Goal: Task Accomplishment & Management: Manage account settings

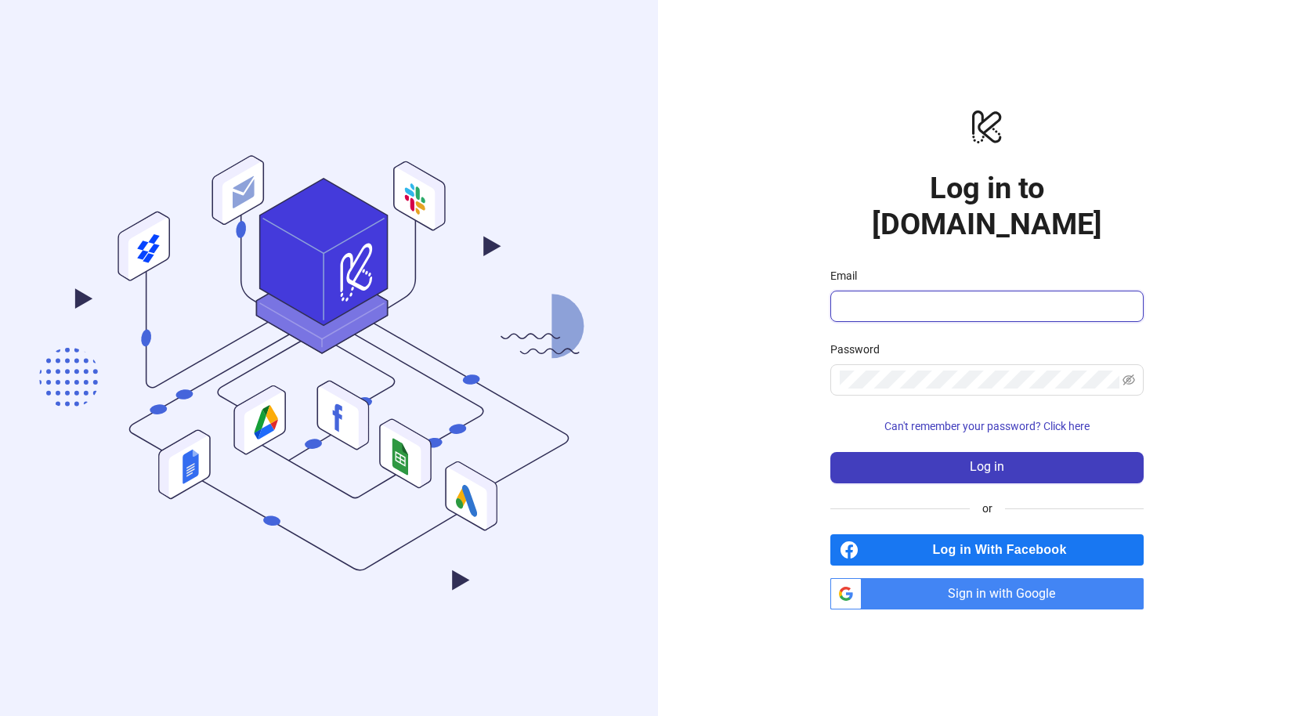
click at [880, 297] on input "Email" at bounding box center [985, 306] width 291 height 19
type input "**********"
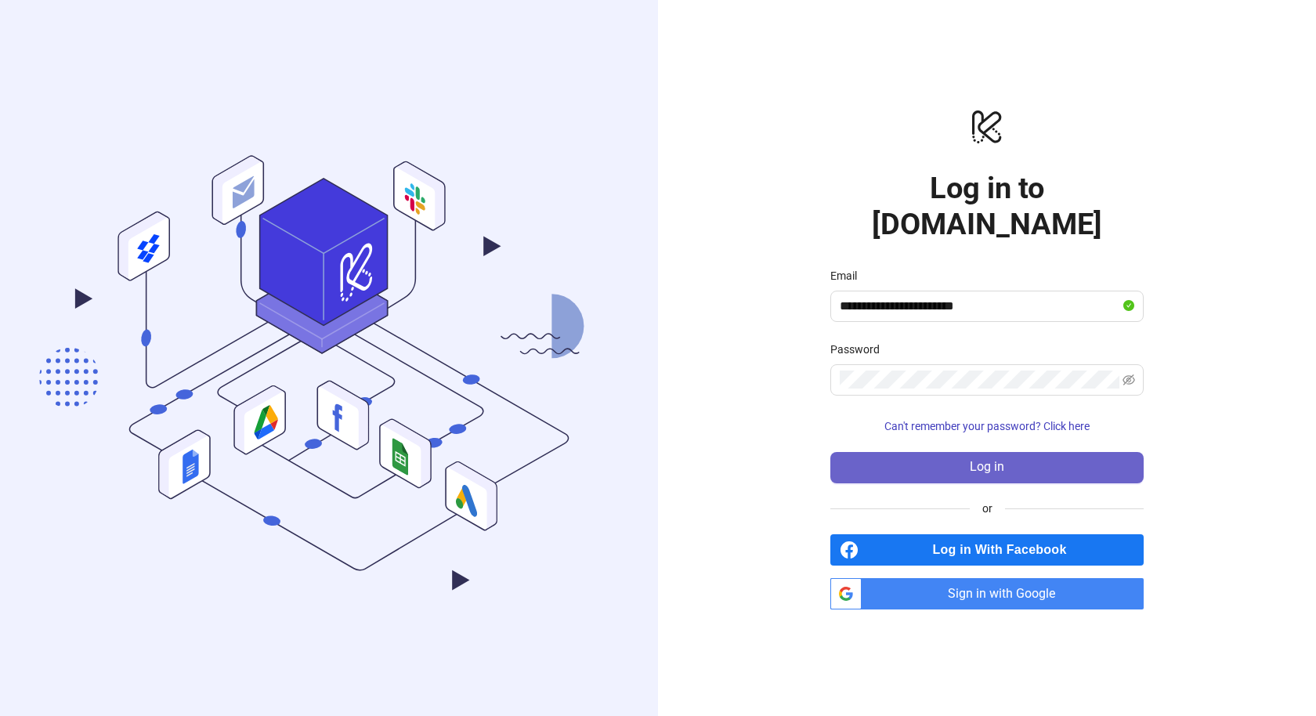
click at [992, 460] on span "Log in" at bounding box center [987, 467] width 34 height 14
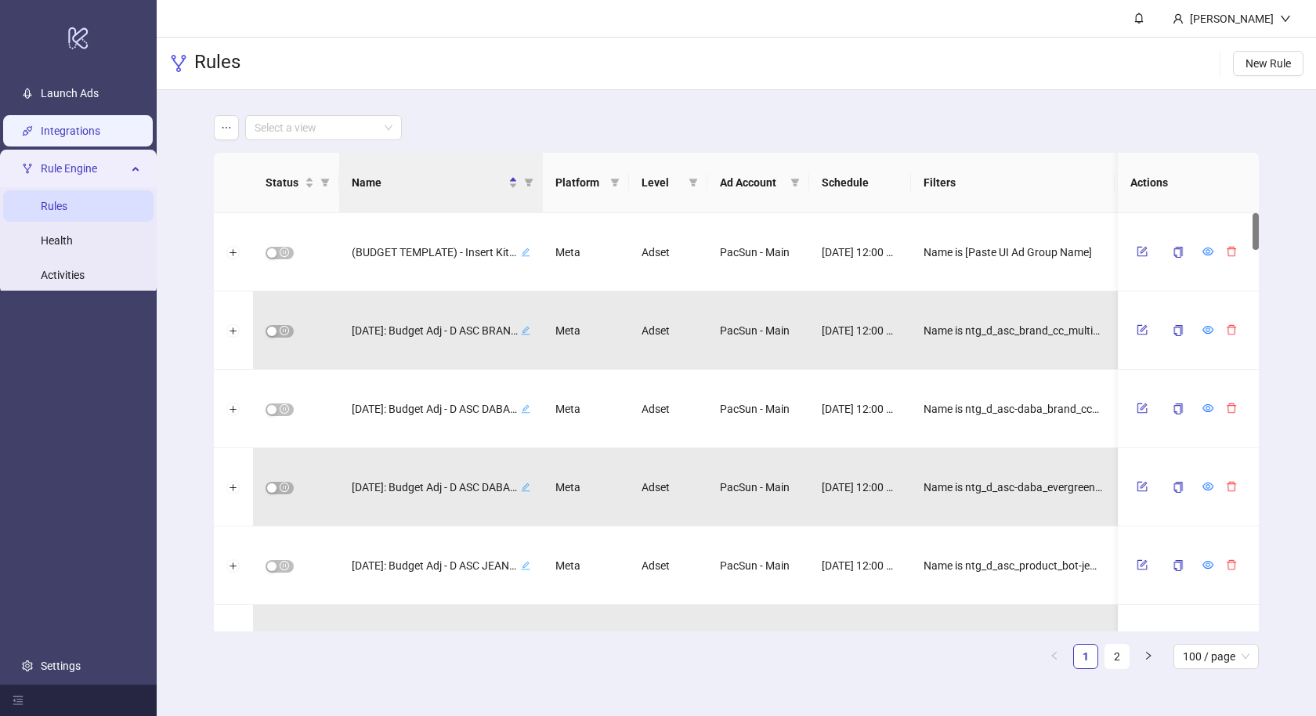
click at [91, 132] on link "Integrations" at bounding box center [71, 131] width 60 height 13
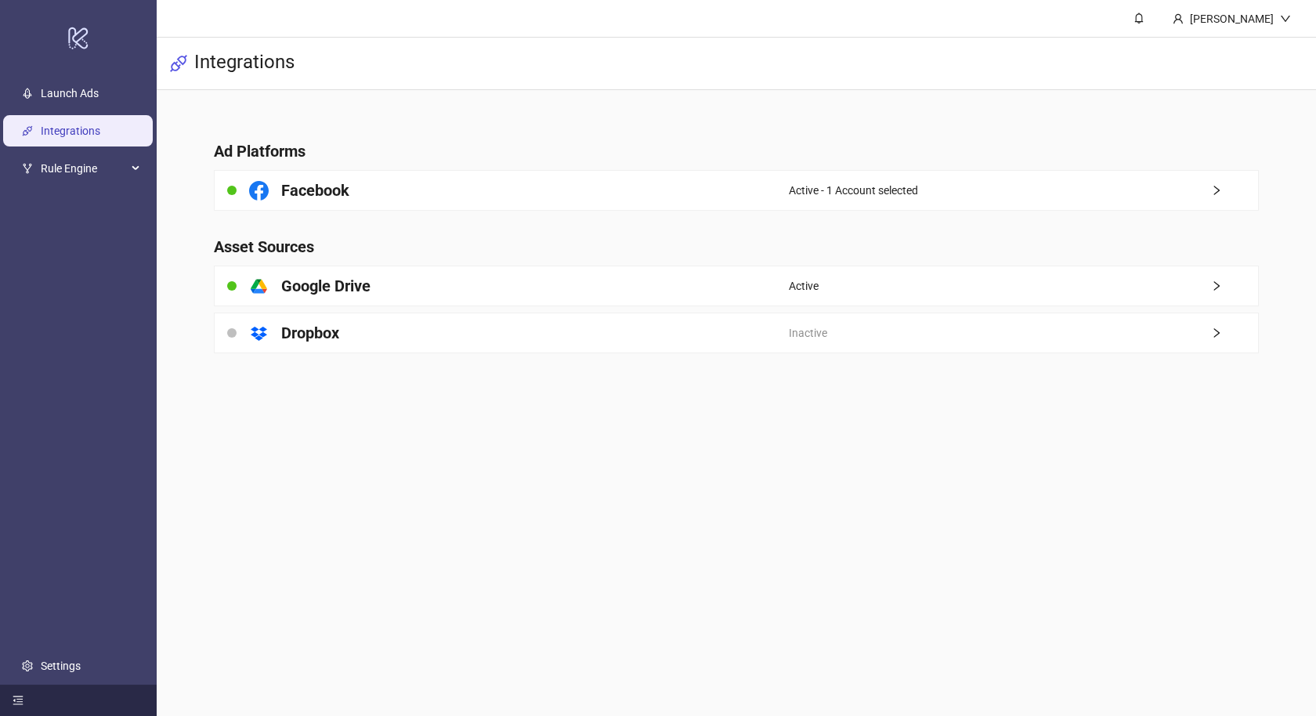
click at [24, 713] on div at bounding box center [78, 700] width 157 height 31
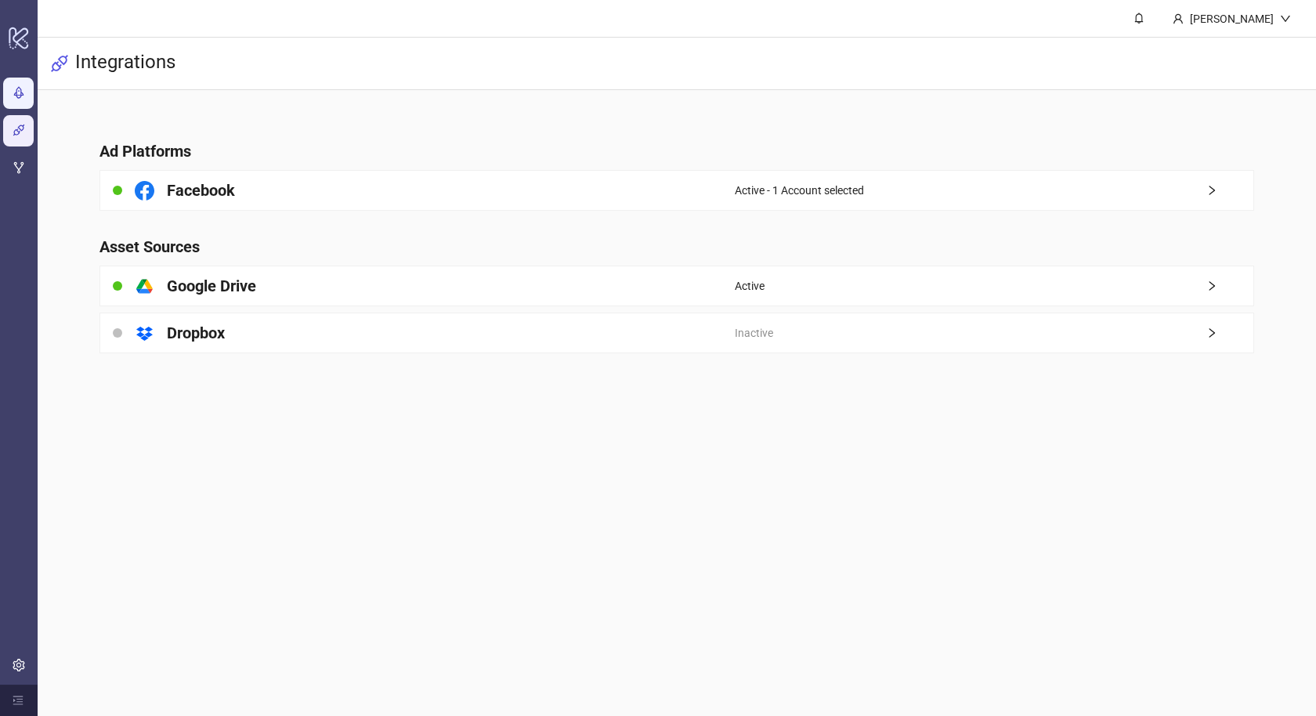
click at [33, 88] on link "Launch Ads" at bounding box center [62, 94] width 58 height 13
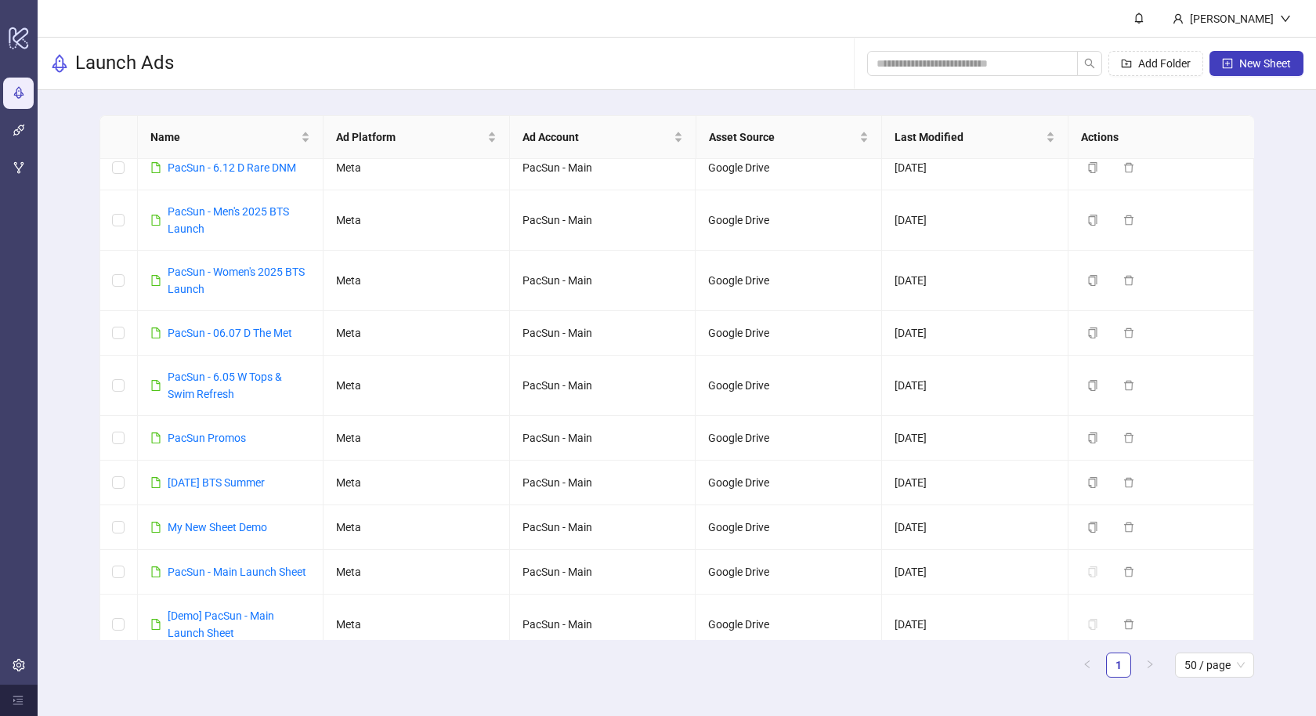
scroll to position [1087, 0]
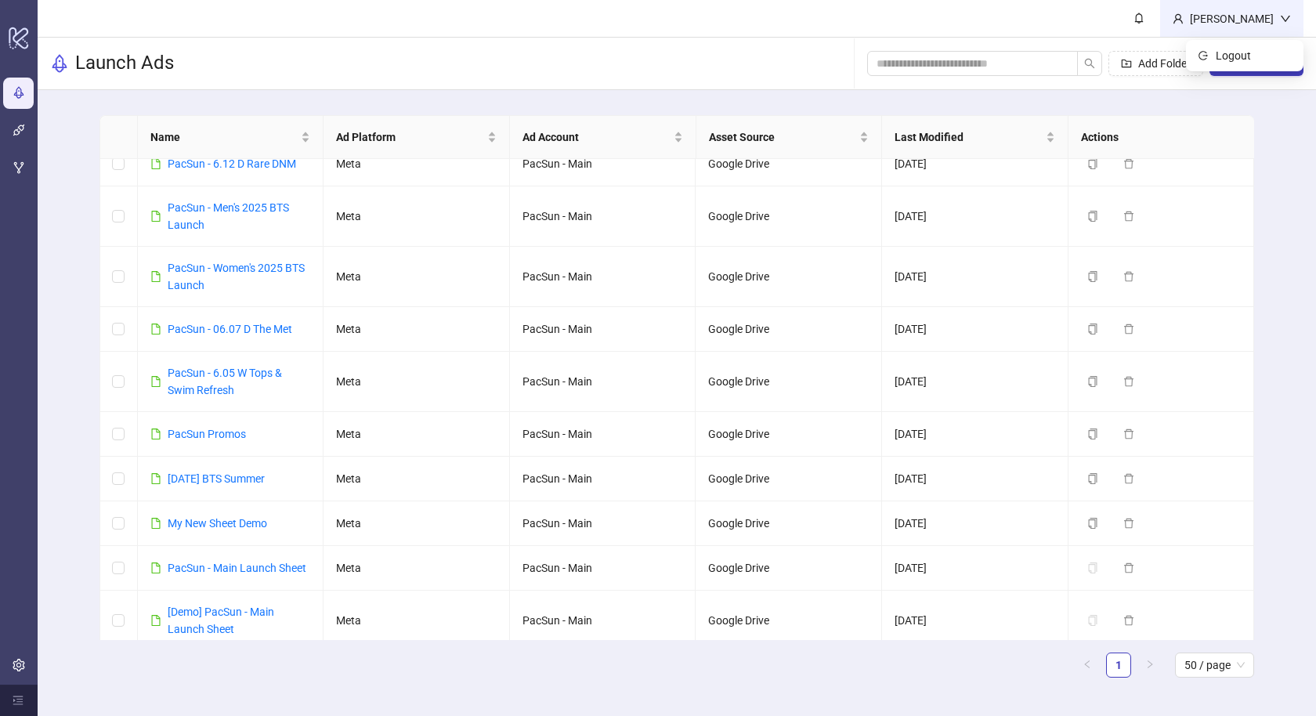
click at [1248, 7] on div "[PERSON_NAME]" at bounding box center [1231, 18] width 143 height 37
click at [1159, 27] on link at bounding box center [1139, 18] width 42 height 37
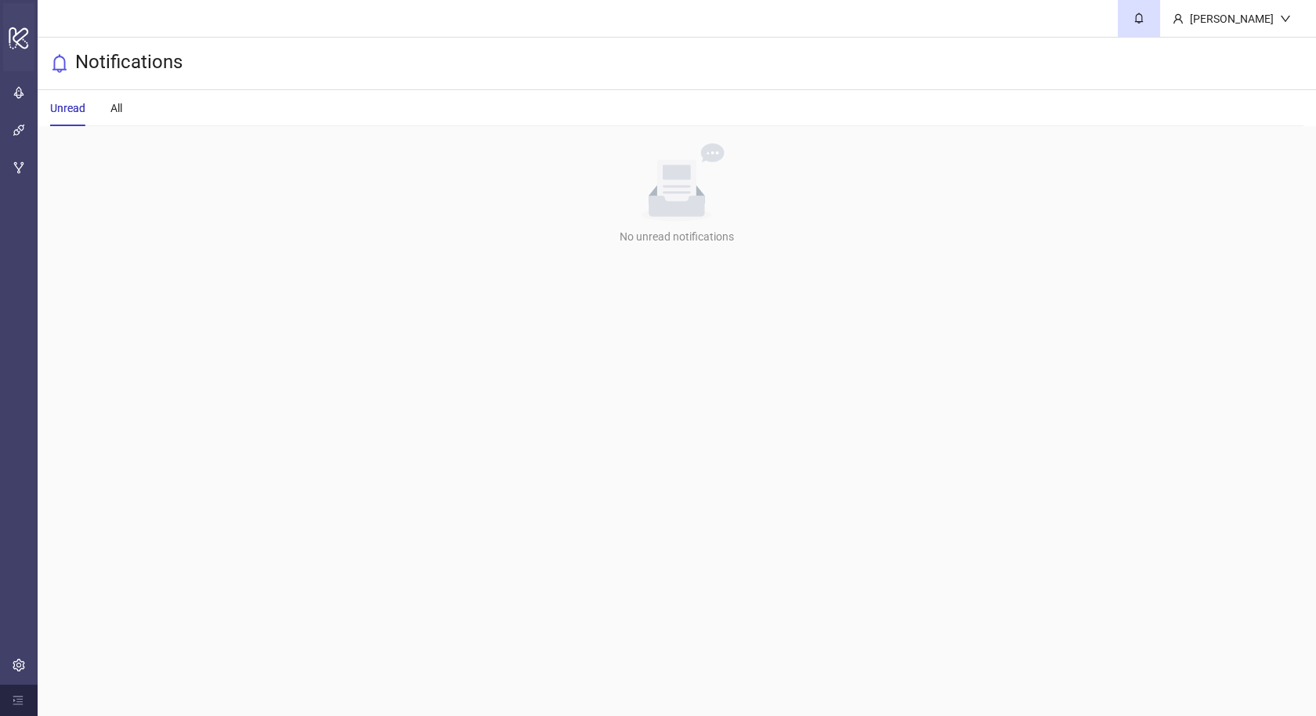
click at [16, 35] on icon "logo/logo-mobile" at bounding box center [19, 38] width 22 height 38
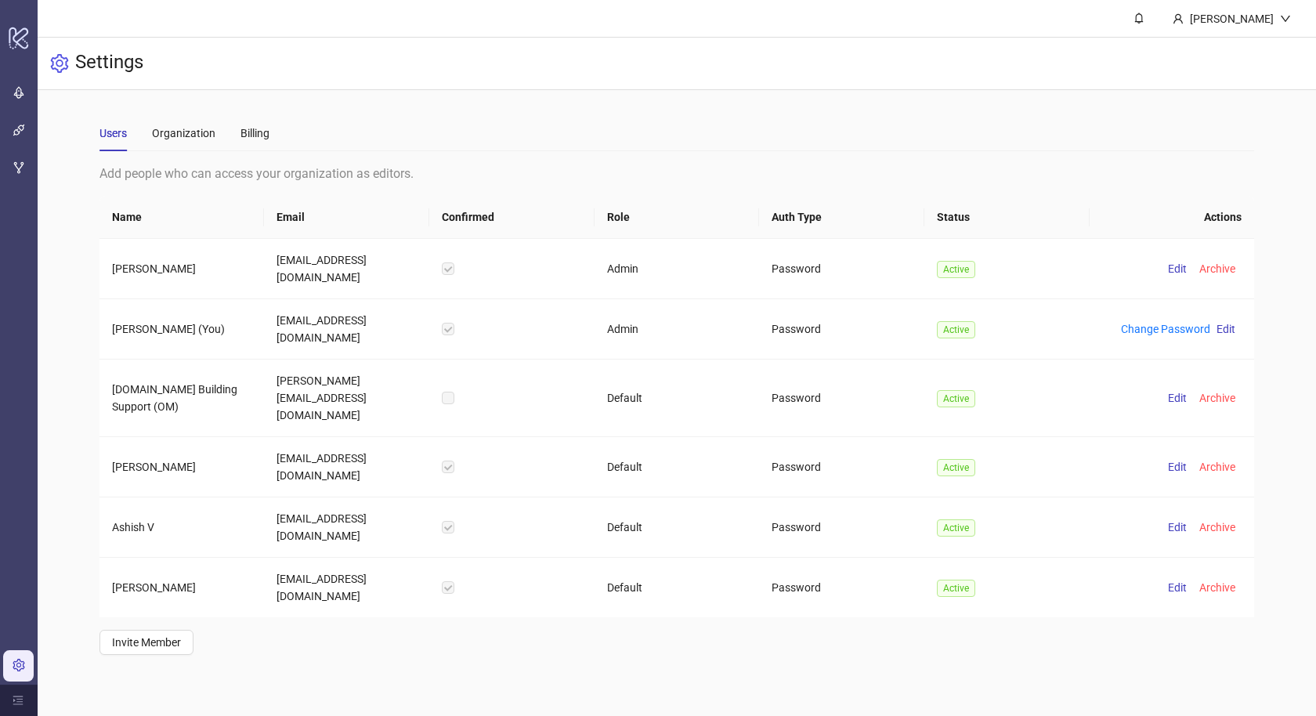
click at [33, 666] on link "Settings" at bounding box center [53, 666] width 40 height 13
click at [19, 710] on div at bounding box center [19, 700] width 38 height 31
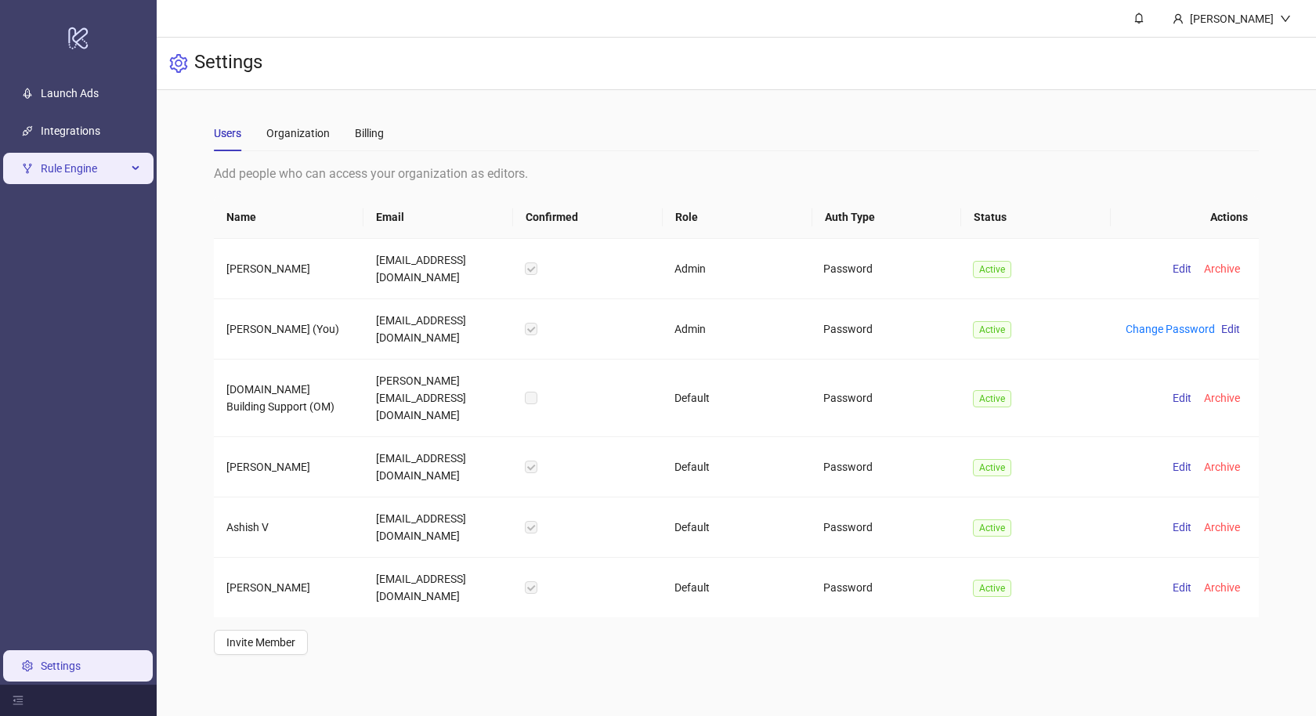
click at [91, 157] on span "Rule Engine" at bounding box center [84, 169] width 86 height 31
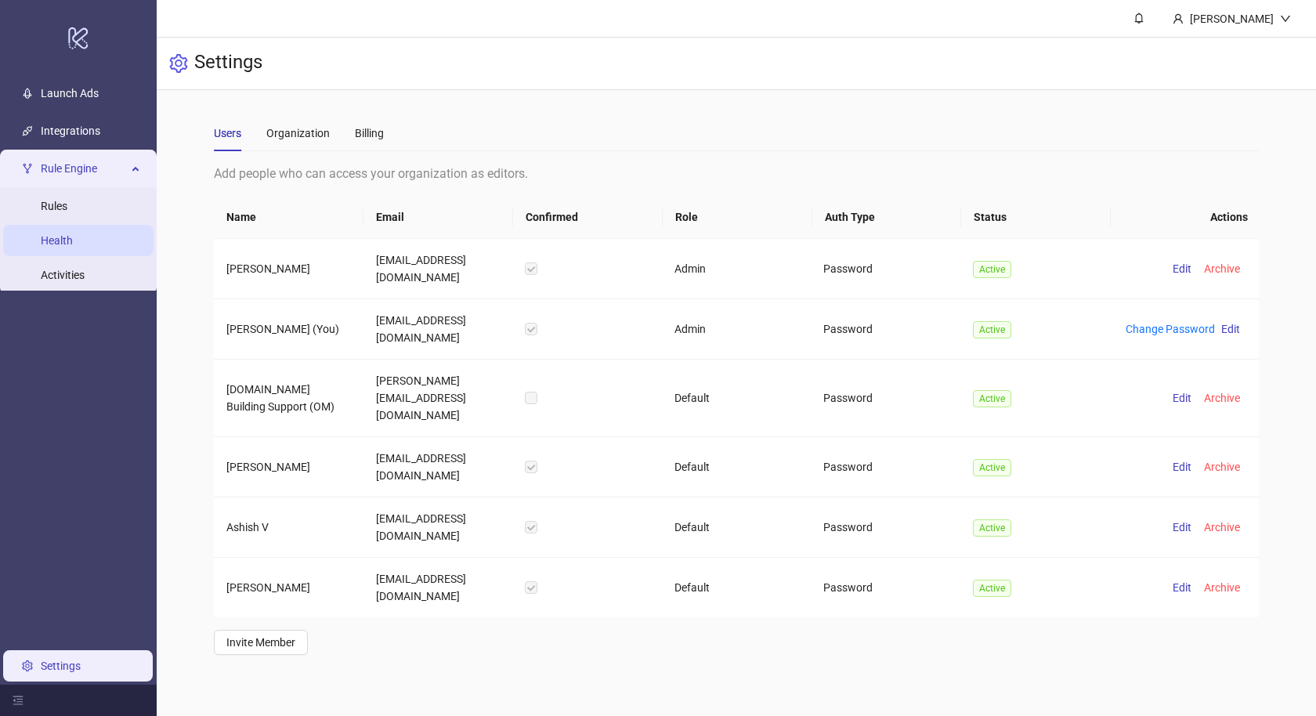
click at [68, 235] on link "Health" at bounding box center [57, 241] width 32 height 13
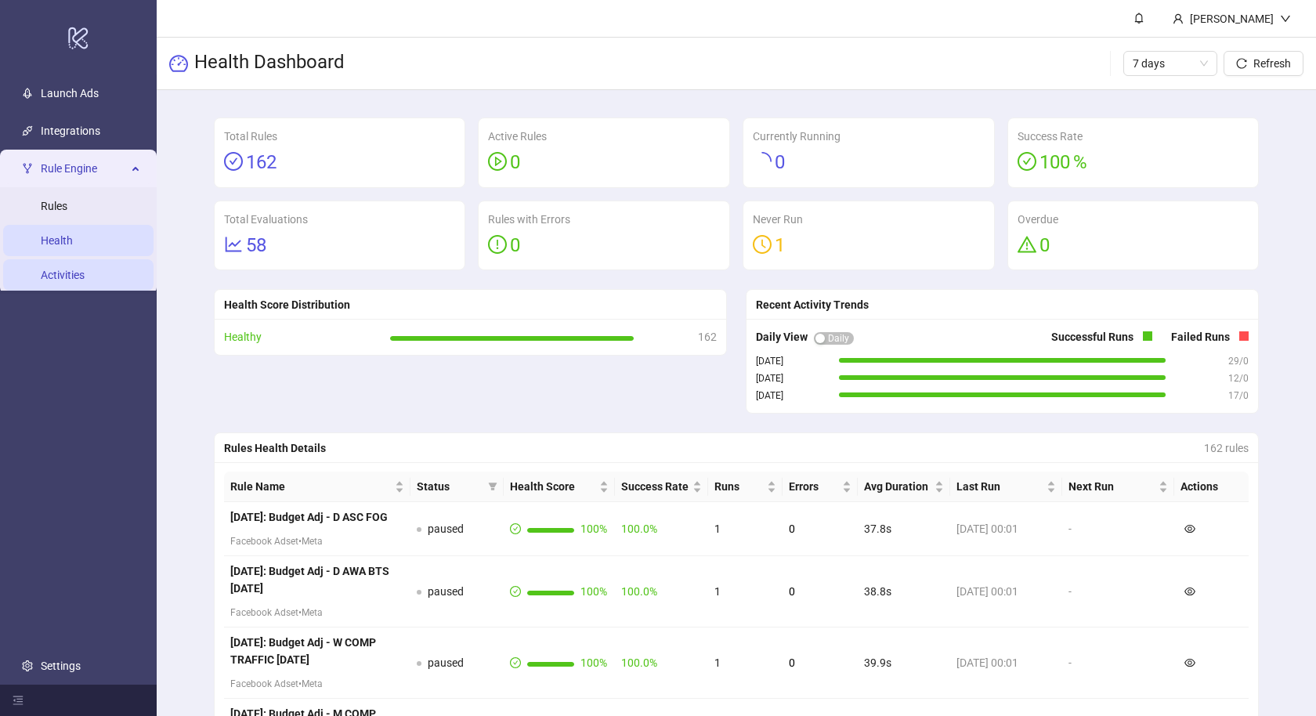
click at [85, 271] on link "Activities" at bounding box center [63, 275] width 44 height 13
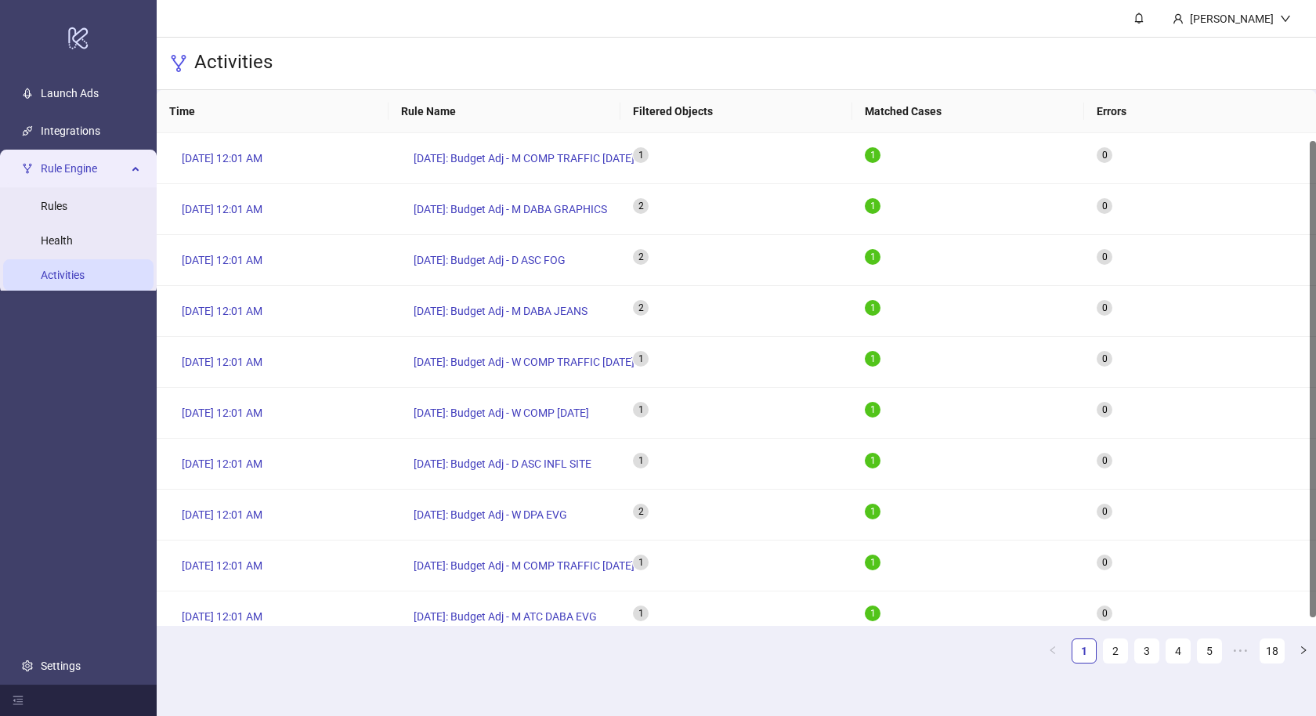
scroll to position [8, 0]
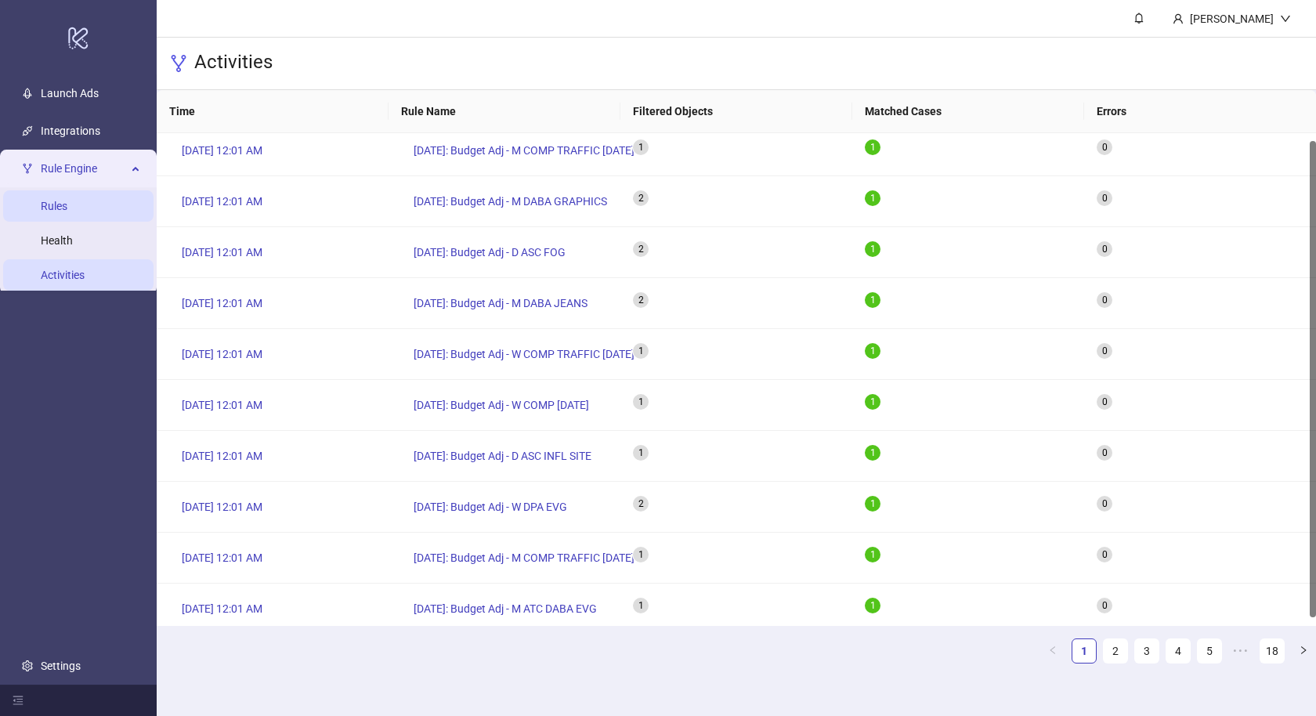
click at [67, 201] on link "Rules" at bounding box center [54, 207] width 27 height 13
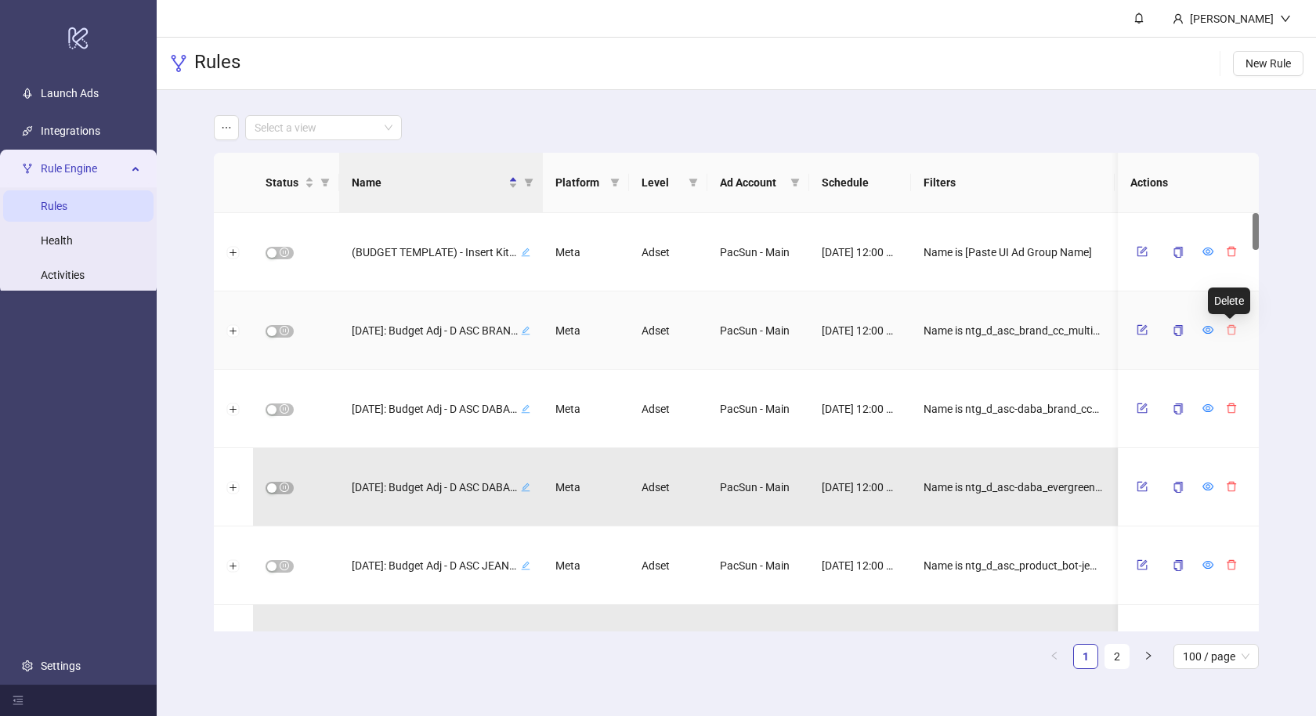
click at [1226, 334] on icon "delete" at bounding box center [1231, 329] width 11 height 11
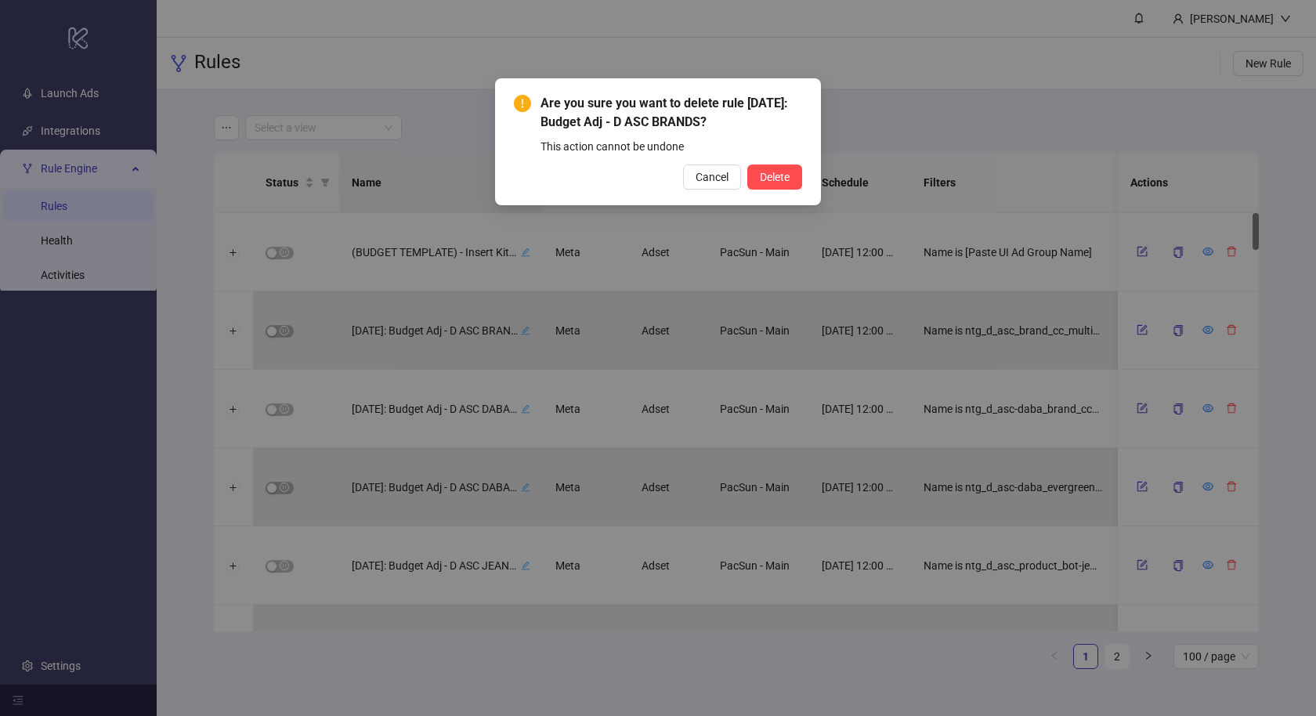
click at [747, 165] on button "Delete" at bounding box center [774, 177] width 55 height 25
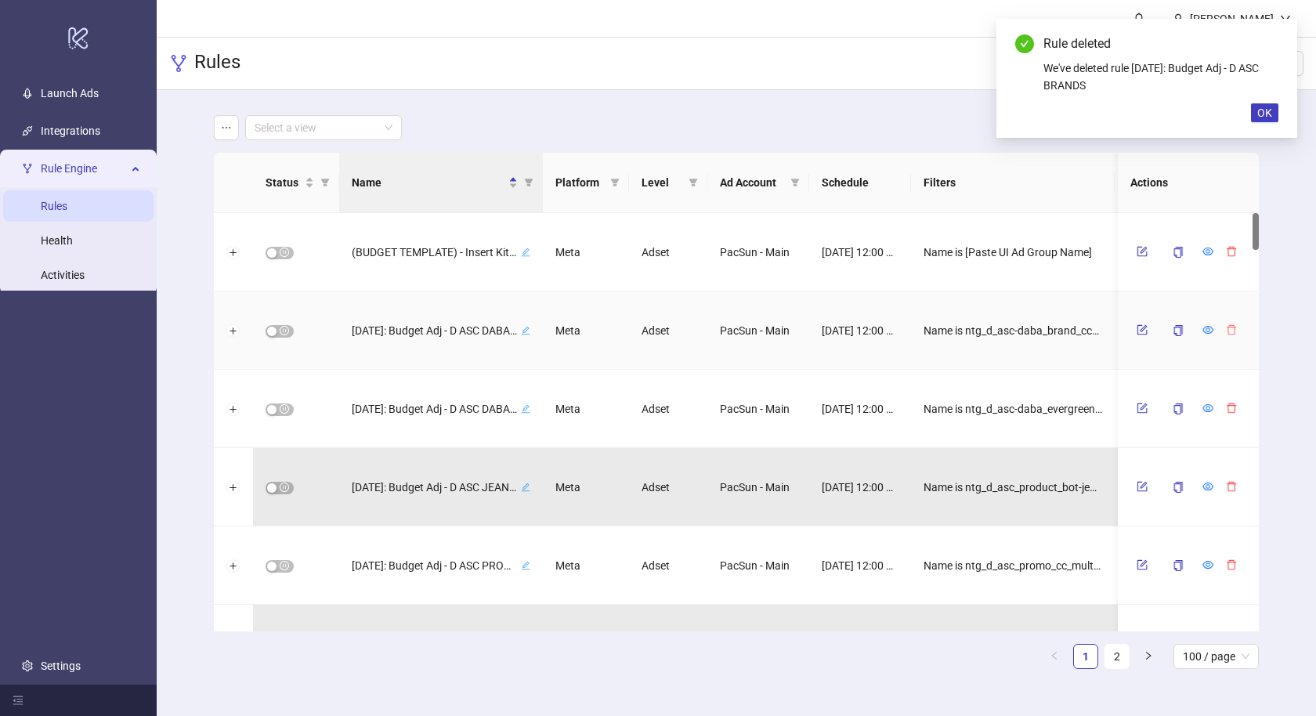
click at [1231, 335] on button "button" at bounding box center [1232, 329] width 24 height 19
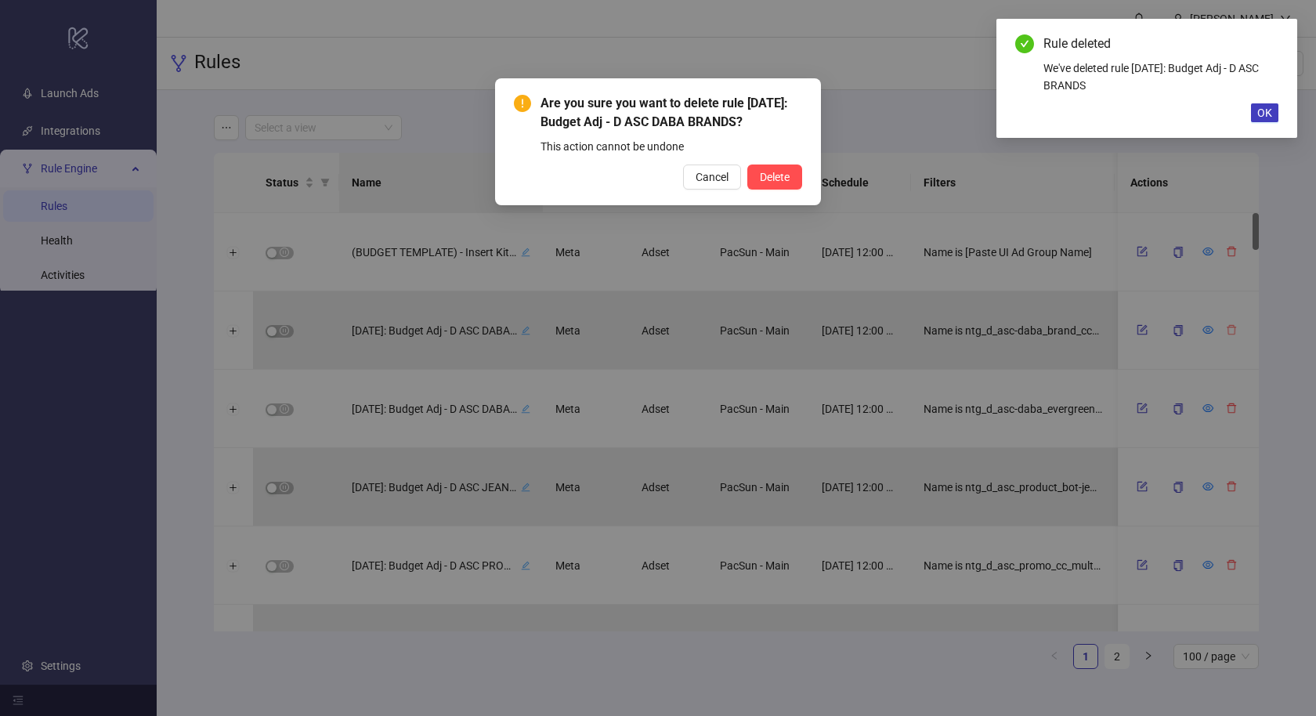
click at [747, 165] on button "Delete" at bounding box center [774, 177] width 55 height 25
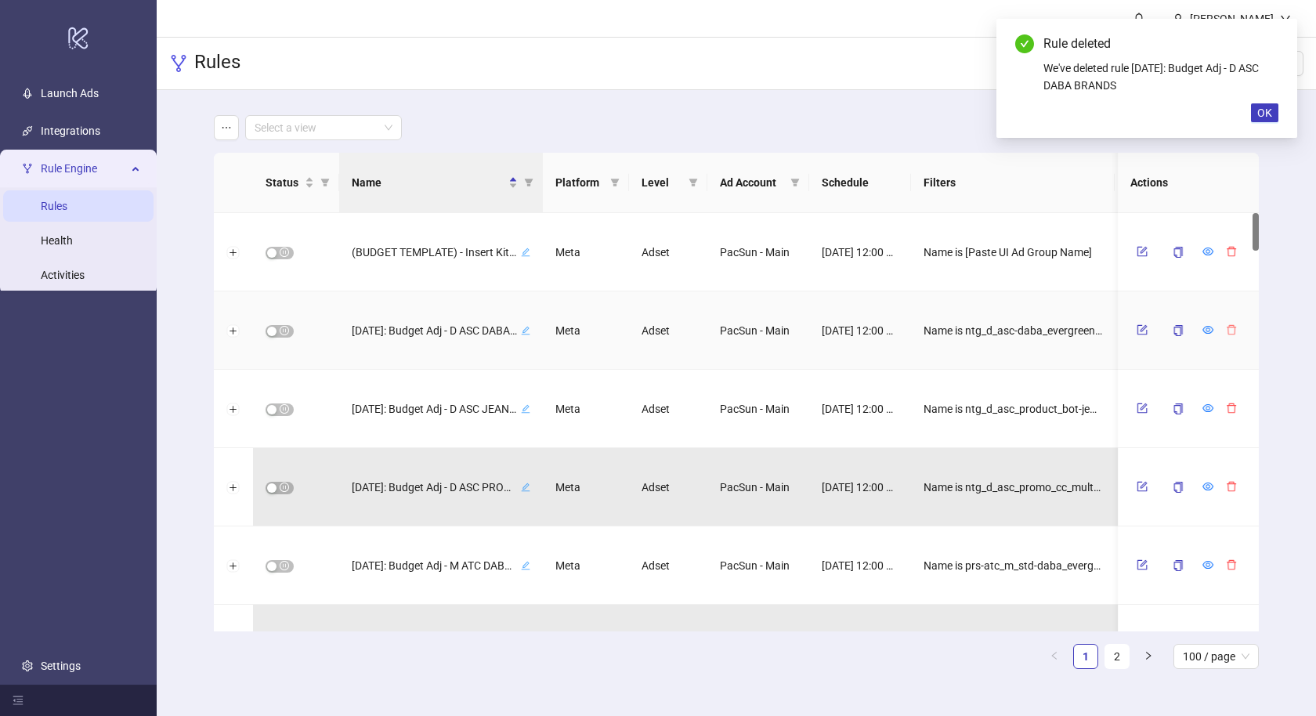
click at [1222, 327] on button "button" at bounding box center [1232, 329] width 24 height 19
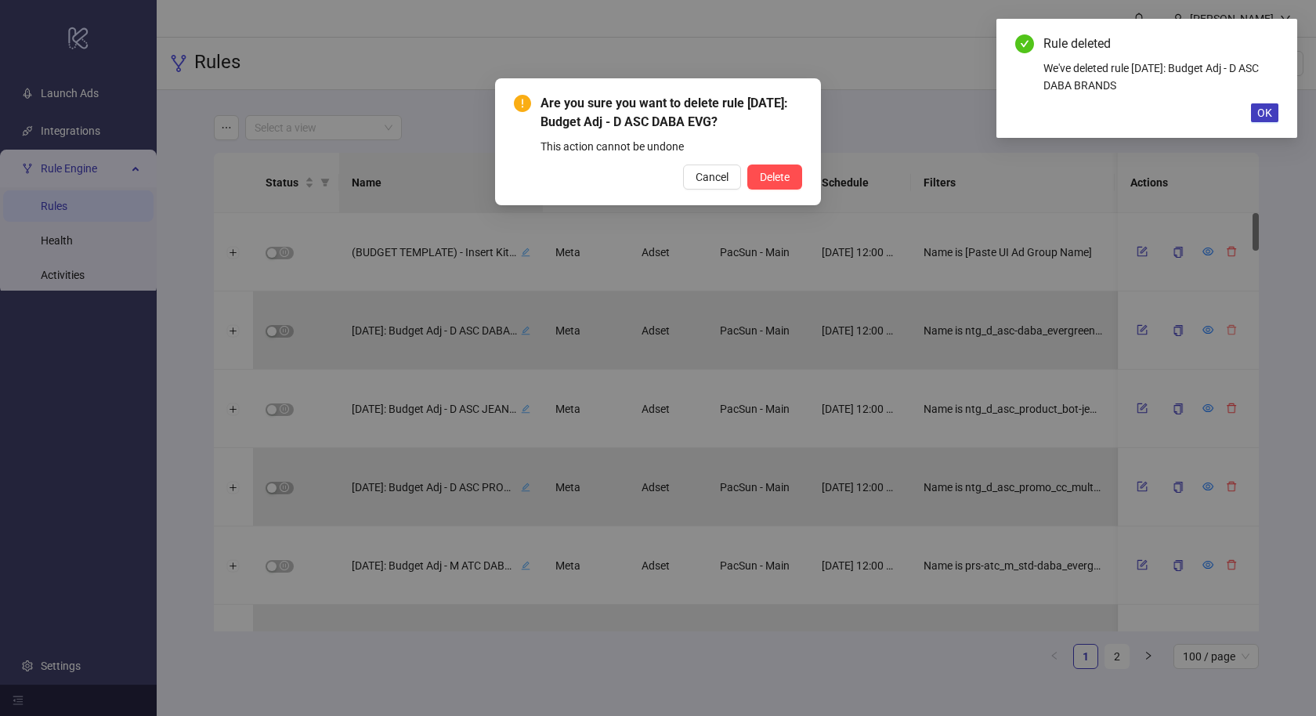
click at [747, 165] on button "Delete" at bounding box center [774, 177] width 55 height 25
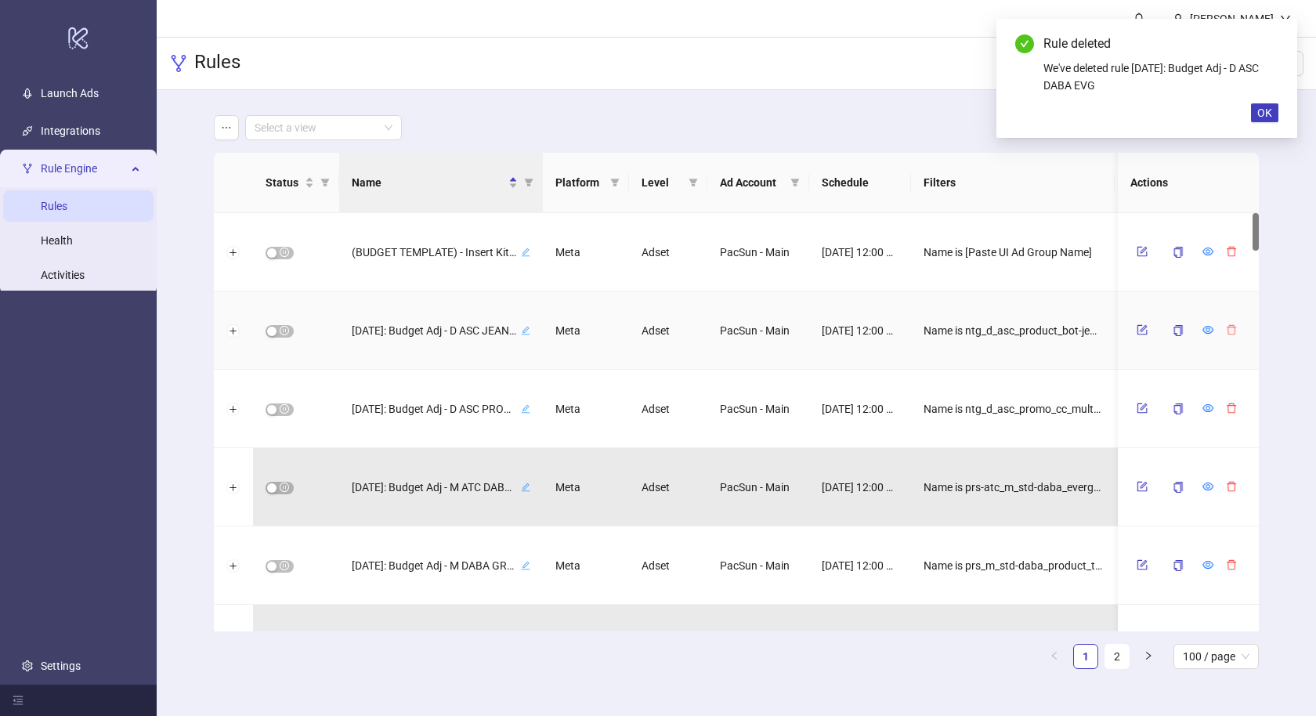
click at [1226, 329] on icon "delete" at bounding box center [1231, 329] width 11 height 11
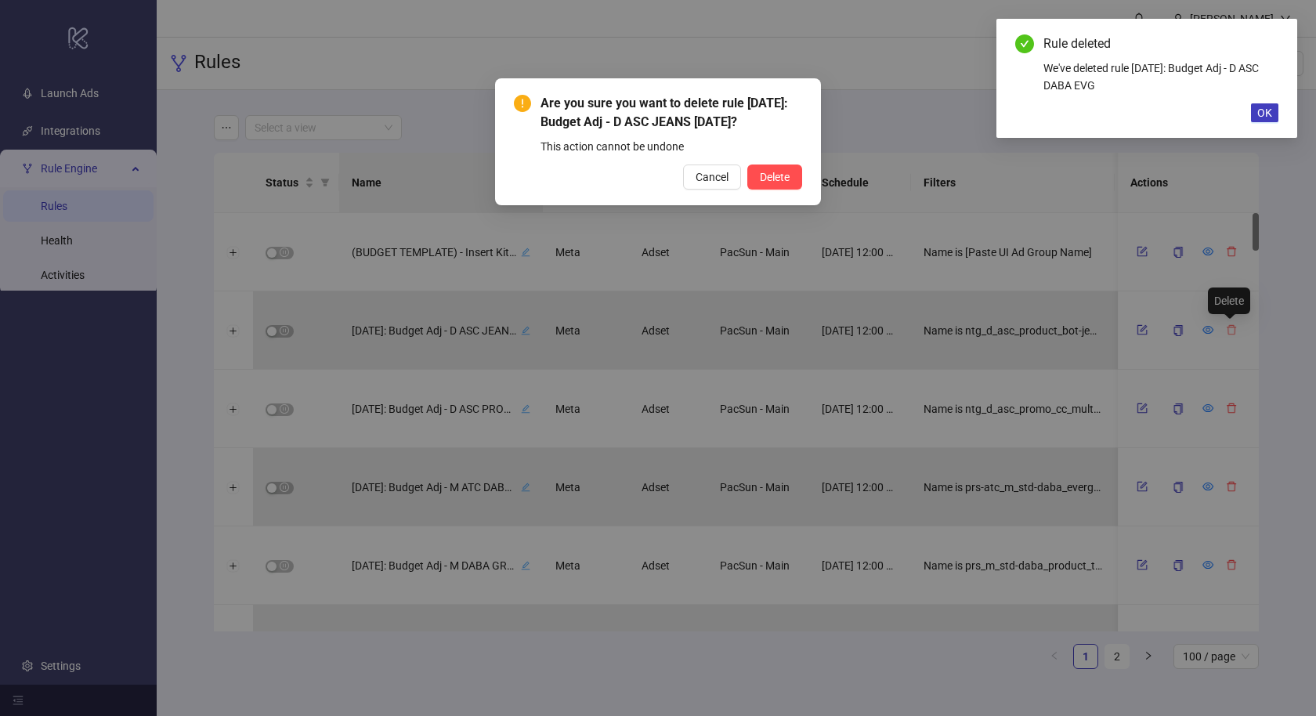
click at [747, 165] on button "Delete" at bounding box center [774, 177] width 55 height 25
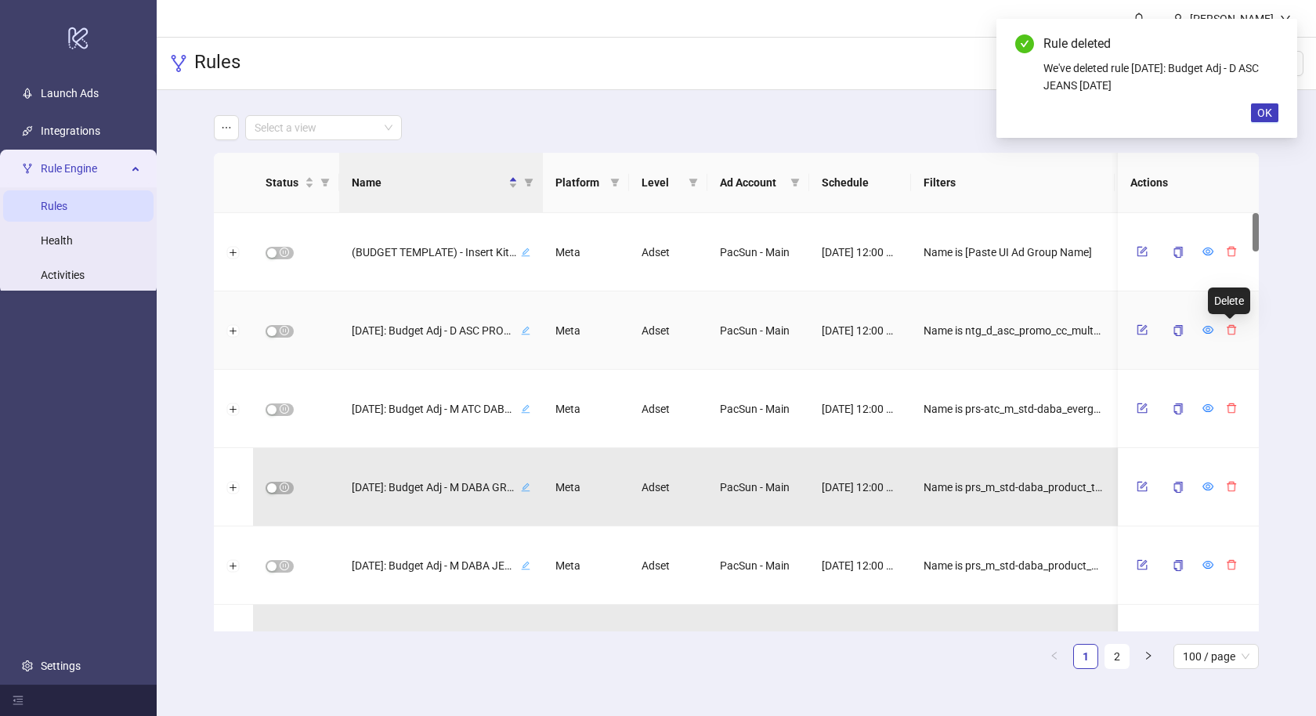
click at [1226, 329] on icon "delete" at bounding box center [1231, 329] width 11 height 11
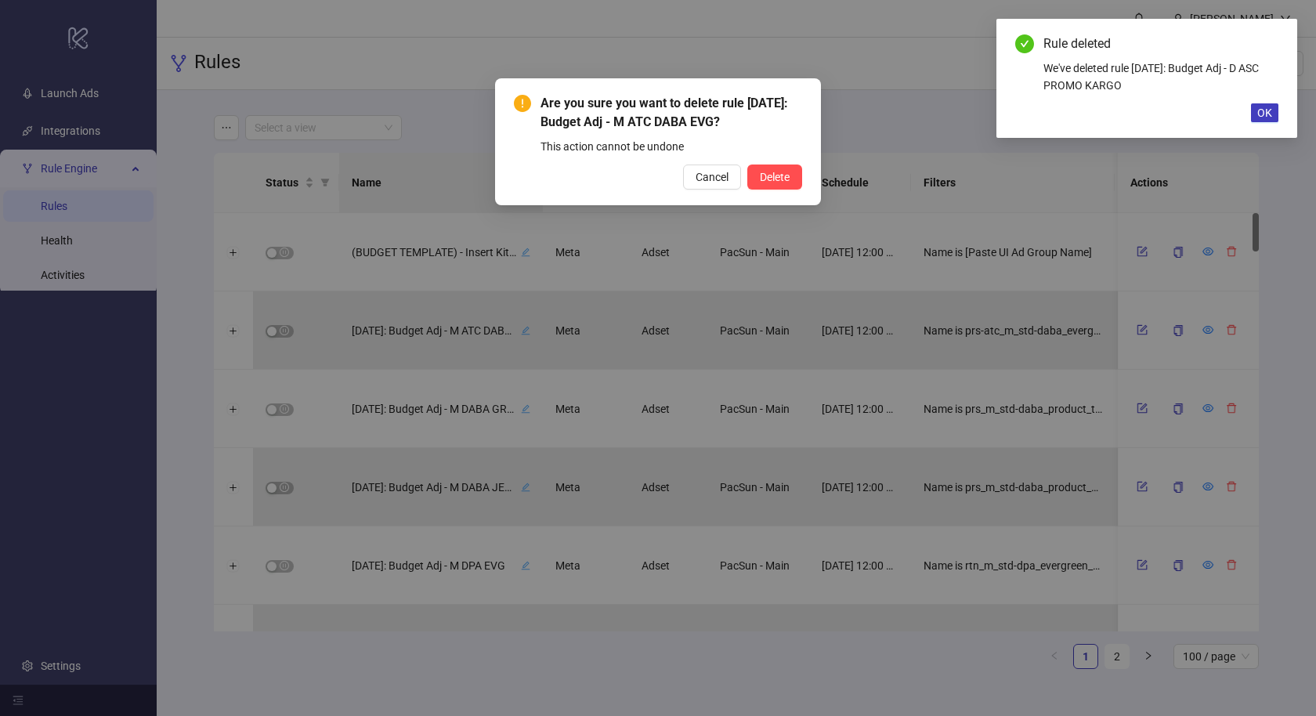
click at [747, 165] on button "Delete" at bounding box center [774, 177] width 55 height 25
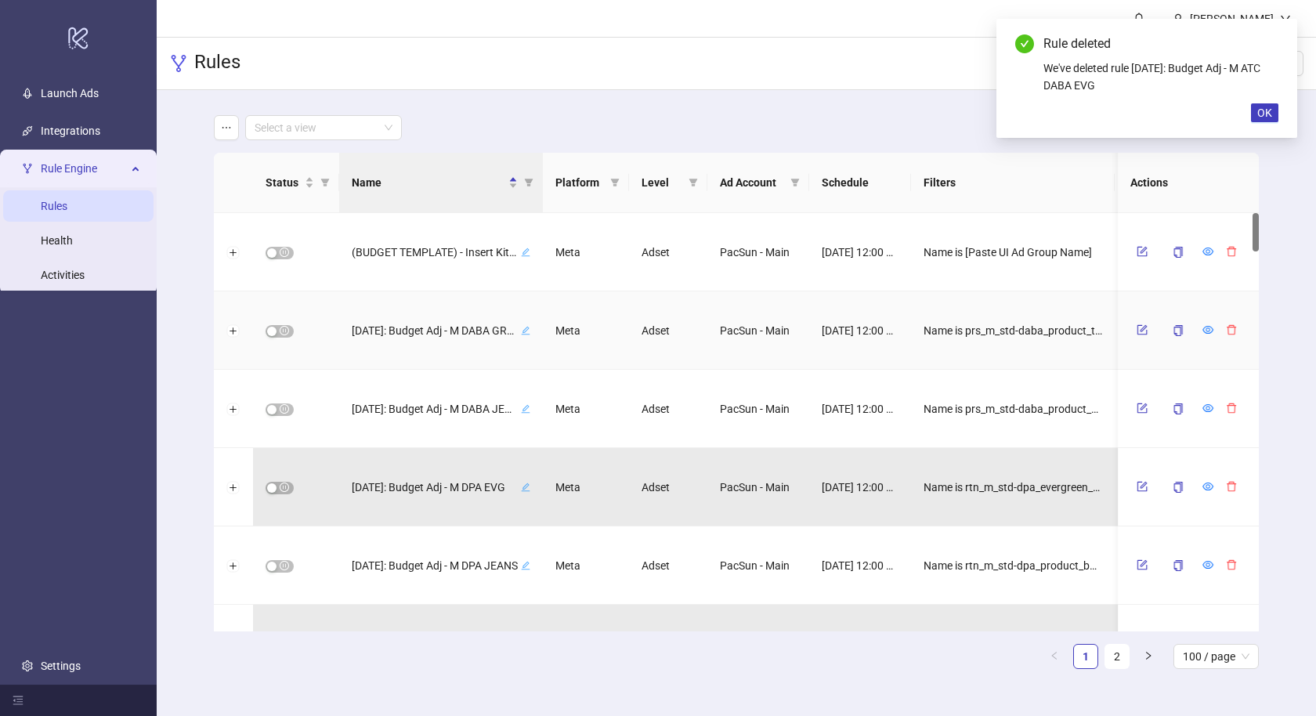
click at [1226, 329] on icon "delete" at bounding box center [1231, 329] width 11 height 11
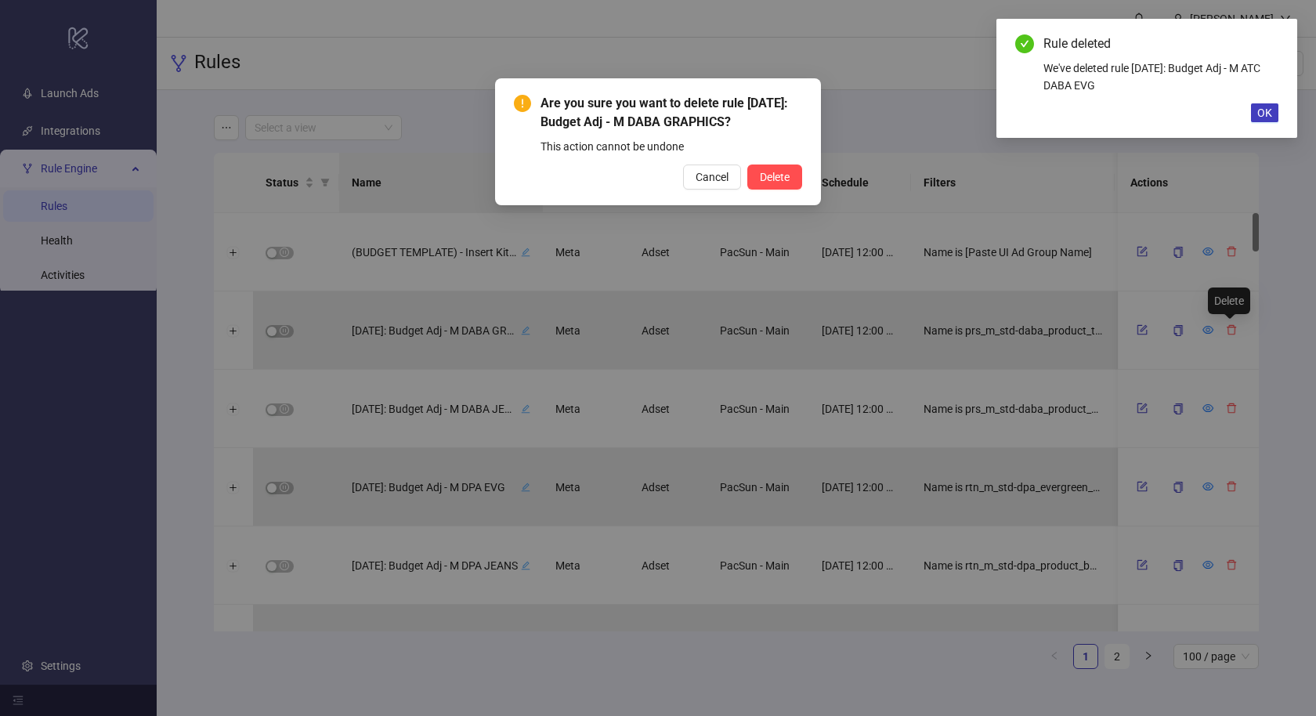
click at [747, 165] on button "Delete" at bounding box center [774, 177] width 55 height 25
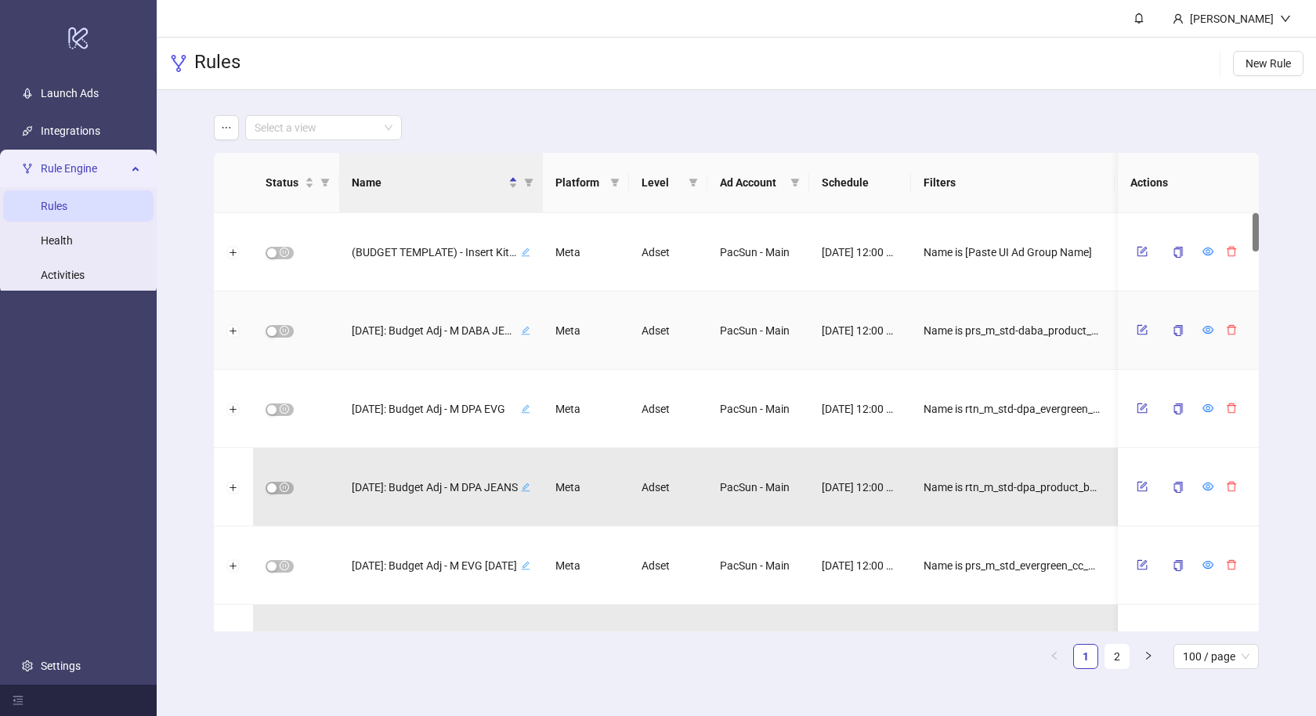
click at [1226, 329] on icon "delete" at bounding box center [1231, 329] width 11 height 11
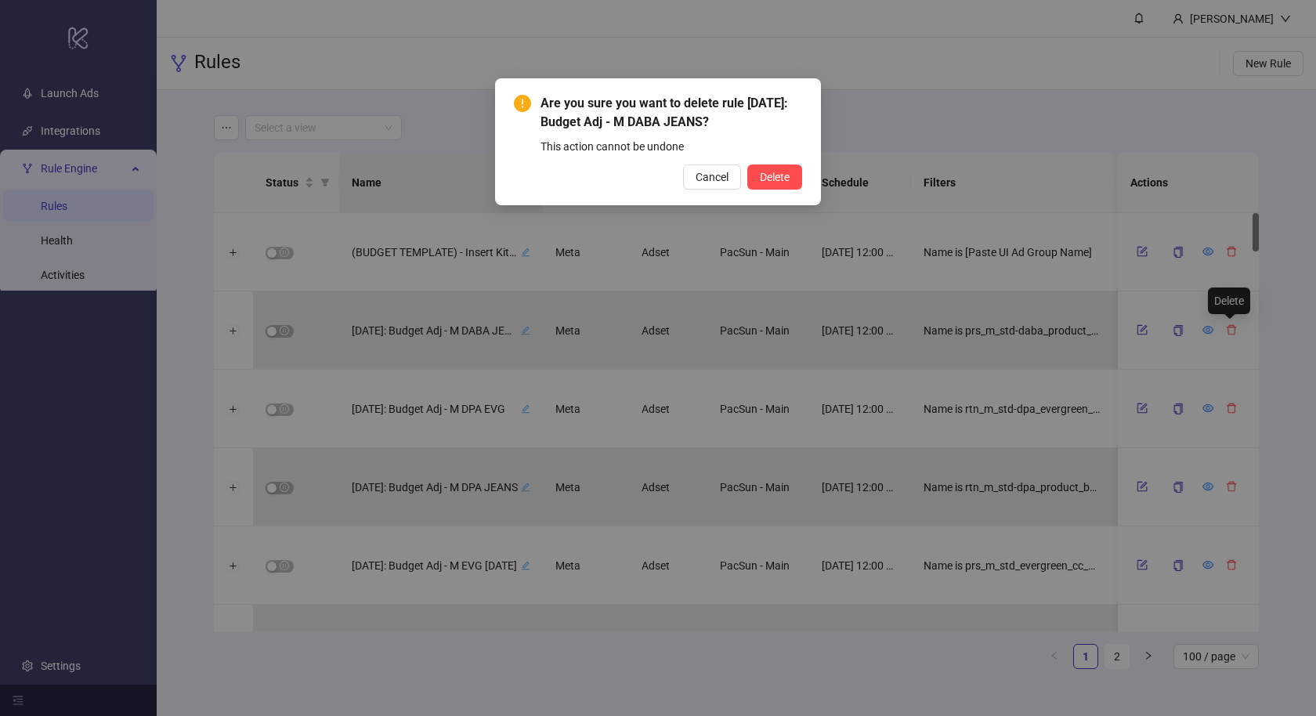
click at [747, 165] on button "Delete" at bounding box center [774, 177] width 55 height 25
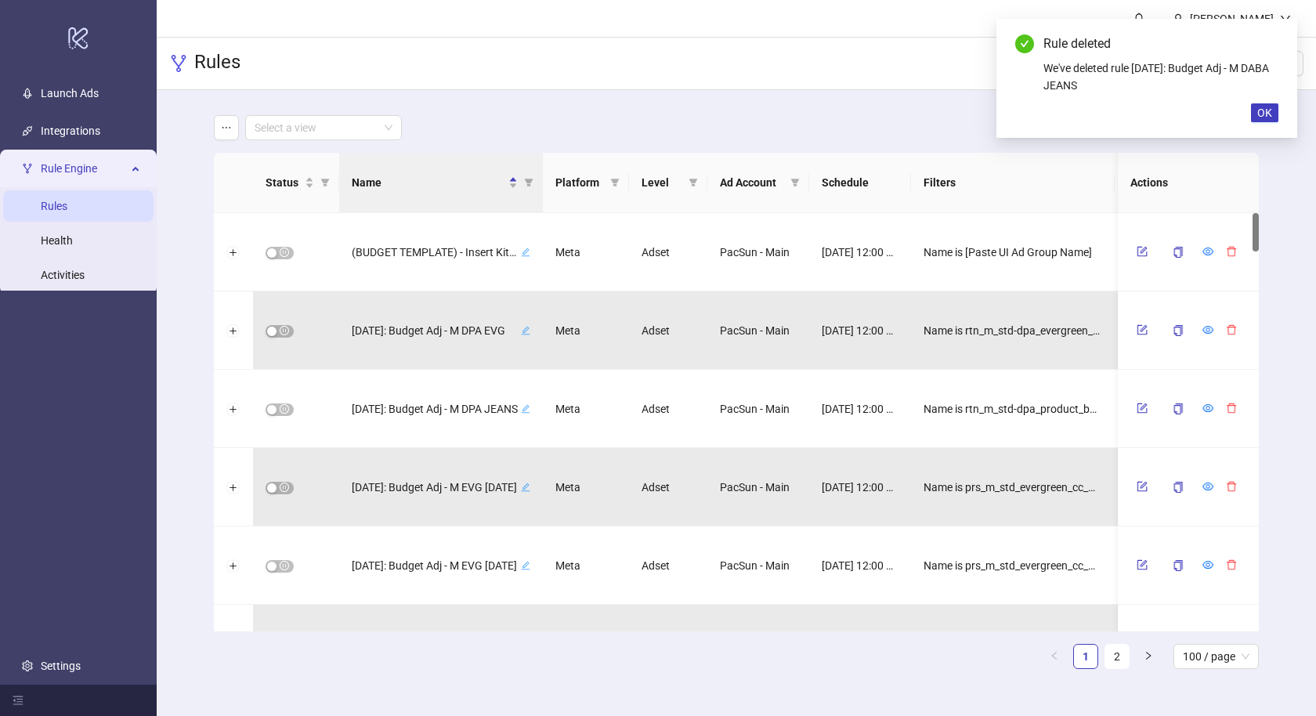
click at [1226, 329] on icon "delete" at bounding box center [1231, 329] width 11 height 11
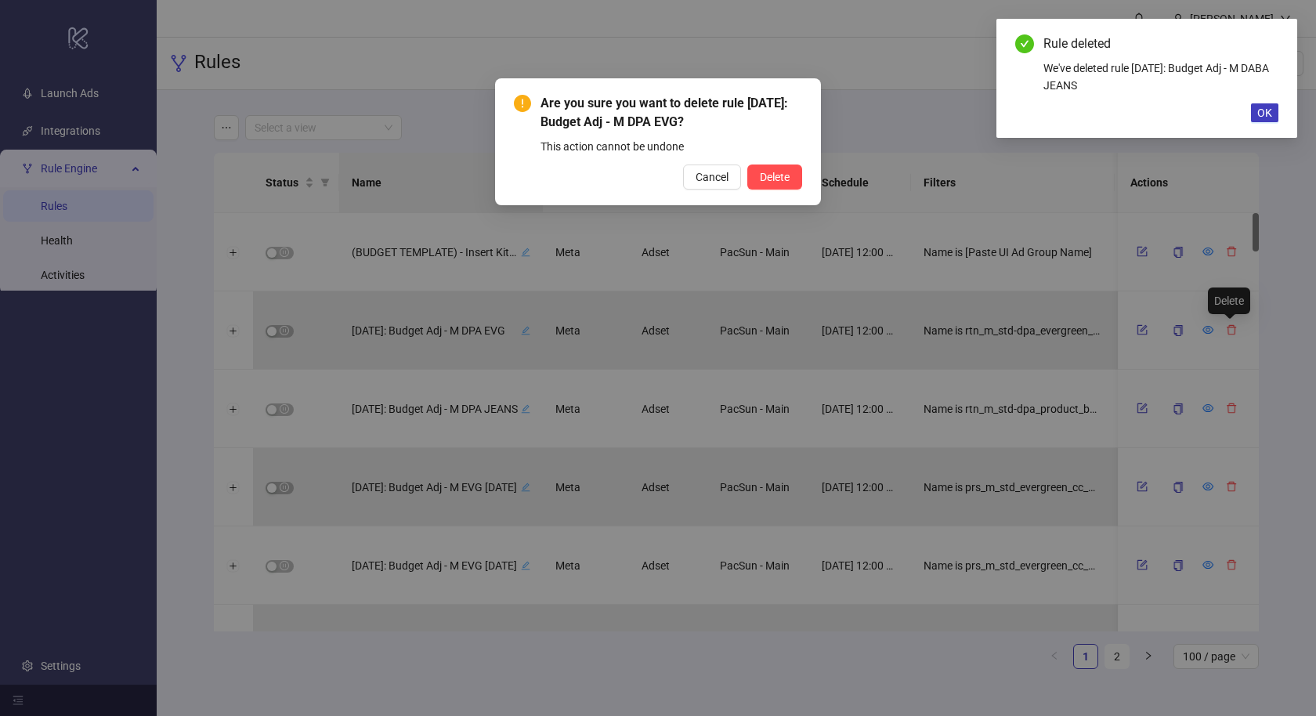
click at [747, 165] on button "Delete" at bounding box center [774, 177] width 55 height 25
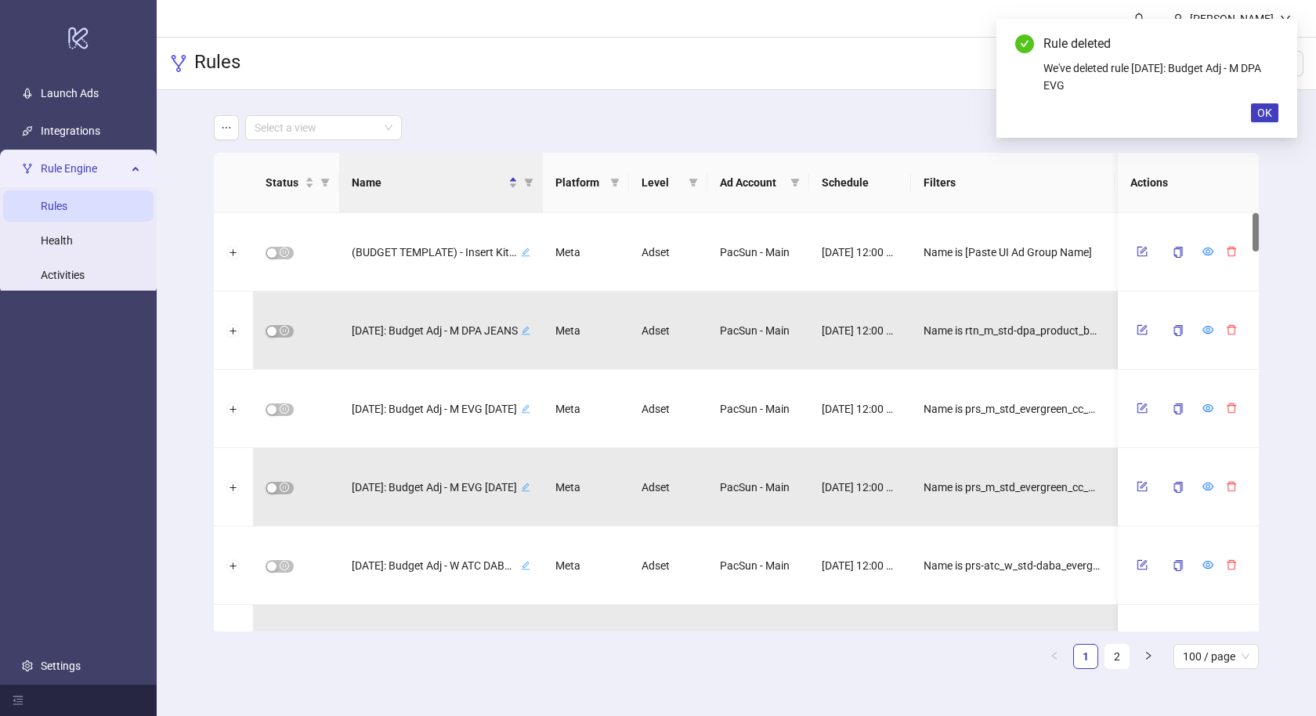
click at [1226, 329] on icon "delete" at bounding box center [1231, 329] width 11 height 11
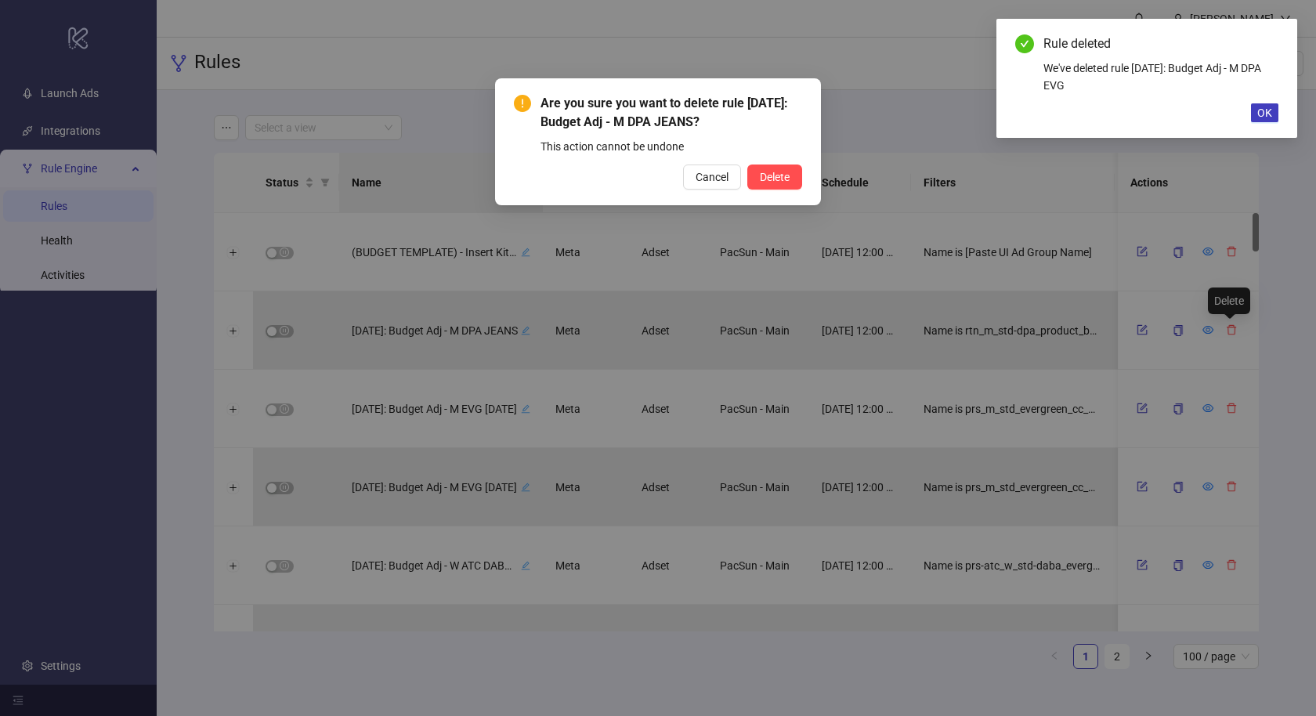
click at [747, 165] on button "Delete" at bounding box center [774, 177] width 55 height 25
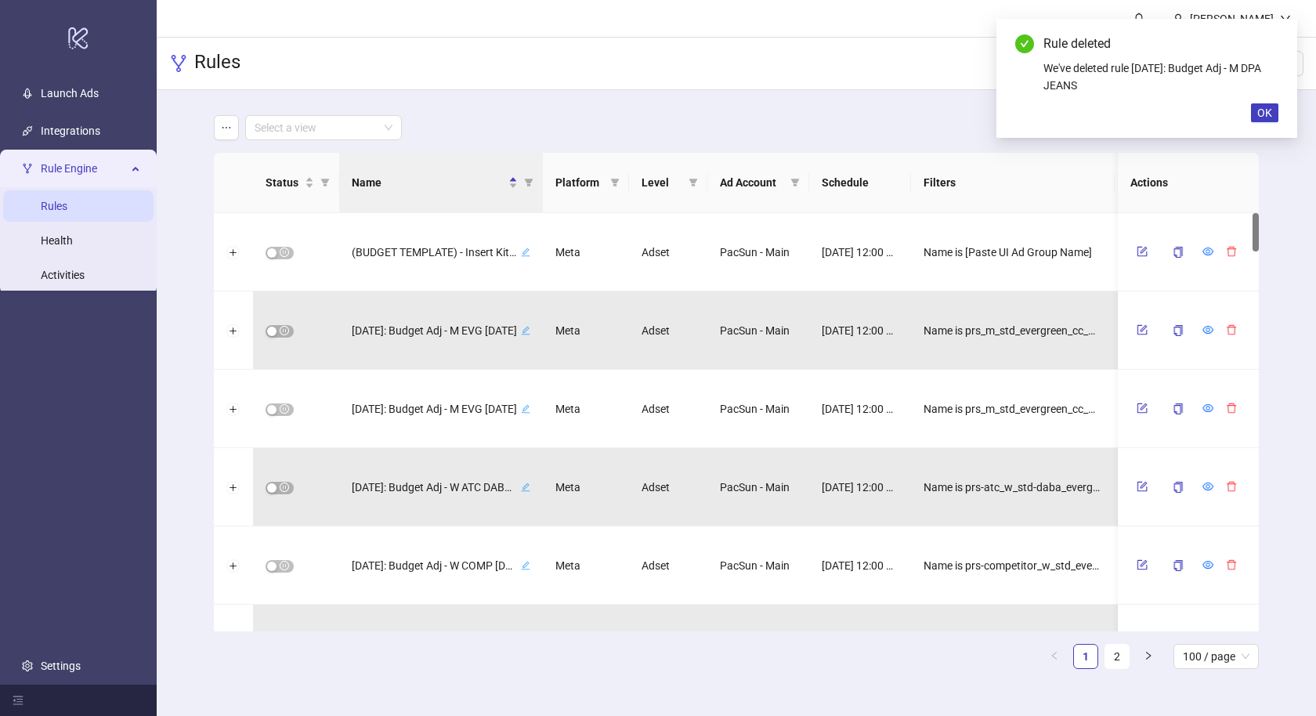
click at [1226, 329] on icon "delete" at bounding box center [1231, 329] width 11 height 11
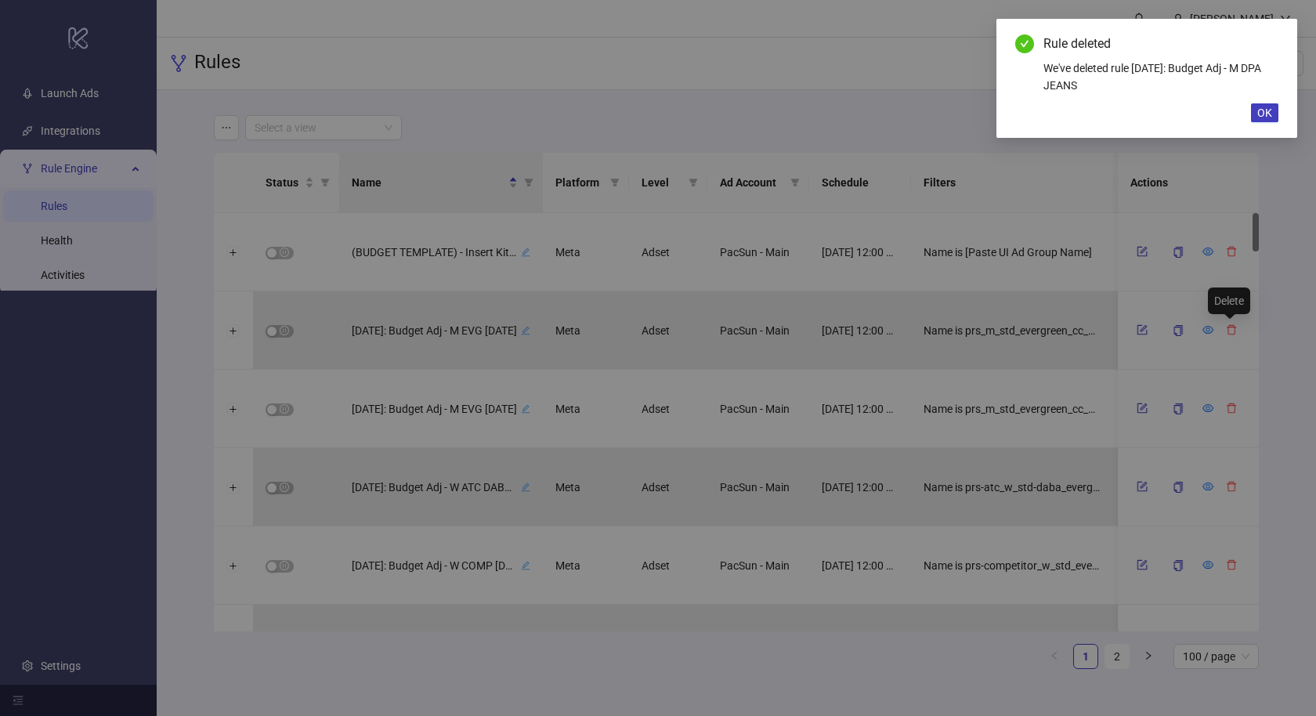
click at [747, 165] on button "Delete" at bounding box center [774, 177] width 55 height 25
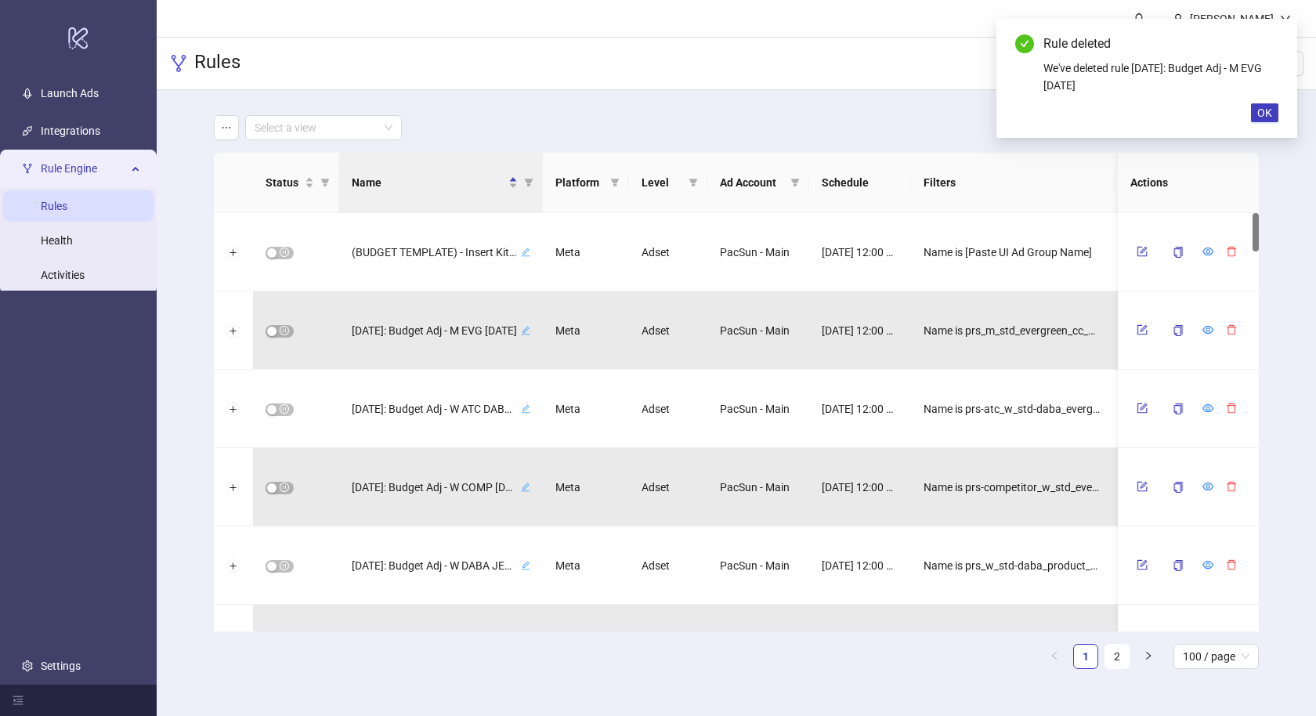
click at [1226, 329] on icon "delete" at bounding box center [1231, 329] width 11 height 11
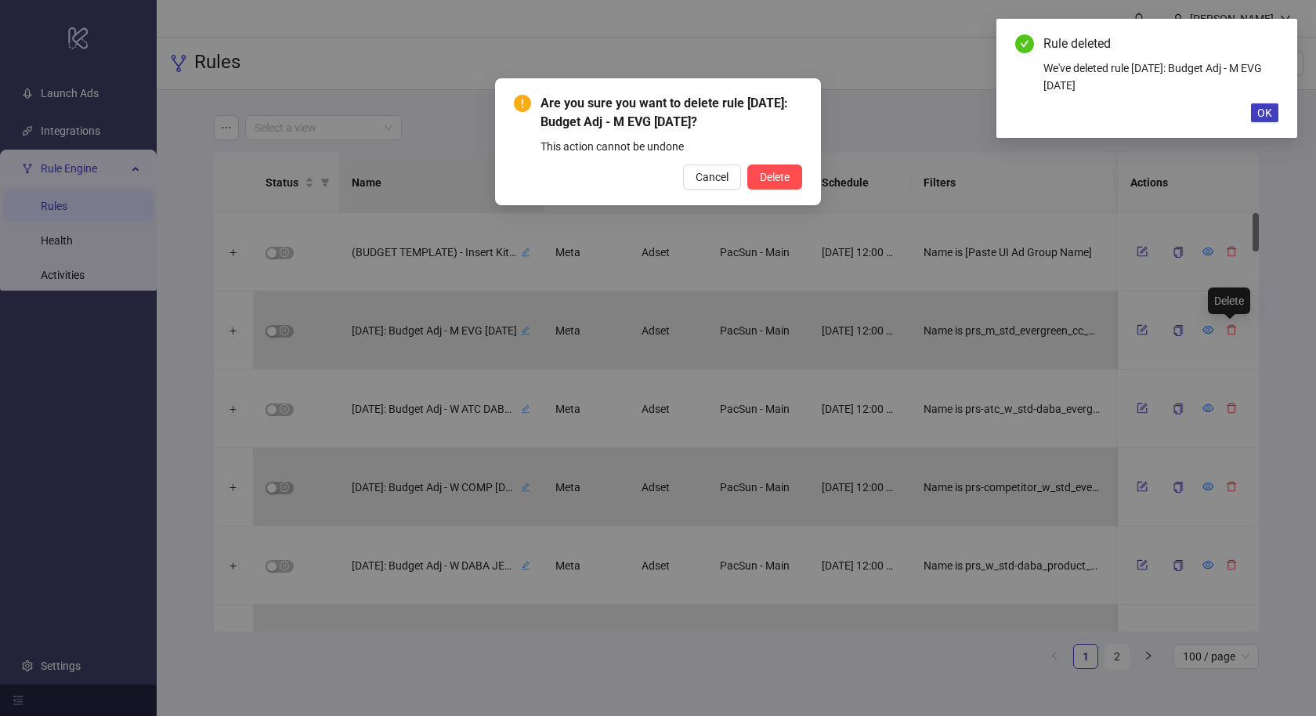
click at [747, 165] on button "Delete" at bounding box center [774, 177] width 55 height 25
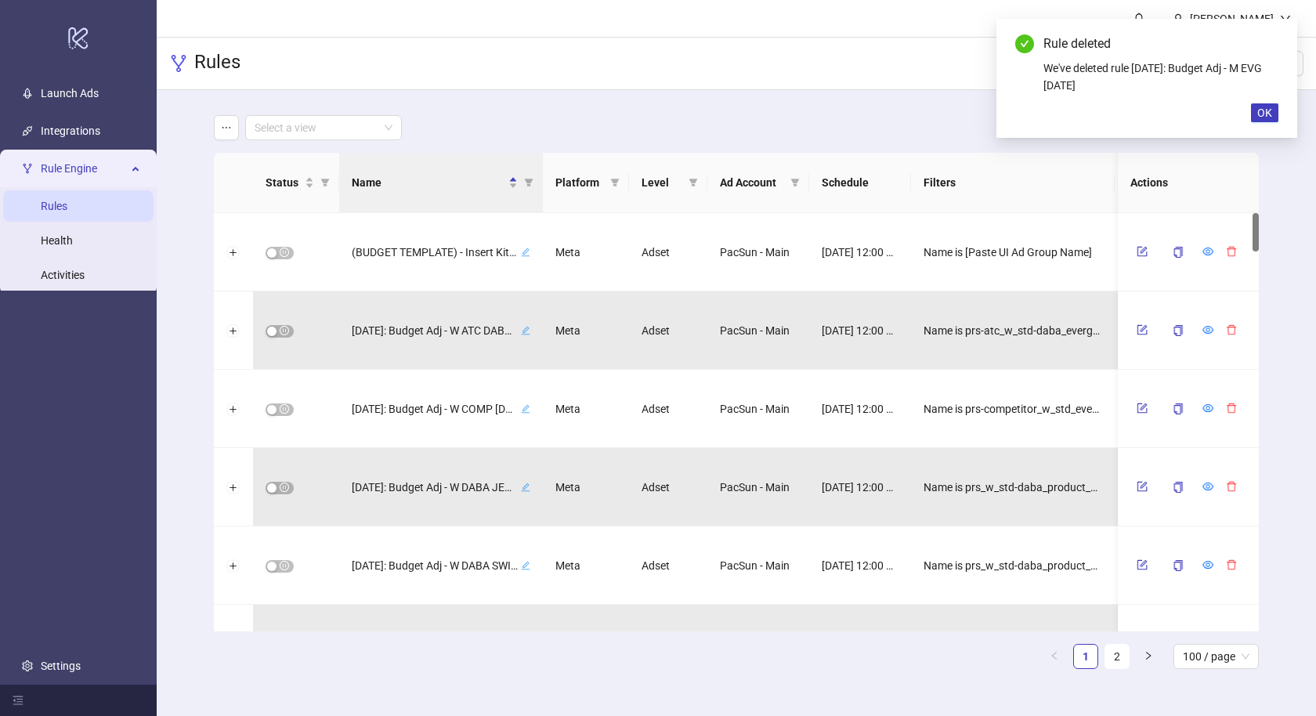
click at [1226, 329] on icon "delete" at bounding box center [1231, 329] width 11 height 11
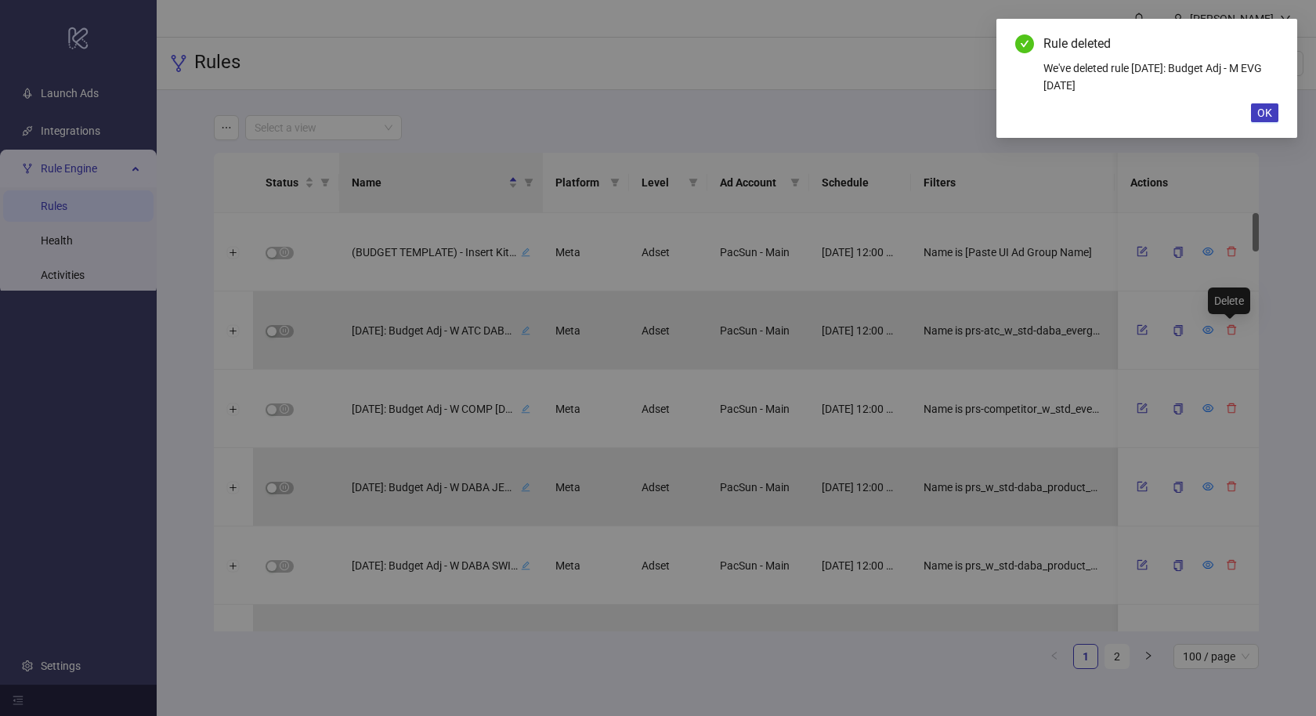
click at [747, 165] on button "Delete" at bounding box center [774, 177] width 55 height 25
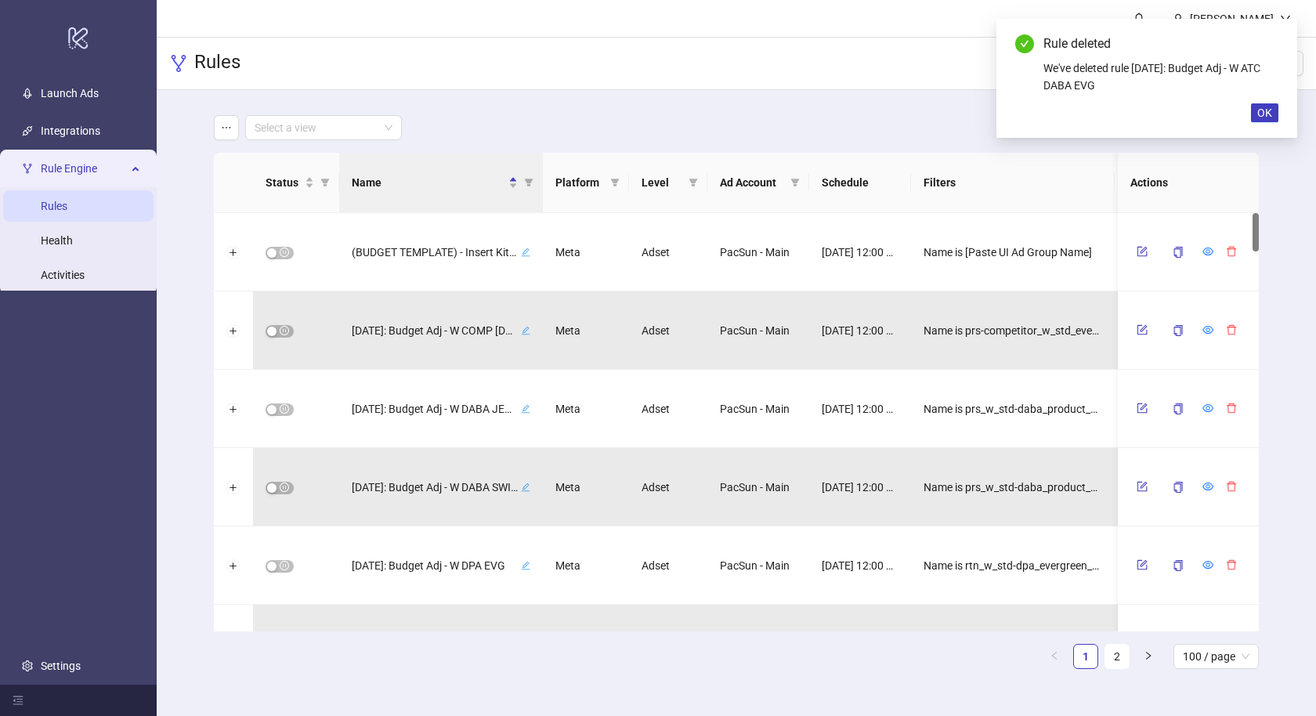
click at [1226, 329] on icon "delete" at bounding box center [1231, 329] width 11 height 11
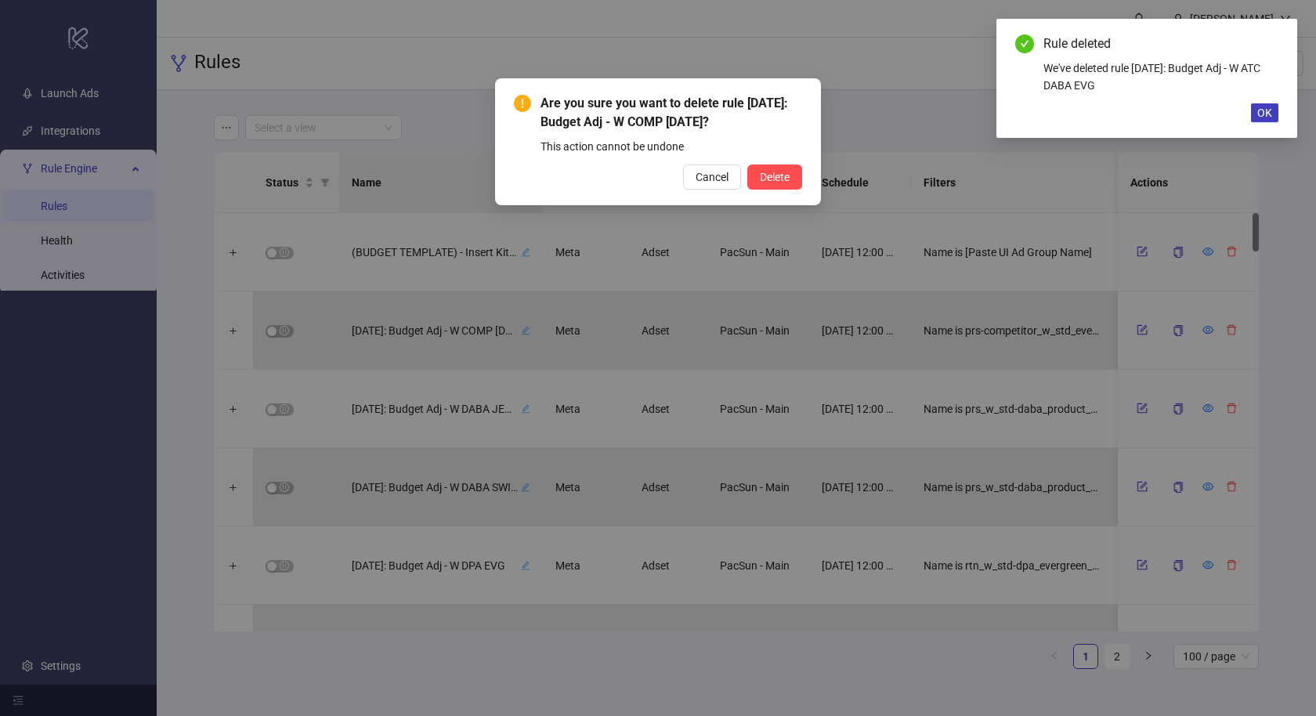
click at [747, 165] on button "Delete" at bounding box center [774, 177] width 55 height 25
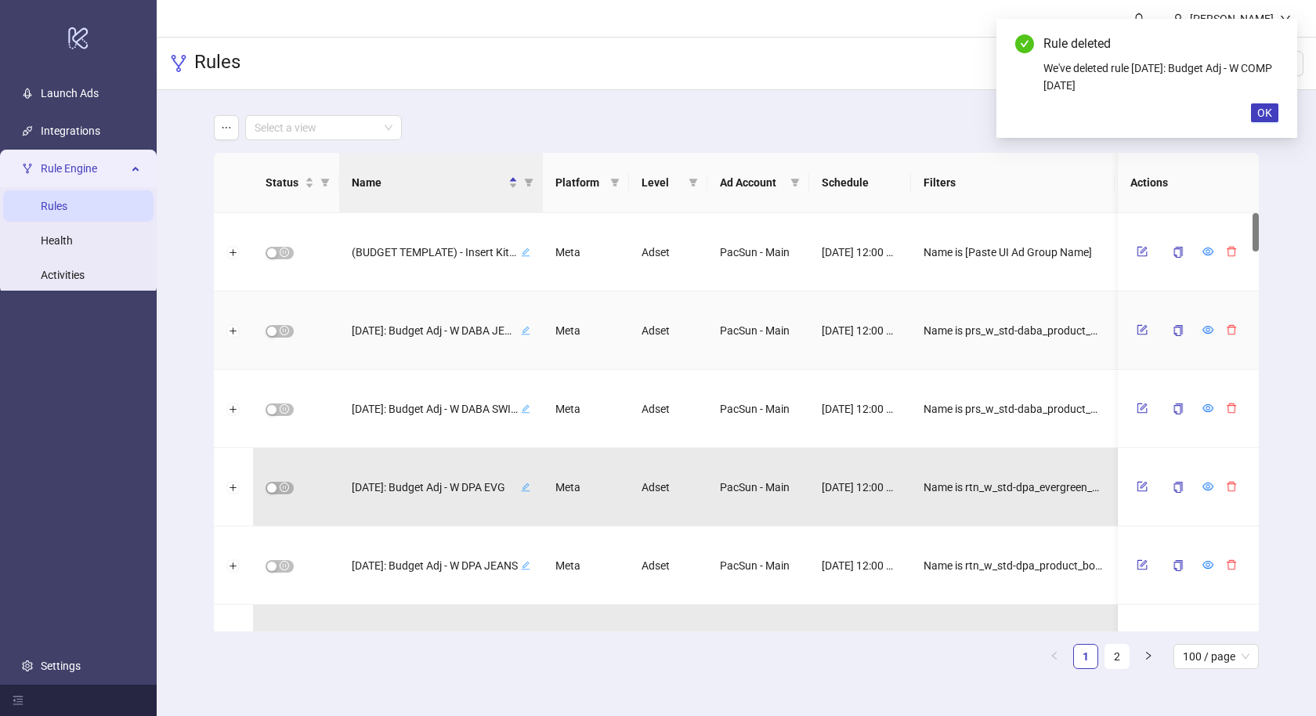
click at [1226, 329] on icon "delete" at bounding box center [1231, 329] width 11 height 11
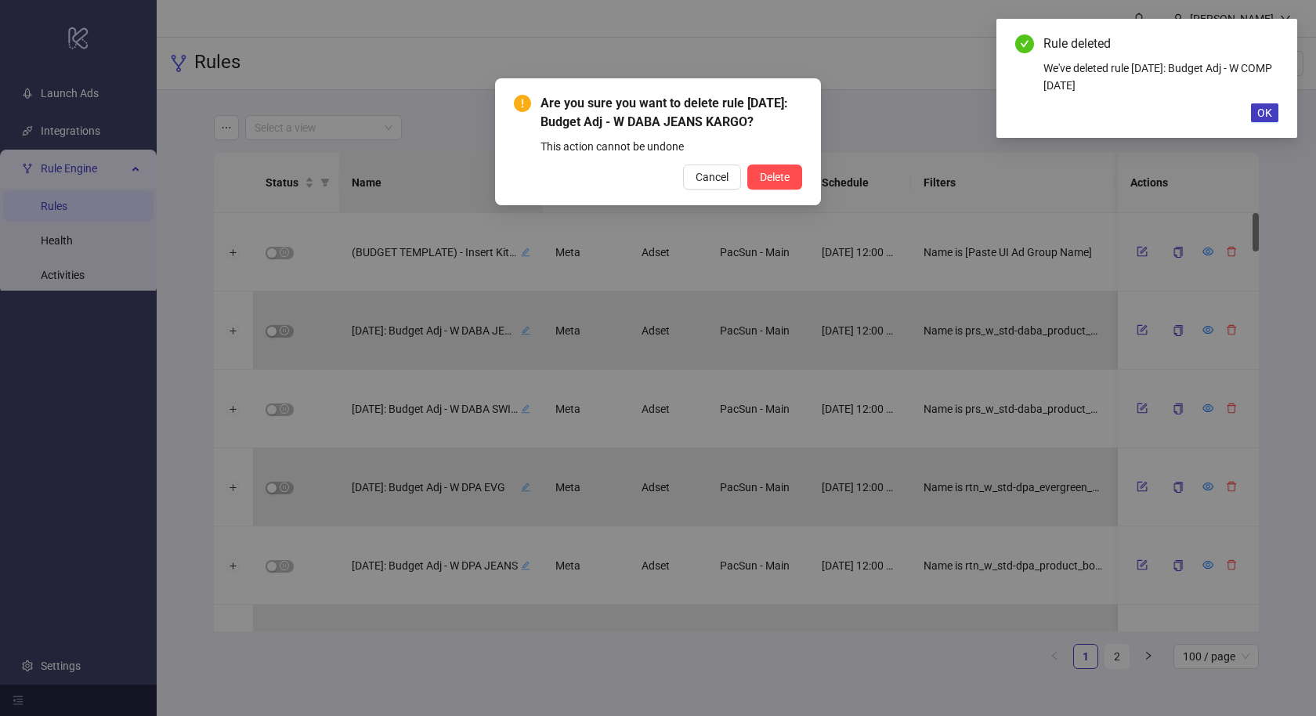
click at [747, 165] on button "Delete" at bounding box center [774, 177] width 55 height 25
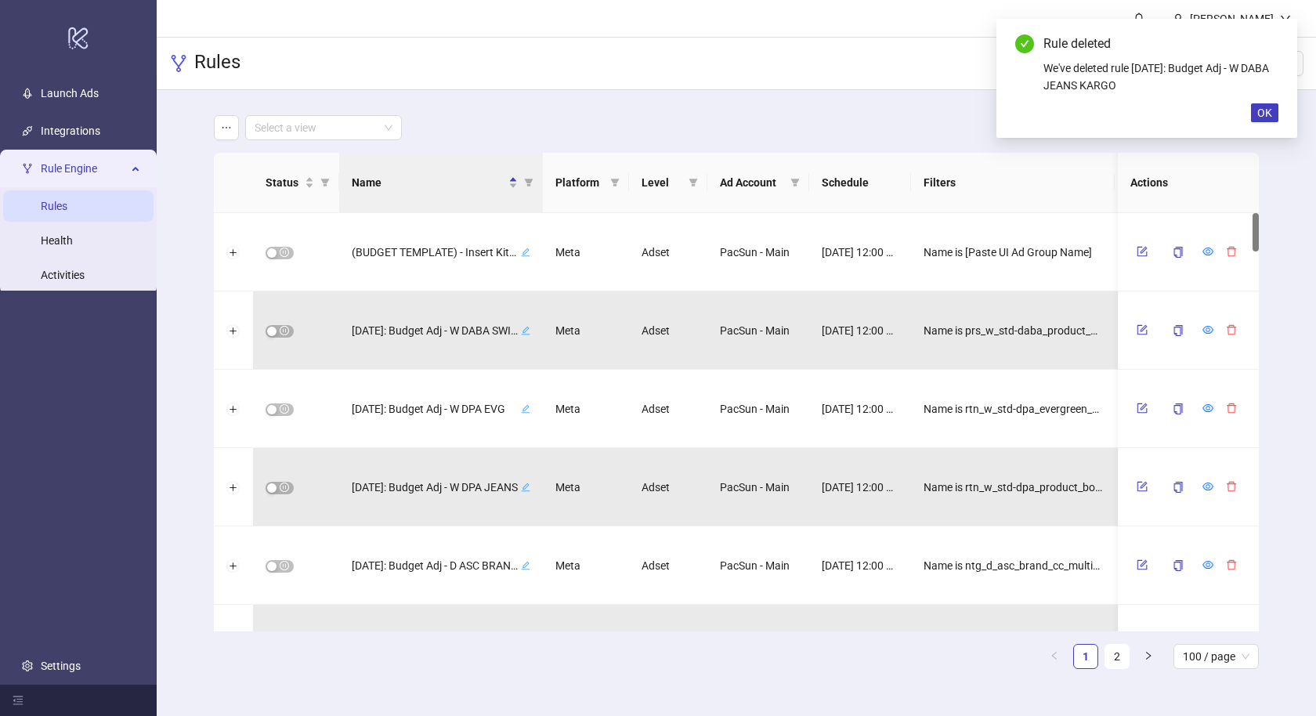
click at [1226, 329] on icon "delete" at bounding box center [1231, 329] width 11 height 11
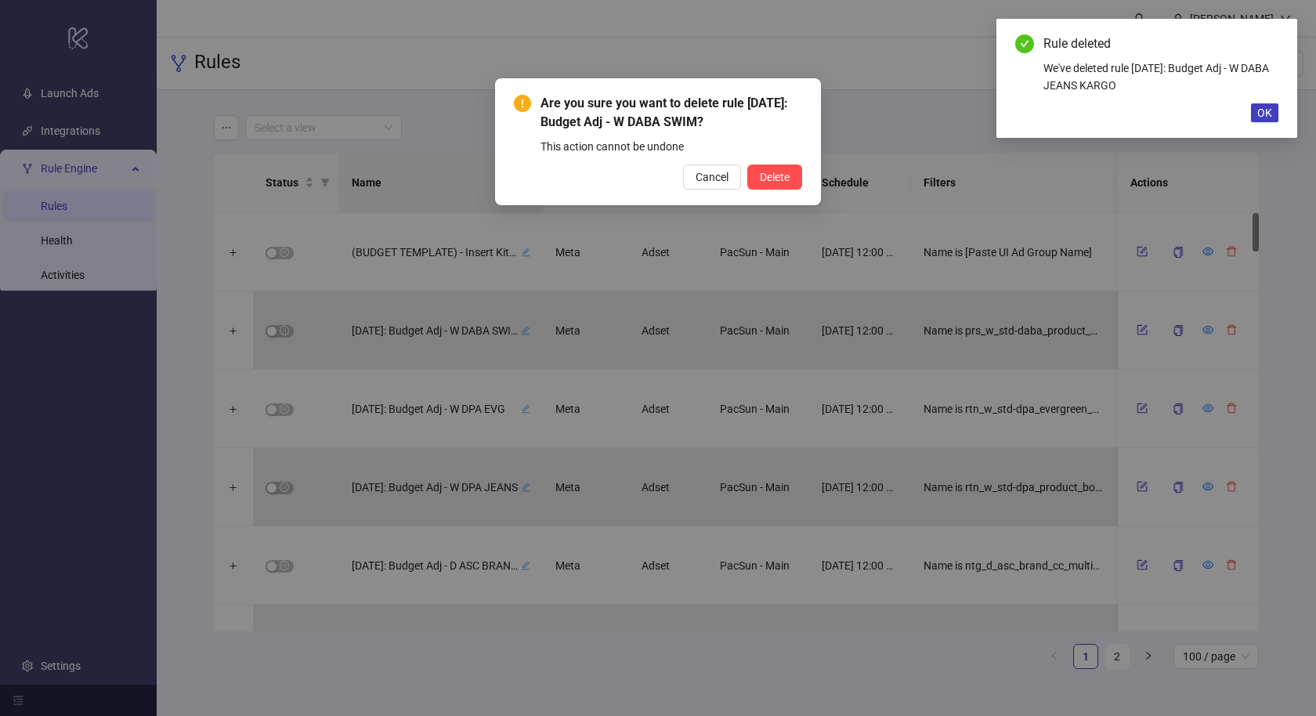
click at [747, 165] on button "Delete" at bounding box center [774, 177] width 55 height 25
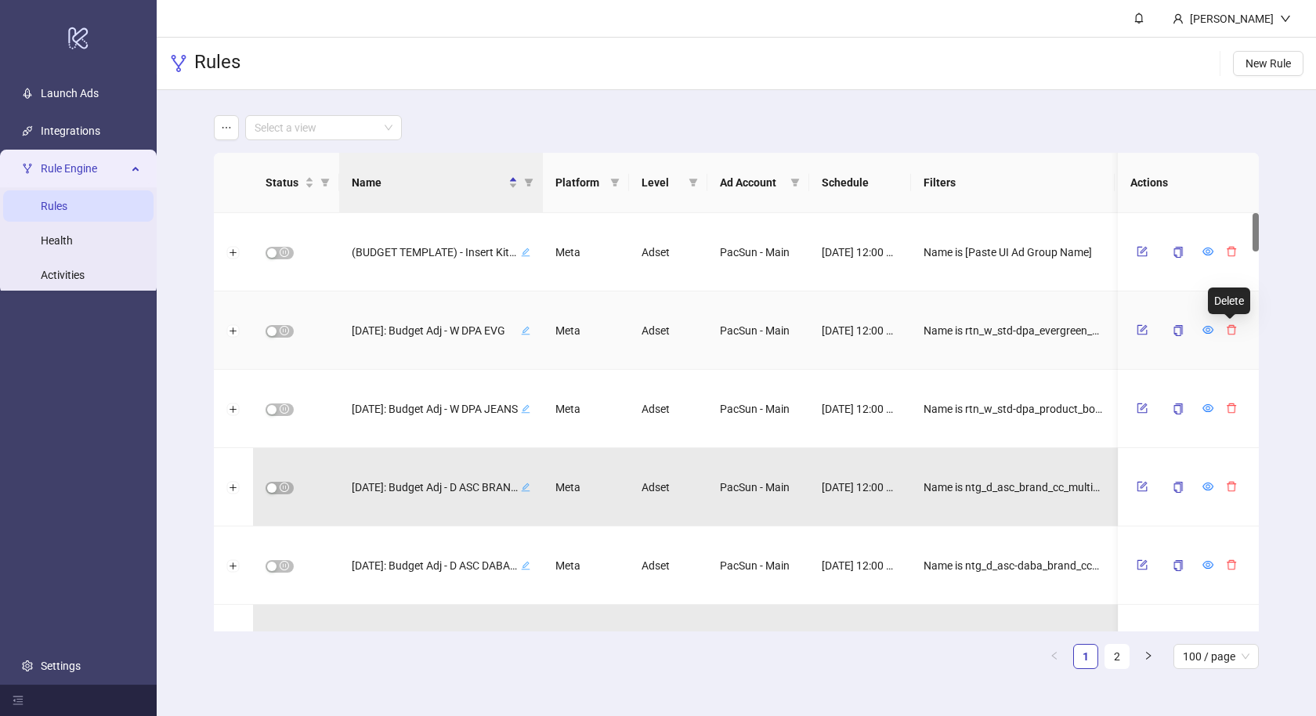
click at [1226, 329] on icon "delete" at bounding box center [1231, 329] width 11 height 11
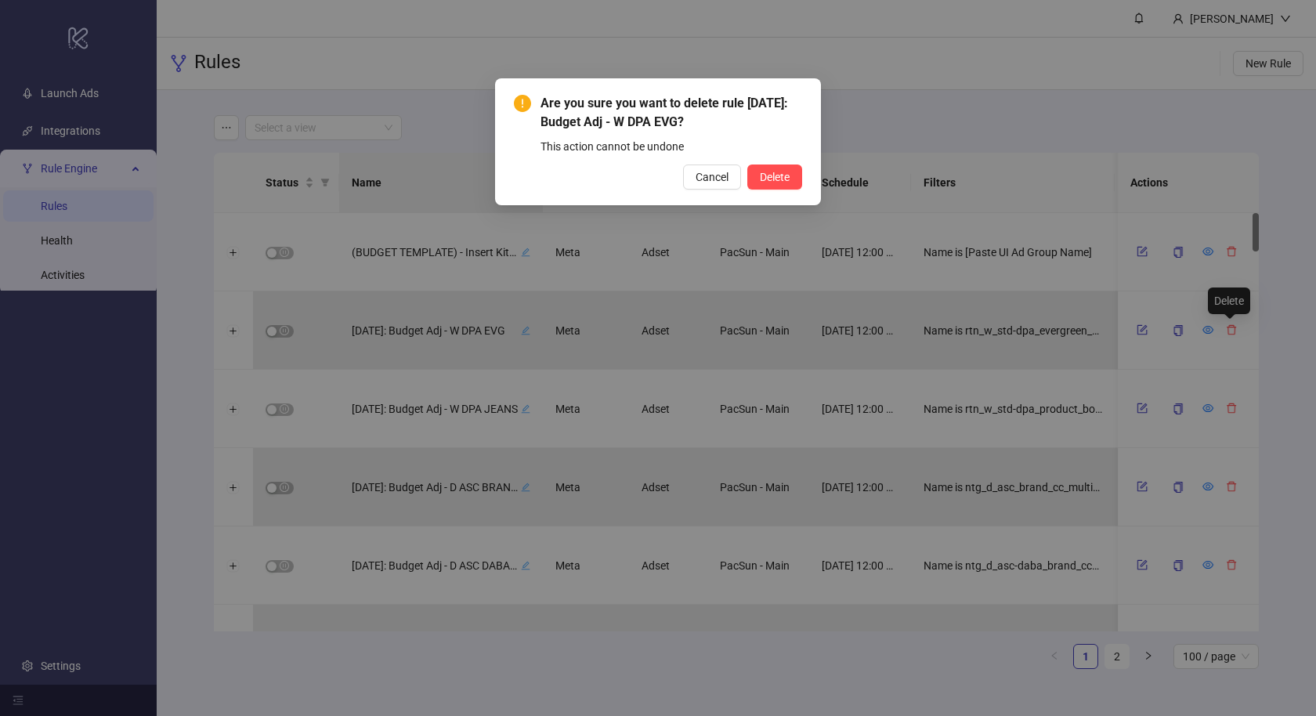
click at [747, 165] on button "Delete" at bounding box center [774, 177] width 55 height 25
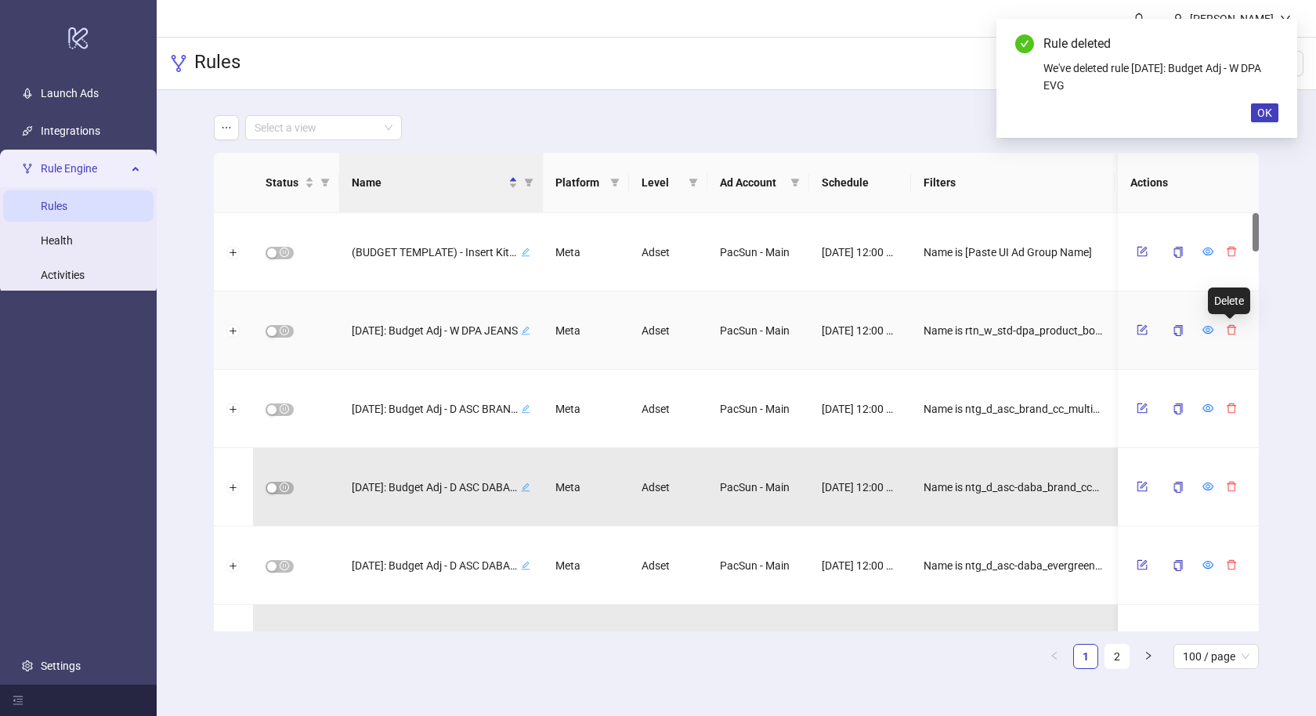
click at [1226, 329] on icon "delete" at bounding box center [1231, 329] width 11 height 11
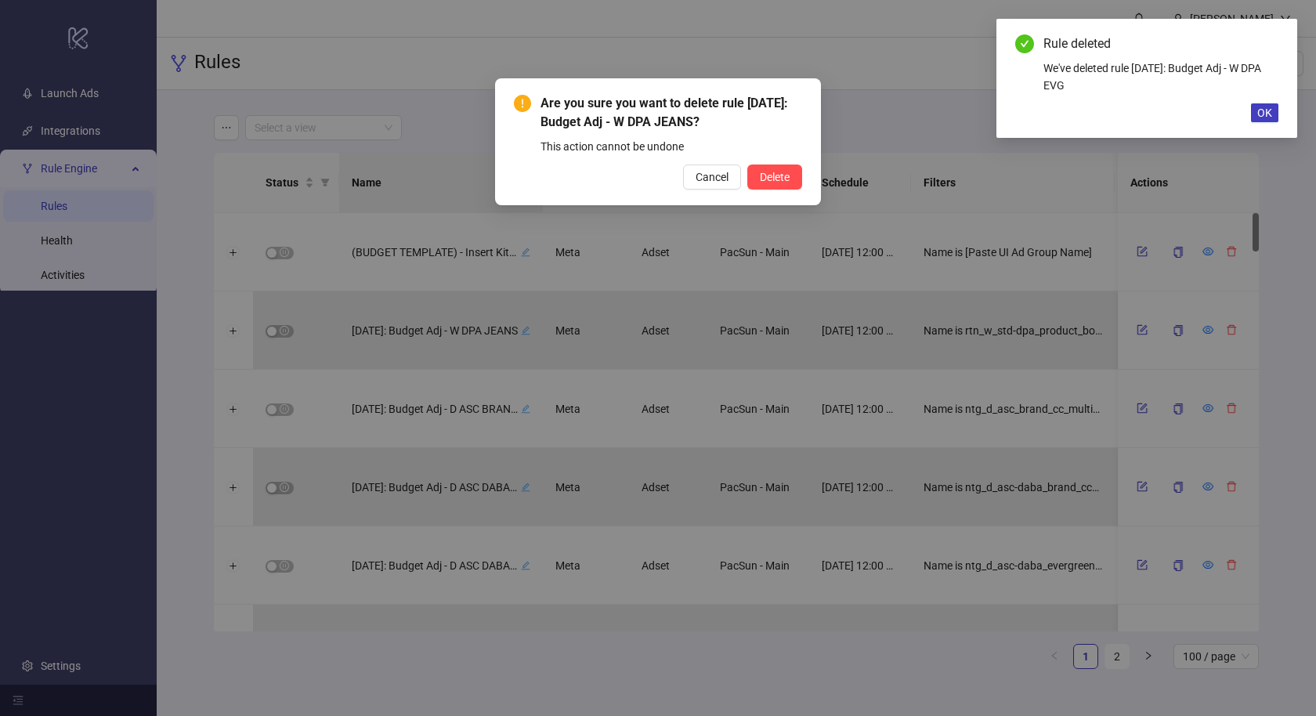
click at [747, 165] on button "Delete" at bounding box center [774, 177] width 55 height 25
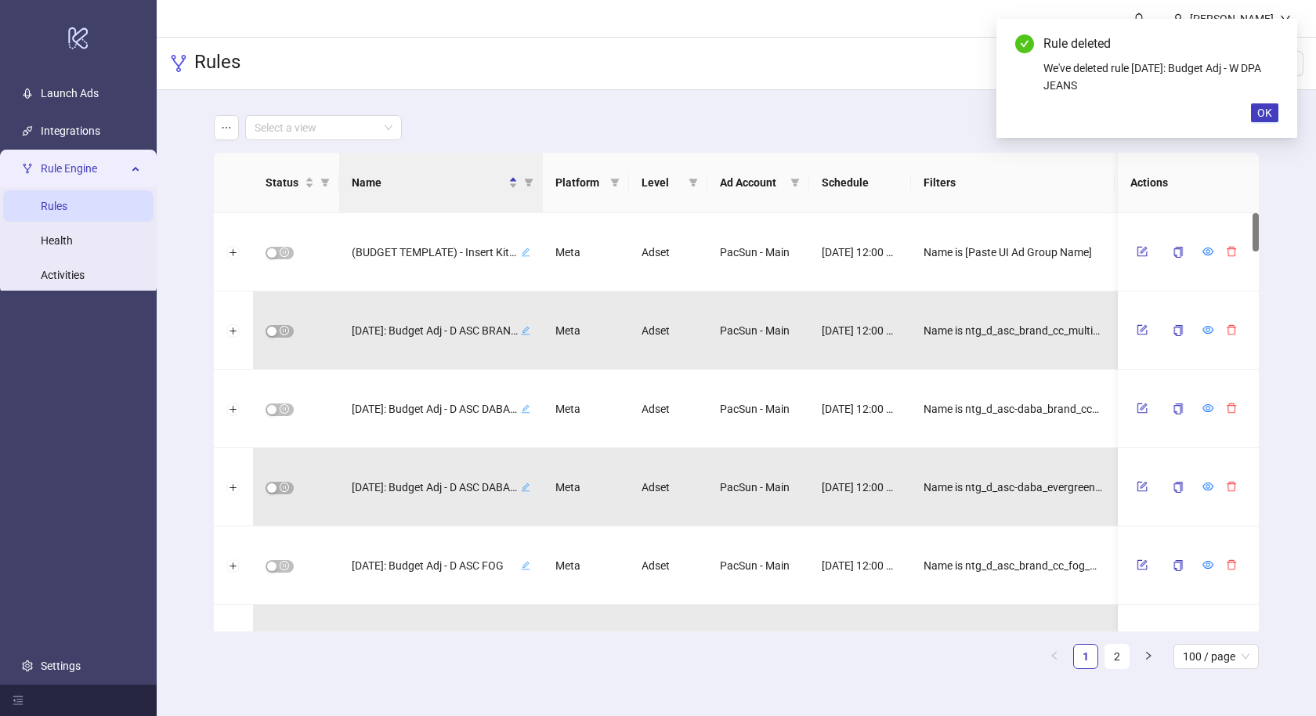
click at [1224, 329] on div "Are you sure you want to delete rule [DATE]: Budget Adj - W DPA JEANS? This act…" at bounding box center [658, 358] width 1316 height 716
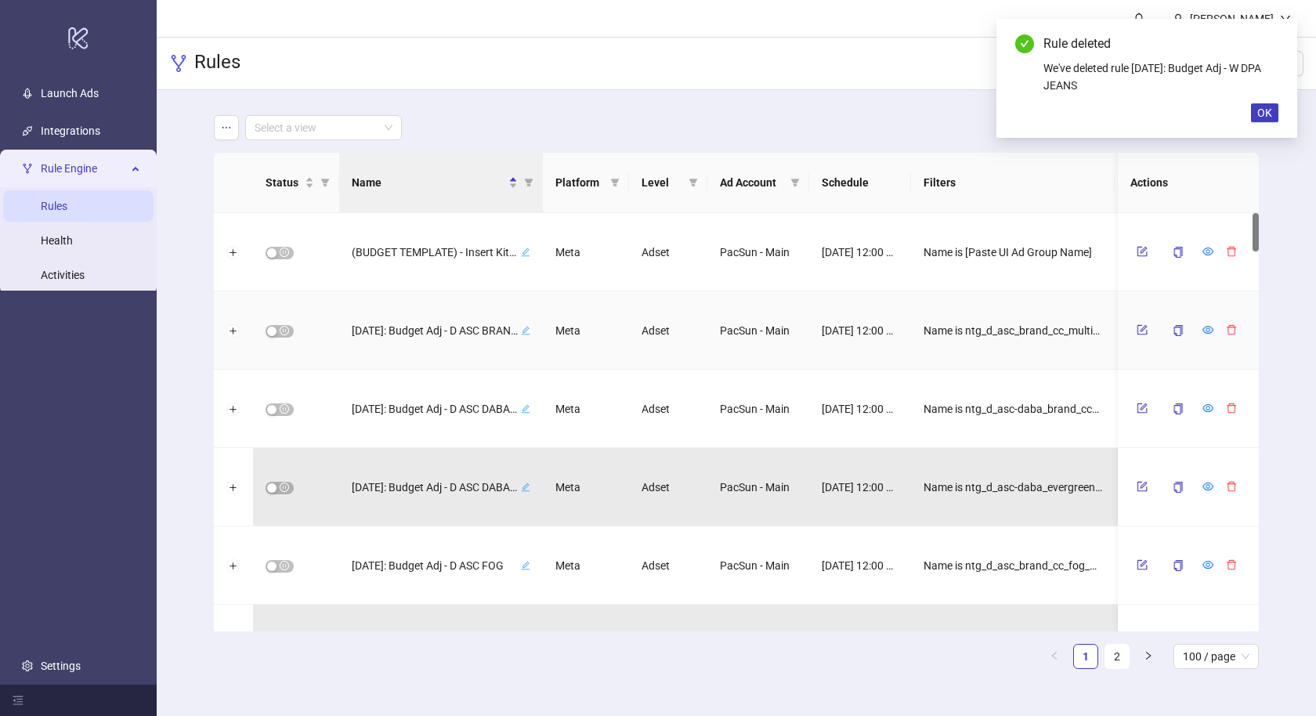
click at [1226, 329] on icon "delete" at bounding box center [1231, 329] width 11 height 11
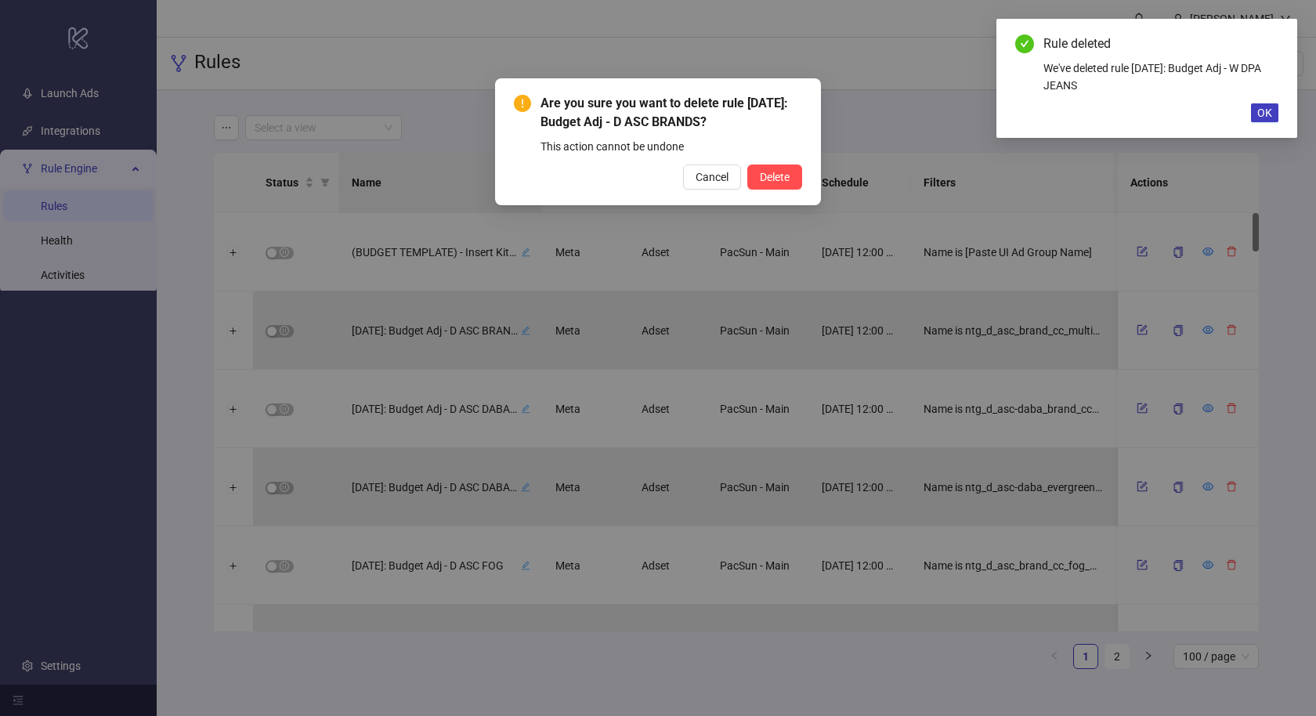
click at [747, 165] on button "Delete" at bounding box center [774, 177] width 55 height 25
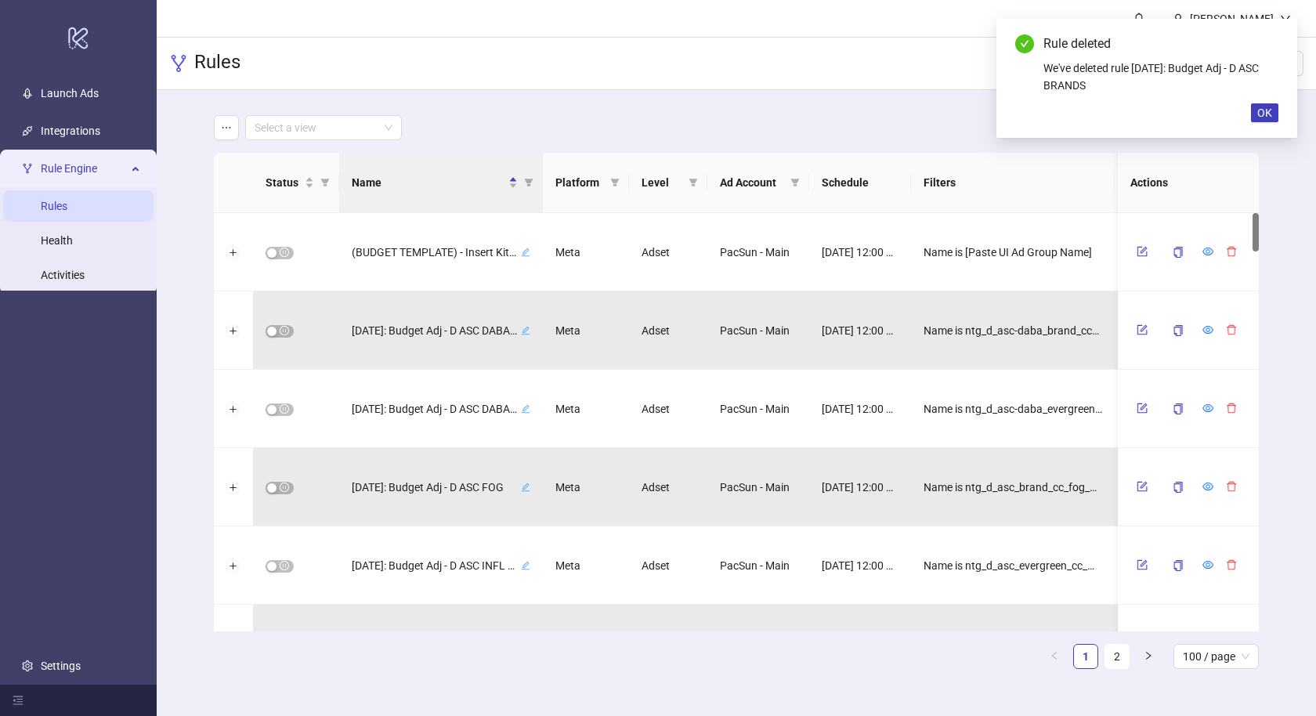
click at [1224, 329] on div "Are you sure you want to delete rule [DATE]: Budget Adj - D ASC BRANDS? This ac…" at bounding box center [658, 358] width 1316 height 716
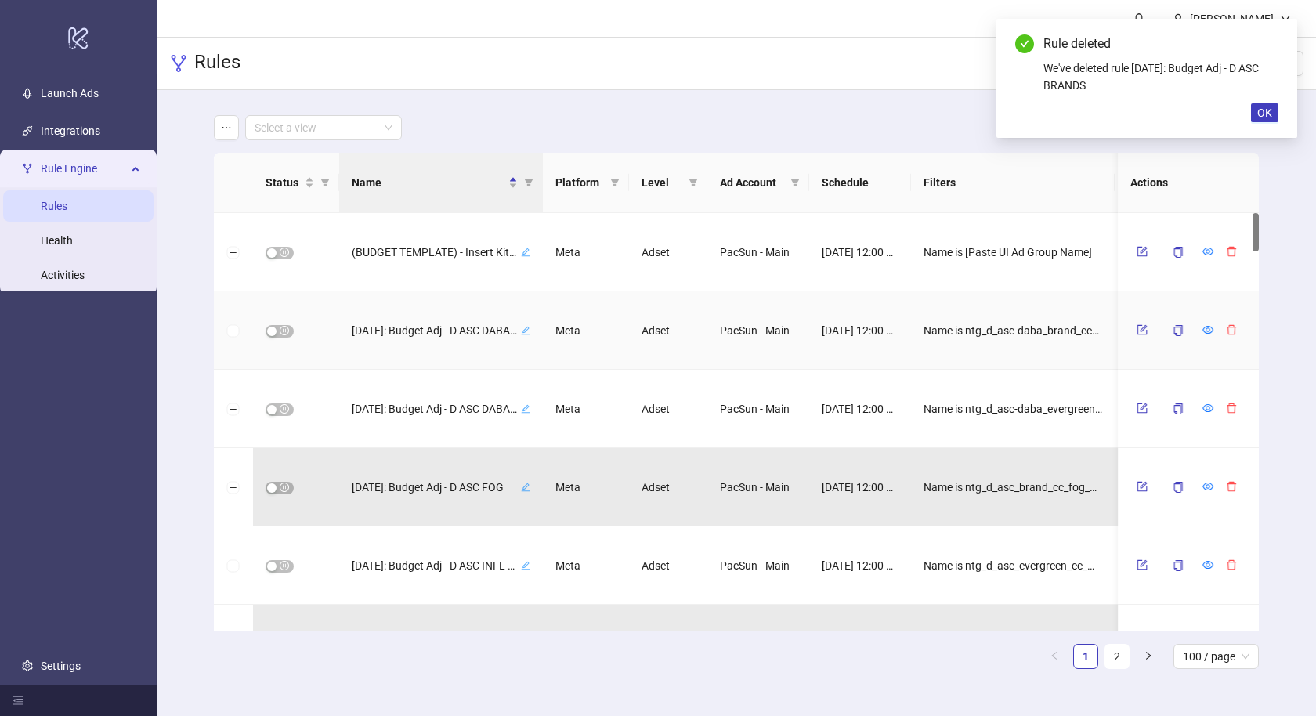
click at [1226, 329] on icon "delete" at bounding box center [1231, 329] width 11 height 11
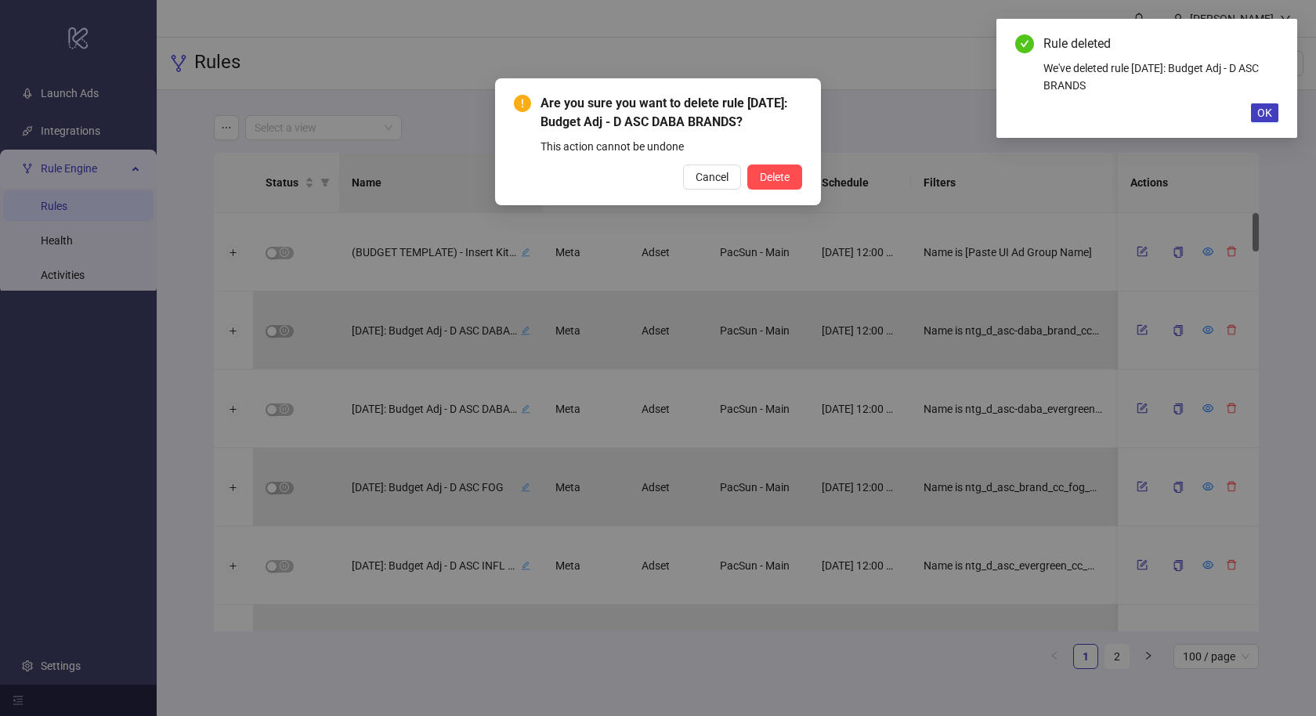
click at [747, 165] on button "Delete" at bounding box center [774, 177] width 55 height 25
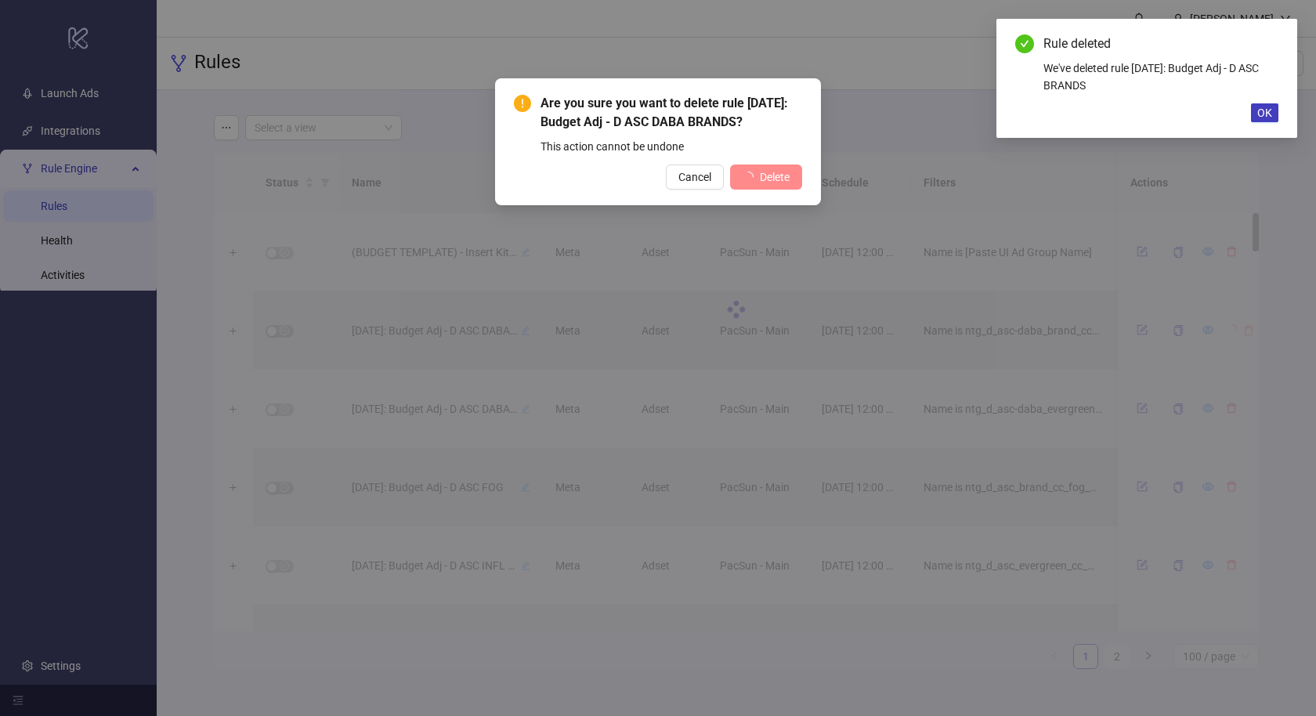
click at [1224, 329] on div "Are you sure you want to delete rule [DATE]: Budget Adj - D ASC DABA BRANDS? Th…" at bounding box center [658, 358] width 1316 height 716
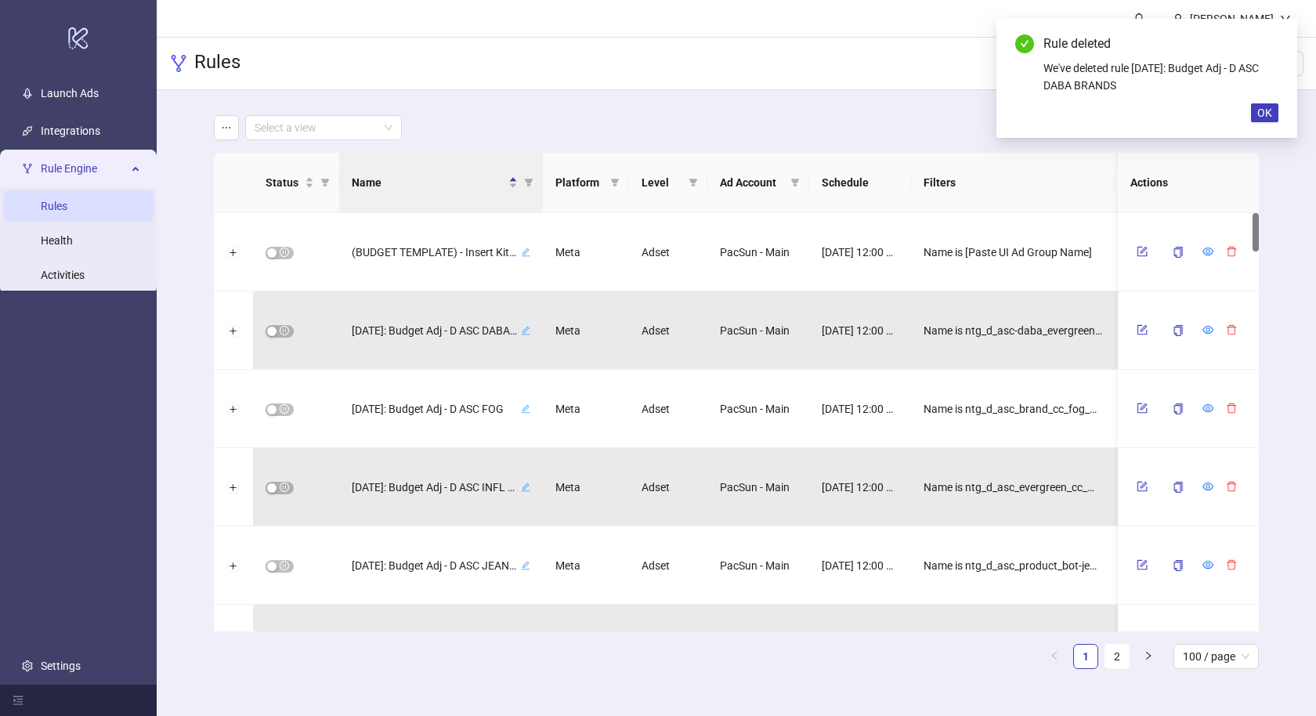
click at [1226, 329] on icon "delete" at bounding box center [1231, 329] width 11 height 11
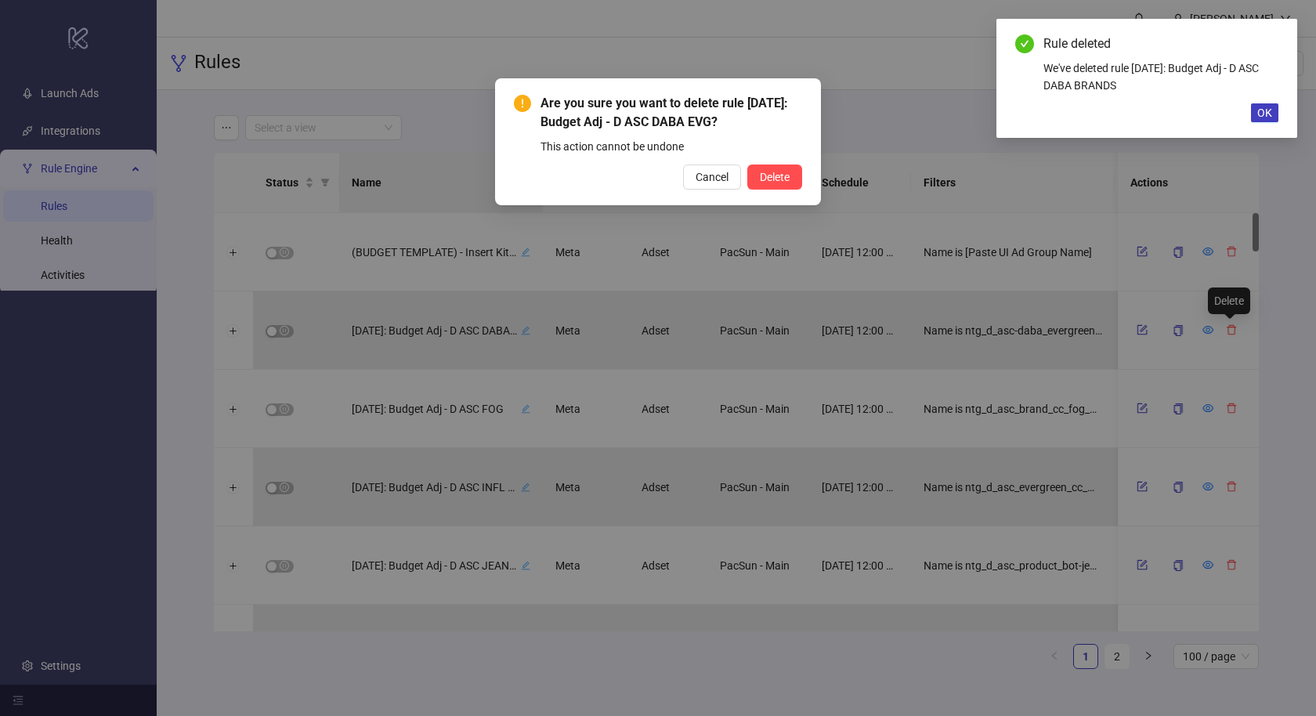
click at [747, 165] on button "Delete" at bounding box center [774, 177] width 55 height 25
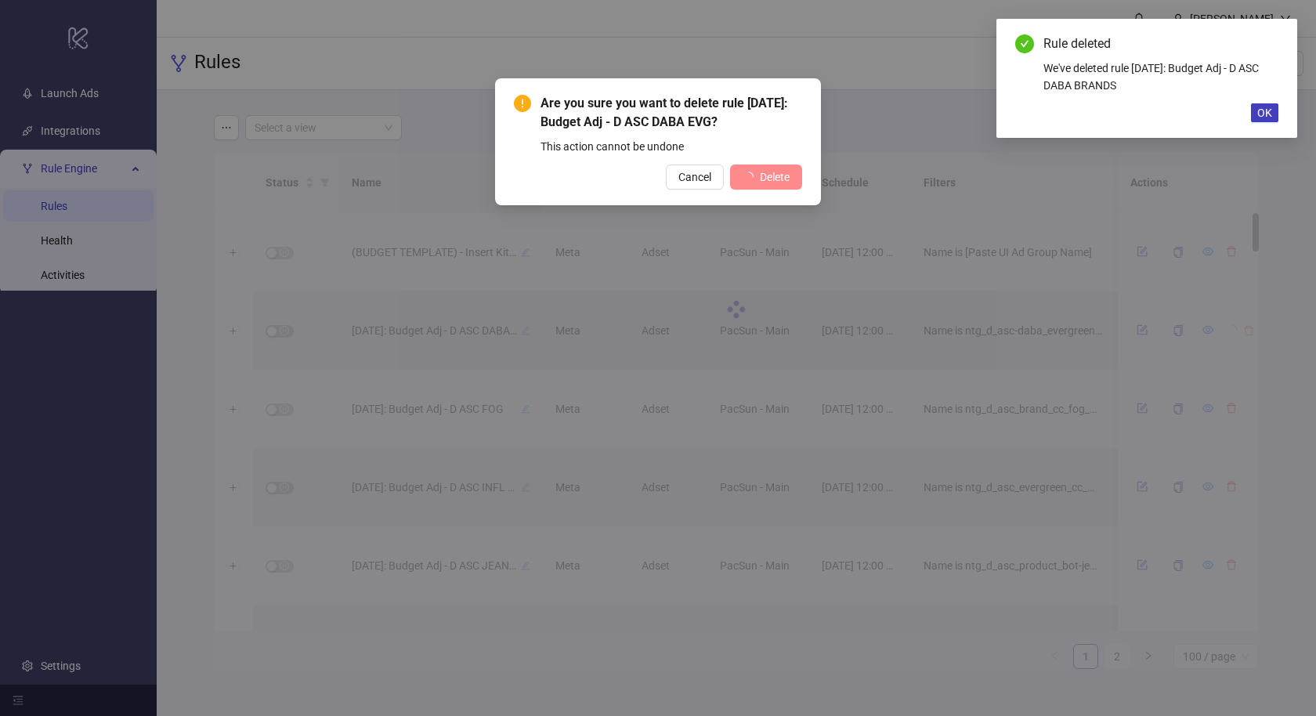
click at [1224, 329] on div "Are you sure you want to delete rule [DATE]: Budget Adj - D ASC DABA EVG? This …" at bounding box center [658, 358] width 1316 height 716
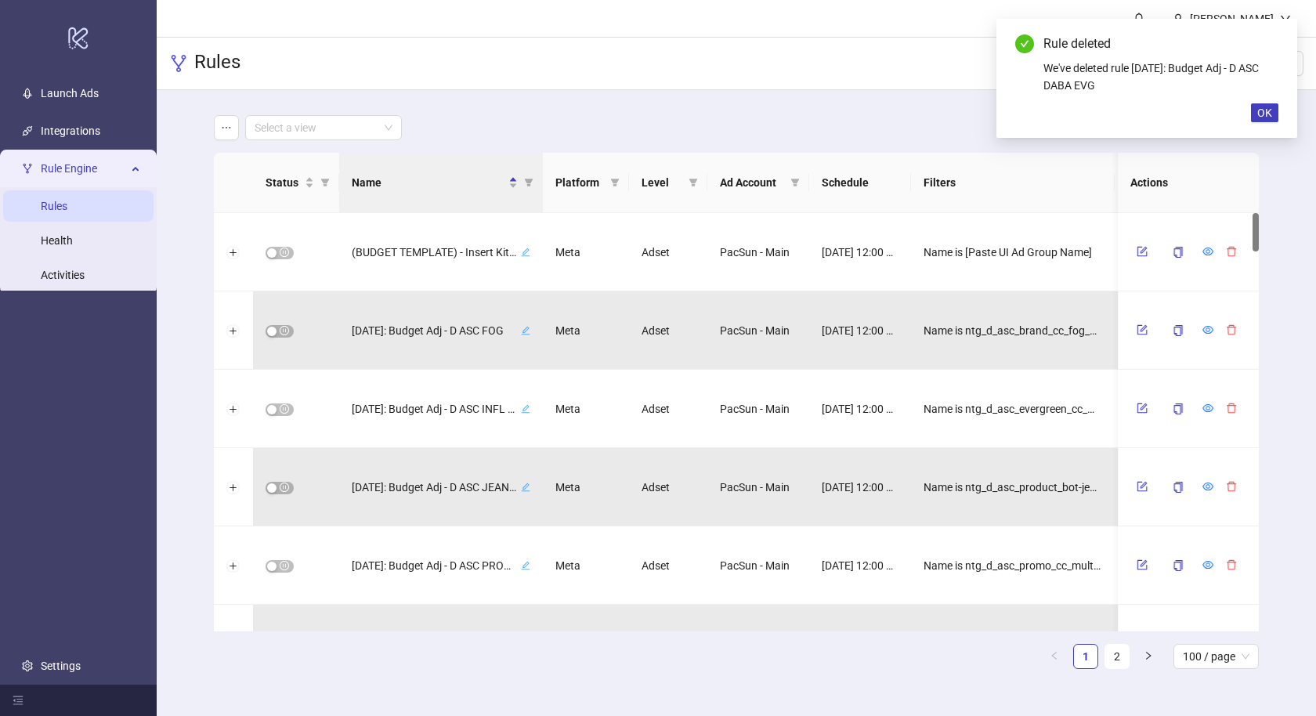
click at [1226, 329] on icon "delete" at bounding box center [1231, 329] width 11 height 11
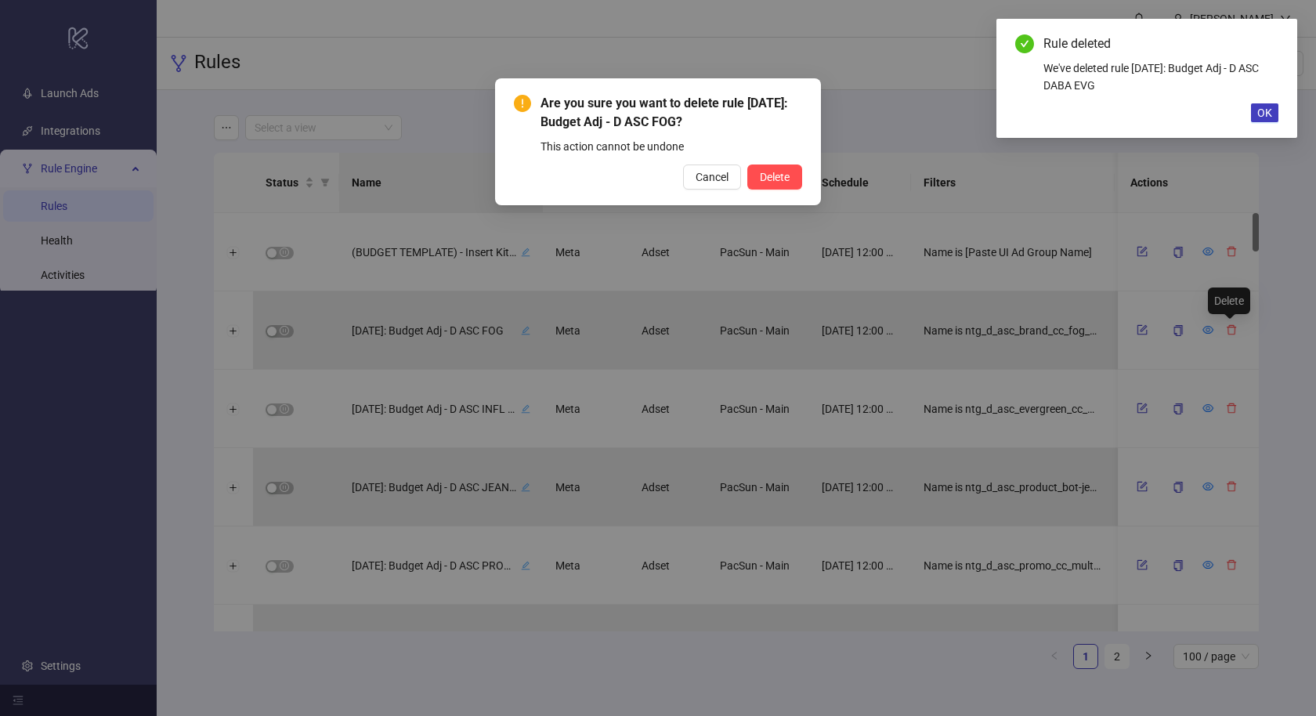
click at [747, 165] on button "Delete" at bounding box center [774, 177] width 55 height 25
click at [1224, 329] on div "Are you sure you want to delete rule [DATE]: Budget Adj - D ASC FOG? This actio…" at bounding box center [658, 358] width 1316 height 716
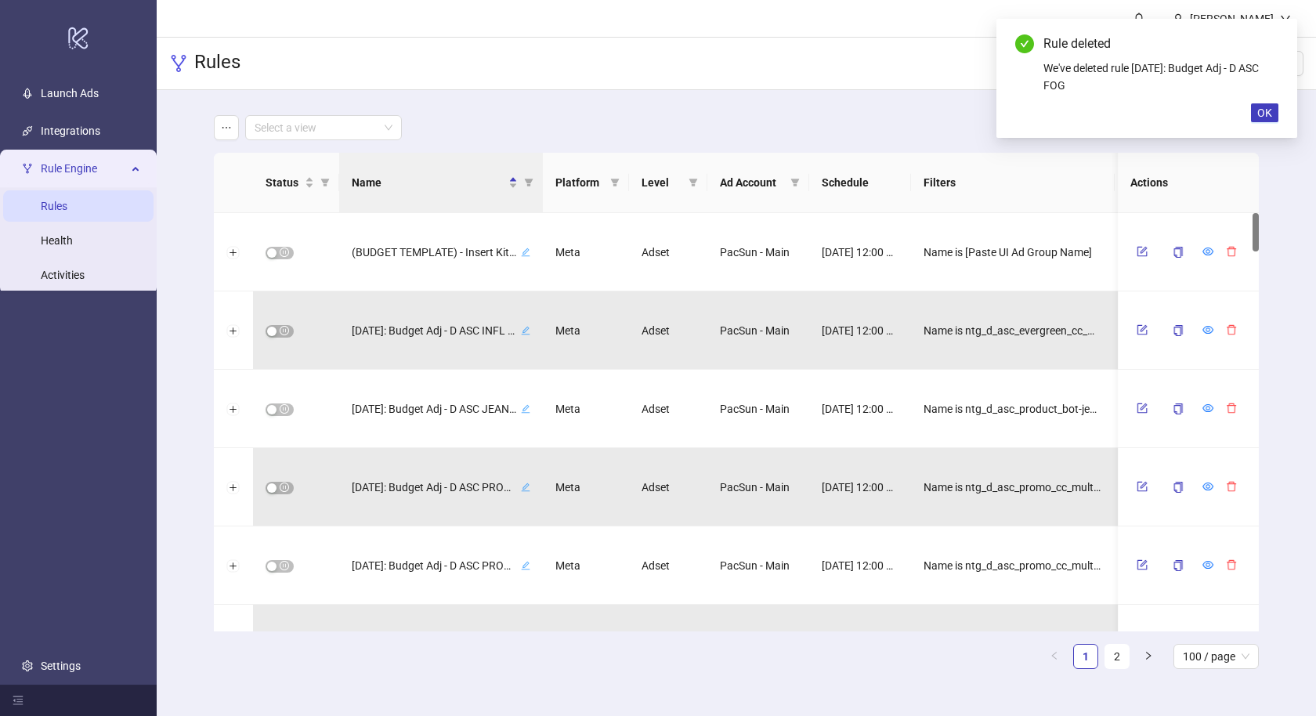
click at [1226, 329] on icon "delete" at bounding box center [1231, 329] width 11 height 11
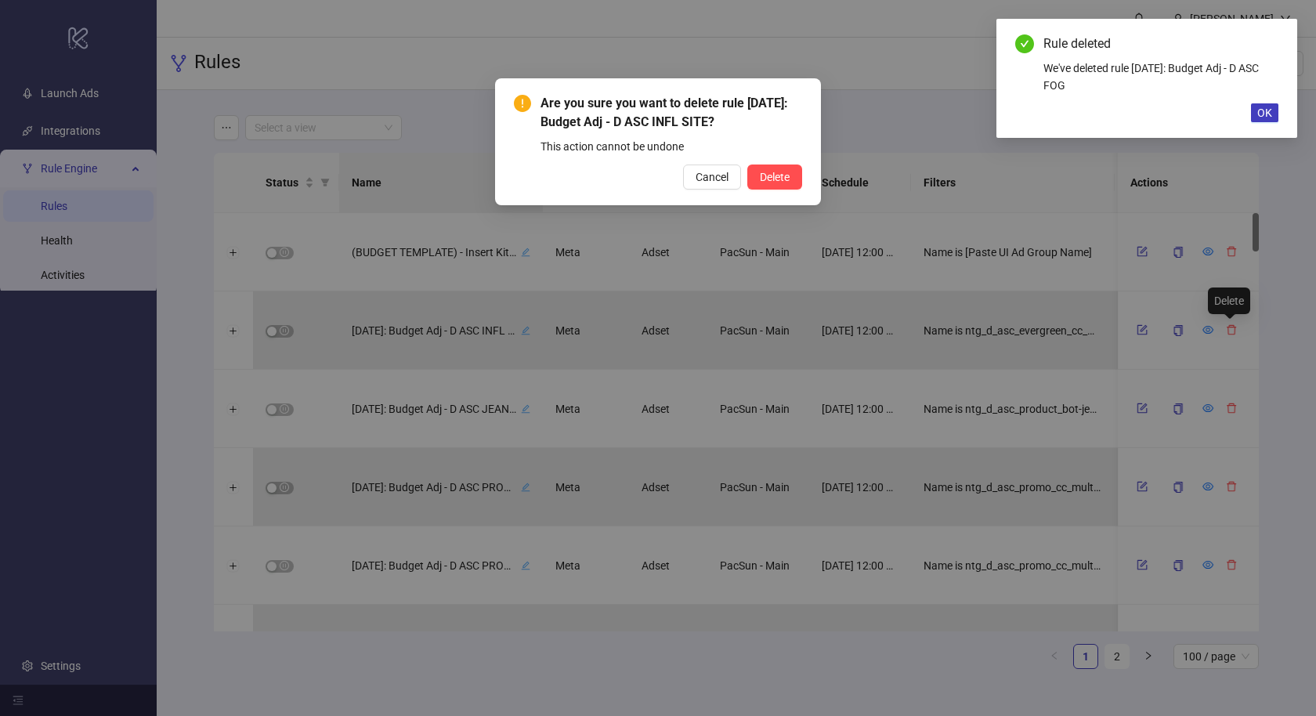
click at [747, 165] on button "Delete" at bounding box center [774, 177] width 55 height 25
click at [1224, 329] on div "Are you sure you want to delete rule [DATE]: Budget Adj - D ASC INFL SITE? This…" at bounding box center [658, 358] width 1316 height 716
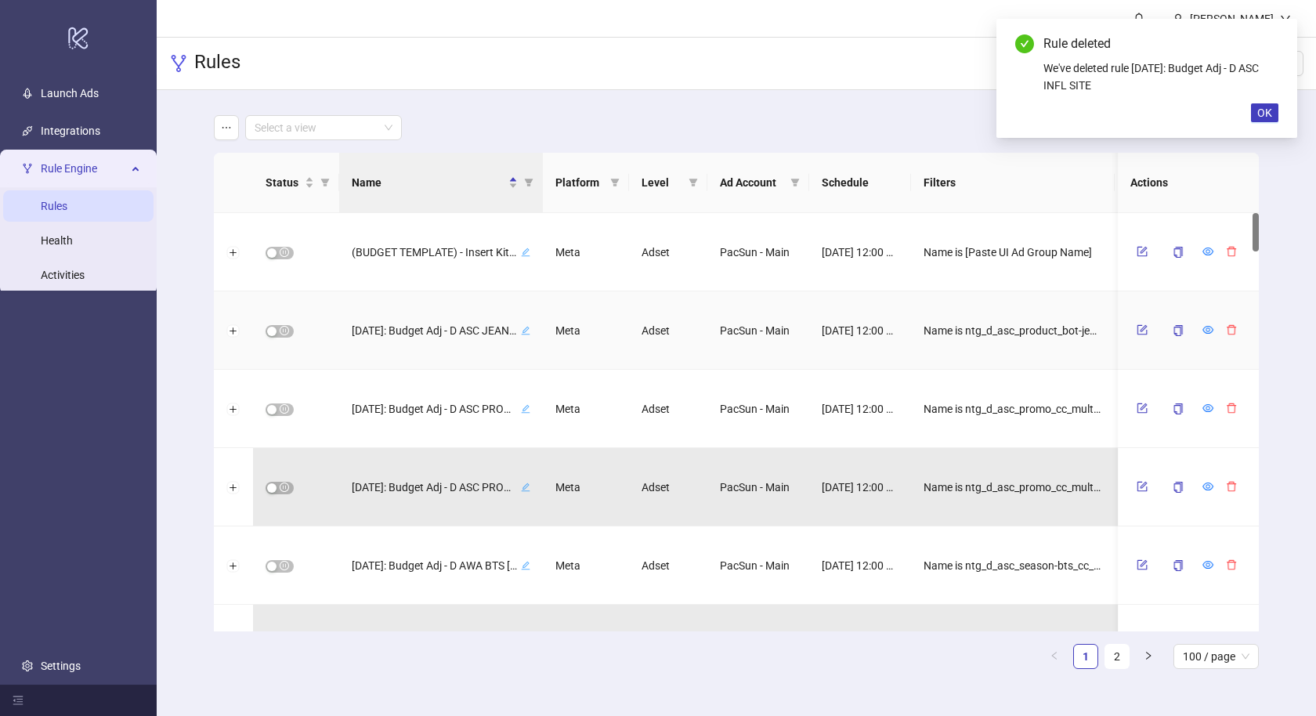
click at [1226, 329] on icon "delete" at bounding box center [1231, 329] width 11 height 11
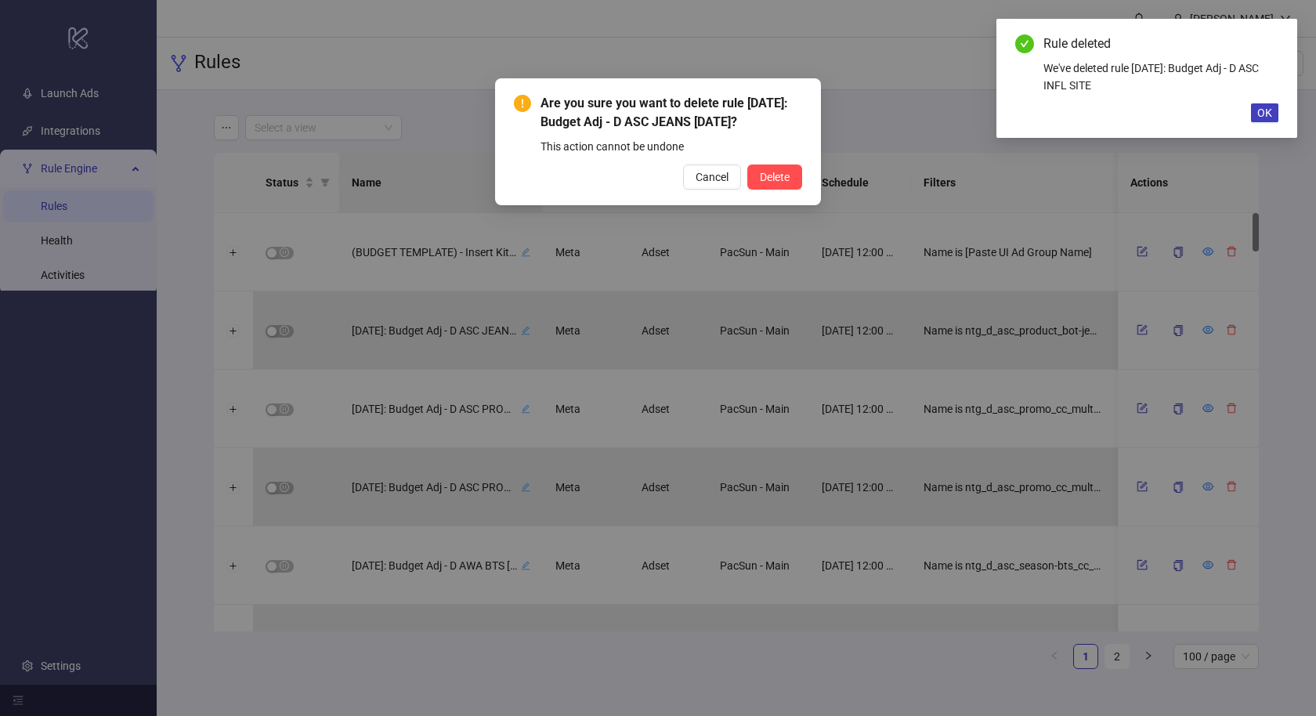
click at [747, 165] on button "Delete" at bounding box center [774, 177] width 55 height 25
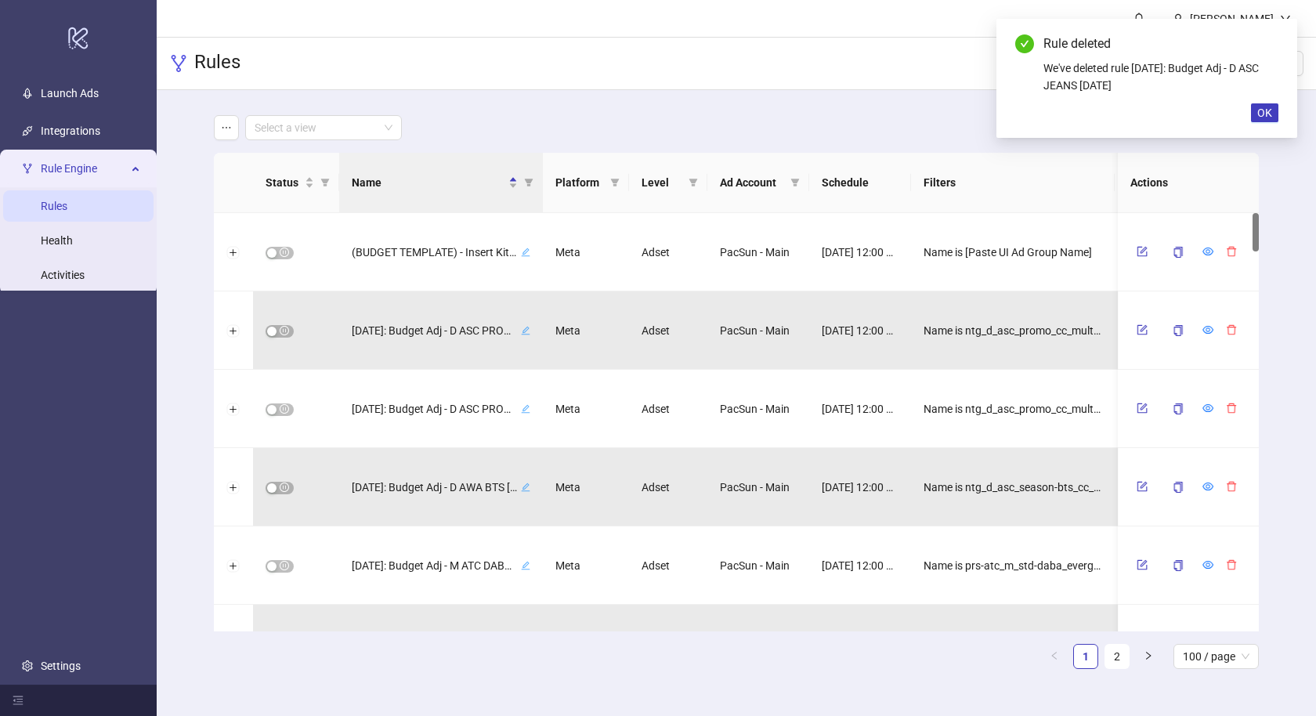
click at [1224, 329] on div "Are you sure you want to delete rule [DATE]: Budget Adj - D ASC JEANS [DATE]? T…" at bounding box center [658, 358] width 1316 height 716
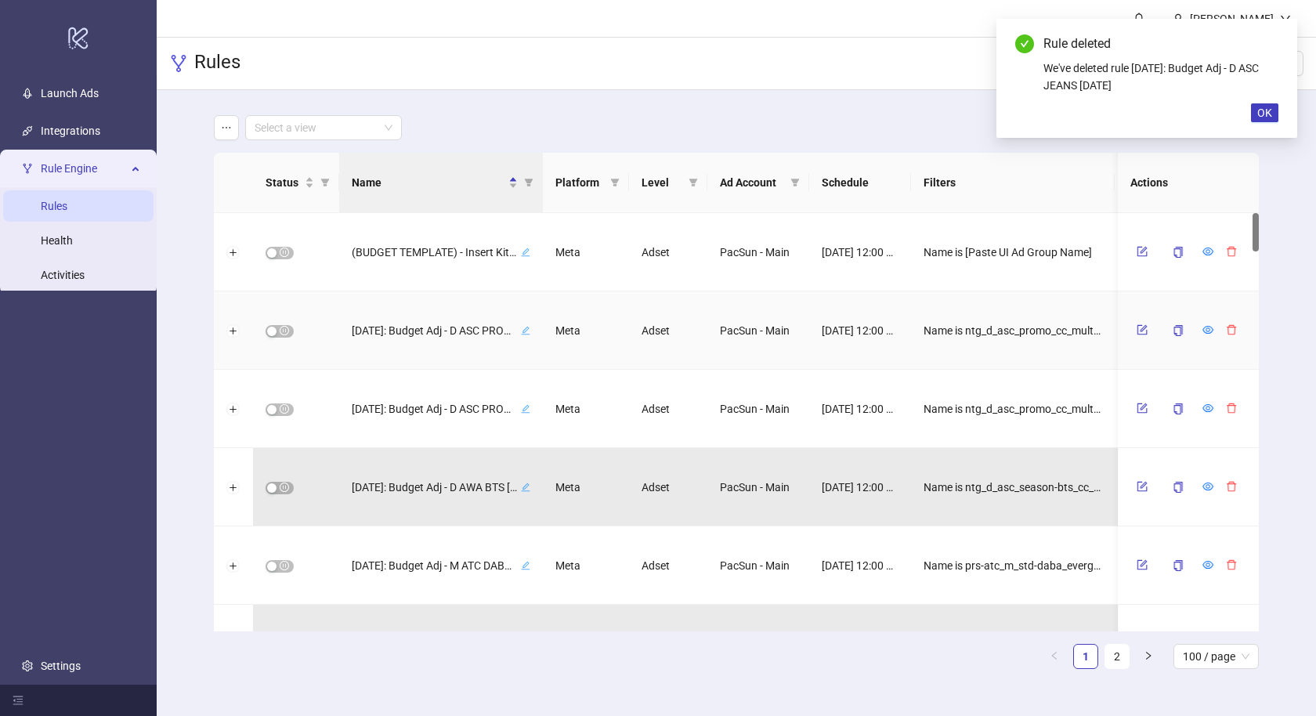
click at [1226, 329] on icon "delete" at bounding box center [1231, 329] width 11 height 11
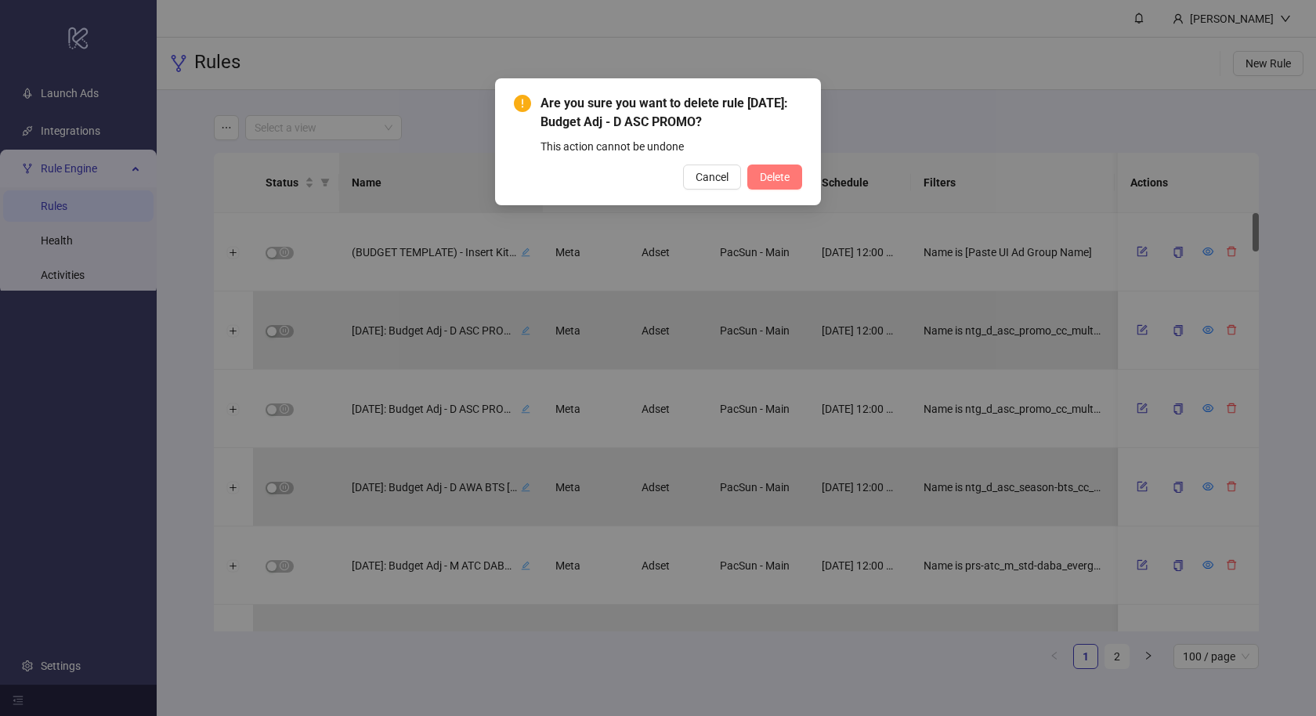
click at [789, 171] on span "Delete" at bounding box center [775, 177] width 30 height 13
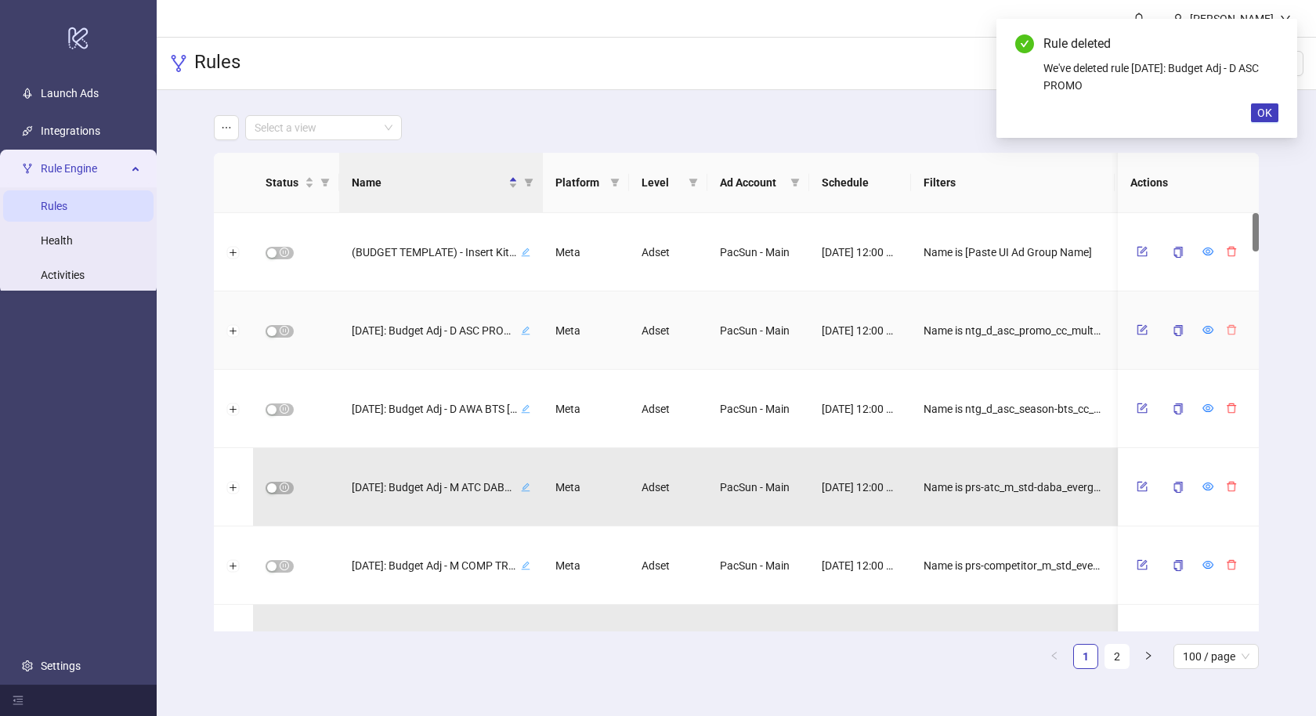
click at [1232, 334] on icon "delete" at bounding box center [1231, 330] width 9 height 10
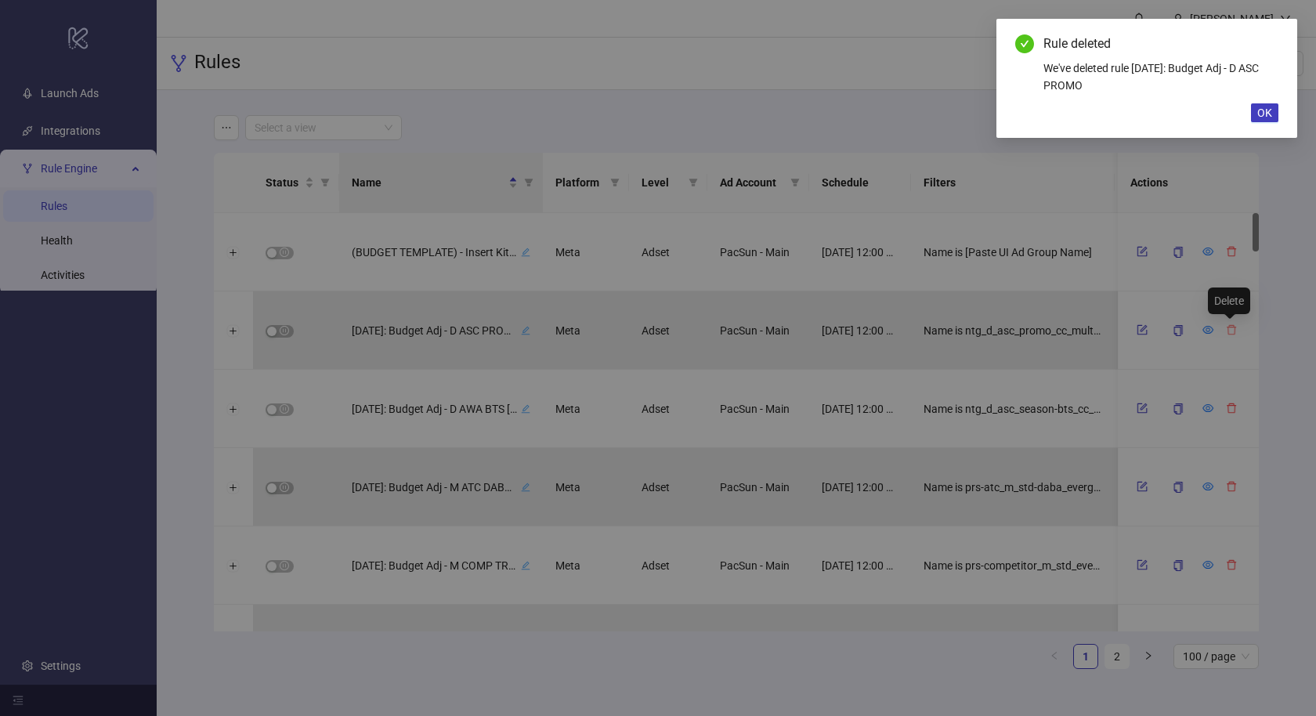
click at [747, 165] on button "Delete" at bounding box center [774, 177] width 55 height 25
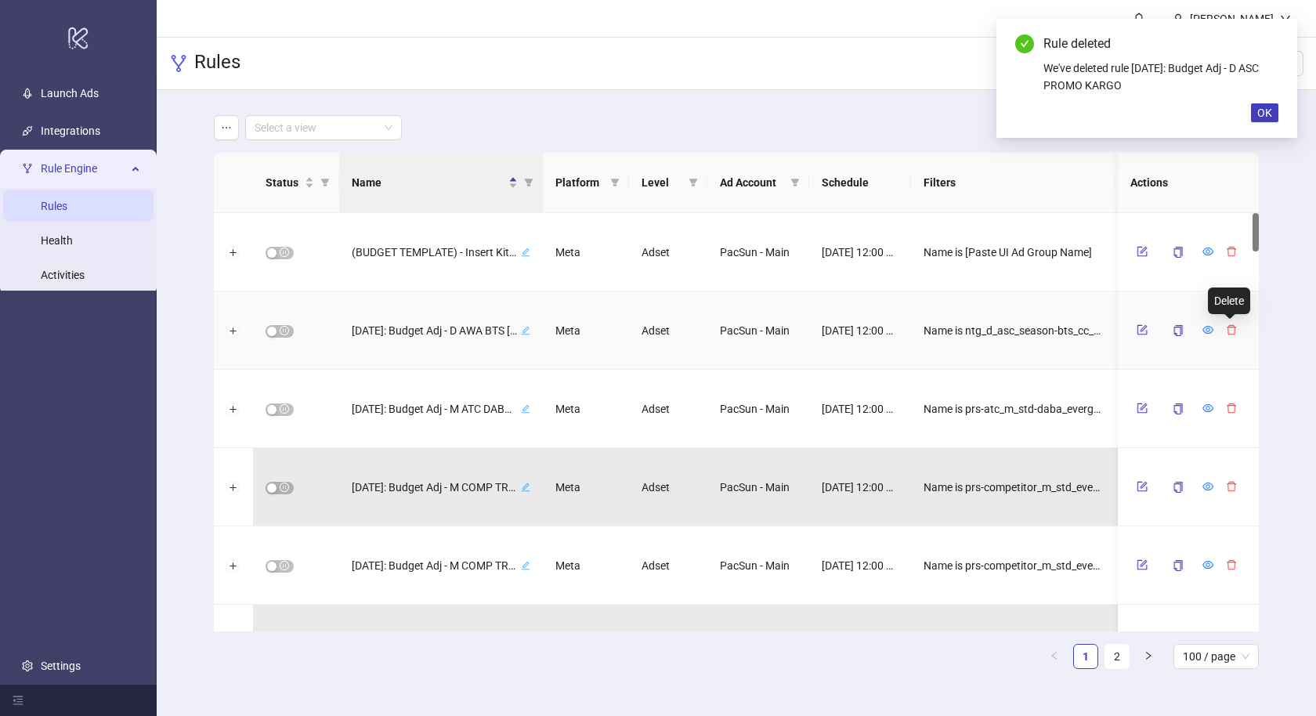
click at [1232, 334] on icon "delete" at bounding box center [1231, 330] width 9 height 10
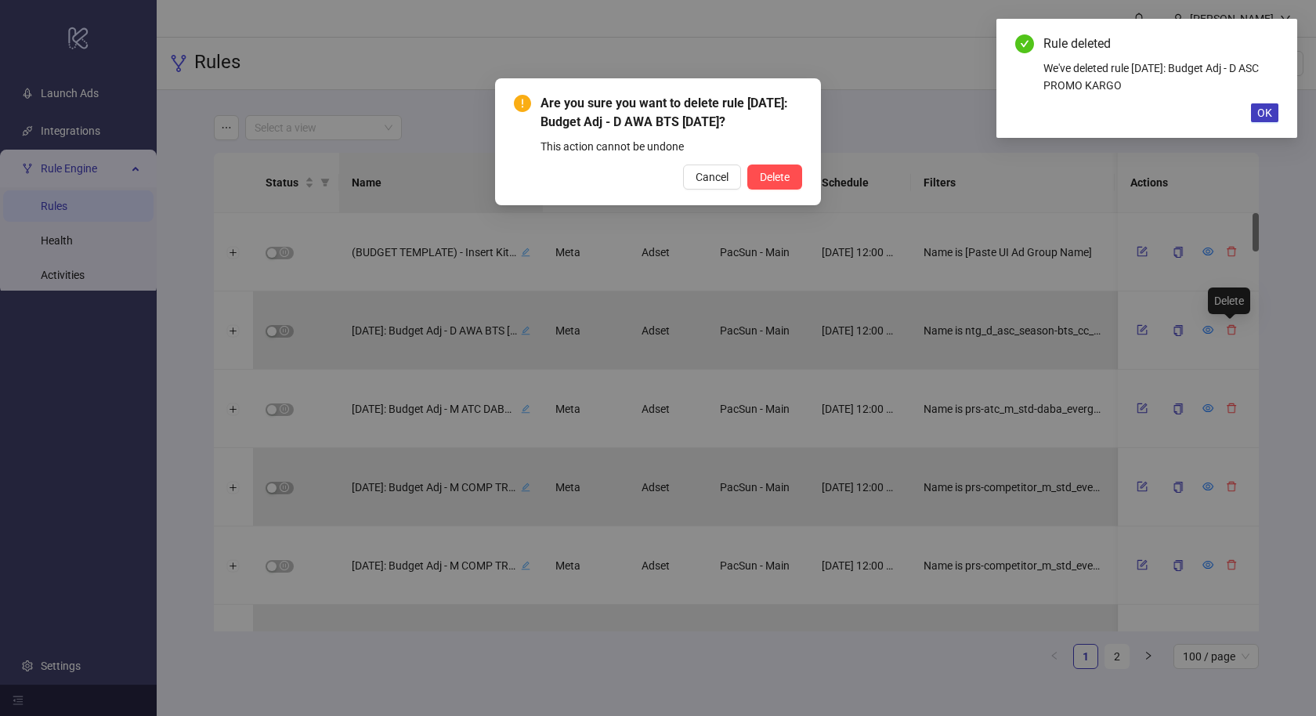
click at [747, 165] on button "Delete" at bounding box center [774, 177] width 55 height 25
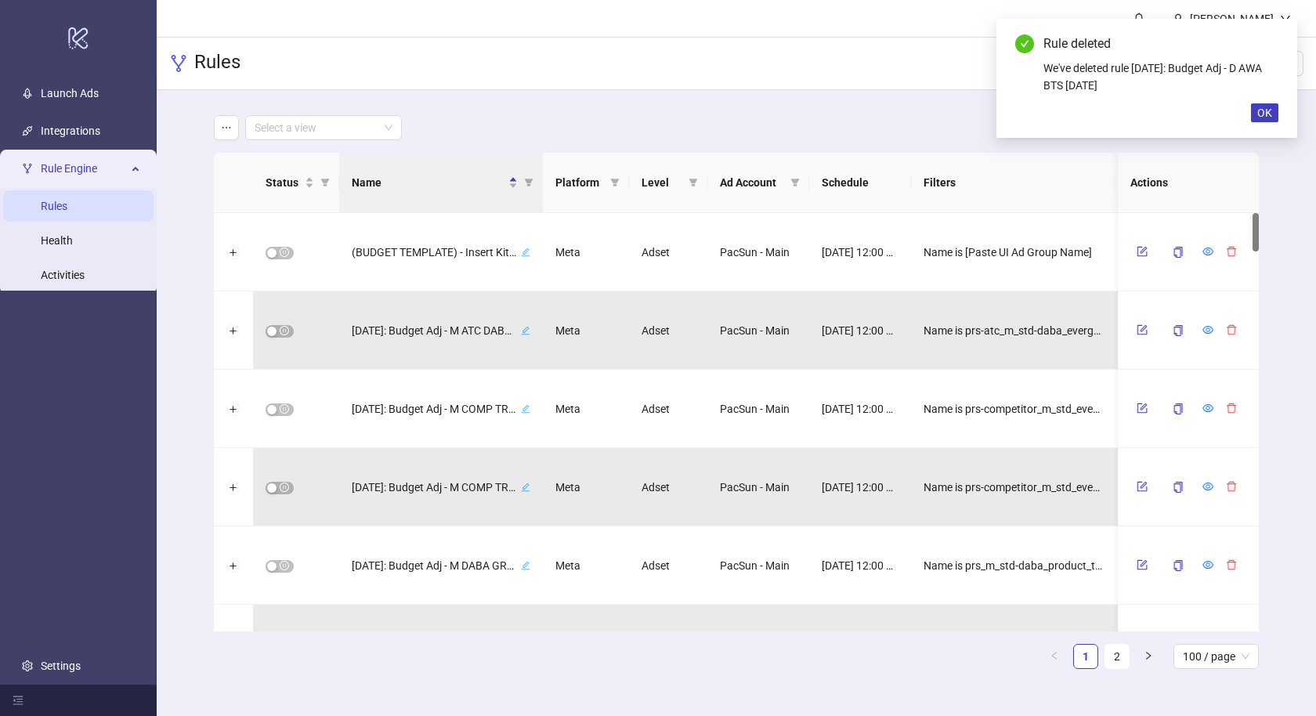
click at [1232, 334] on icon "delete" at bounding box center [1231, 330] width 9 height 10
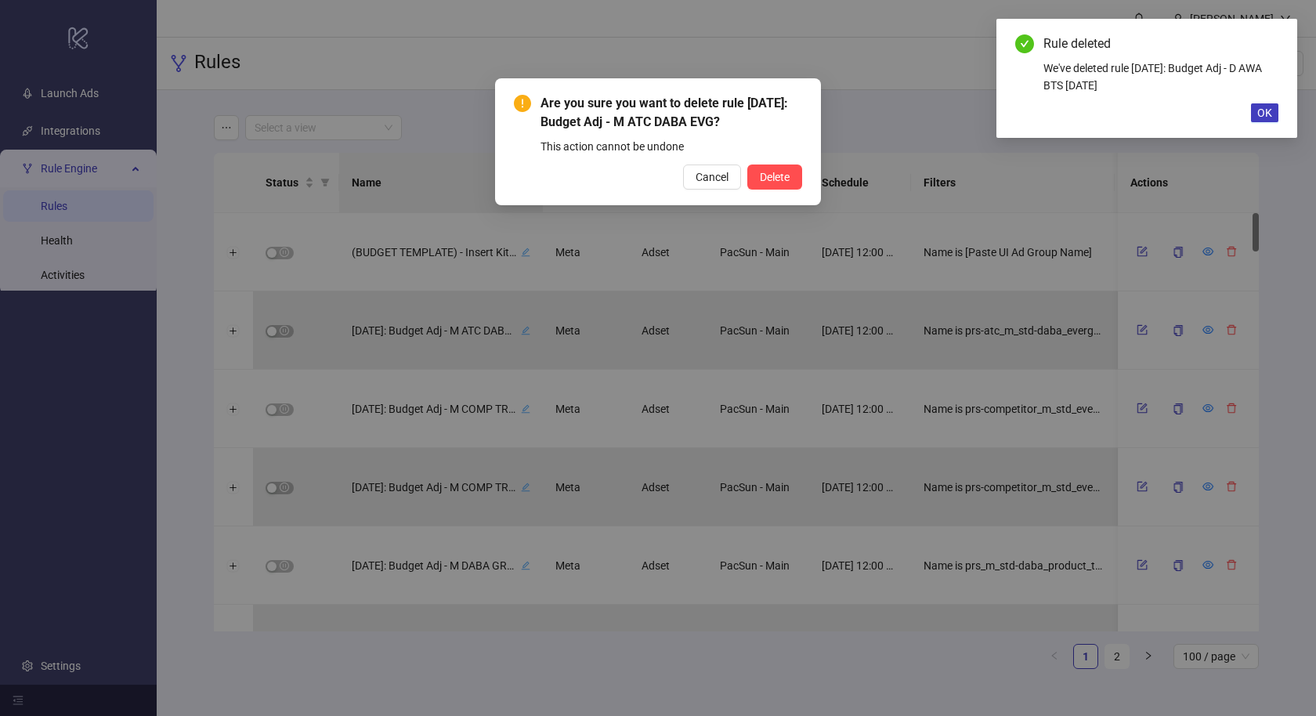
click at [747, 165] on button "Delete" at bounding box center [774, 177] width 55 height 25
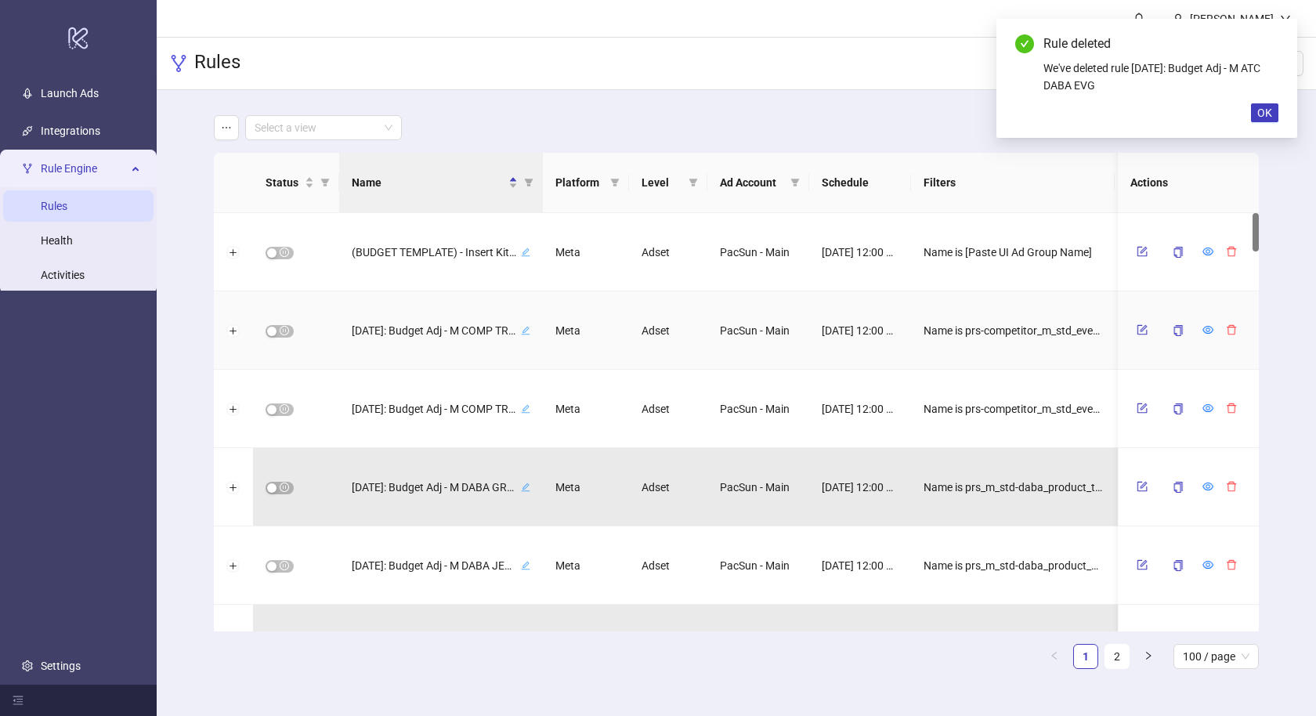
click at [1232, 334] on icon "delete" at bounding box center [1231, 330] width 9 height 10
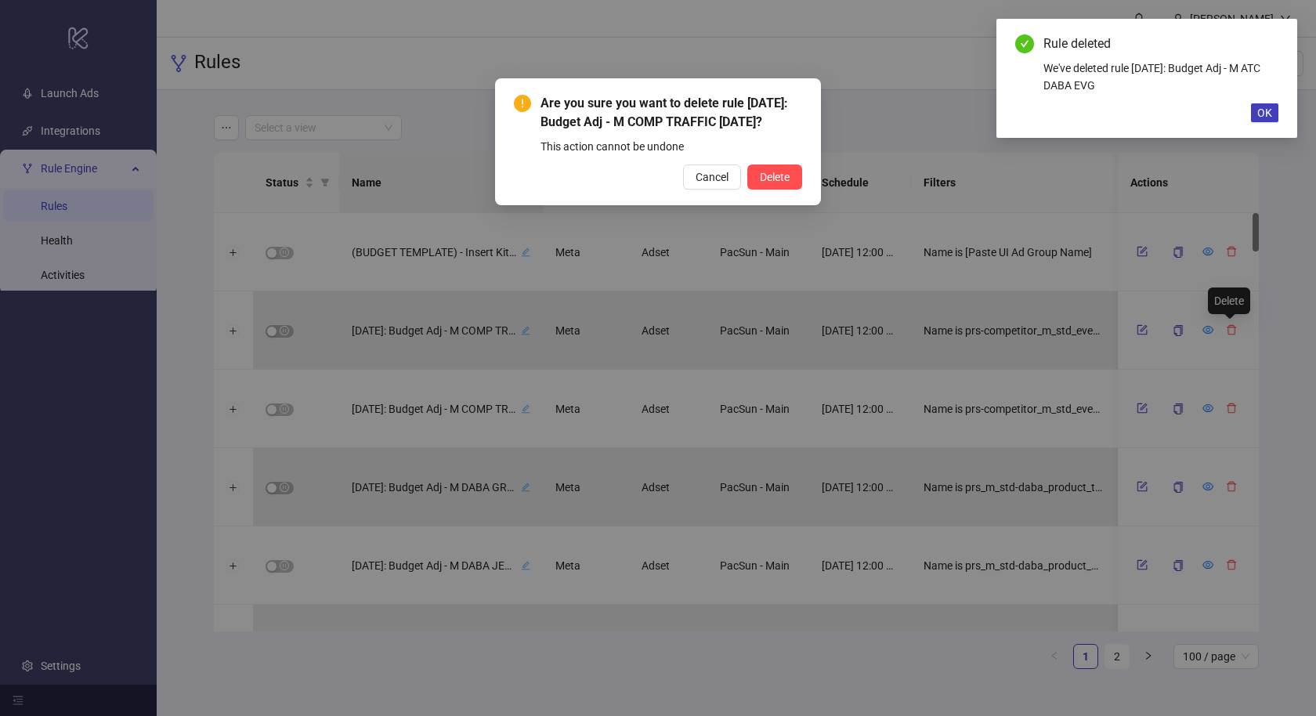
click at [747, 165] on button "Delete" at bounding box center [774, 177] width 55 height 25
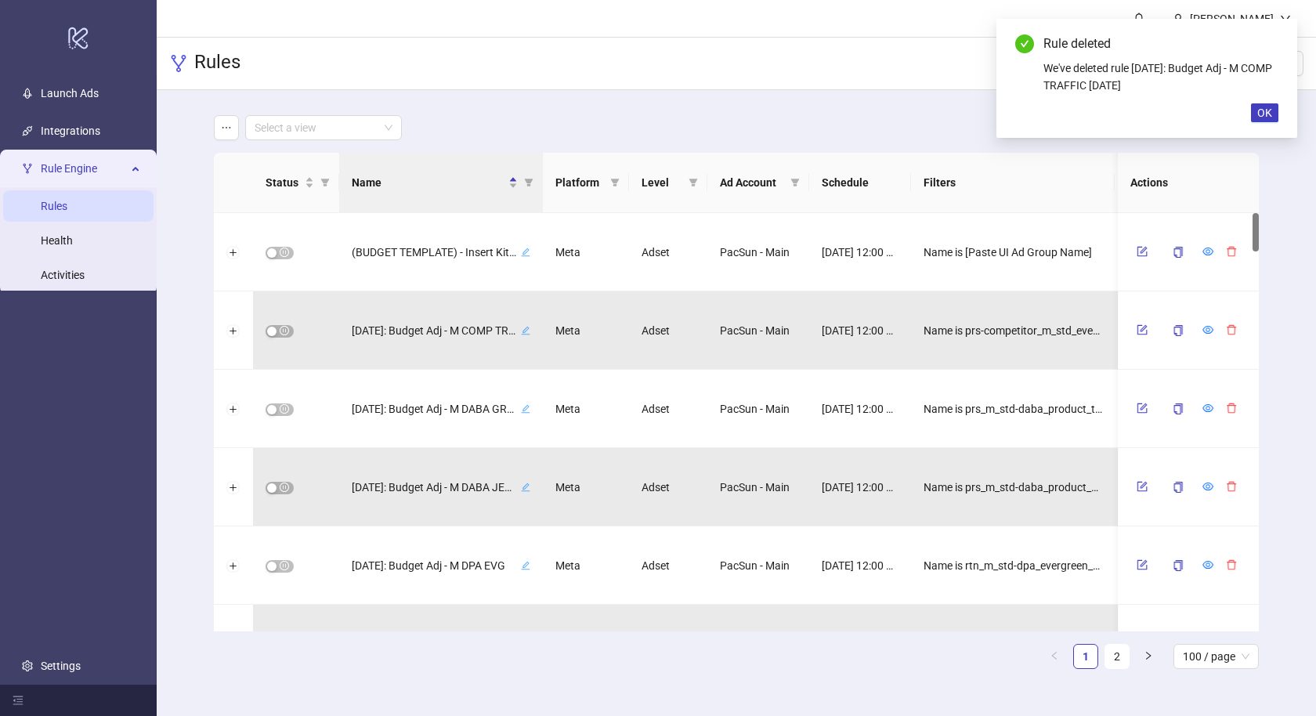
click at [1232, 334] on icon "delete" at bounding box center [1231, 330] width 9 height 10
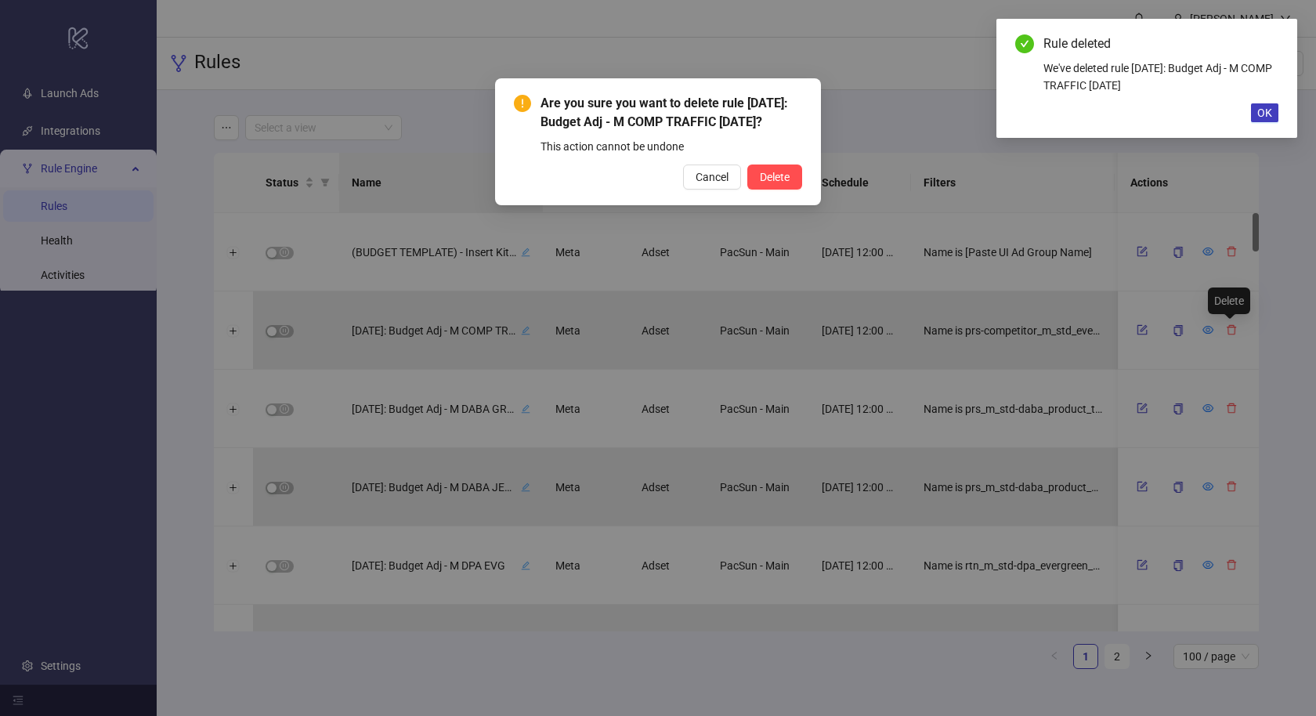
click at [747, 165] on button "Delete" at bounding box center [774, 177] width 55 height 25
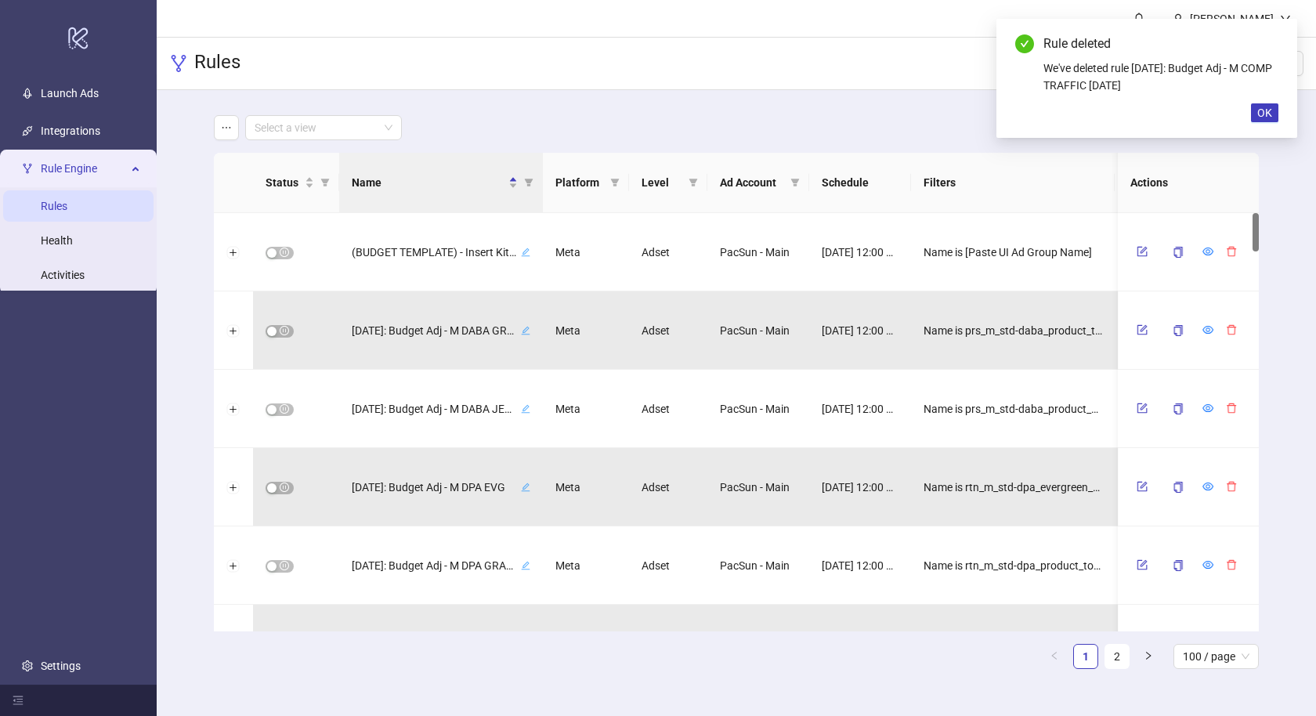
click at [1232, 334] on icon "delete" at bounding box center [1231, 330] width 9 height 10
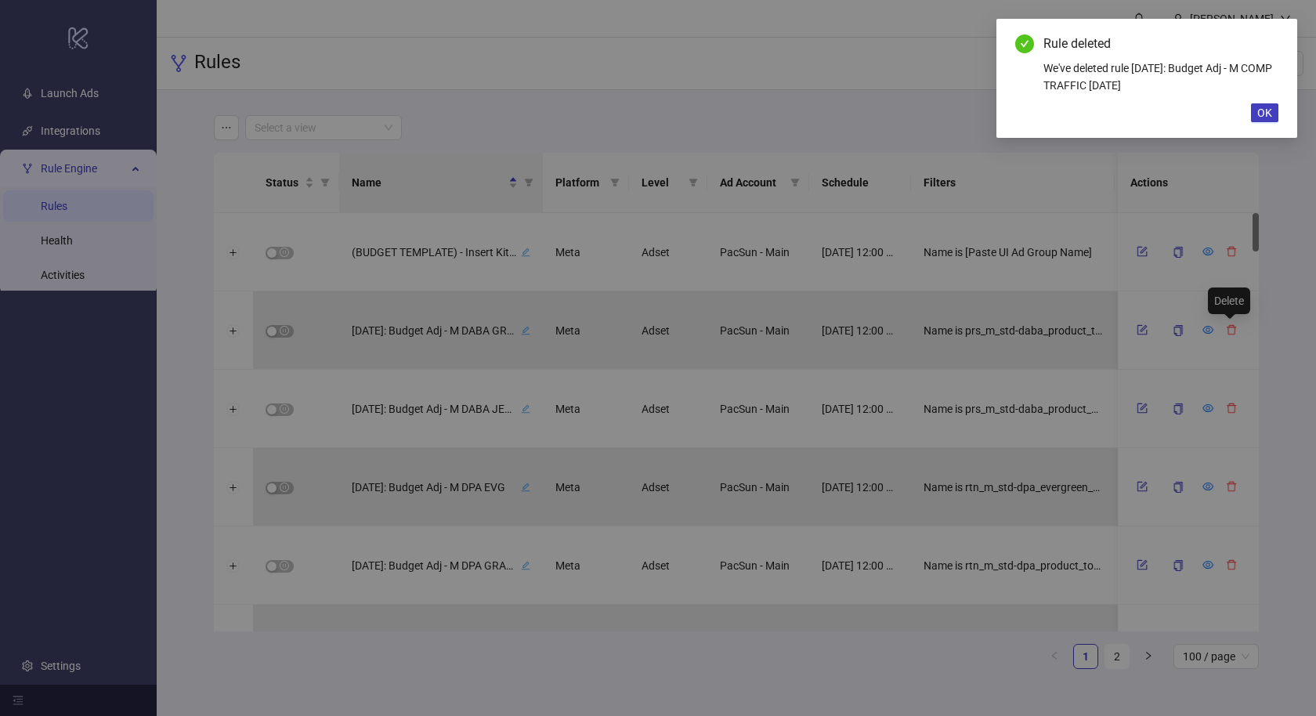
click at [747, 165] on button "Delete" at bounding box center [774, 177] width 55 height 25
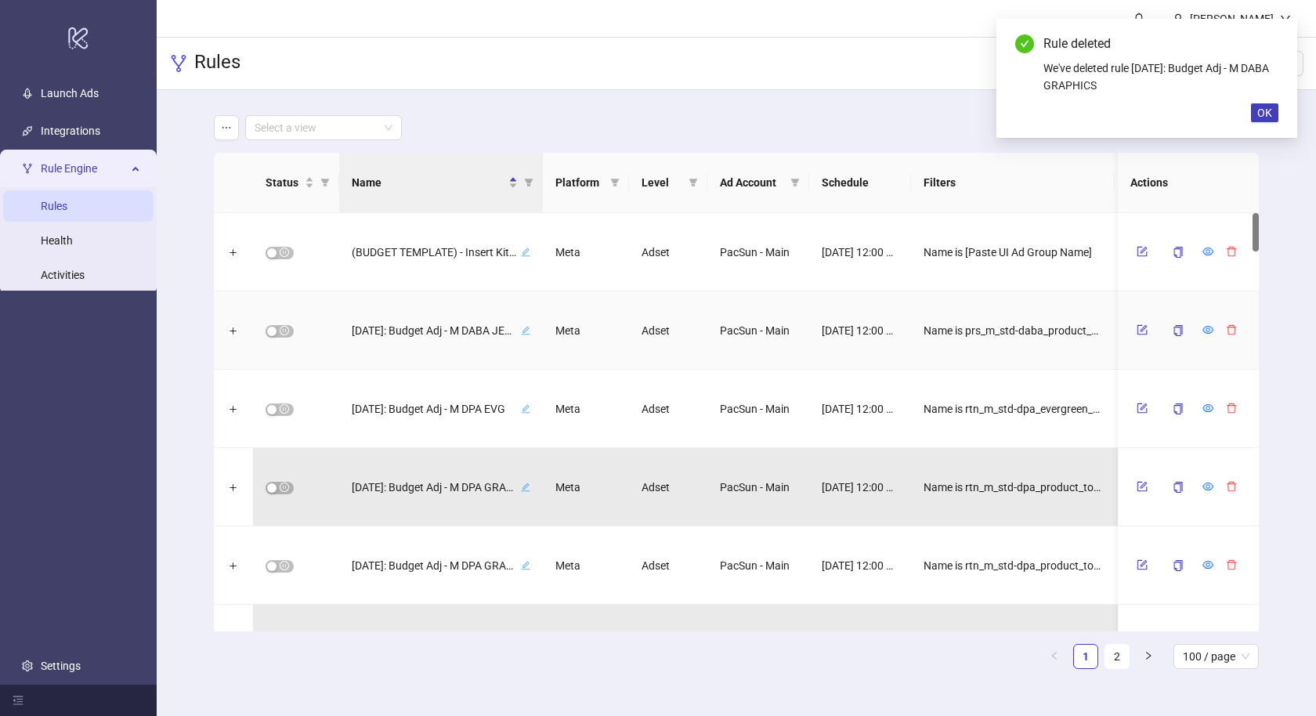
click at [1232, 334] on icon "delete" at bounding box center [1231, 330] width 9 height 10
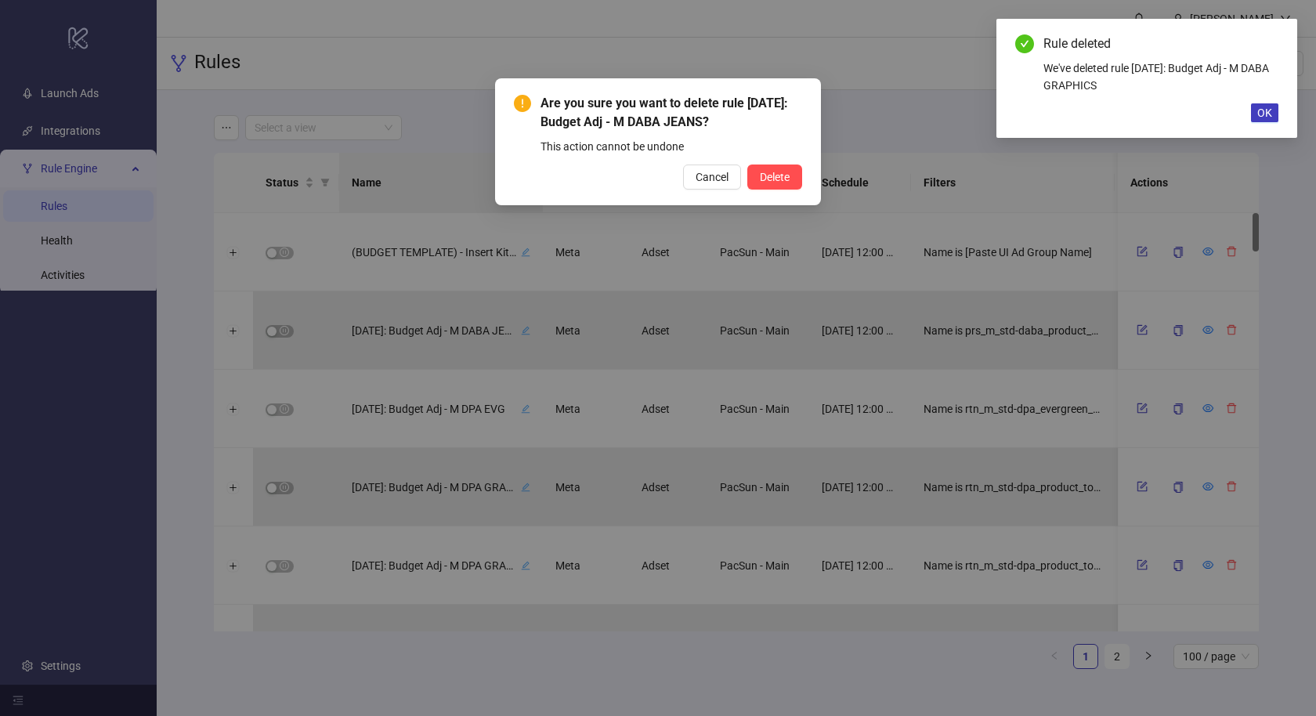
click at [747, 165] on button "Delete" at bounding box center [774, 177] width 55 height 25
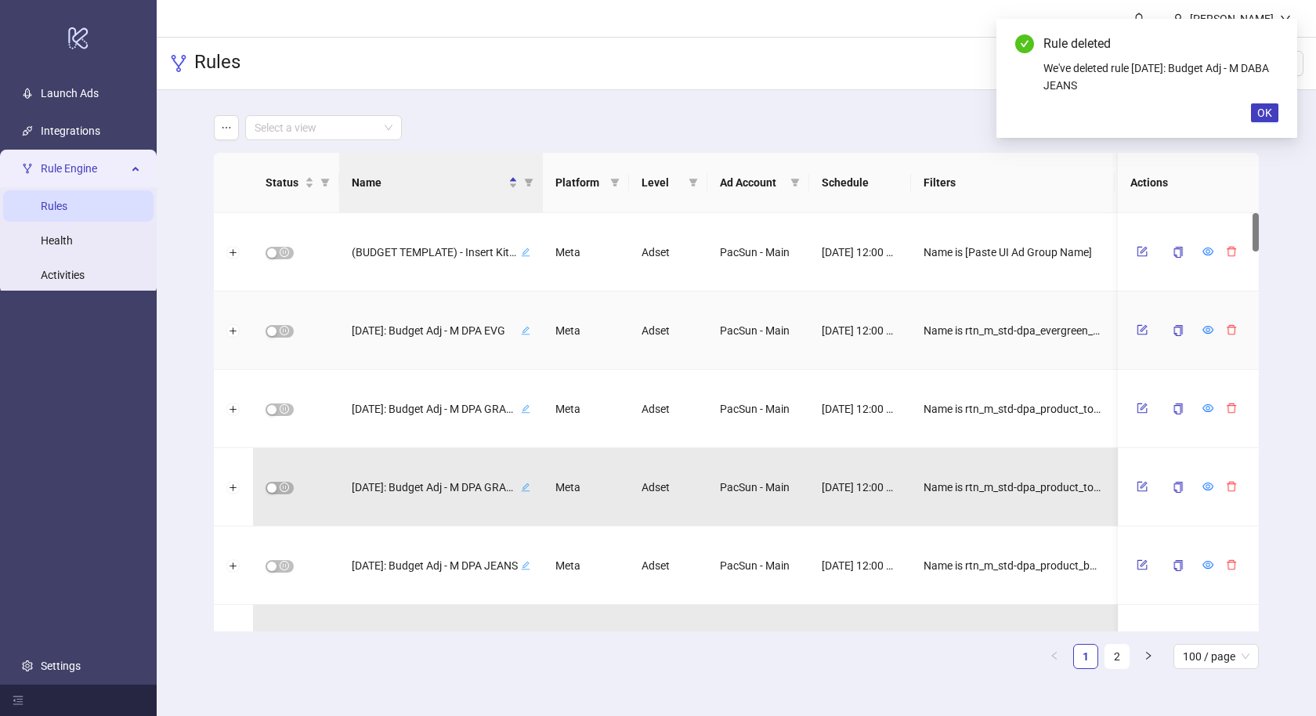
click at [1232, 334] on icon "delete" at bounding box center [1231, 330] width 9 height 10
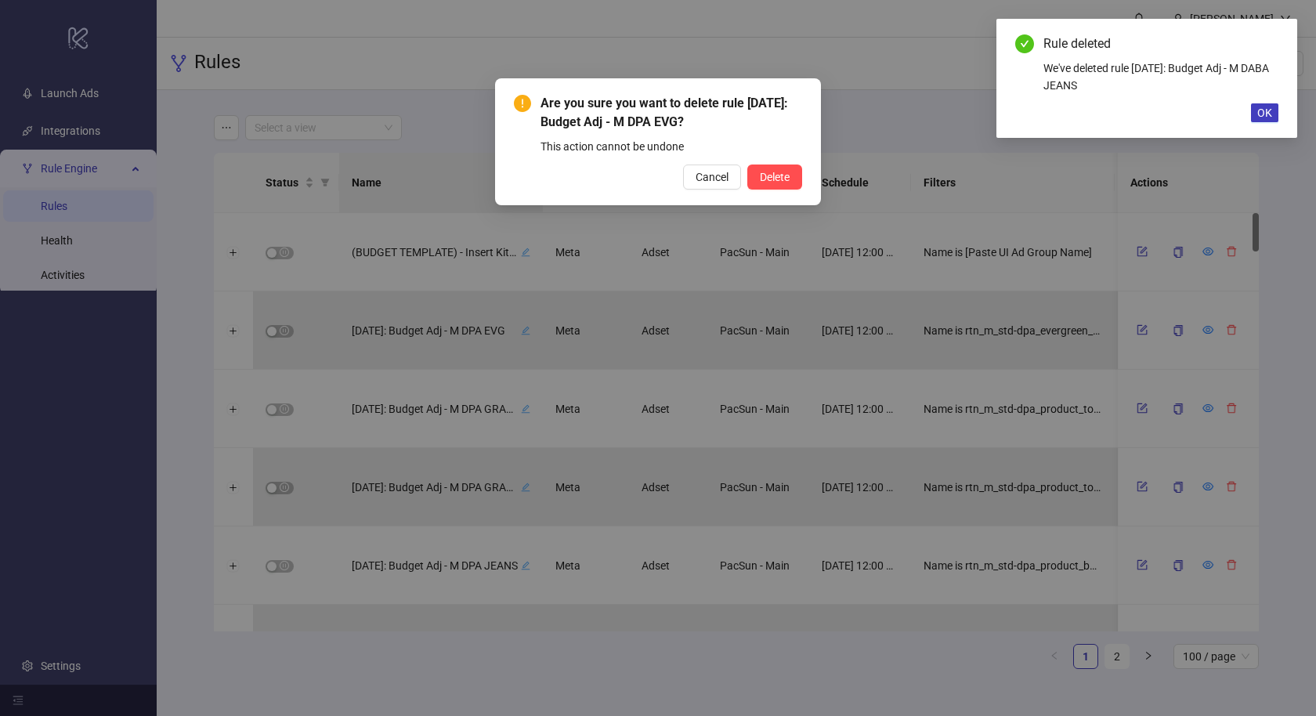
click at [747, 165] on button "Delete" at bounding box center [774, 177] width 55 height 25
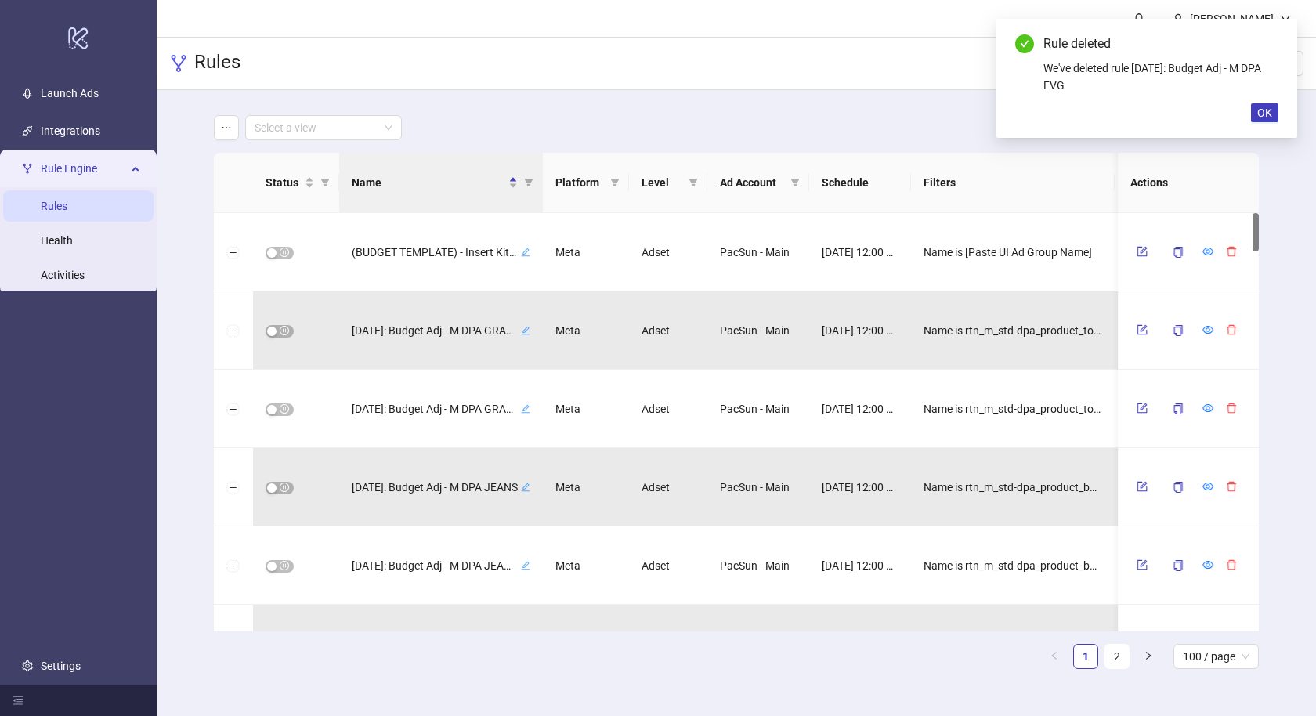
click at [1232, 334] on icon "delete" at bounding box center [1231, 330] width 9 height 10
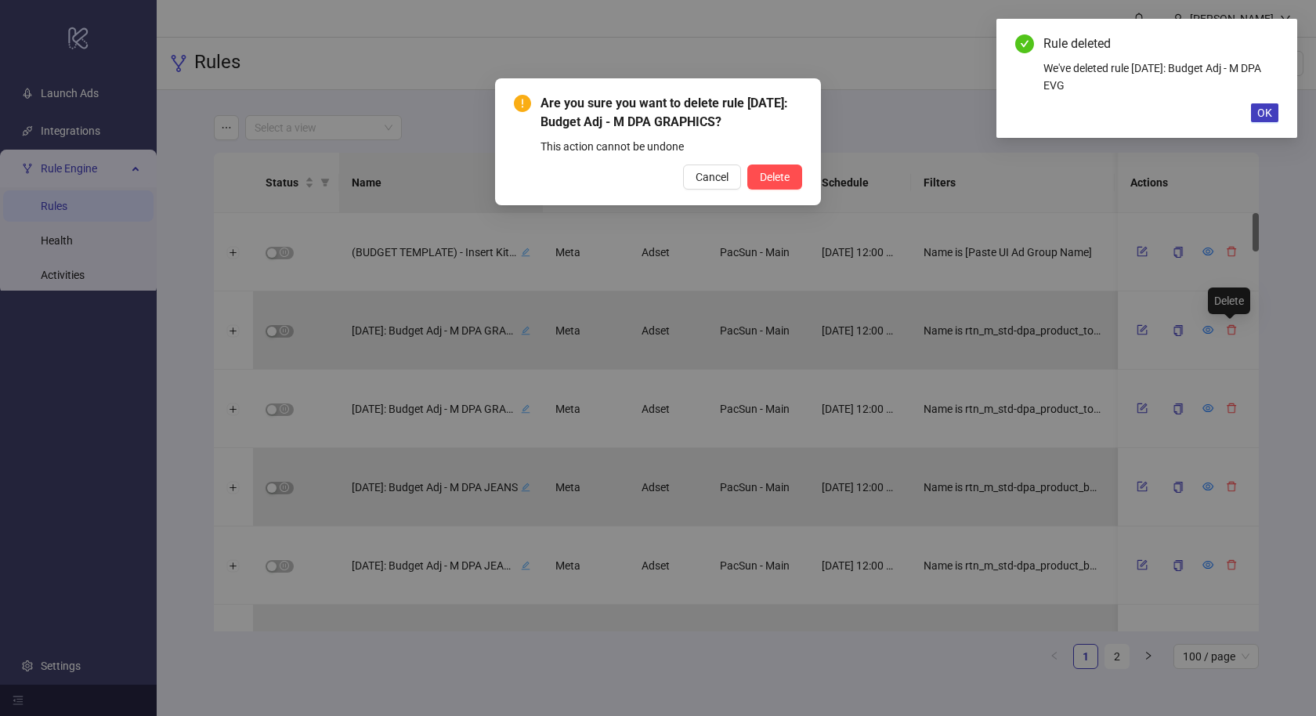
click at [747, 165] on button "Delete" at bounding box center [774, 177] width 55 height 25
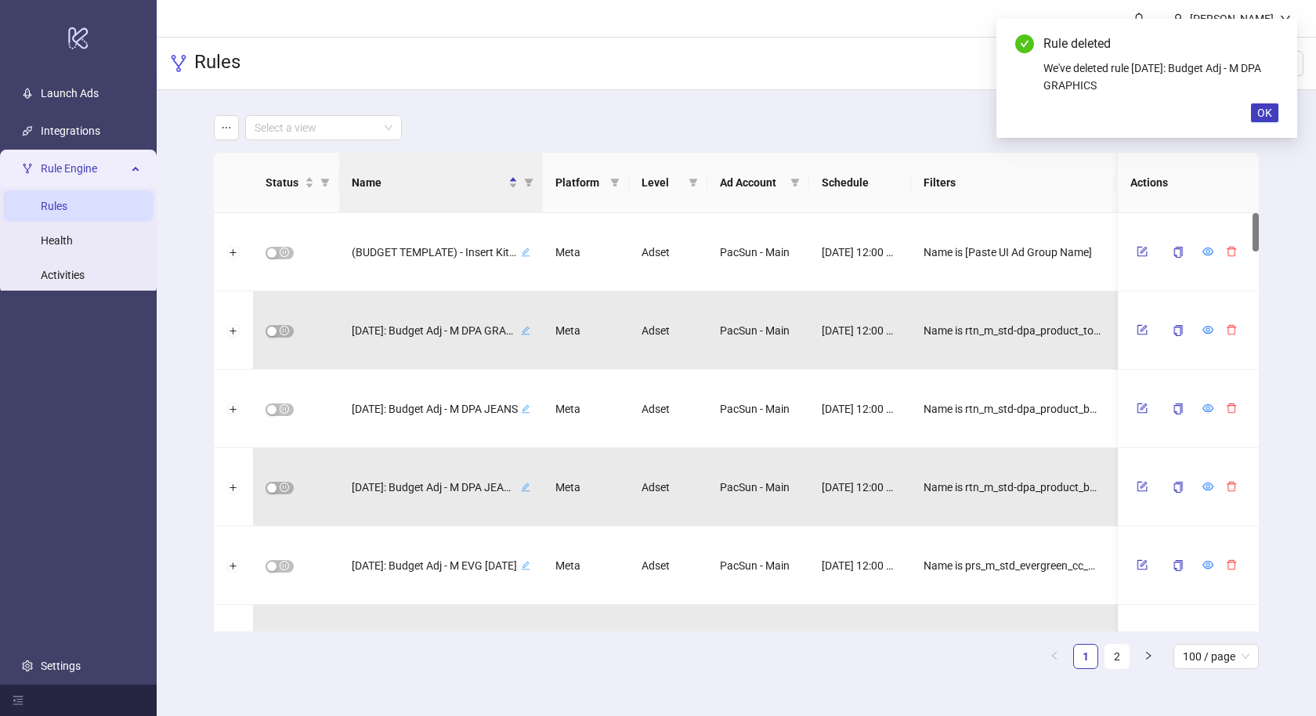
click at [1232, 334] on icon "delete" at bounding box center [1231, 330] width 9 height 10
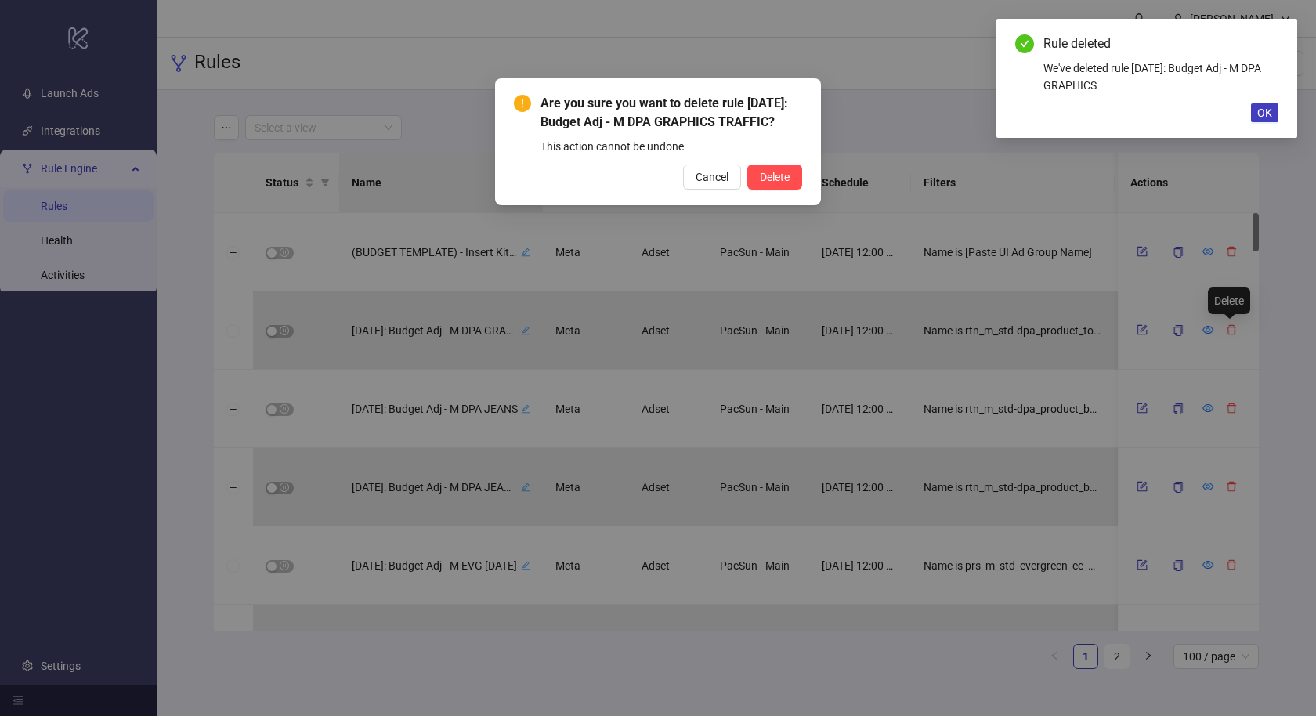
click at [747, 165] on button "Delete" at bounding box center [774, 177] width 55 height 25
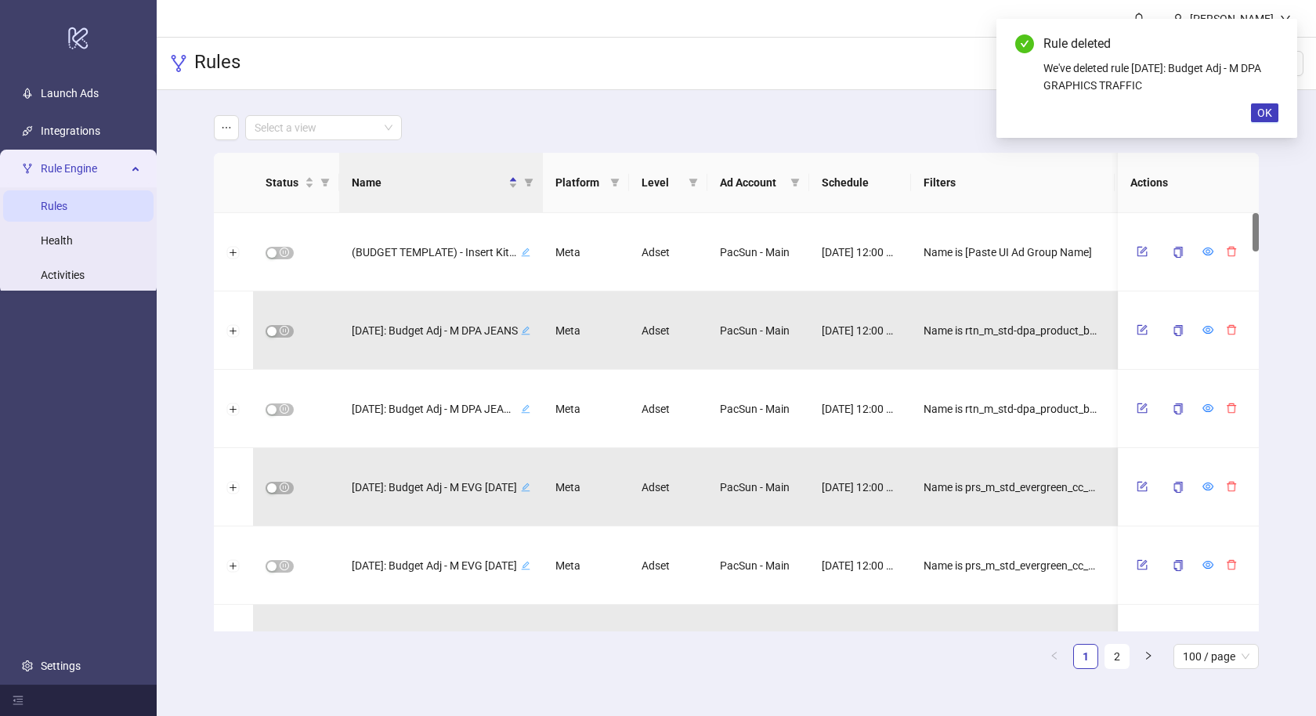
click at [1232, 334] on icon "delete" at bounding box center [1231, 330] width 9 height 10
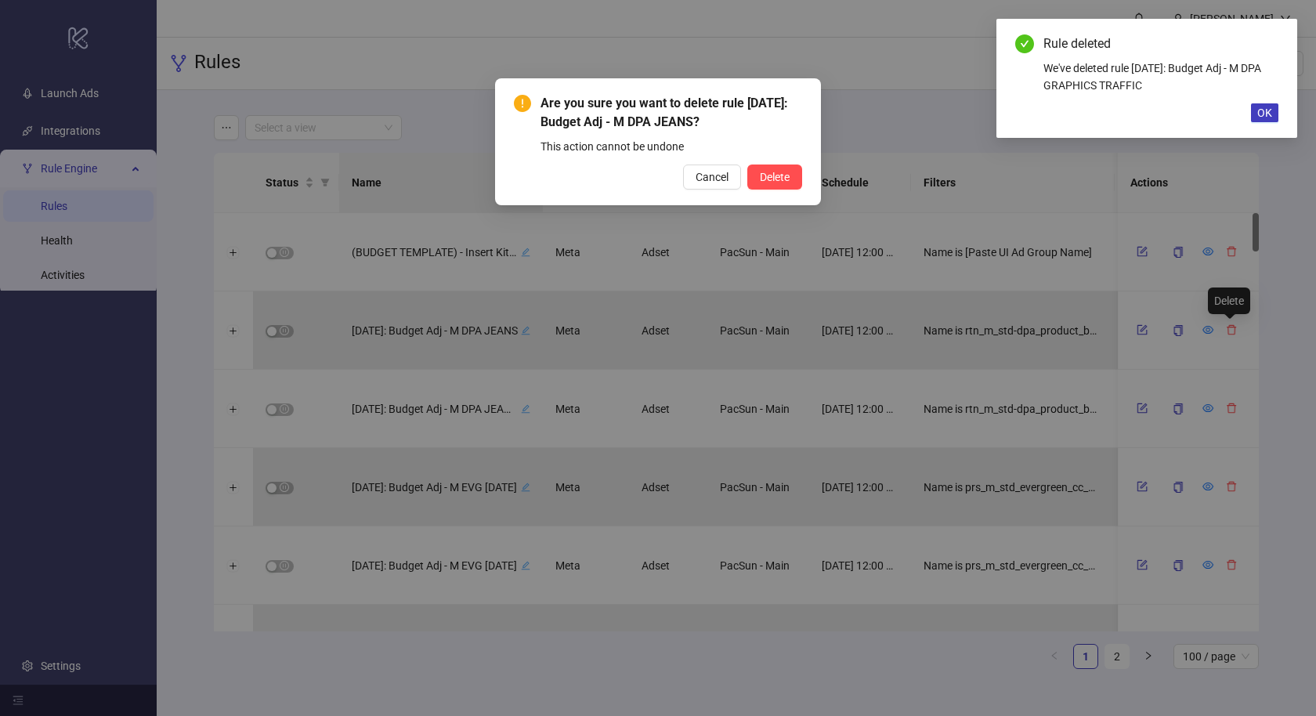
click at [747, 165] on button "Delete" at bounding box center [774, 177] width 55 height 25
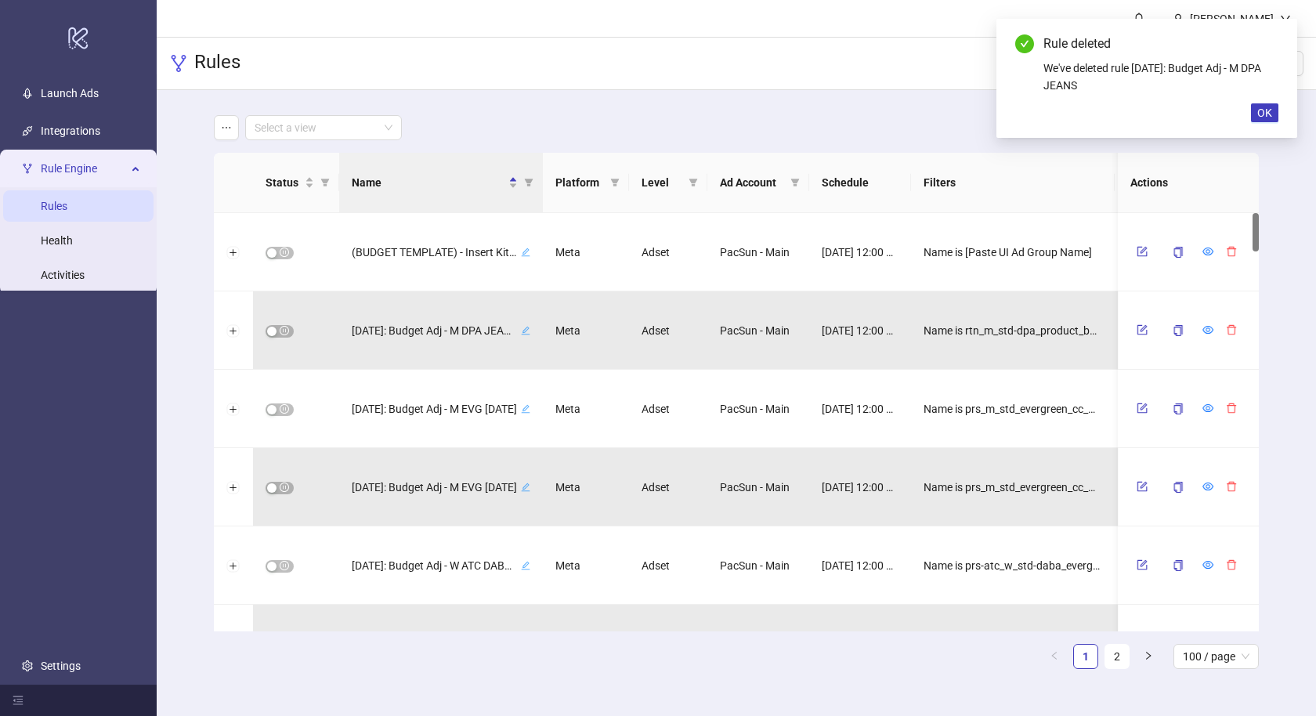
click at [1232, 334] on icon "delete" at bounding box center [1231, 330] width 9 height 10
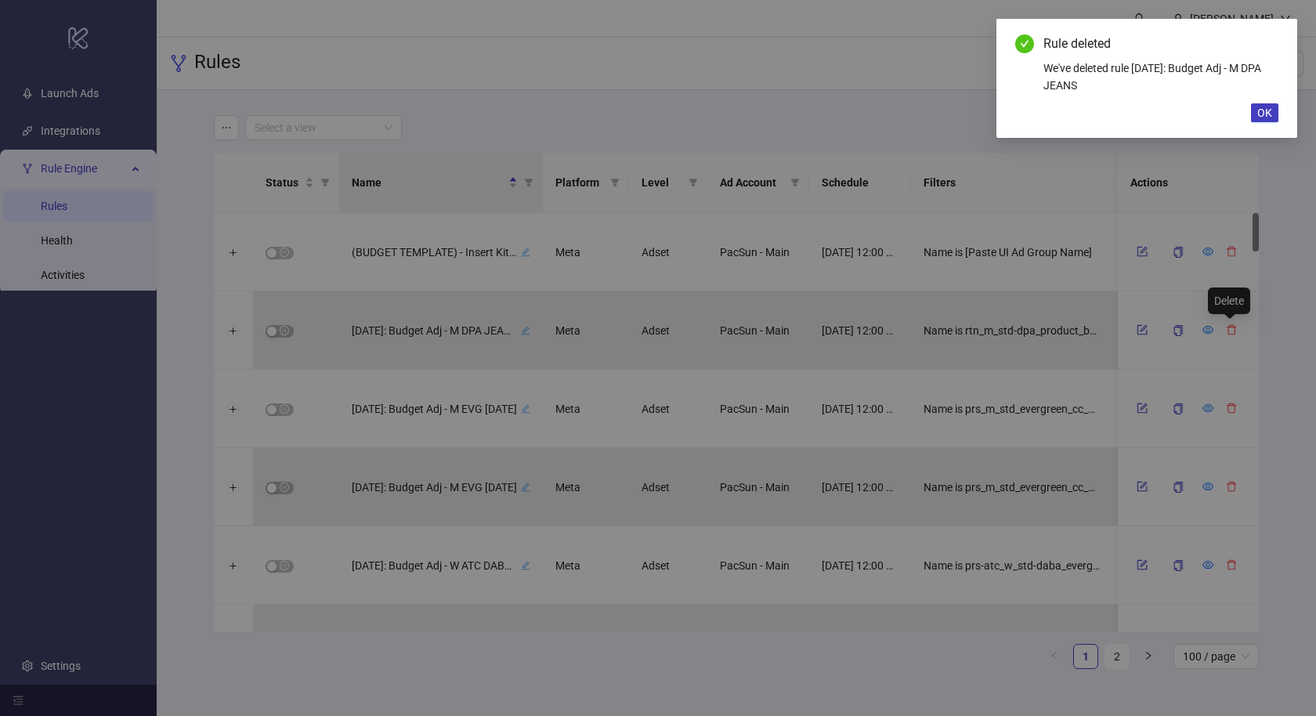
click at [747, 165] on button "Delete" at bounding box center [774, 177] width 55 height 25
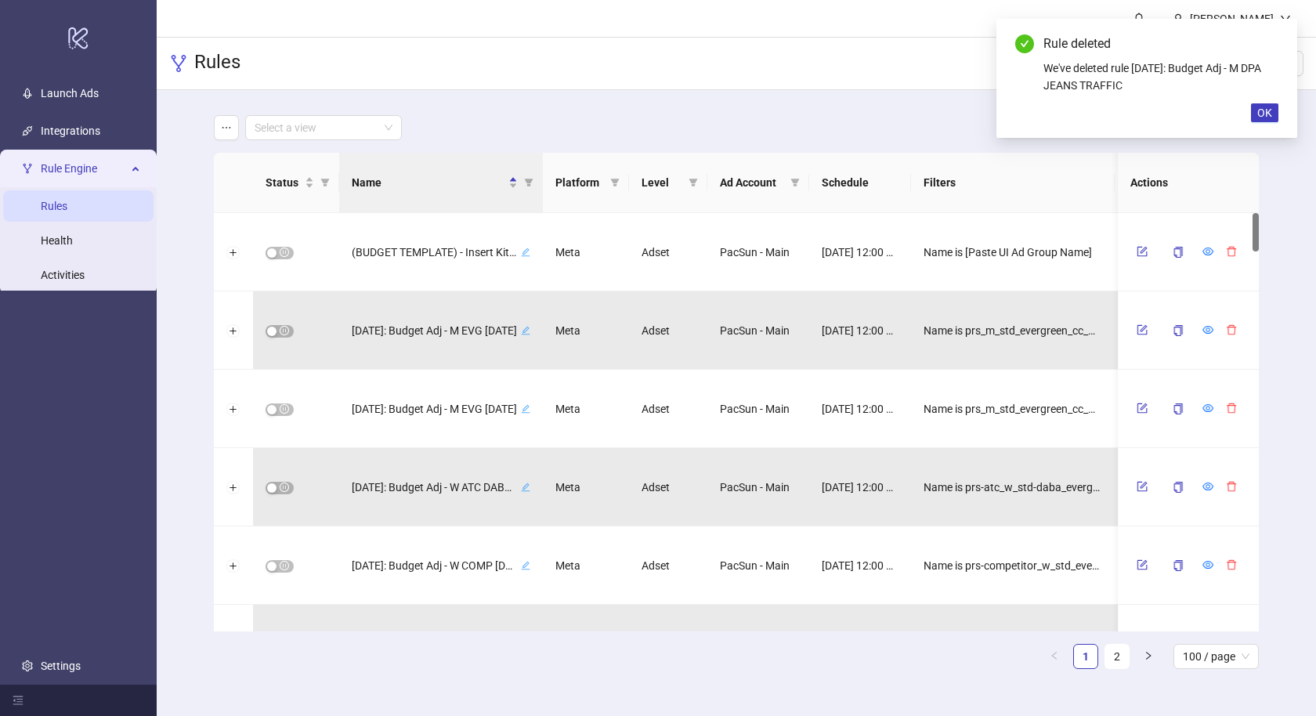
click at [1232, 334] on icon "delete" at bounding box center [1231, 330] width 9 height 10
click at [747, 165] on button "Delete" at bounding box center [774, 177] width 55 height 25
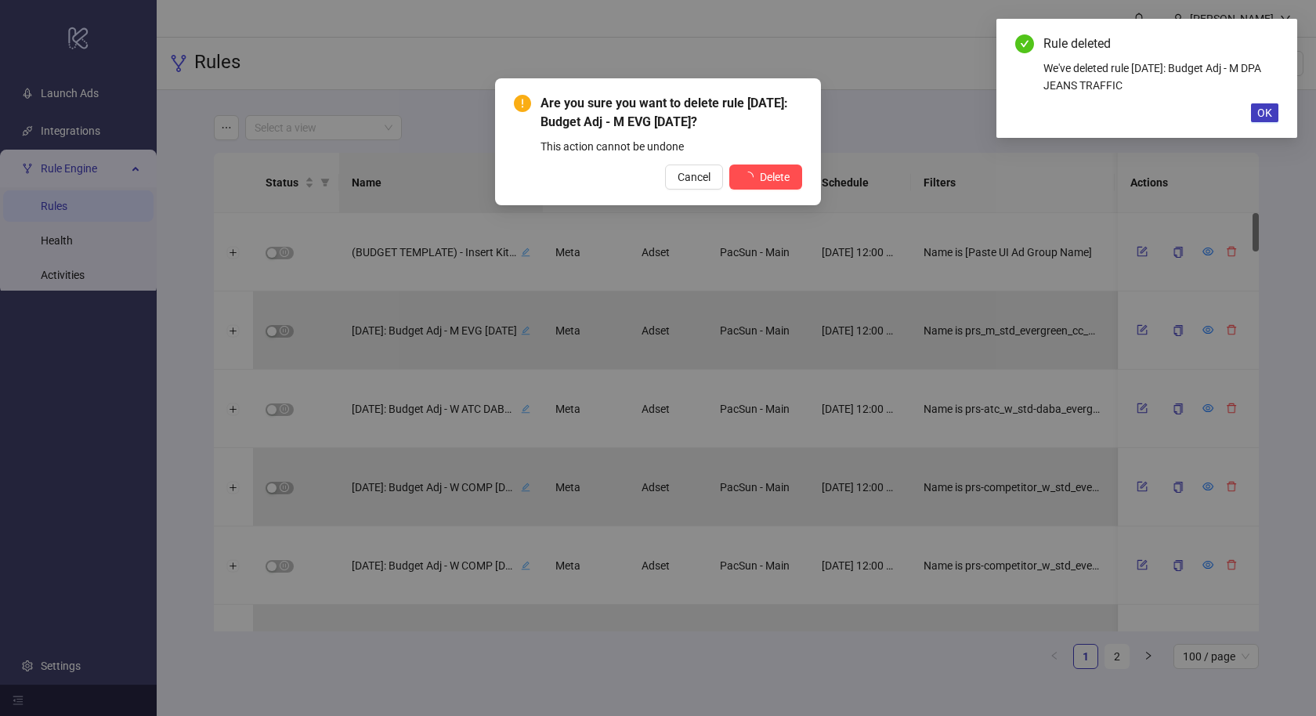
click at [1232, 334] on div "Are you sure you want to delete rule [DATE]: Budget Adj - M EVG [DATE]? This ac…" at bounding box center [658, 358] width 1316 height 716
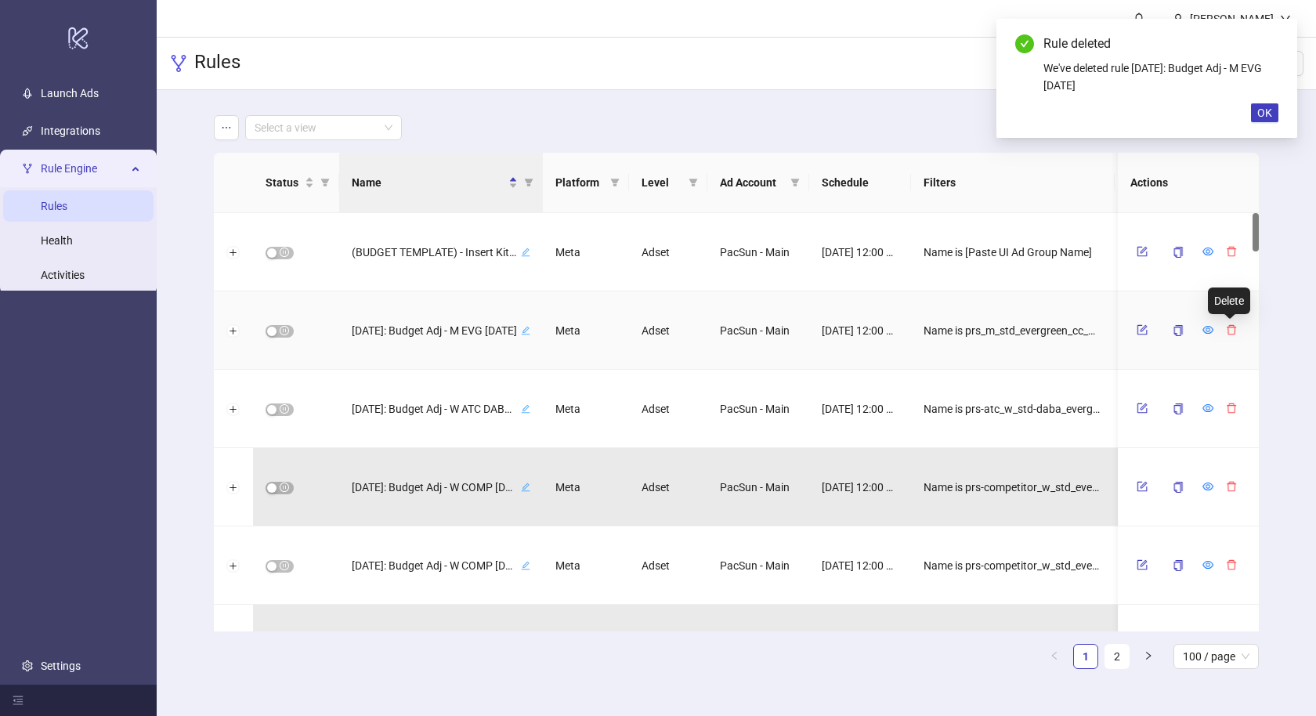
click at [1232, 334] on icon "delete" at bounding box center [1231, 330] width 9 height 10
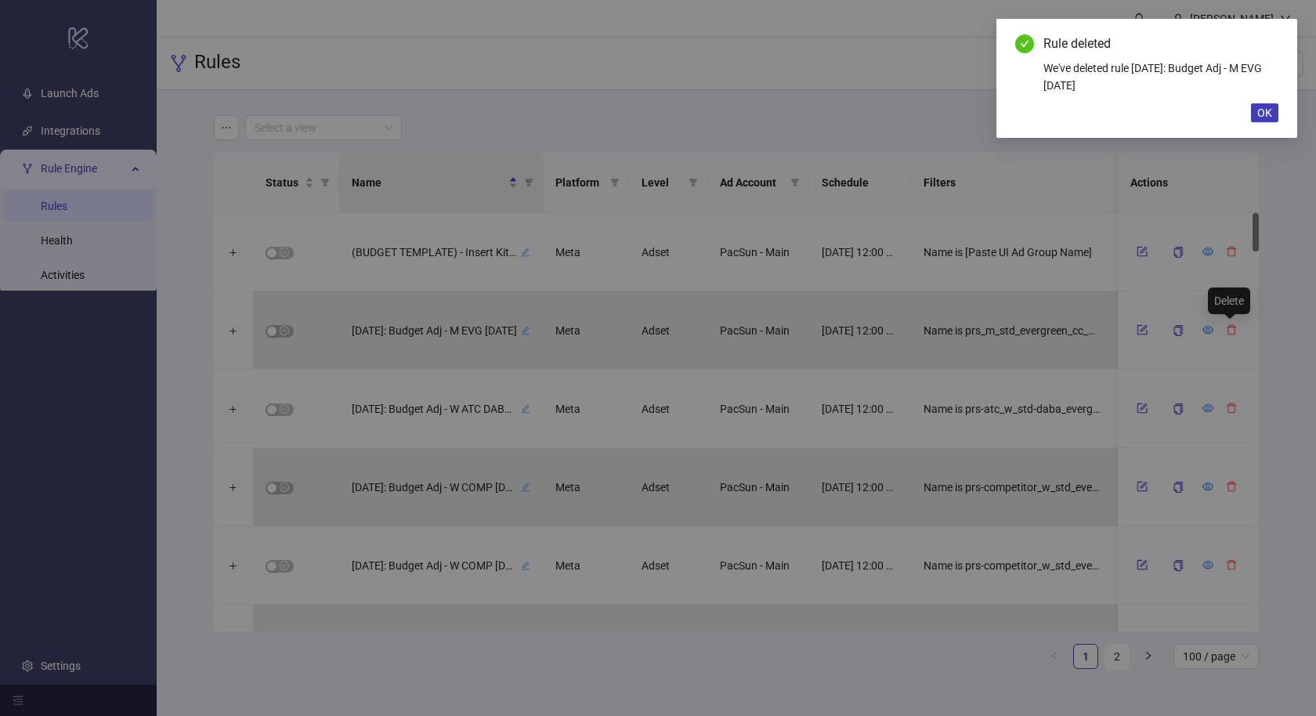
click at [747, 165] on button "Delete" at bounding box center [774, 177] width 55 height 25
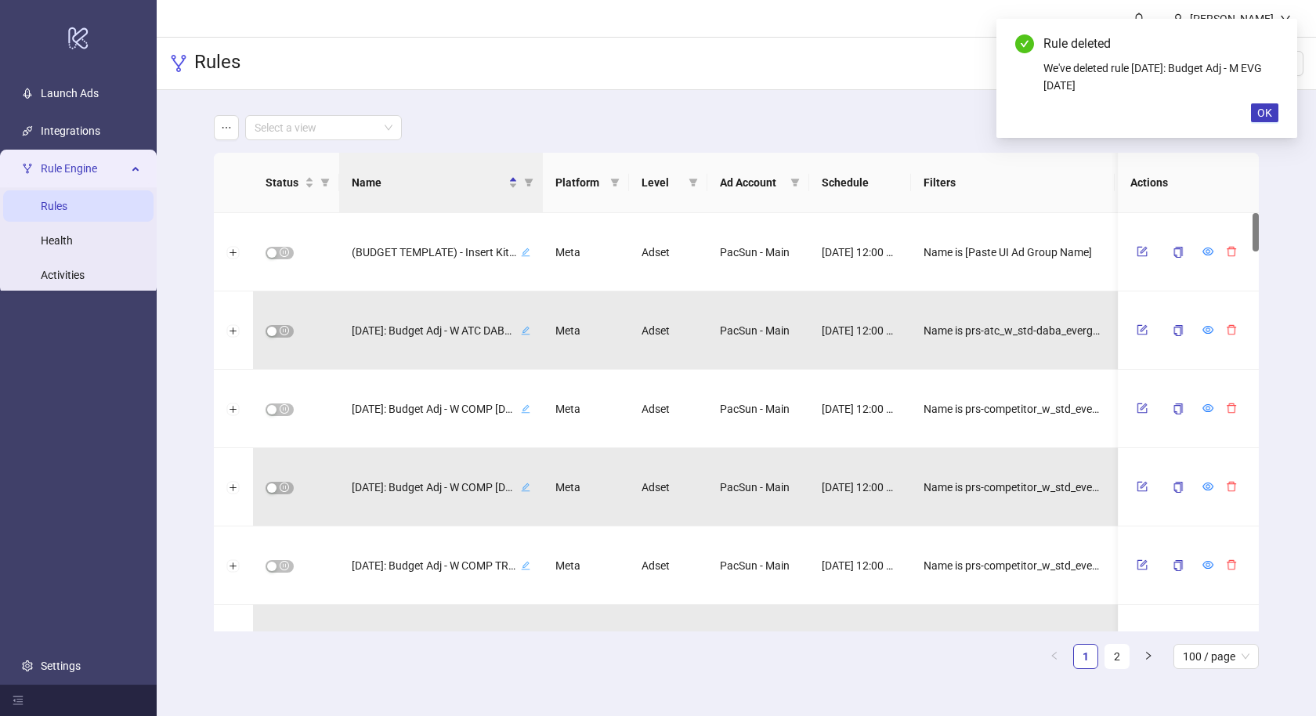
click at [1232, 334] on div "Are you sure you want to delete rule [DATE]: Budget Adj - M EVG [DATE]? This ac…" at bounding box center [658, 358] width 1316 height 716
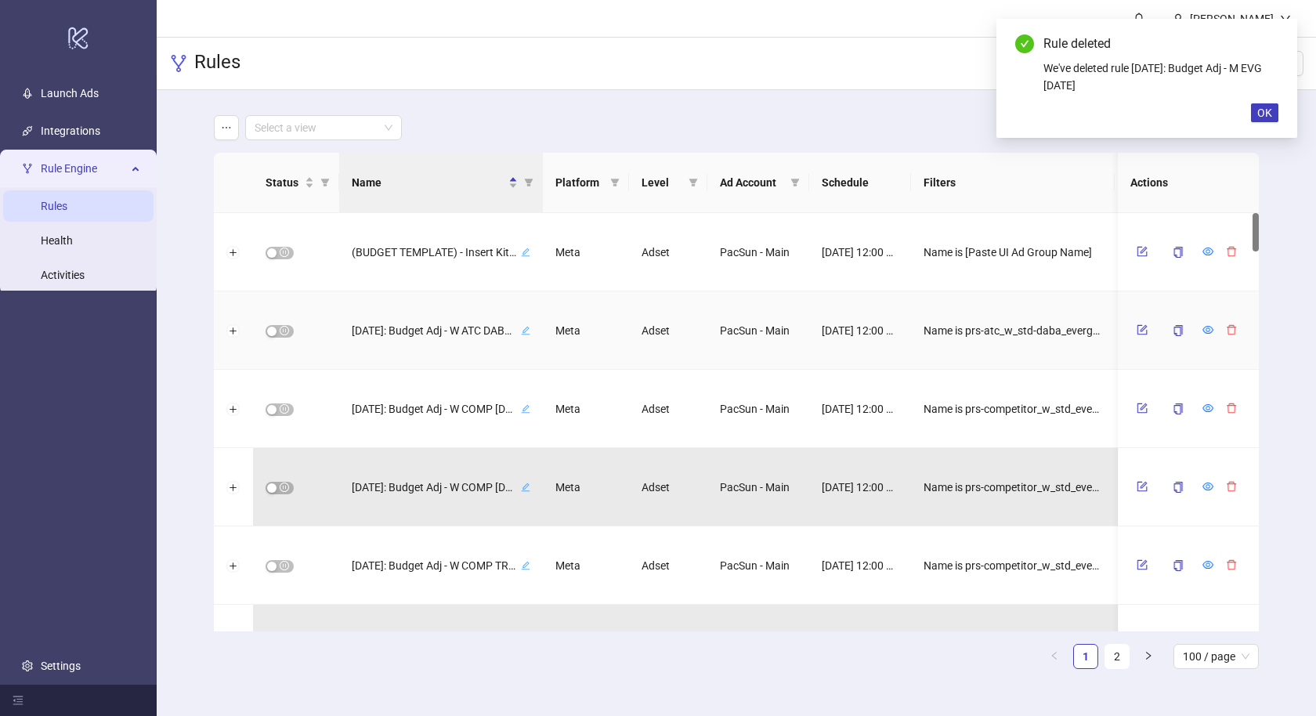
click at [1232, 334] on icon "delete" at bounding box center [1231, 330] width 9 height 10
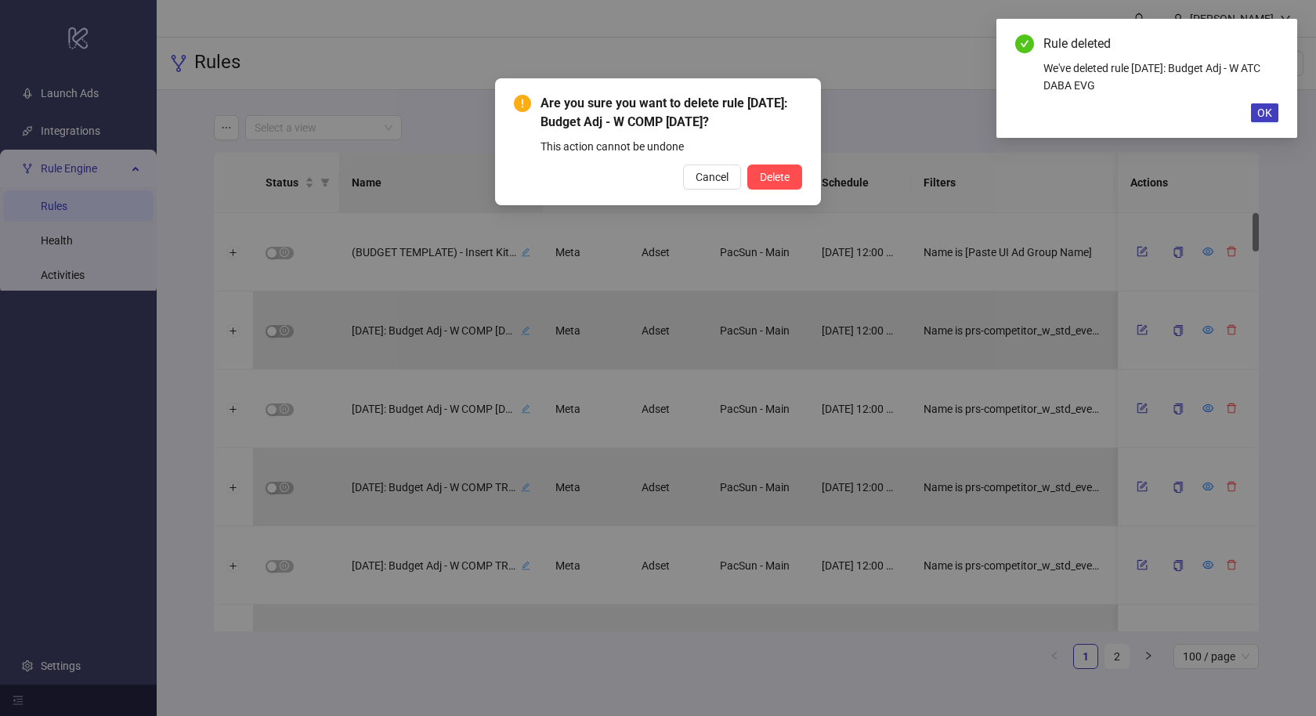
click at [747, 165] on button "Delete" at bounding box center [774, 177] width 55 height 25
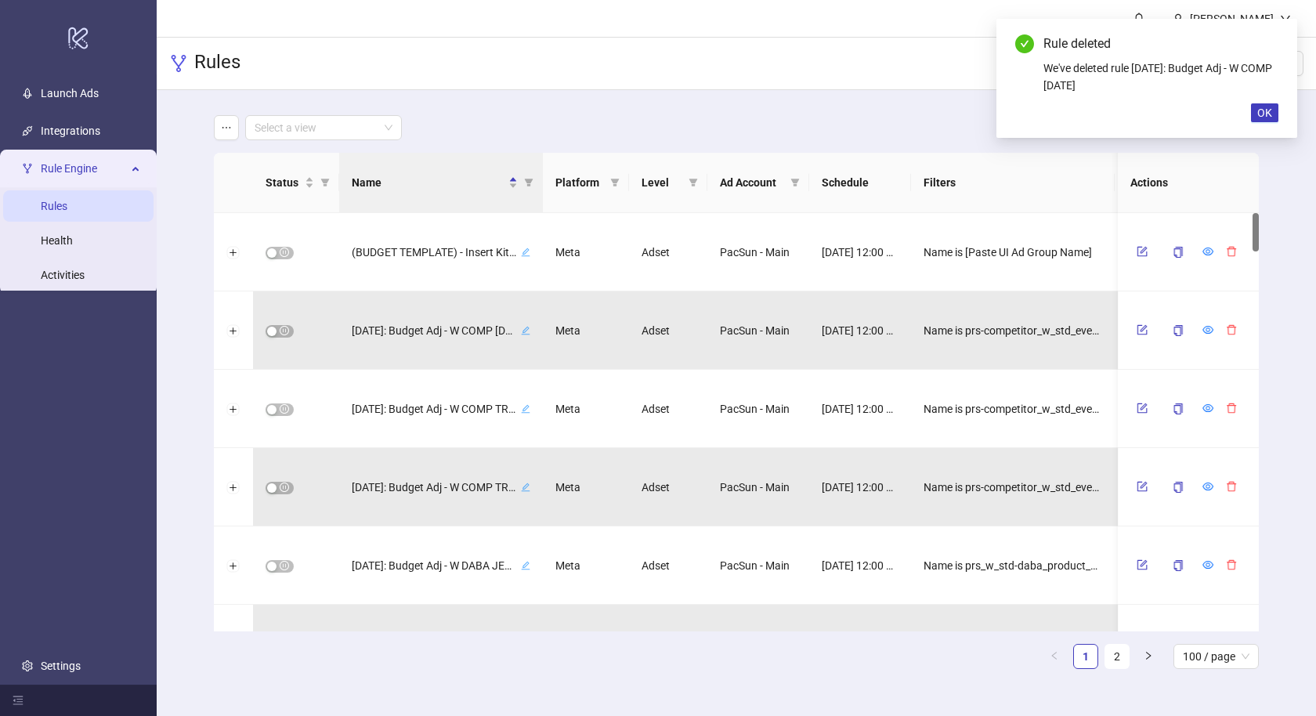
click at [1232, 334] on div "Are you sure you want to delete rule [DATE]: Budget Adj - W COMP [DATE]? This a…" at bounding box center [658, 358] width 1316 height 716
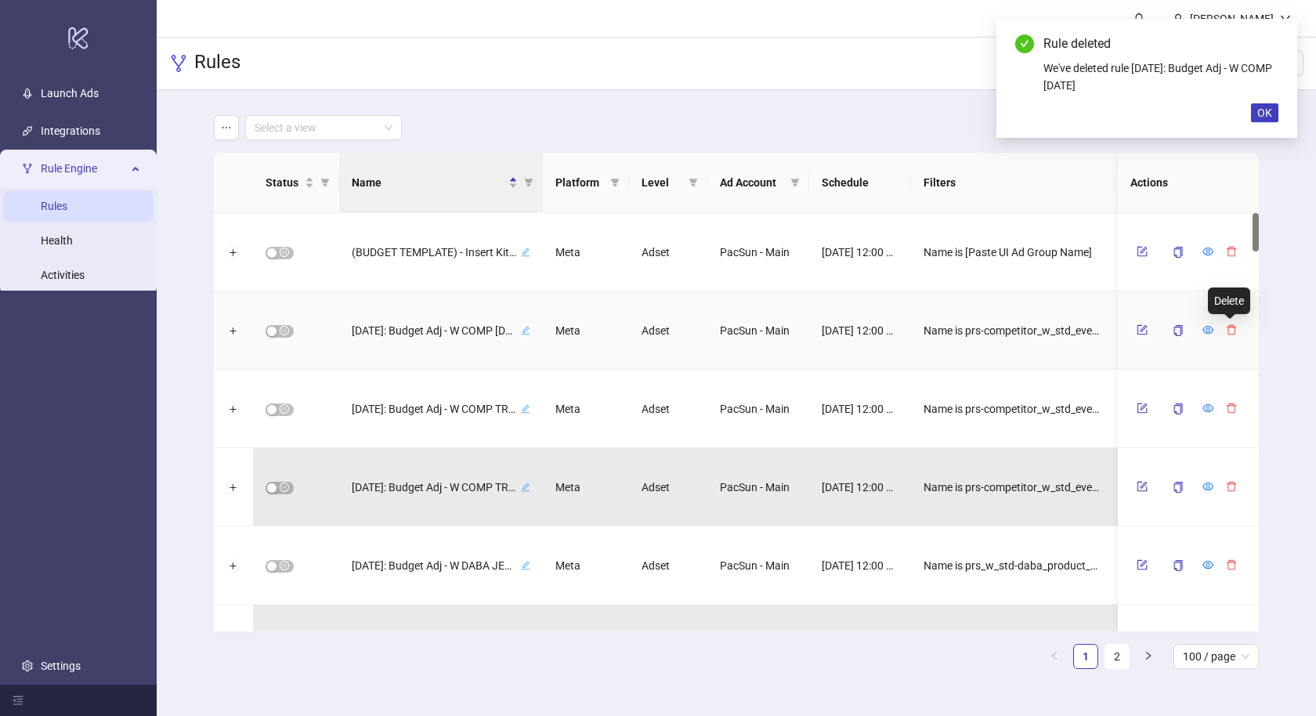
click at [1232, 334] on icon "delete" at bounding box center [1231, 330] width 9 height 10
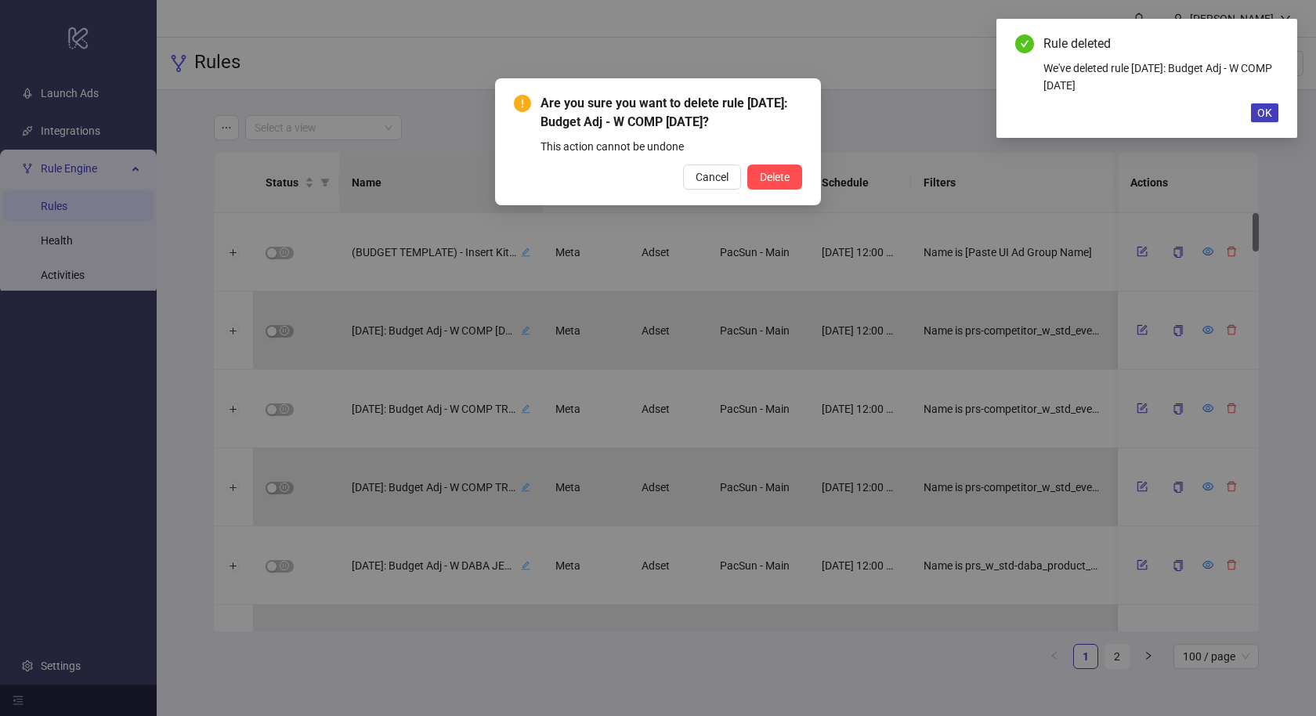
click at [747, 165] on button "Delete" at bounding box center [774, 177] width 55 height 25
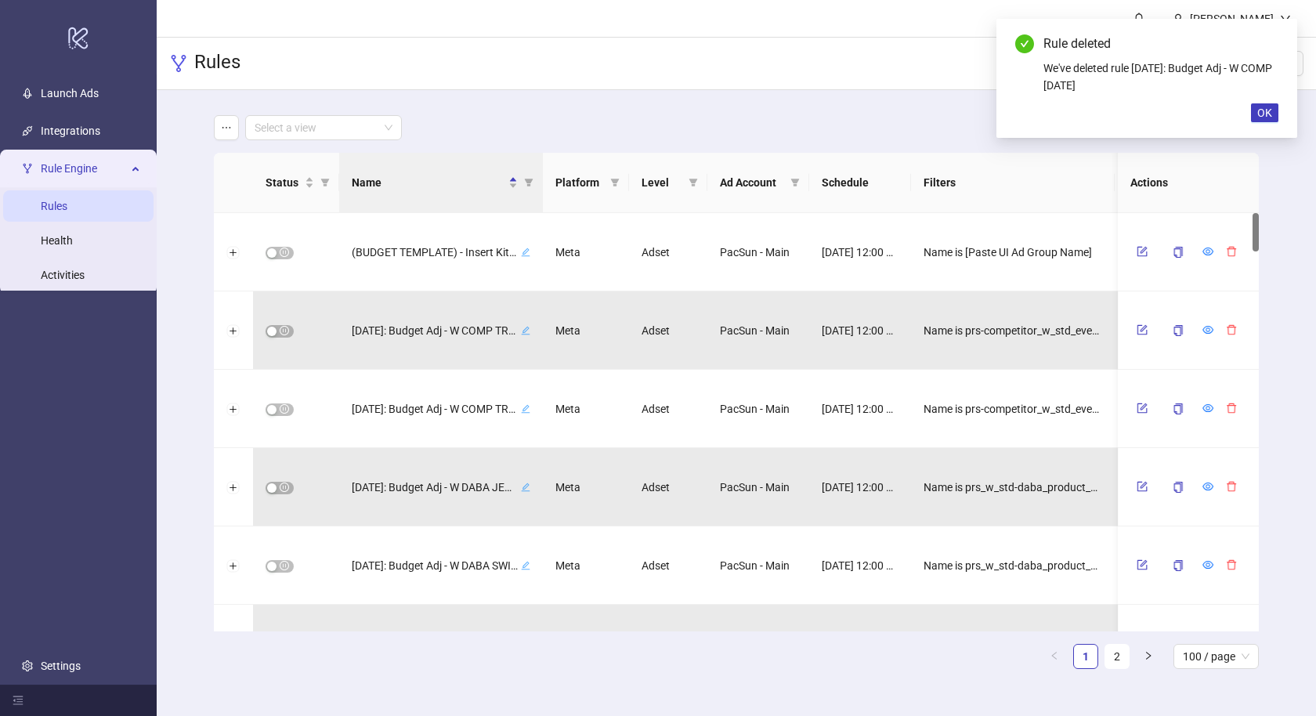
click at [1232, 334] on div "Are you sure you want to delete rule [DATE]: Budget Adj - W COMP [DATE]? This a…" at bounding box center [658, 358] width 1316 height 716
click at [1232, 334] on icon "delete" at bounding box center [1231, 330] width 9 height 10
click at [747, 165] on button "Delete" at bounding box center [774, 177] width 55 height 25
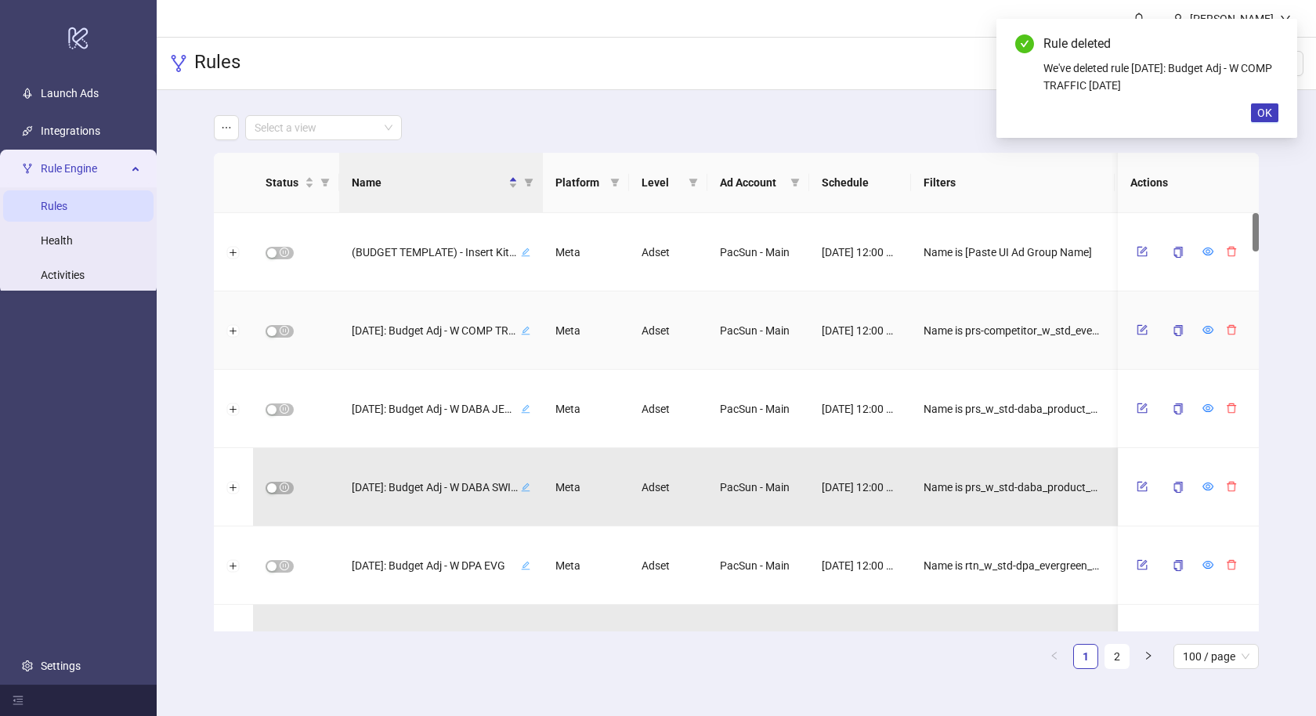
click at [1232, 334] on icon "delete" at bounding box center [1231, 330] width 9 height 10
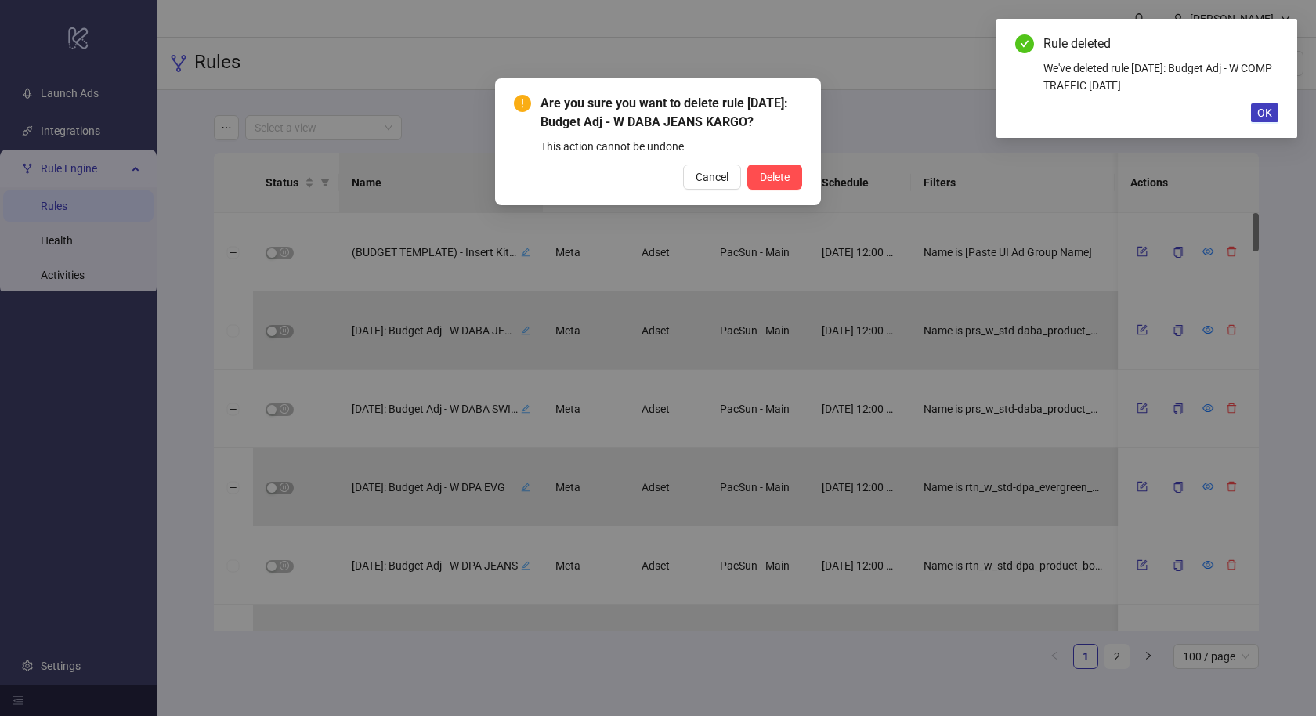
click at [747, 165] on button "Delete" at bounding box center [774, 177] width 55 height 25
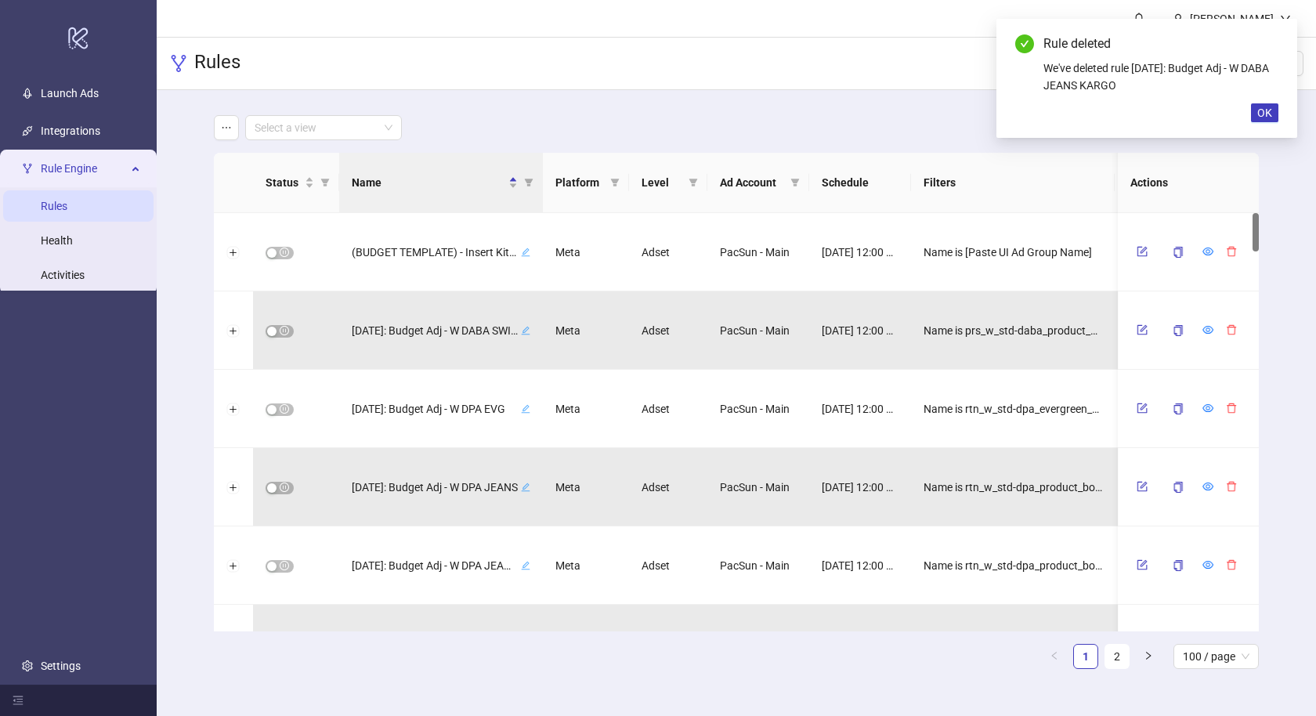
click at [1232, 334] on icon "delete" at bounding box center [1231, 330] width 9 height 10
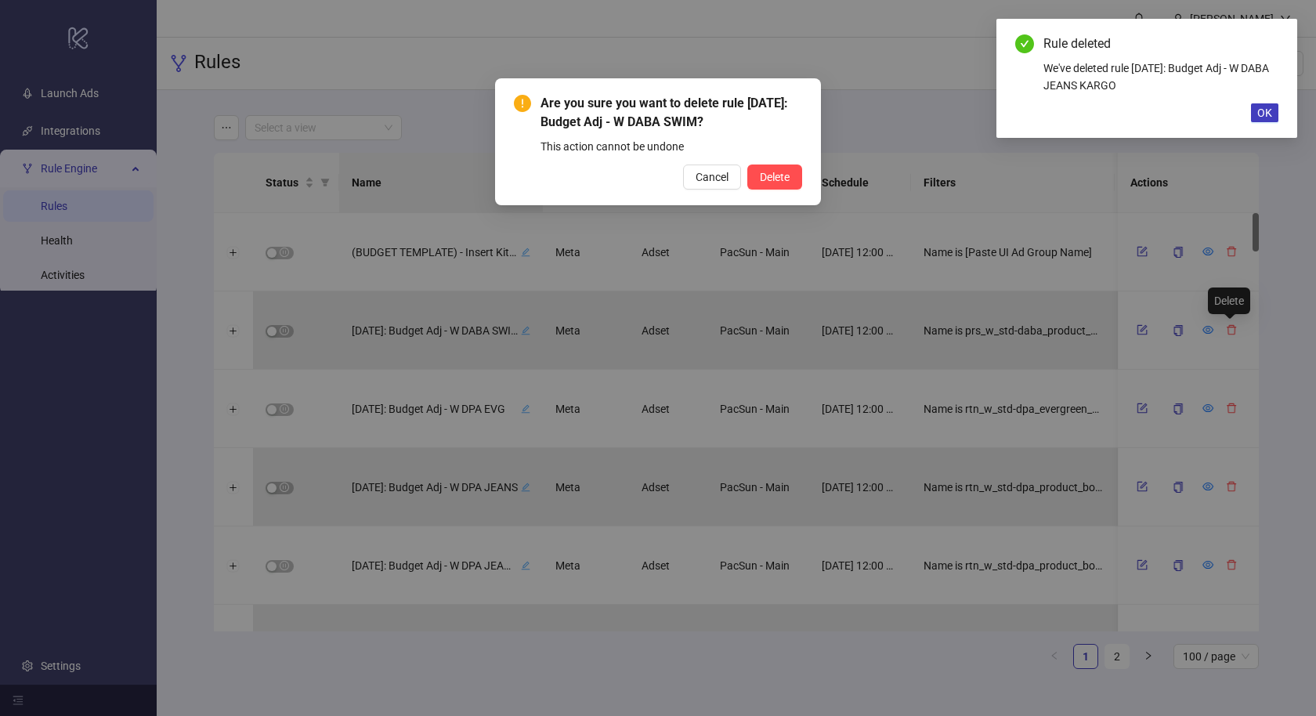
click at [747, 165] on button "Delete" at bounding box center [774, 177] width 55 height 25
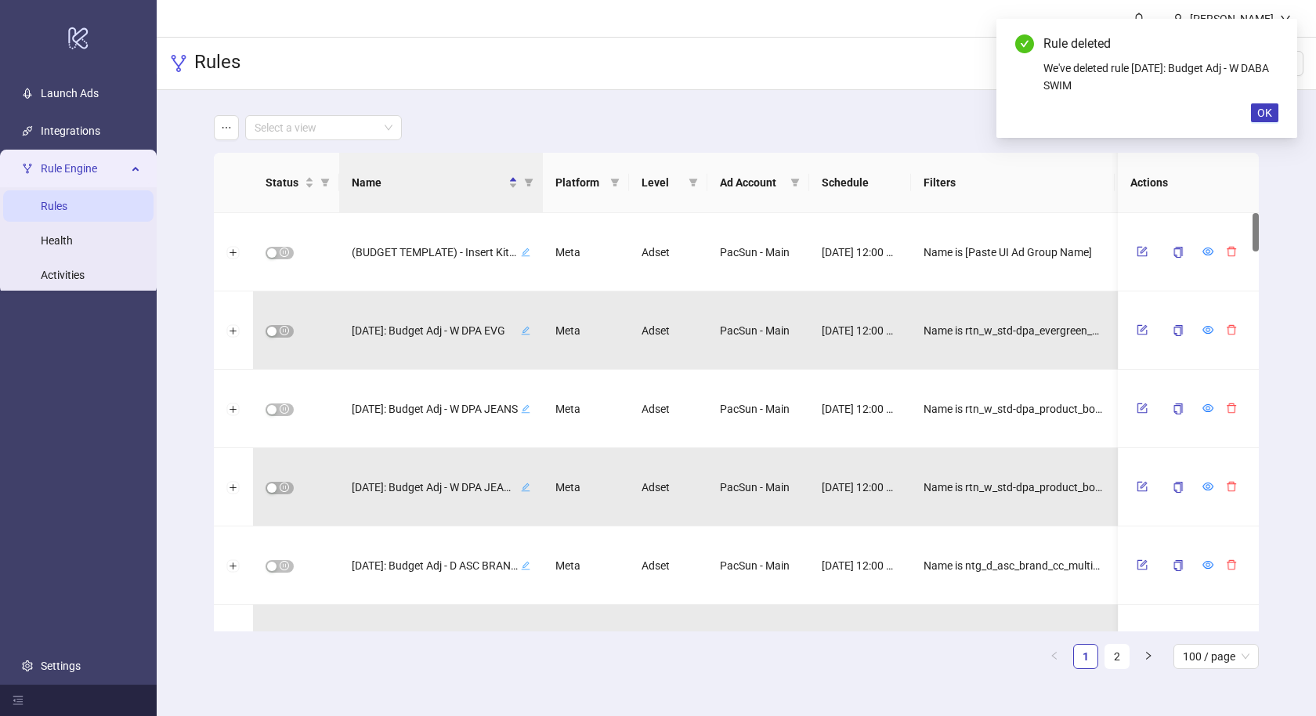
click at [1232, 334] on icon "delete" at bounding box center [1231, 330] width 9 height 10
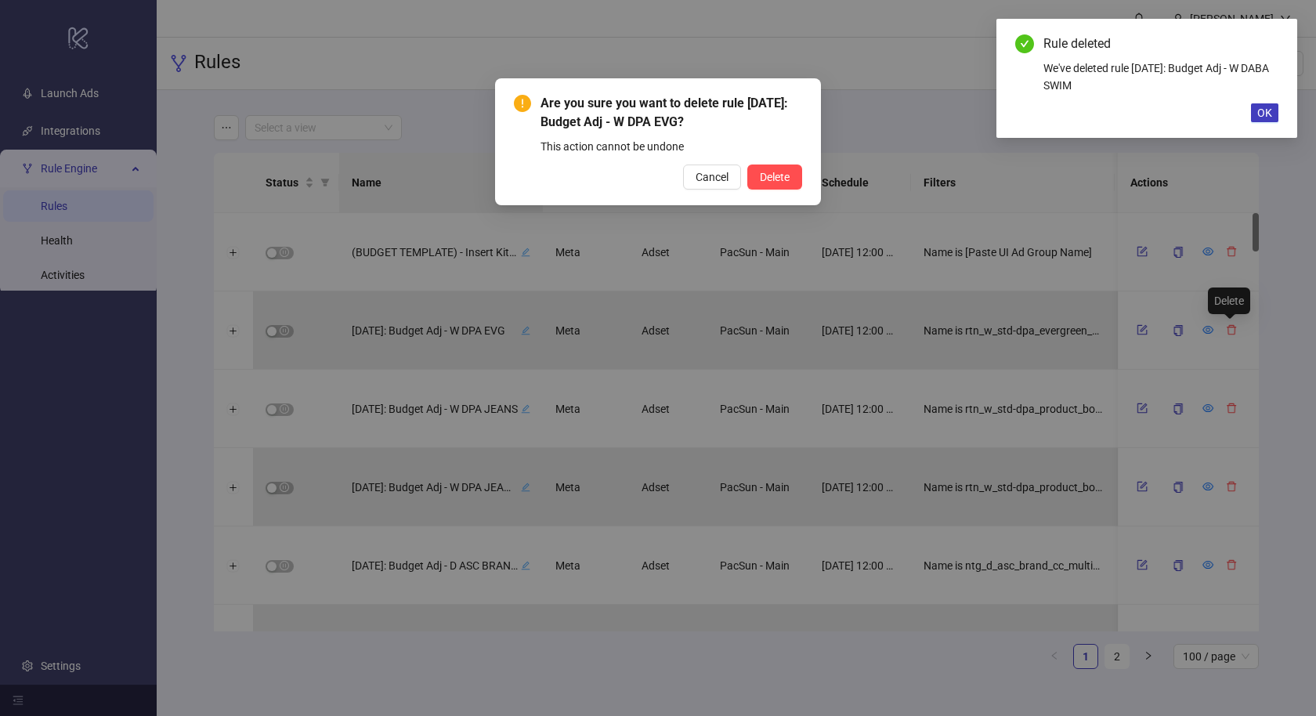
click at [747, 165] on button "Delete" at bounding box center [774, 177] width 55 height 25
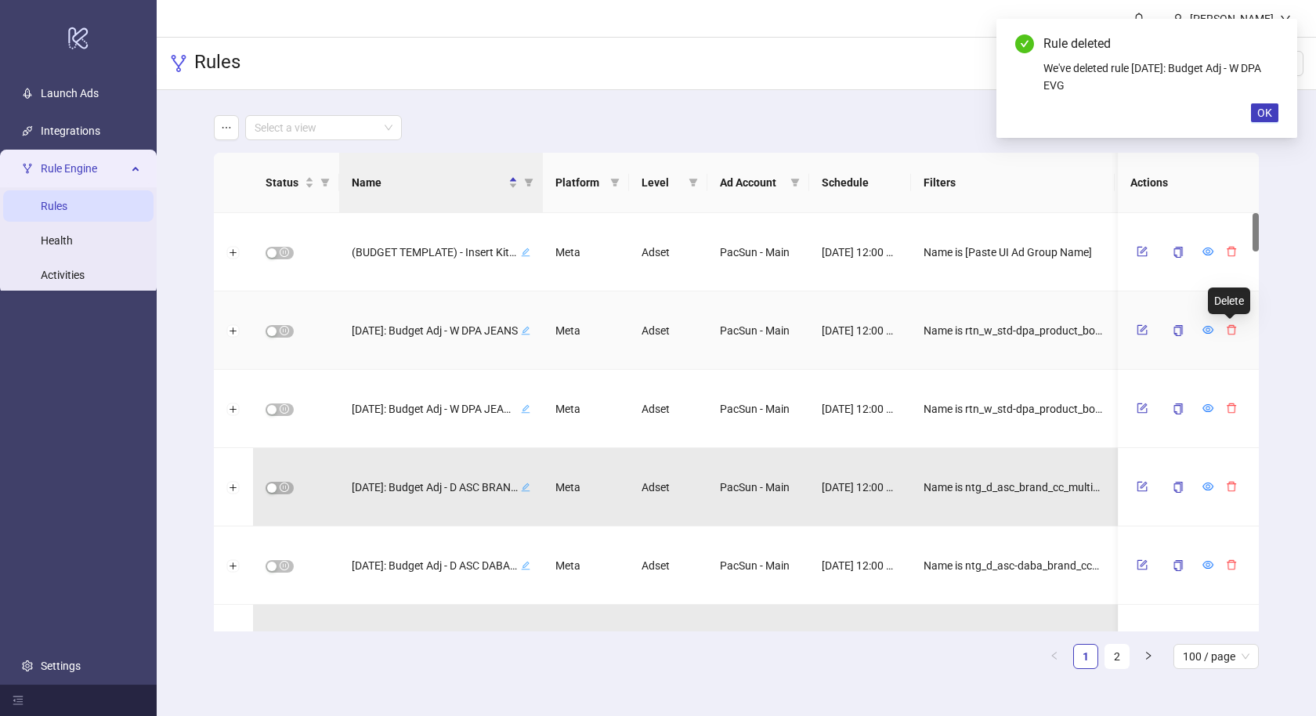
click at [1232, 334] on icon "delete" at bounding box center [1231, 330] width 9 height 10
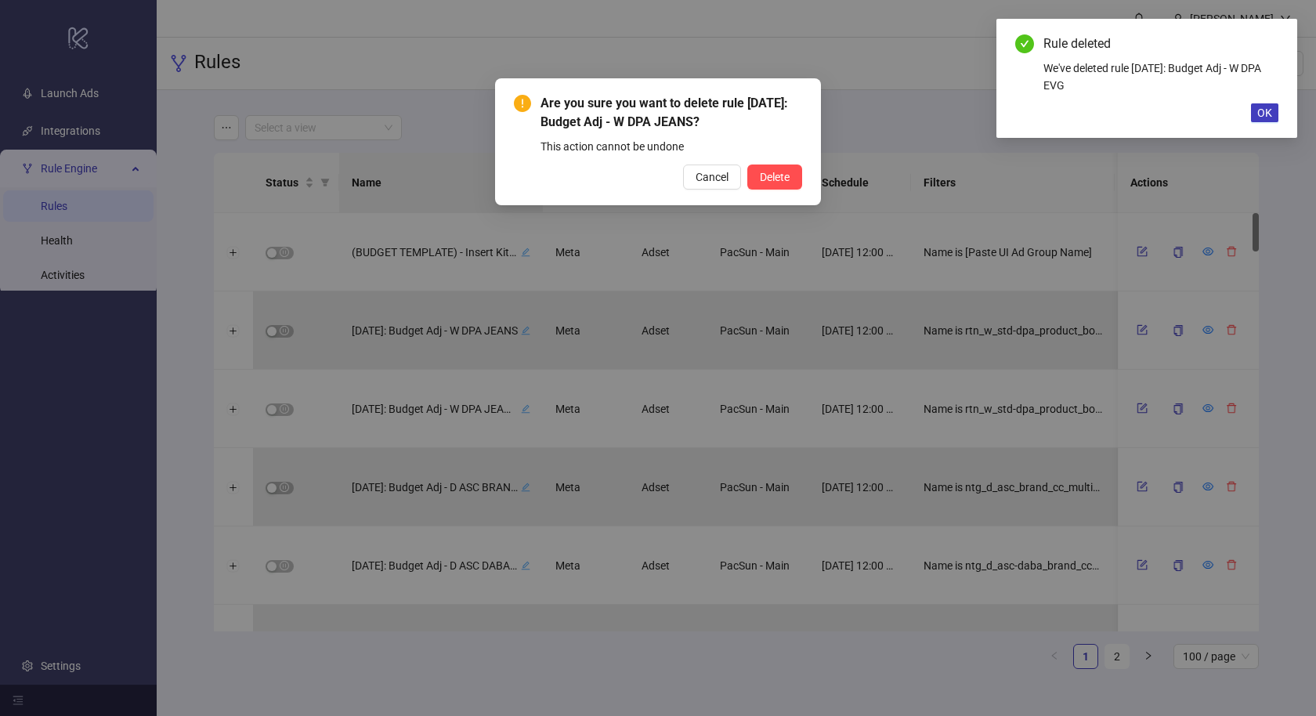
click at [747, 165] on button "Delete" at bounding box center [774, 177] width 55 height 25
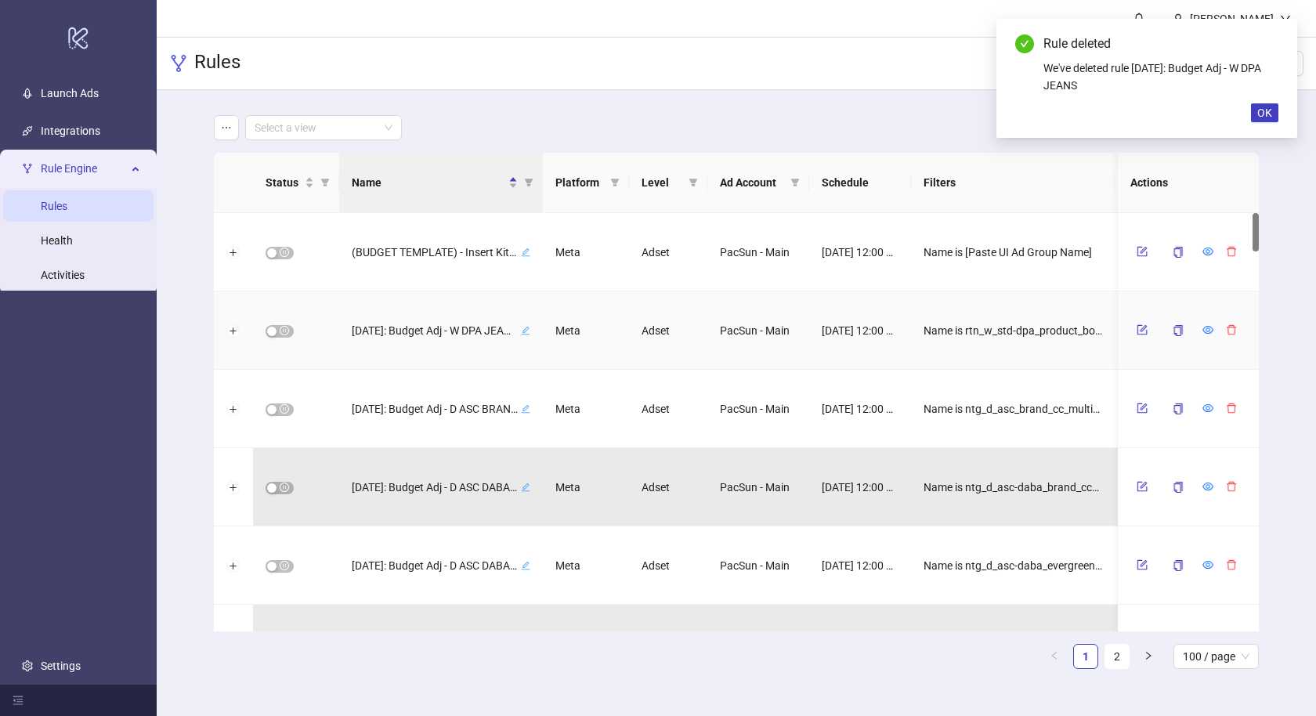
click at [1232, 334] on icon "delete" at bounding box center [1231, 330] width 9 height 10
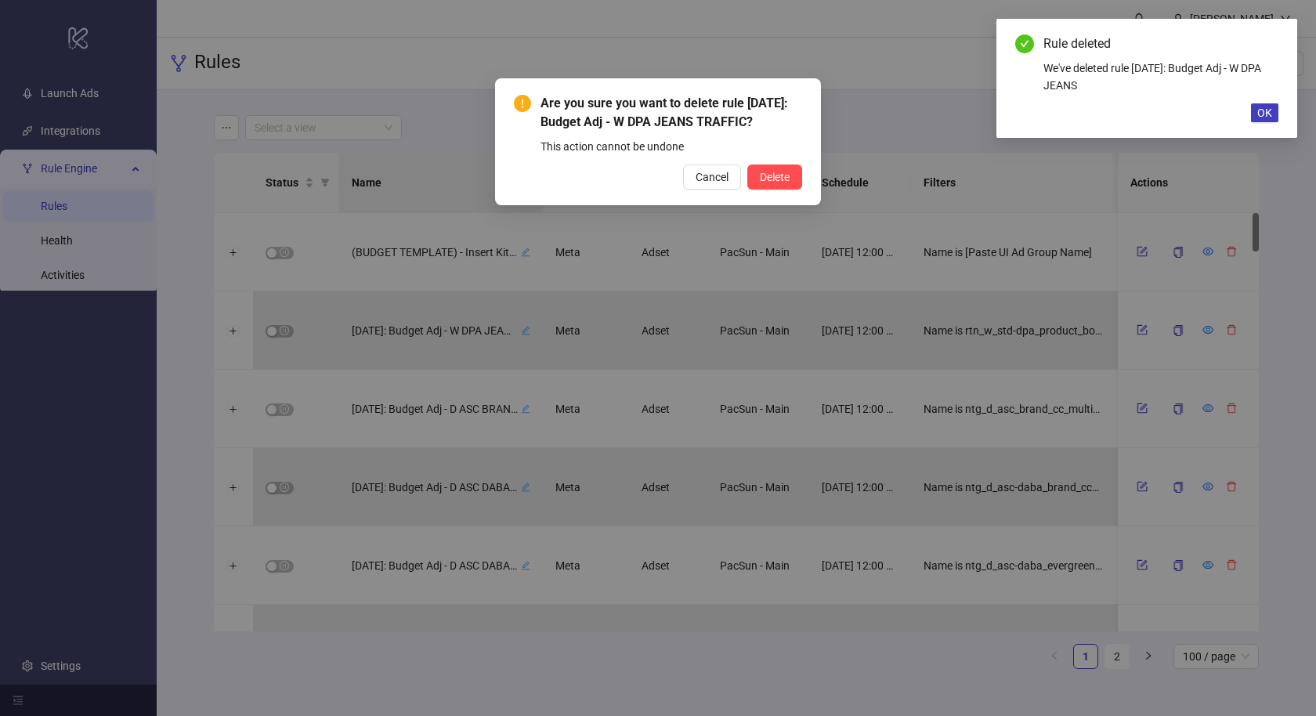
click at [747, 165] on button "Delete" at bounding box center [774, 177] width 55 height 25
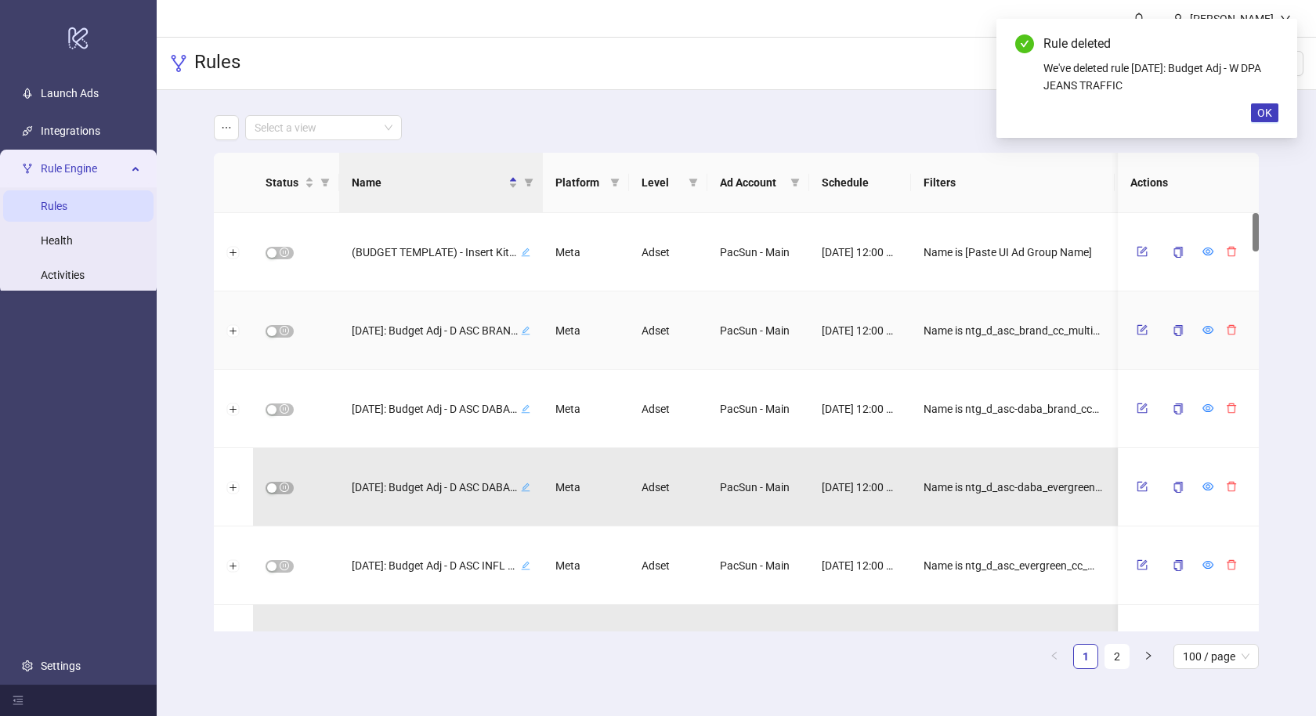
click at [1232, 334] on icon "delete" at bounding box center [1231, 330] width 9 height 10
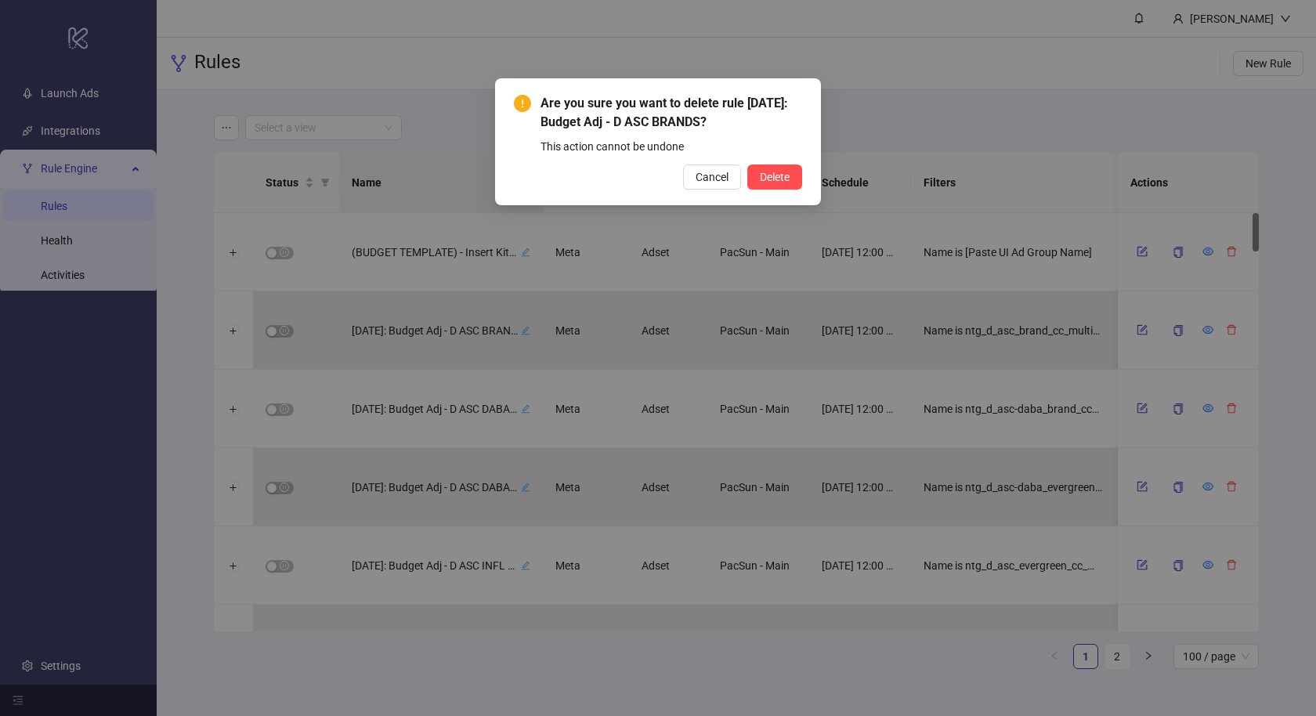
click at [747, 165] on button "Delete" at bounding box center [774, 177] width 55 height 25
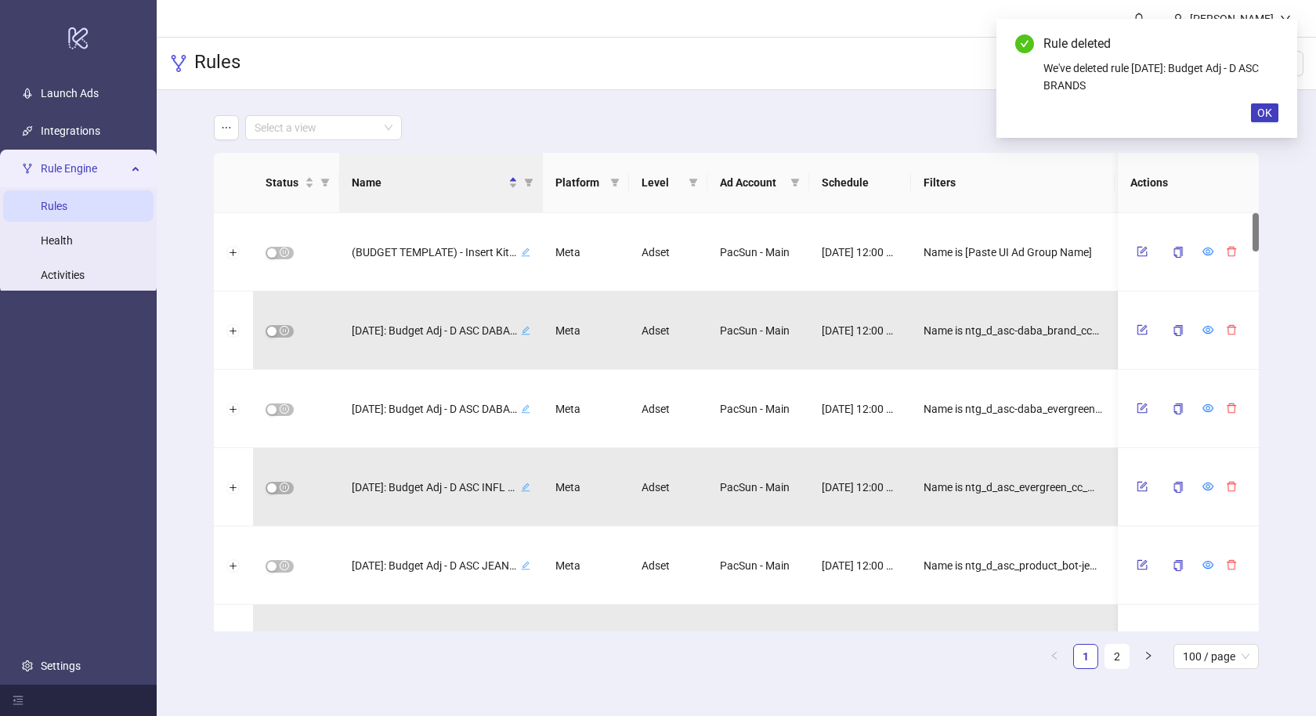
click at [1232, 334] on icon "delete" at bounding box center [1231, 330] width 9 height 10
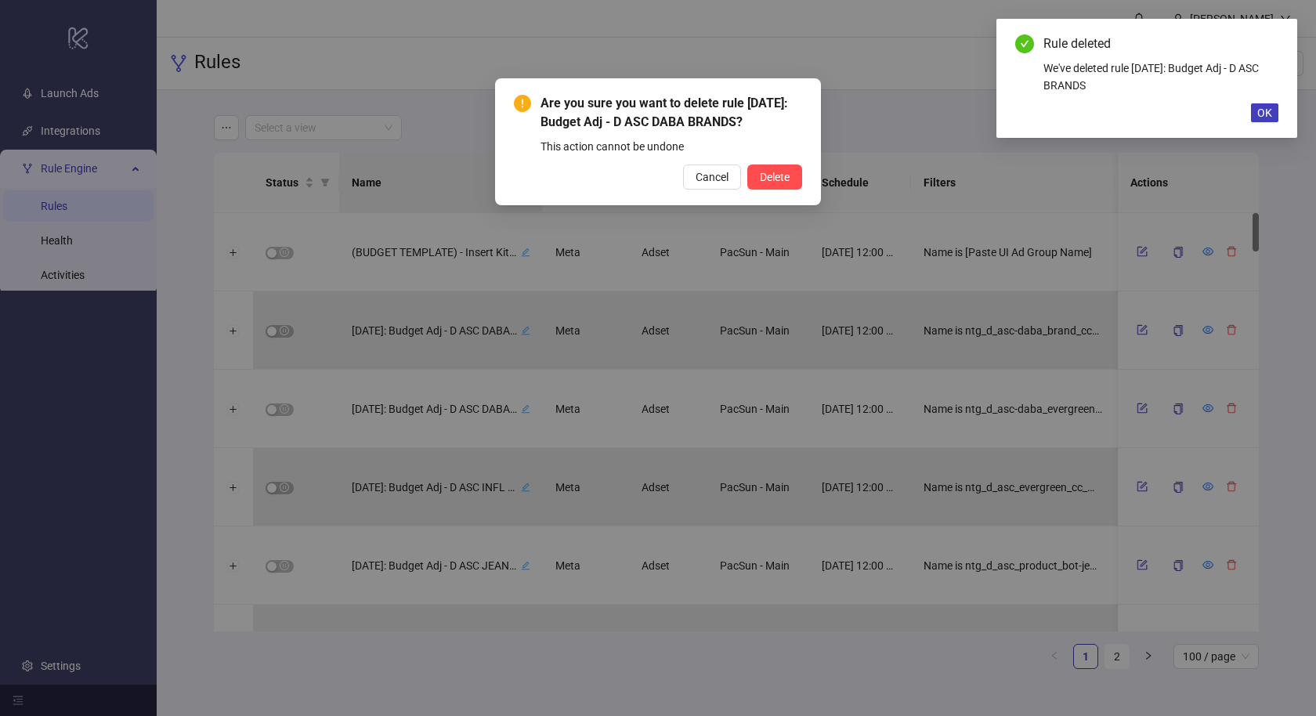
click at [747, 165] on button "Delete" at bounding box center [774, 177] width 55 height 25
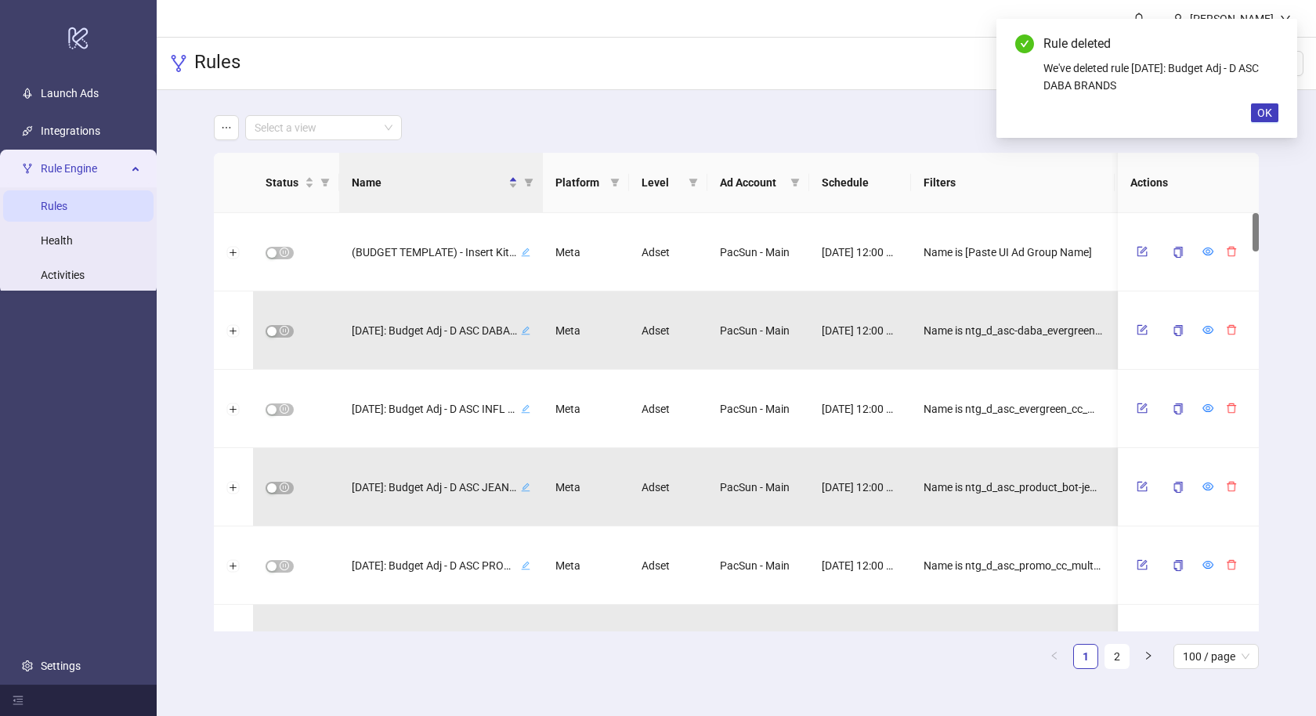
click at [1232, 334] on icon "delete" at bounding box center [1231, 330] width 9 height 10
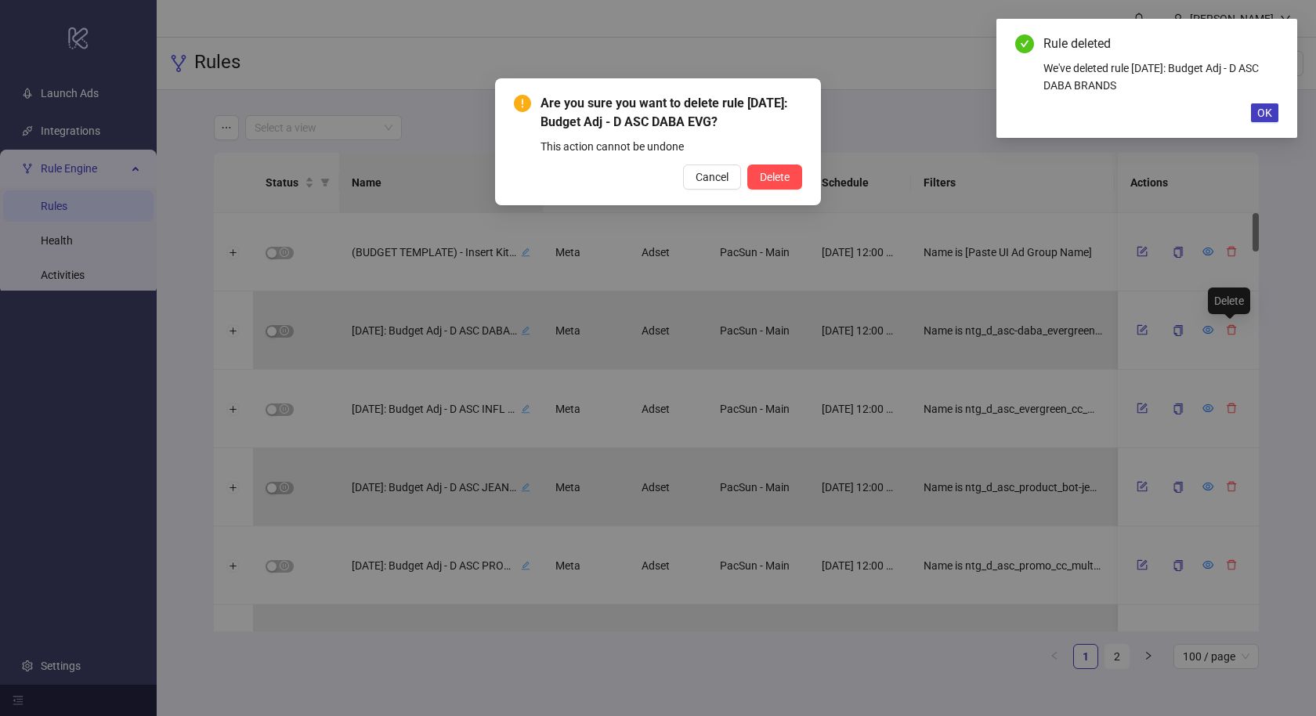
click at [747, 165] on button "Delete" at bounding box center [774, 177] width 55 height 25
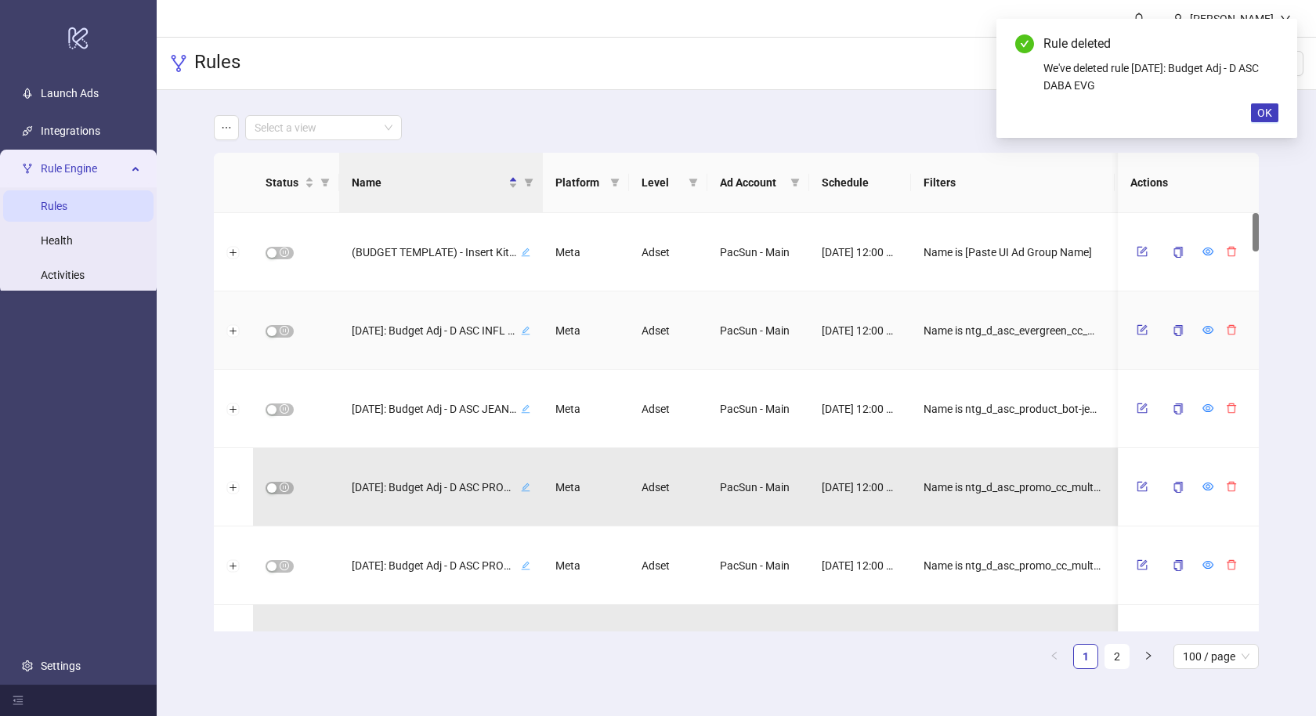
click at [1232, 334] on icon "delete" at bounding box center [1231, 330] width 9 height 10
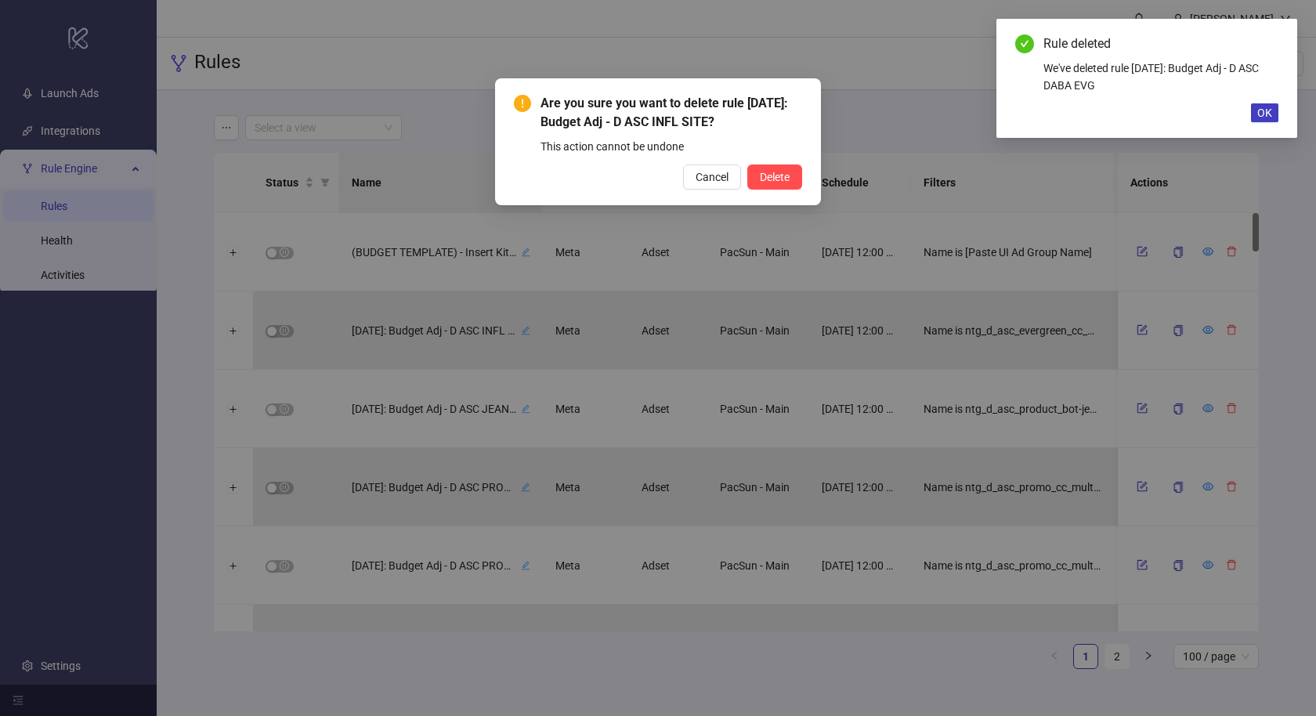
click at [747, 165] on button "Delete" at bounding box center [774, 177] width 55 height 25
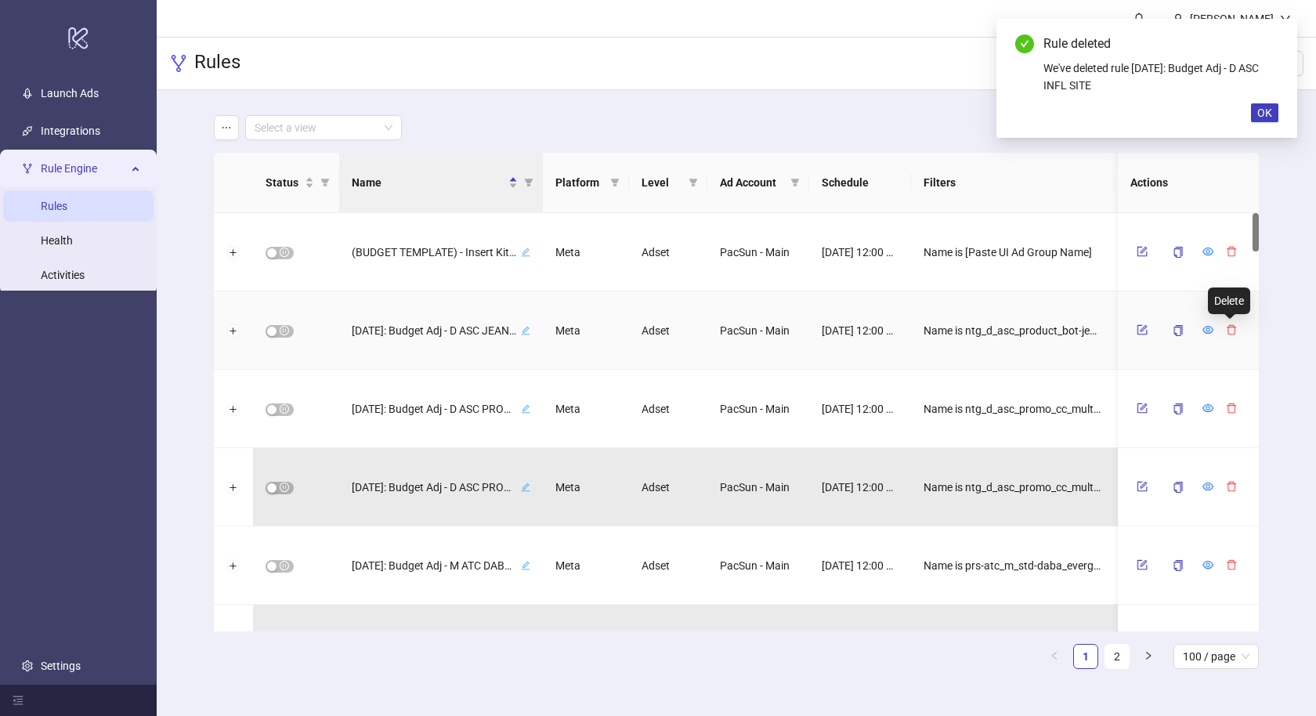
click at [1232, 334] on icon "delete" at bounding box center [1231, 330] width 9 height 10
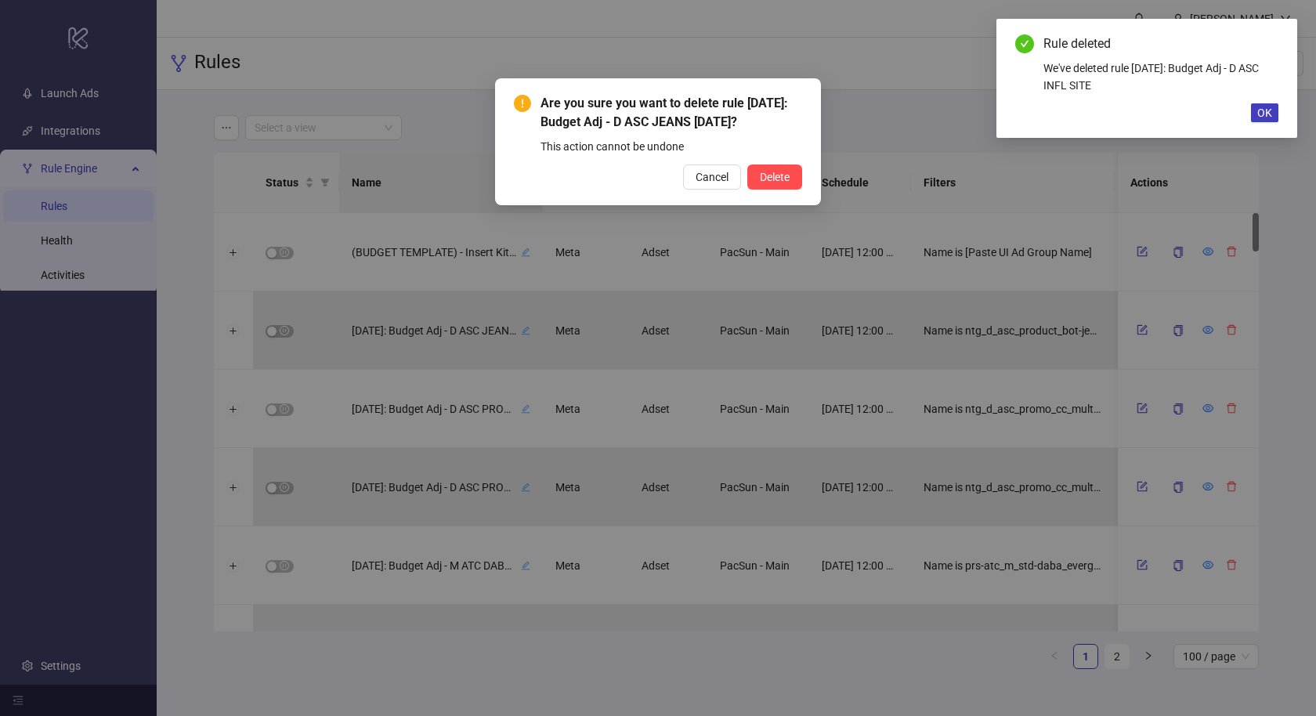
click at [747, 165] on button "Delete" at bounding box center [774, 177] width 55 height 25
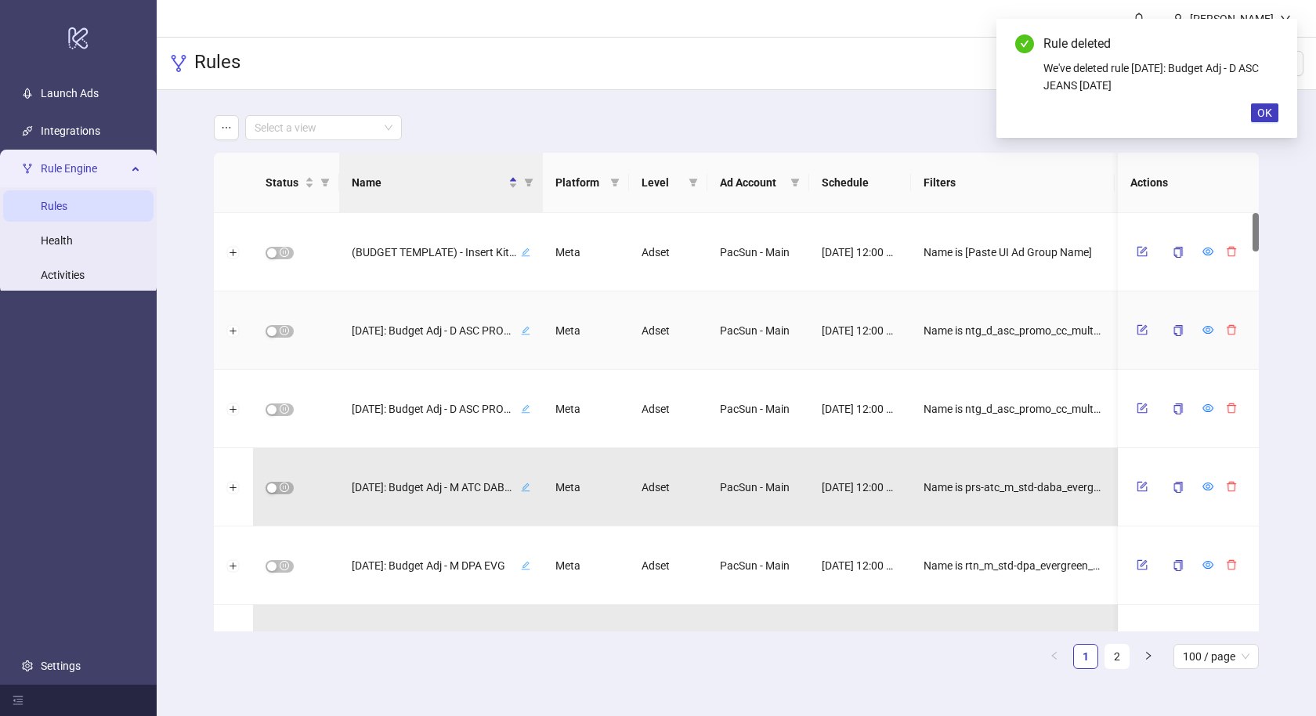
click at [1232, 334] on icon "delete" at bounding box center [1231, 330] width 9 height 10
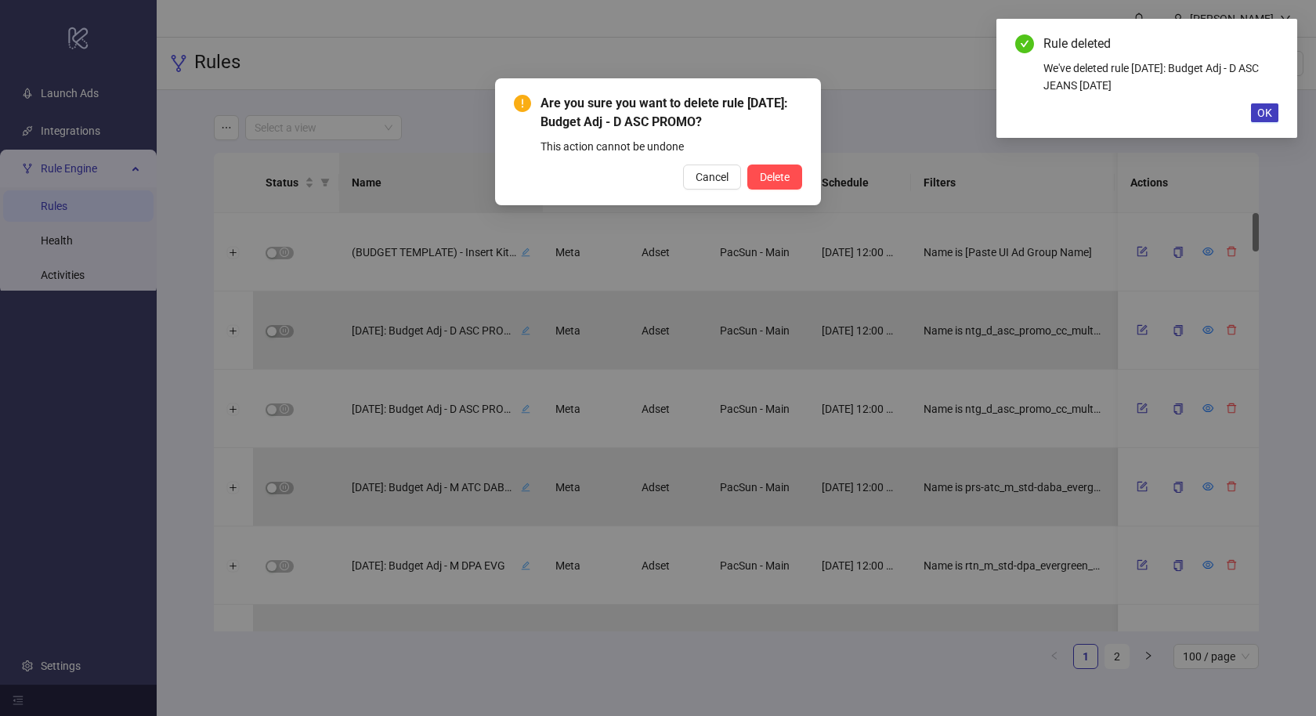
click at [747, 165] on button "Delete" at bounding box center [774, 177] width 55 height 25
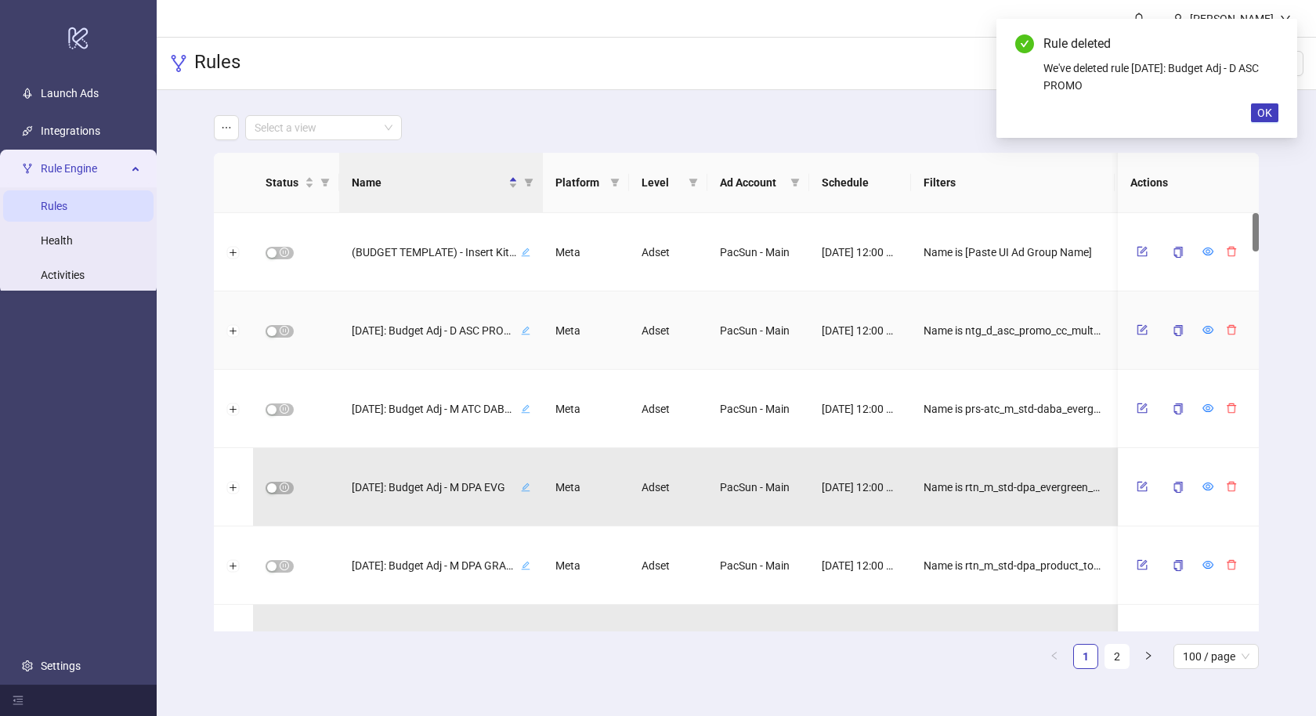
click at [1232, 334] on icon "delete" at bounding box center [1231, 330] width 9 height 10
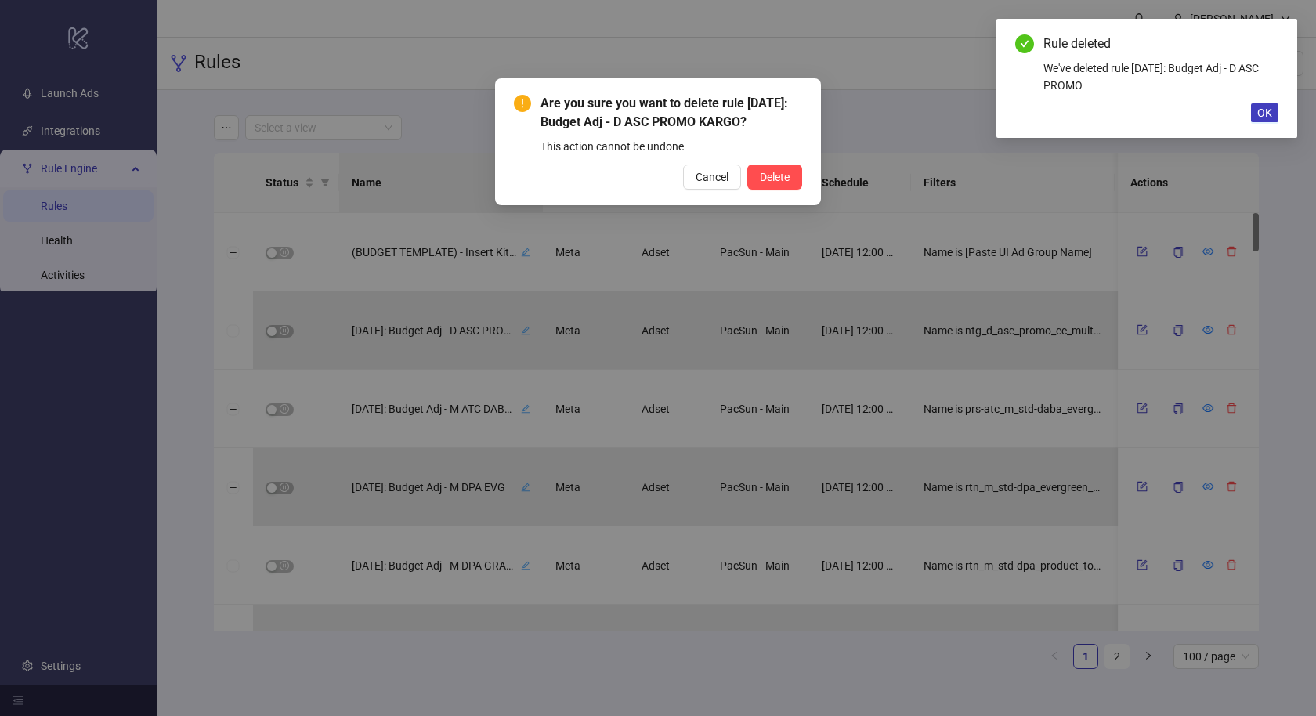
click at [747, 165] on button "Delete" at bounding box center [774, 177] width 55 height 25
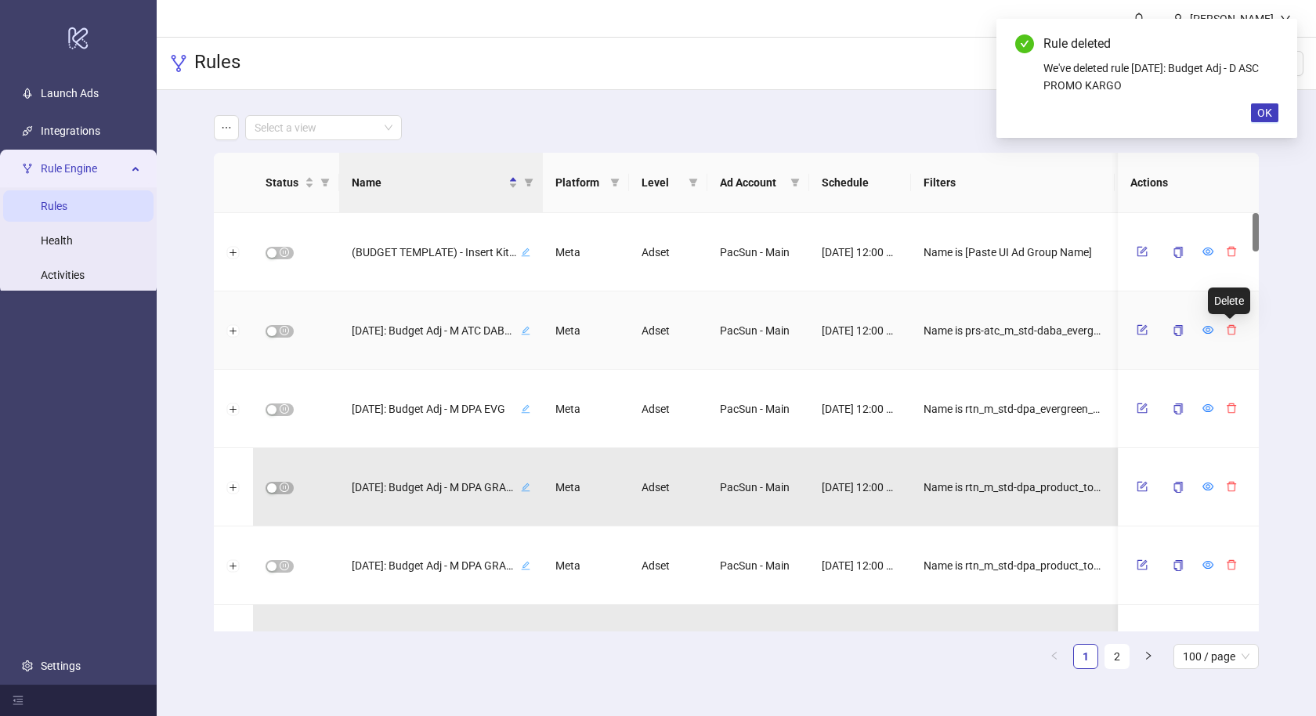
click at [1232, 334] on icon "delete" at bounding box center [1231, 330] width 9 height 10
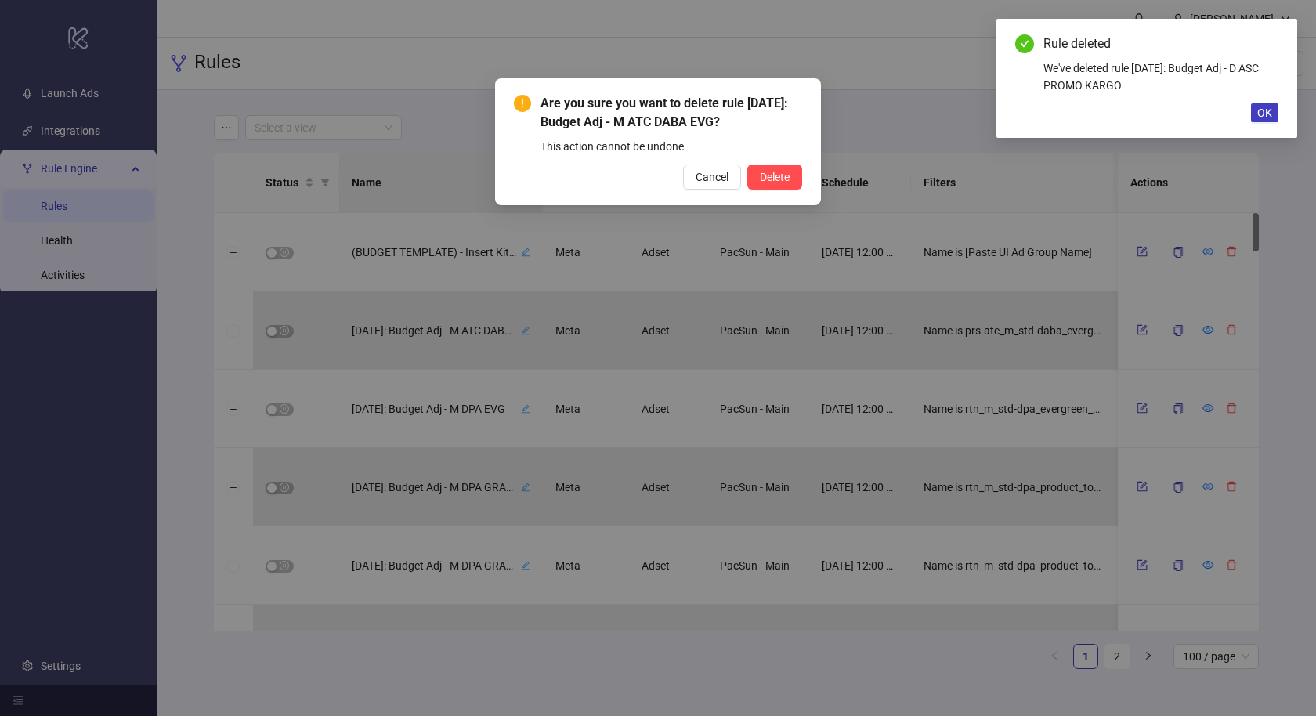
click at [747, 165] on button "Delete" at bounding box center [774, 177] width 55 height 25
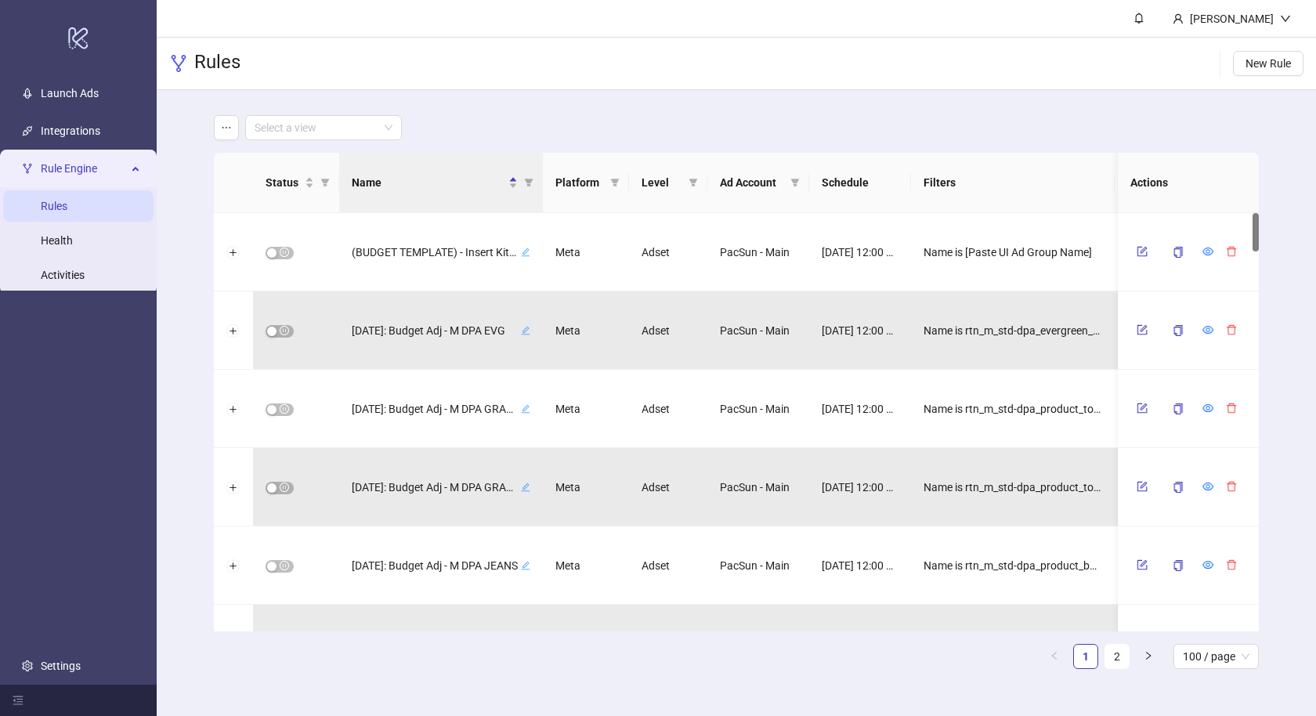
click at [1232, 334] on div "Are you sure you want to delete rule [DATE]: Budget Adj - M ATC DABA EVG? This …" at bounding box center [658, 358] width 1316 height 716
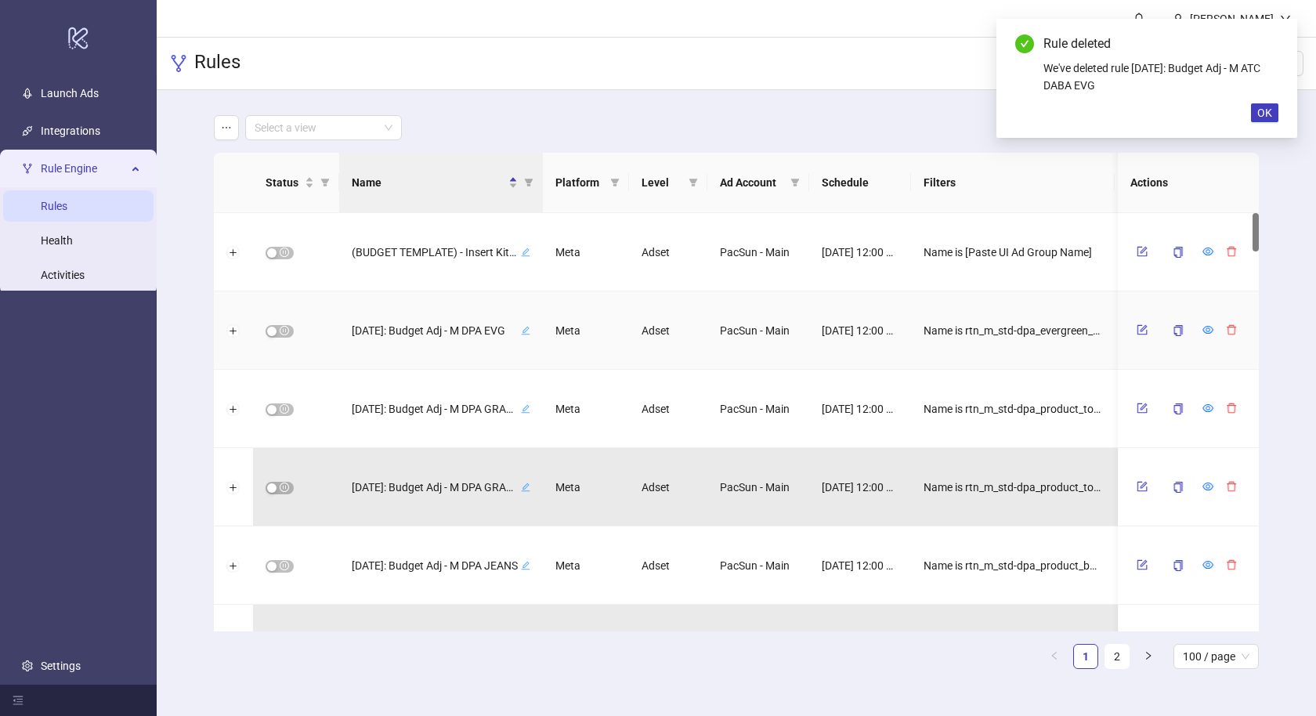
click at [1232, 334] on icon "delete" at bounding box center [1231, 330] width 9 height 10
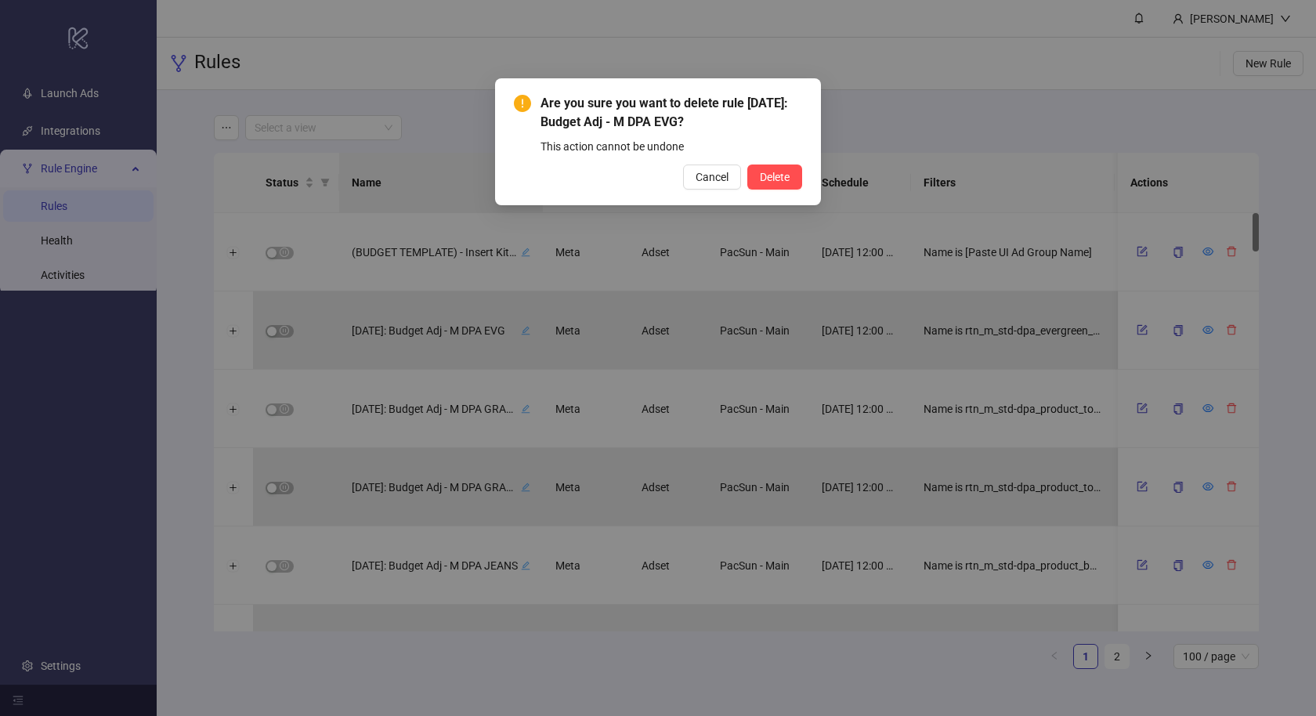
click at [747, 165] on button "Delete" at bounding box center [774, 177] width 55 height 25
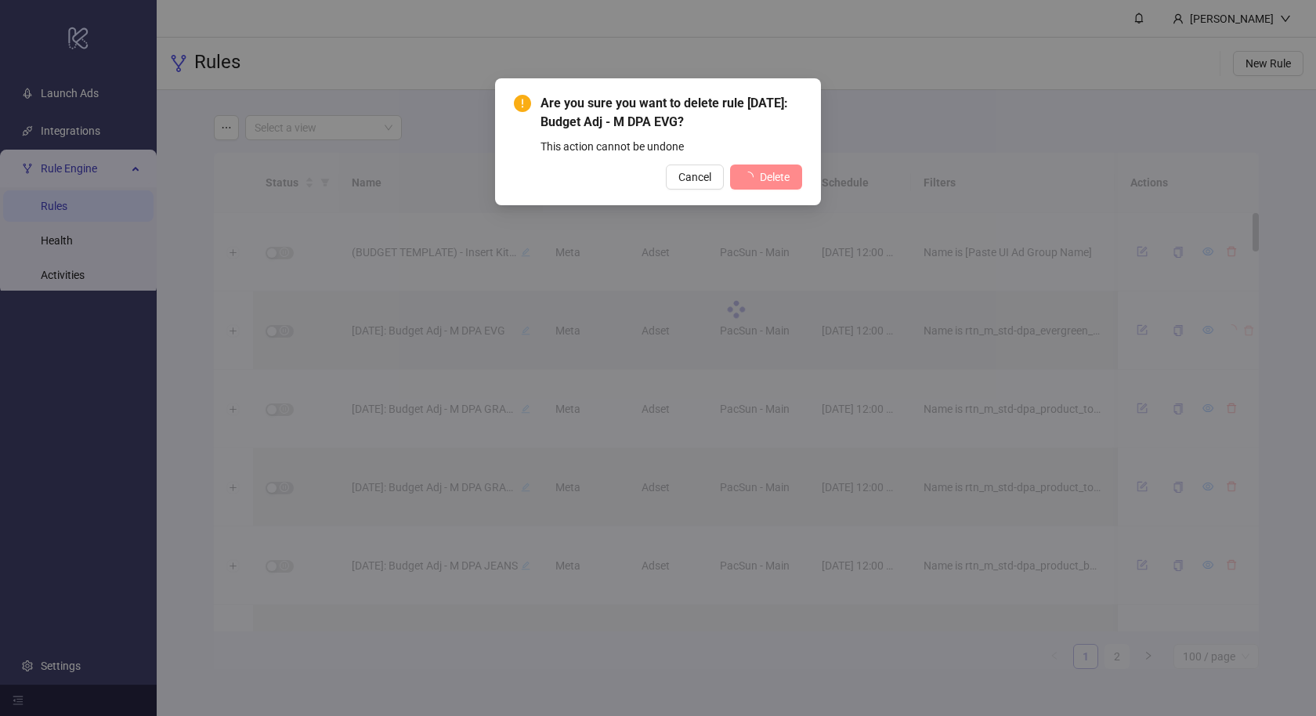
click at [1232, 334] on div "Are you sure you want to delete rule [DATE]: Budget Adj - M DPA EVG? This actio…" at bounding box center [658, 358] width 1316 height 716
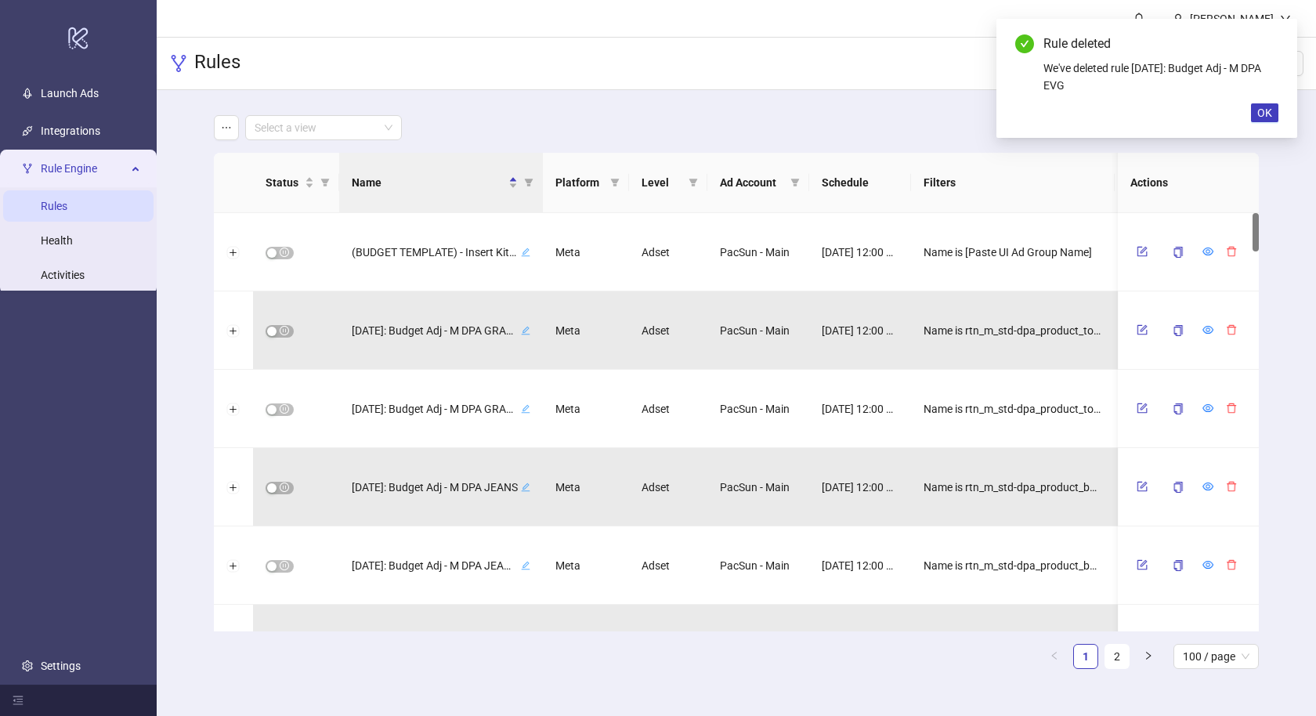
click at [1232, 334] on icon "delete" at bounding box center [1231, 330] width 9 height 10
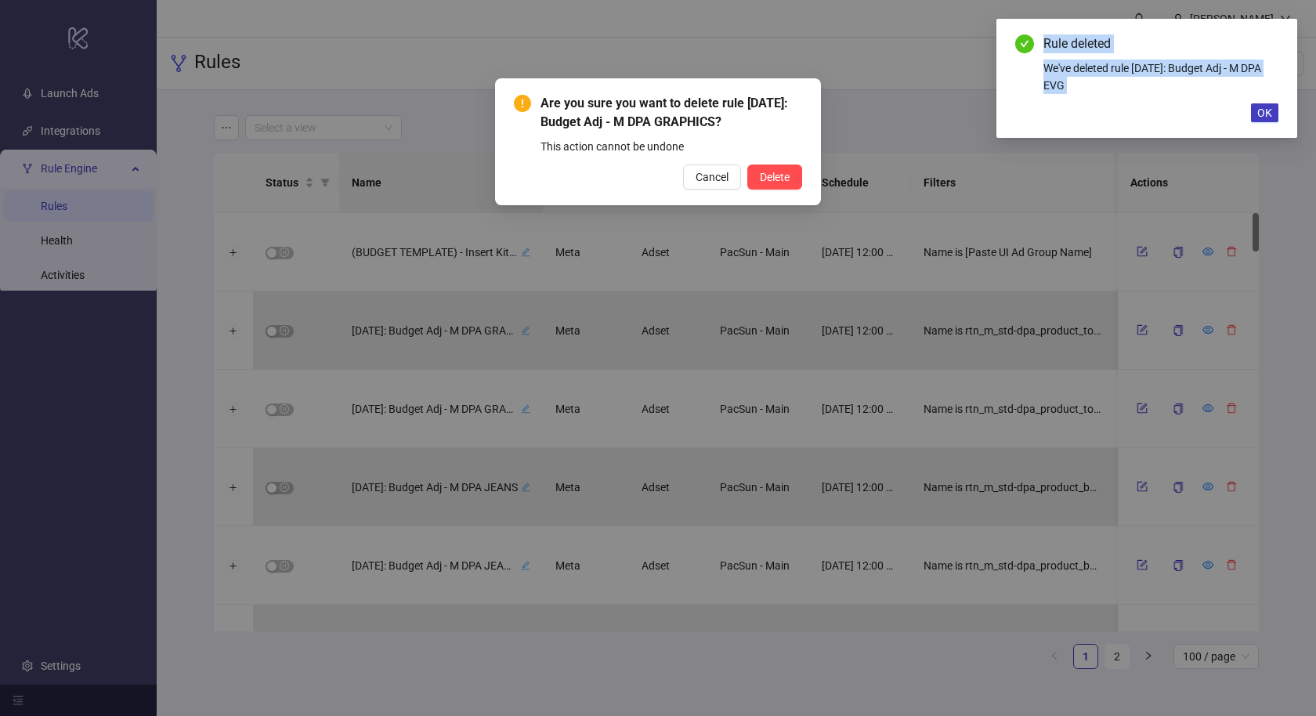
click at [1232, 334] on div "Are you sure you want to delete rule [DATE]: Budget Adj - M DPA GRAPHICS? This …" at bounding box center [658, 358] width 1316 height 716
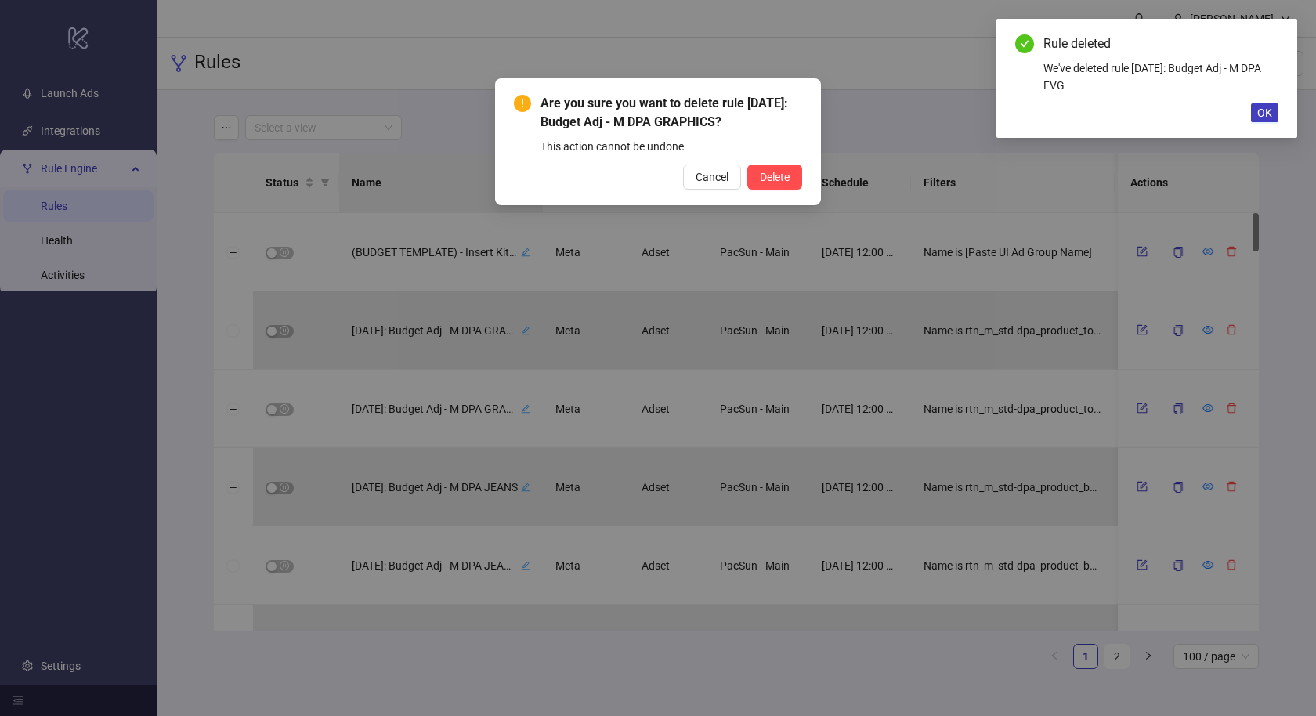
click at [1177, 334] on div "Are you sure you want to delete rule [DATE]: Budget Adj - M DPA GRAPHICS? This …" at bounding box center [658, 358] width 1316 height 716
click at [1221, 338] on div "Are you sure you want to delete rule [DATE]: Budget Adj - M DPA GRAPHICS? This …" at bounding box center [658, 358] width 1316 height 716
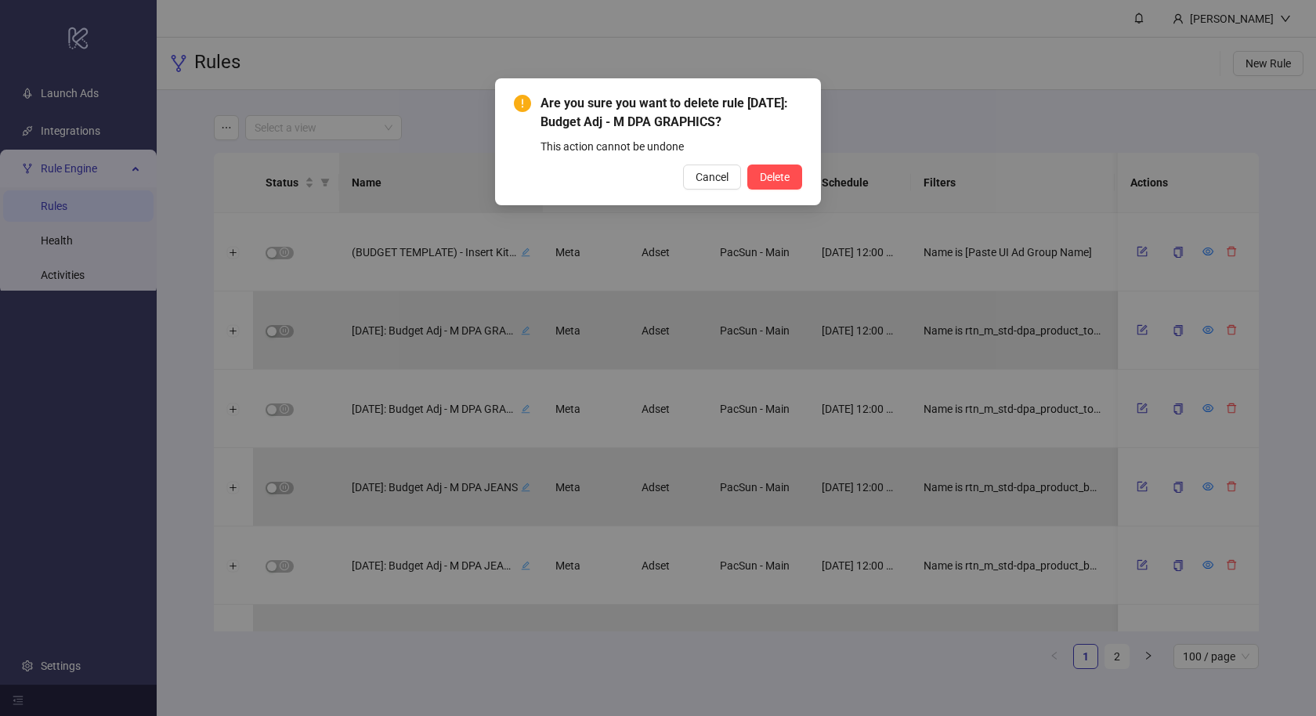
click at [747, 165] on button "Delete" at bounding box center [774, 177] width 55 height 25
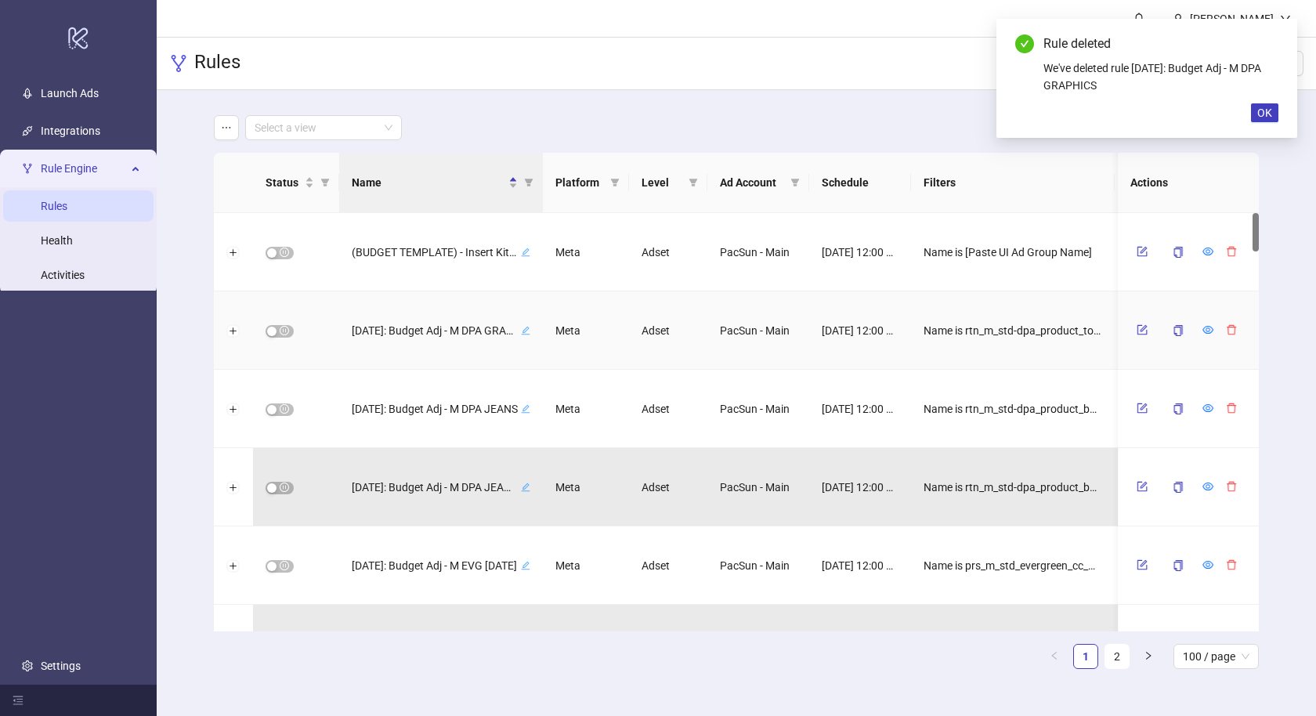
click at [1220, 338] on div at bounding box center [1232, 330] width 24 height 20
click at [1226, 327] on icon "delete" at bounding box center [1231, 329] width 11 height 11
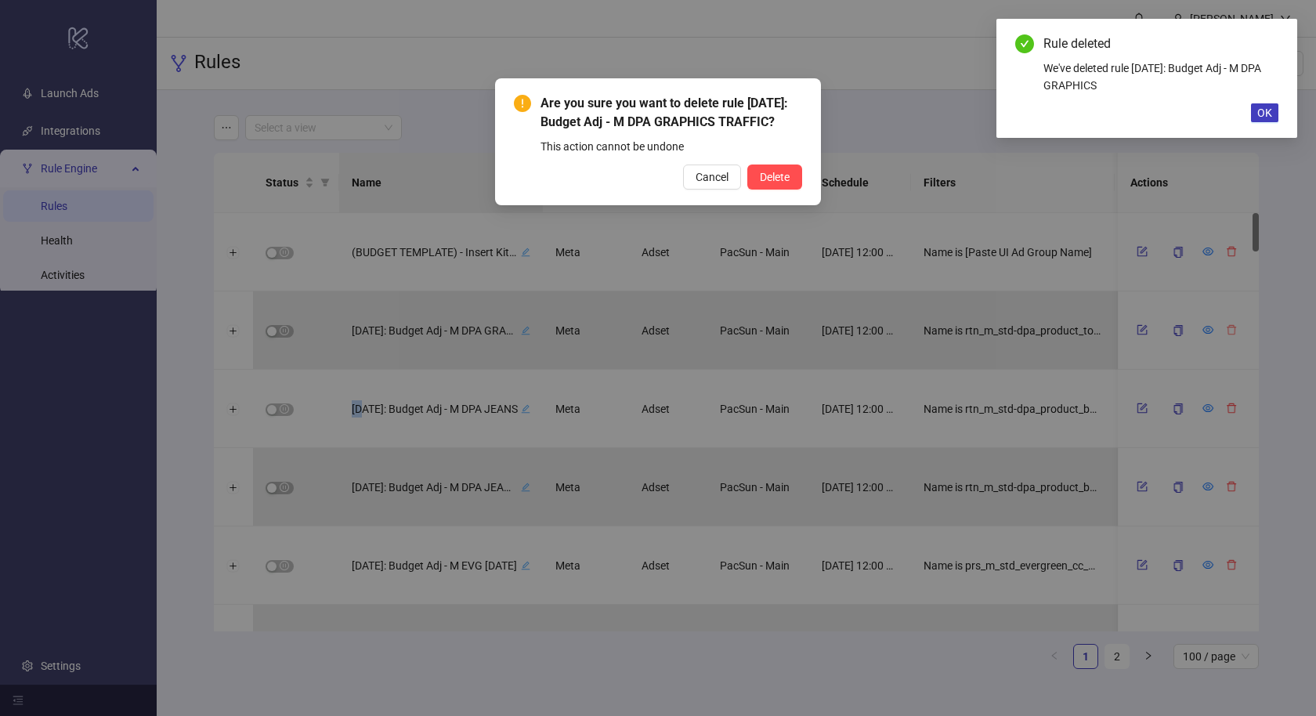
click at [747, 165] on button "Delete" at bounding box center [774, 177] width 55 height 25
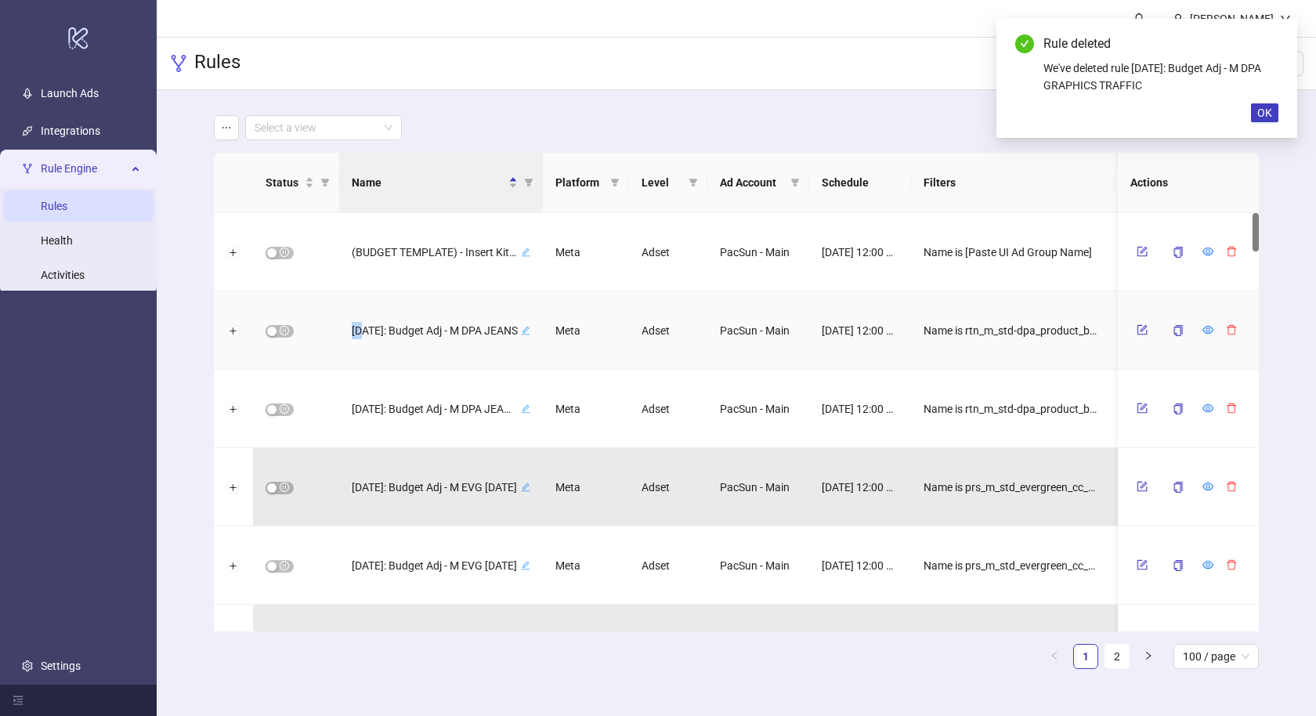
click at [1226, 327] on icon "delete" at bounding box center [1231, 329] width 11 height 11
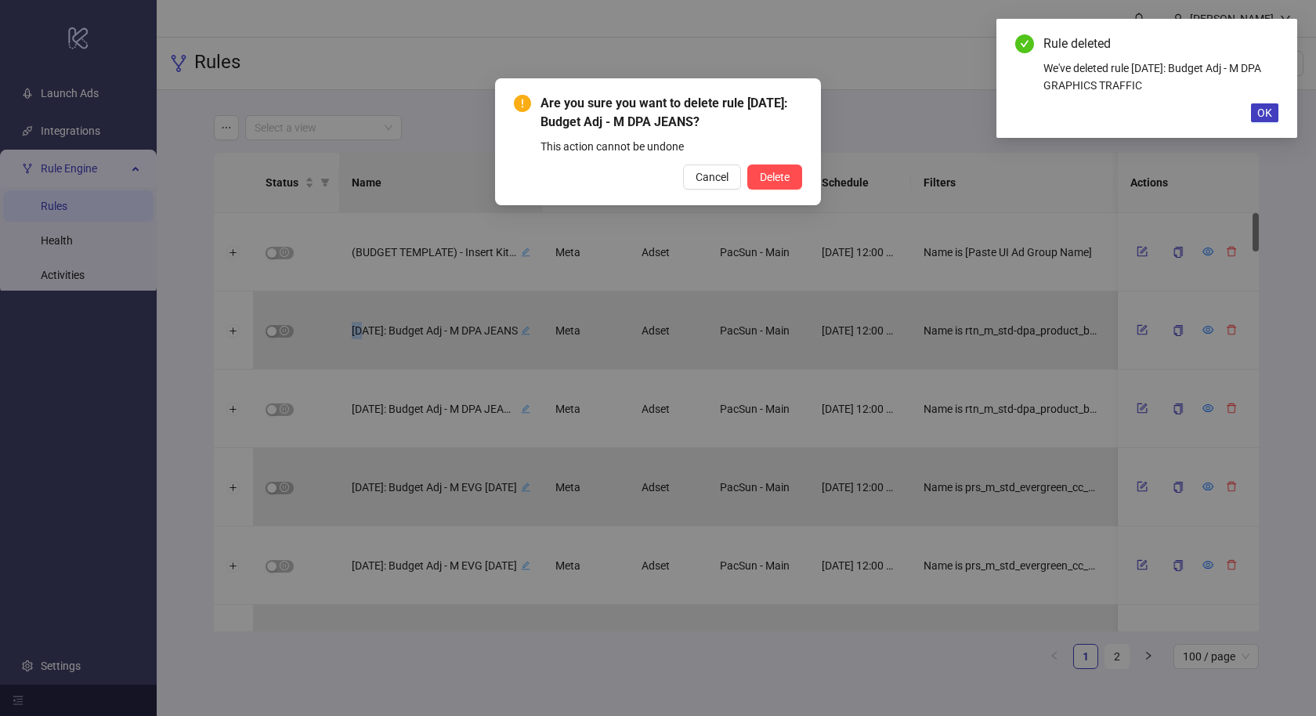
click at [747, 165] on button "Delete" at bounding box center [774, 177] width 55 height 25
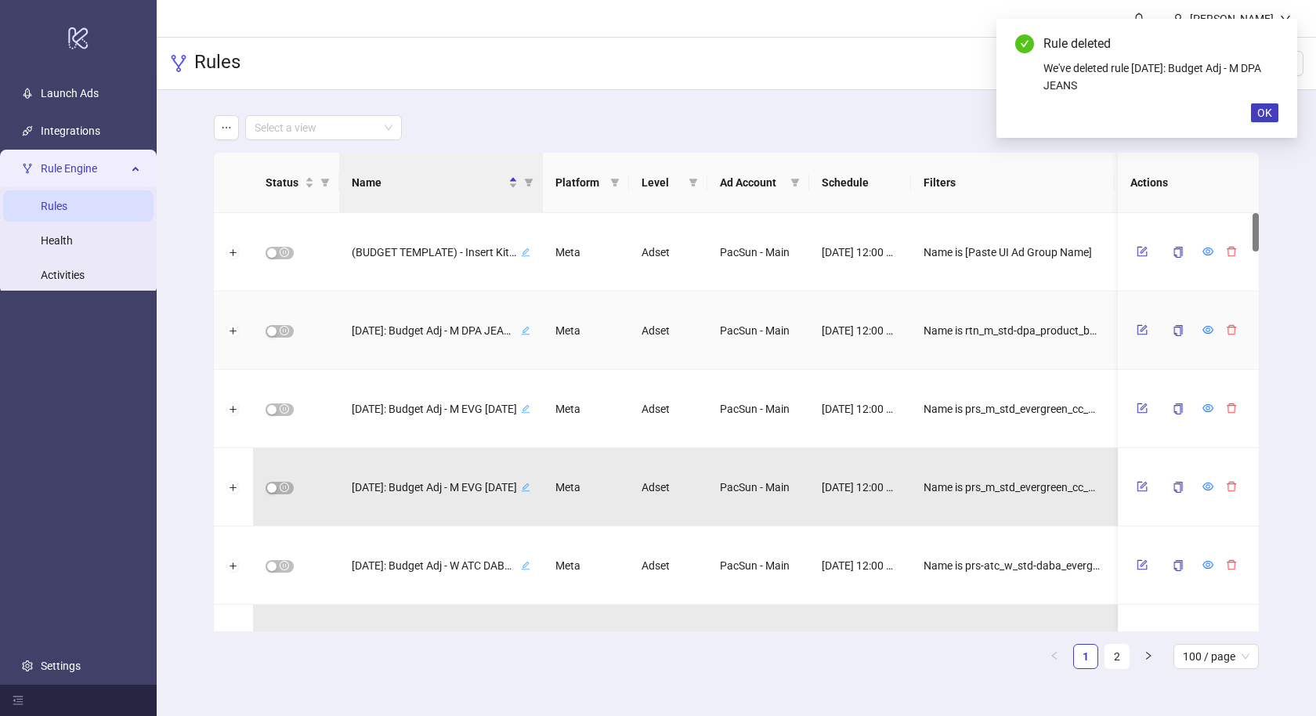
click at [1226, 327] on icon "delete" at bounding box center [1231, 329] width 11 height 11
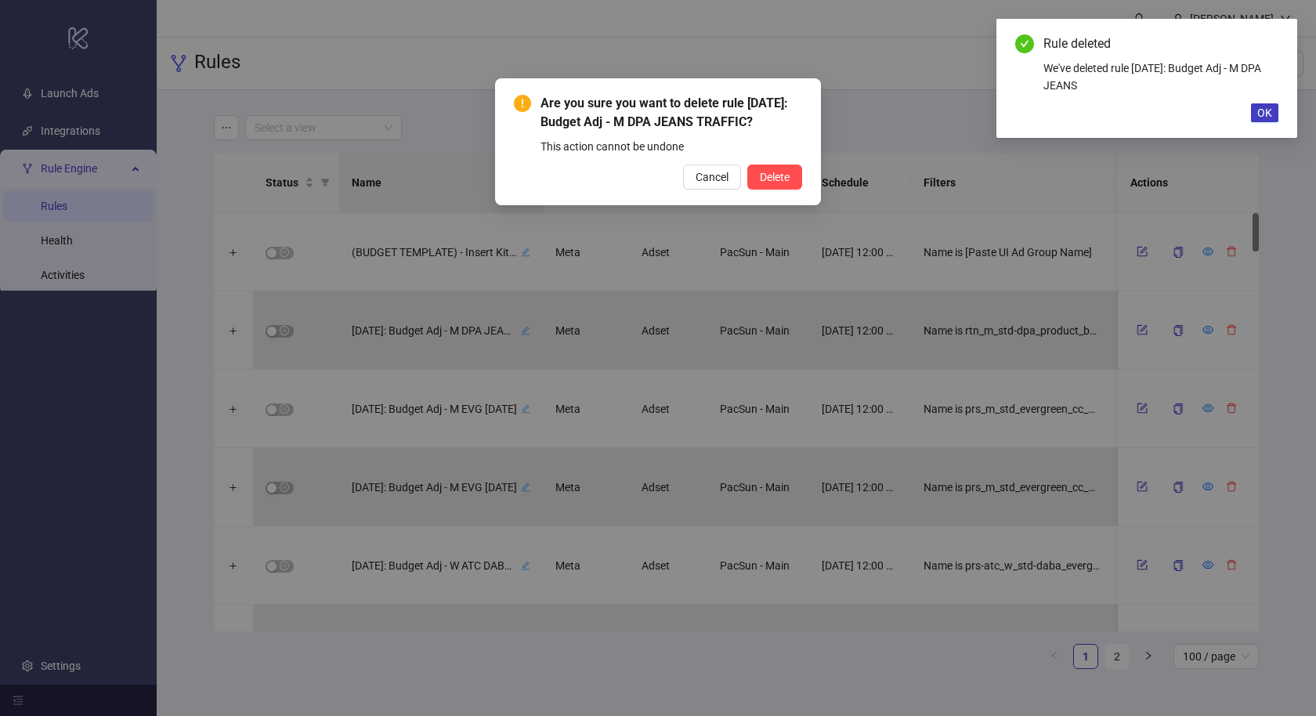
click at [747, 165] on button "Delete" at bounding box center [774, 177] width 55 height 25
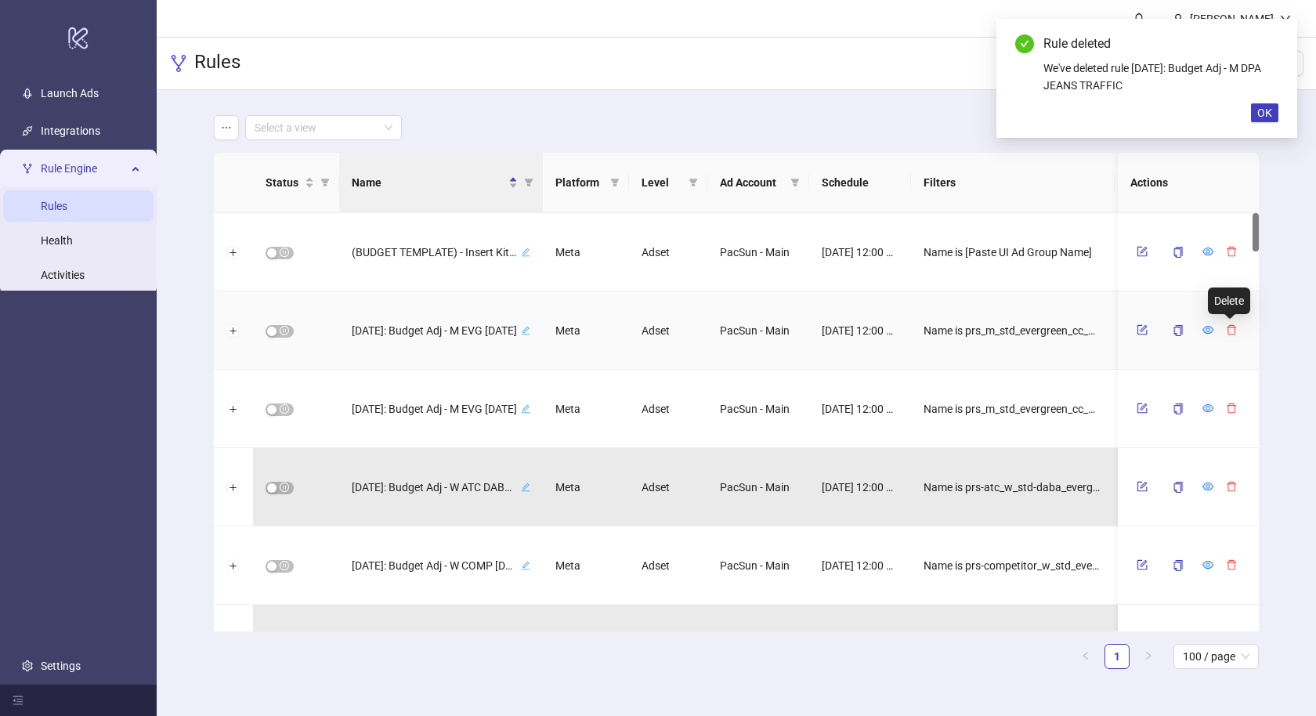
click at [1226, 327] on icon "delete" at bounding box center [1231, 329] width 11 height 11
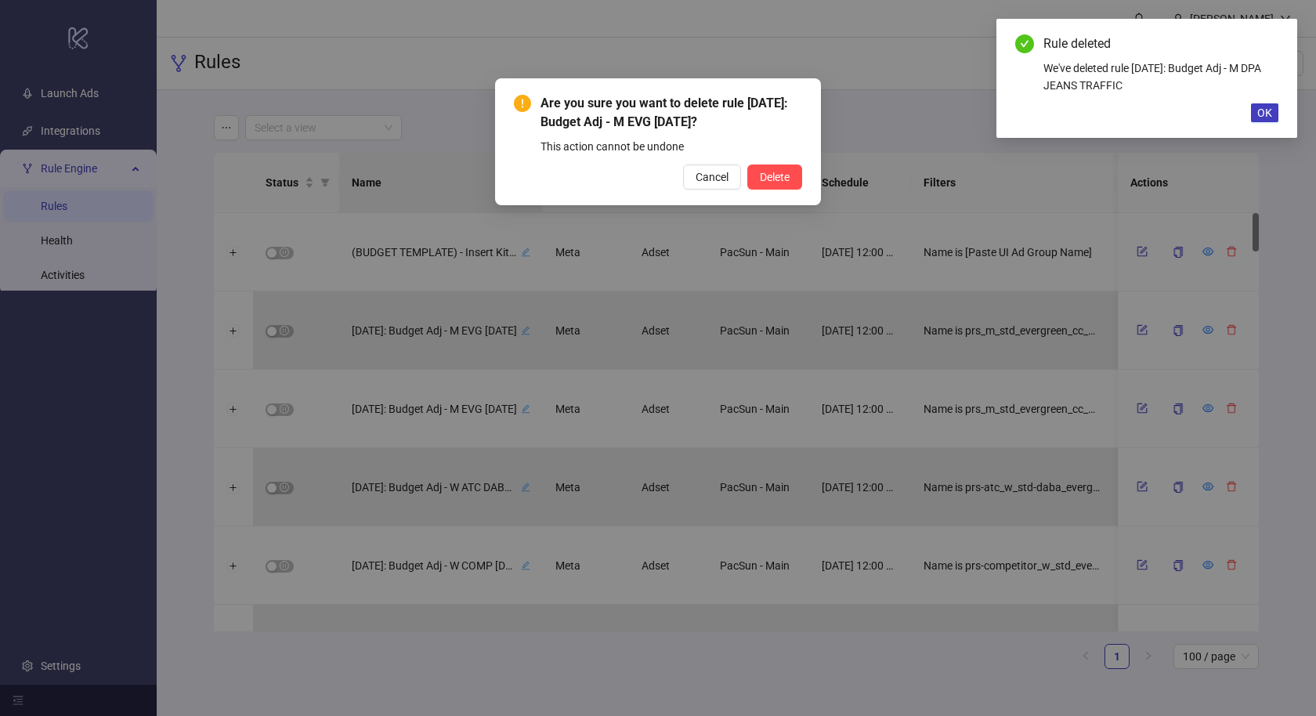
click at [747, 165] on button "Delete" at bounding box center [774, 177] width 55 height 25
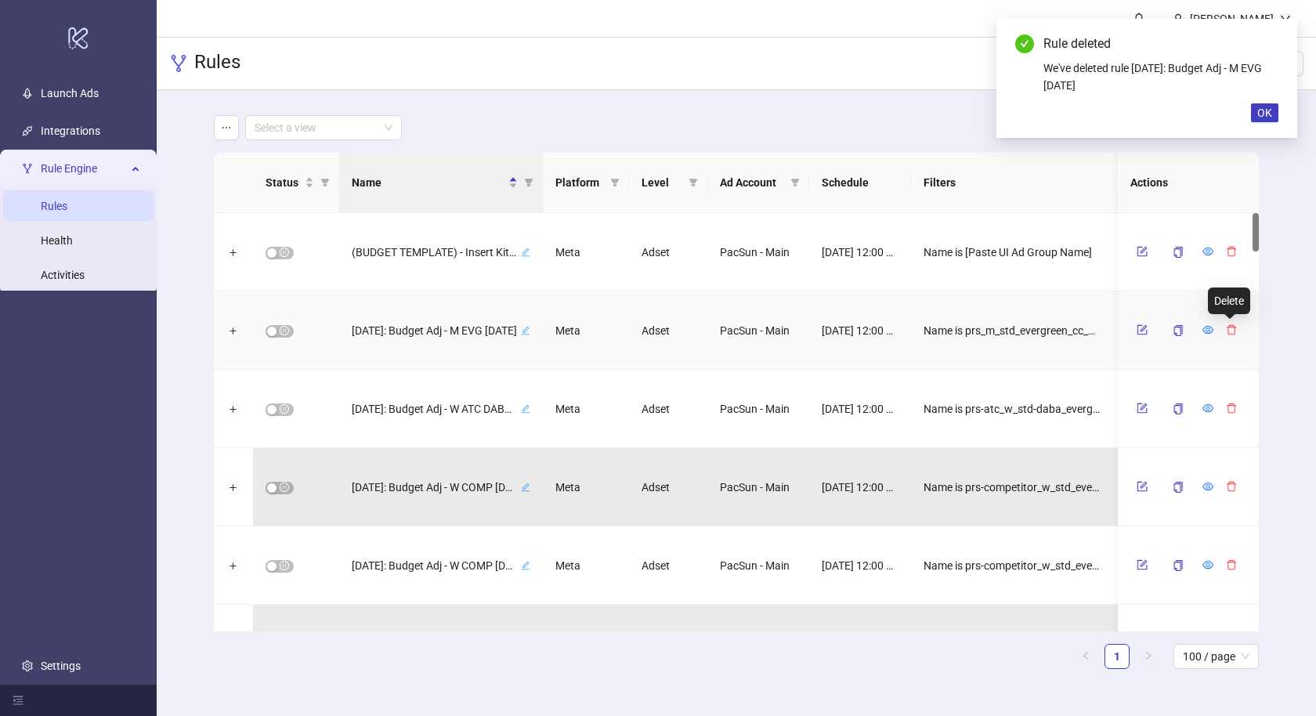
click at [1226, 327] on icon "delete" at bounding box center [1231, 329] width 11 height 11
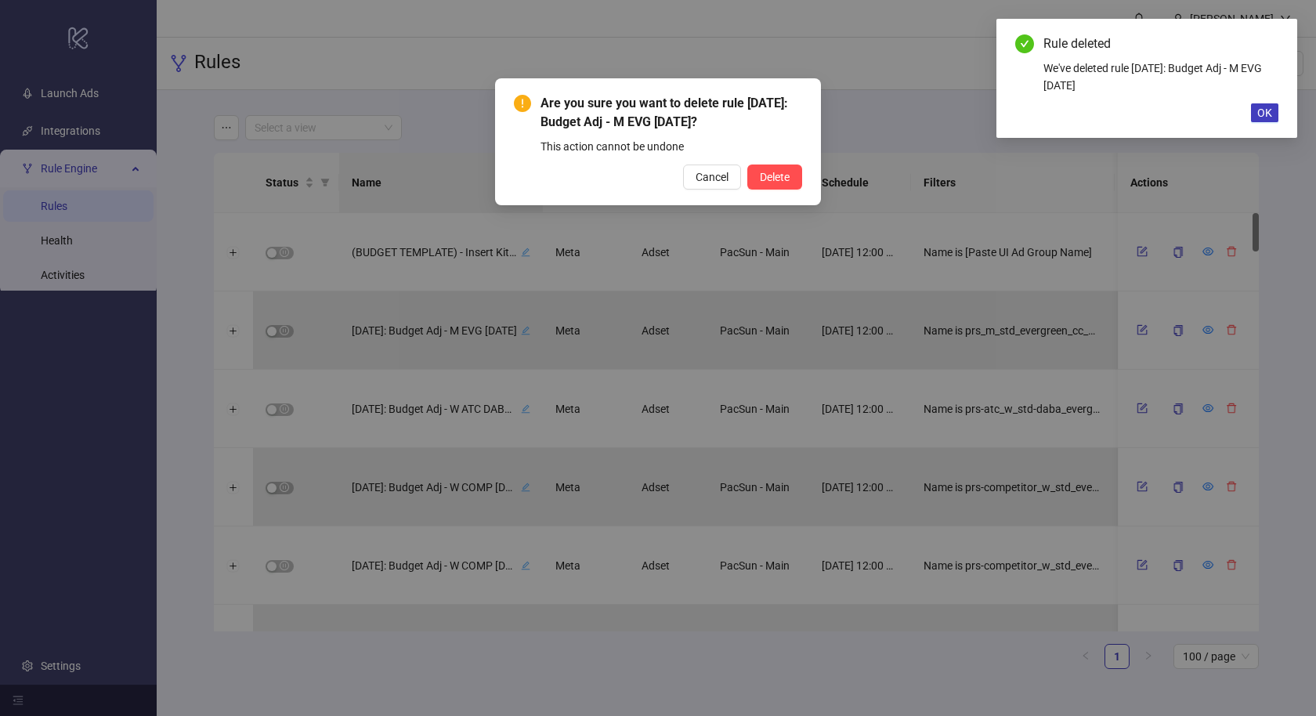
click at [747, 165] on button "Delete" at bounding box center [774, 177] width 55 height 25
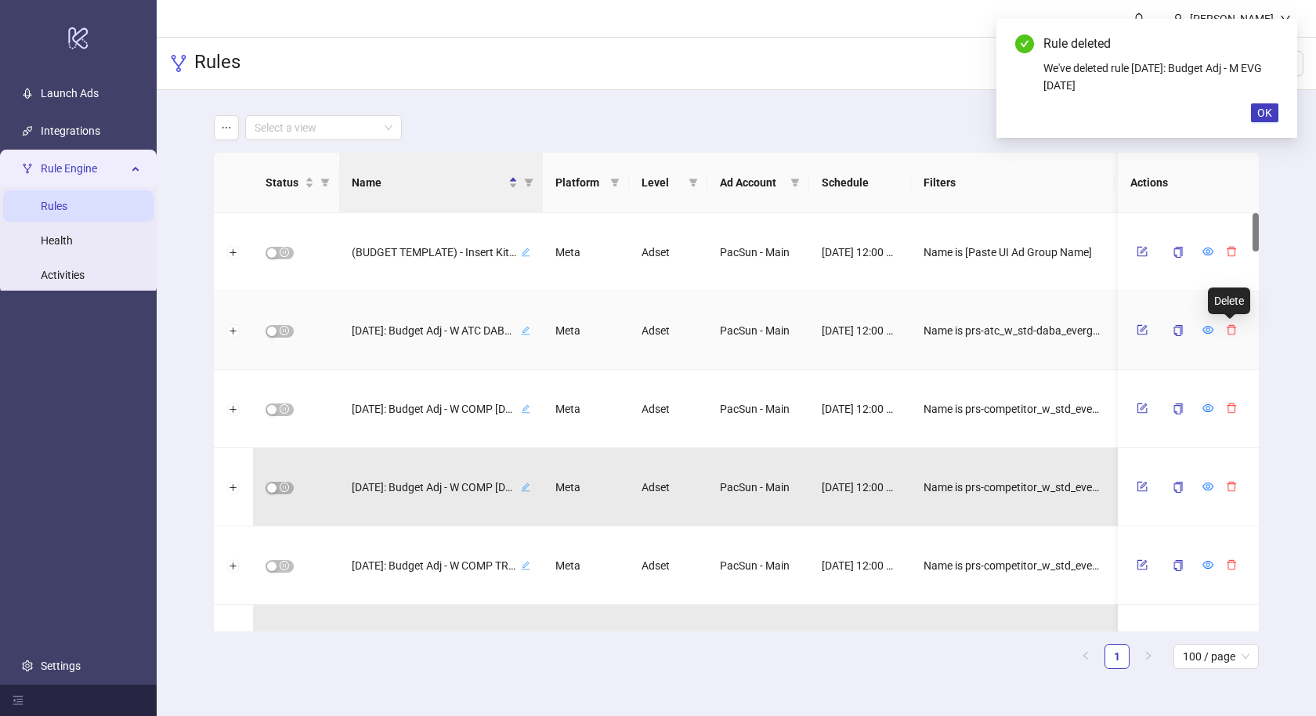
click at [1226, 327] on icon "delete" at bounding box center [1231, 329] width 11 height 11
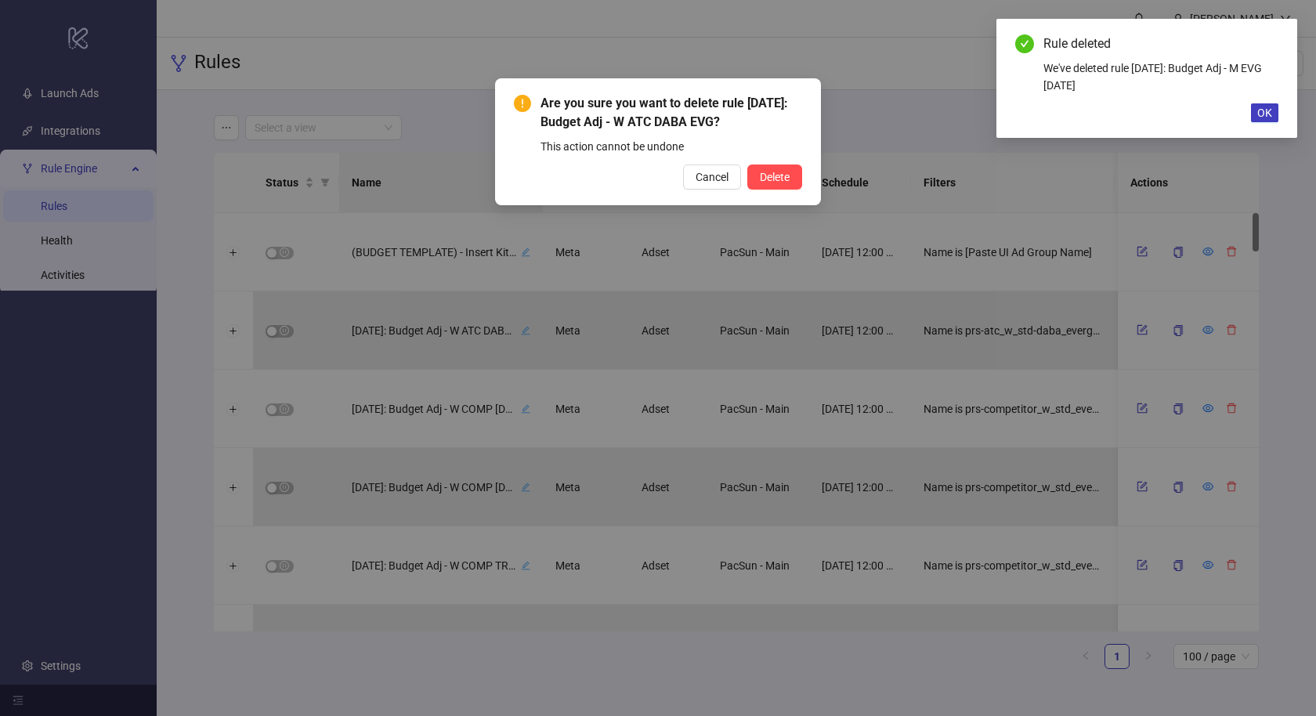
click at [747, 165] on button "Delete" at bounding box center [774, 177] width 55 height 25
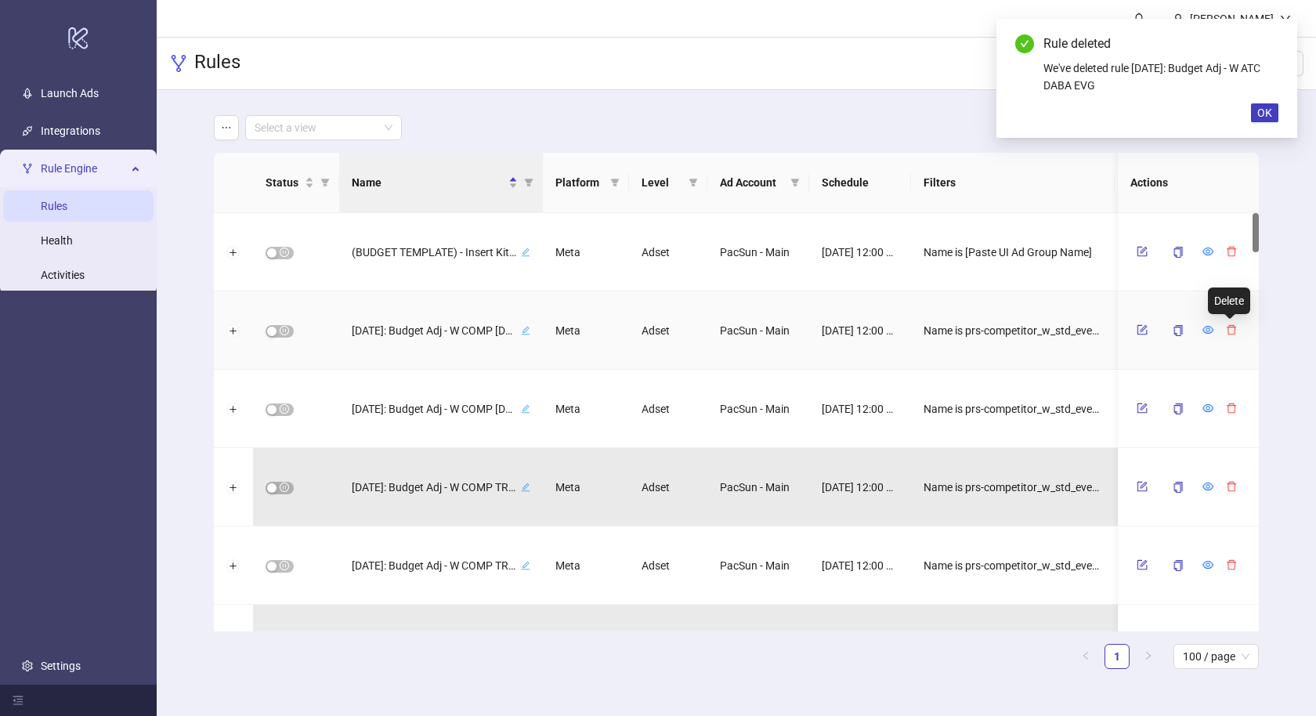
click at [1226, 327] on icon "delete" at bounding box center [1231, 329] width 11 height 11
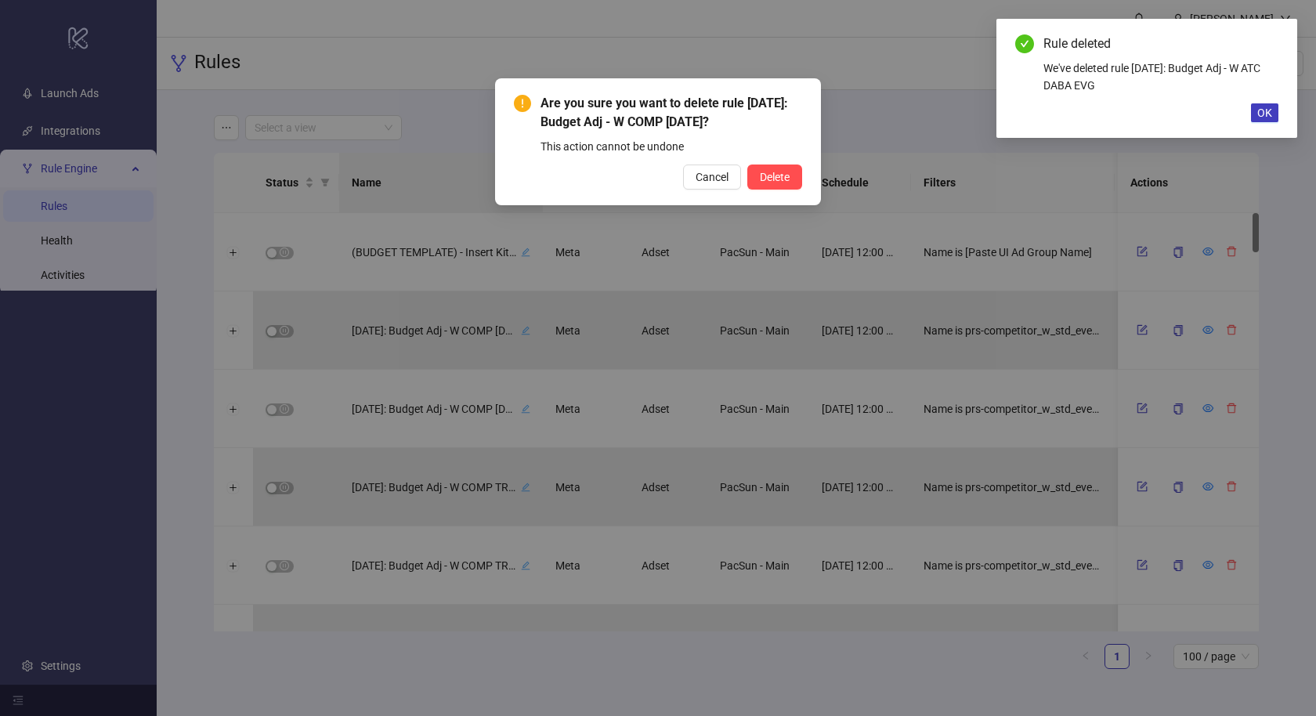
click at [747, 165] on button "Delete" at bounding box center [774, 177] width 55 height 25
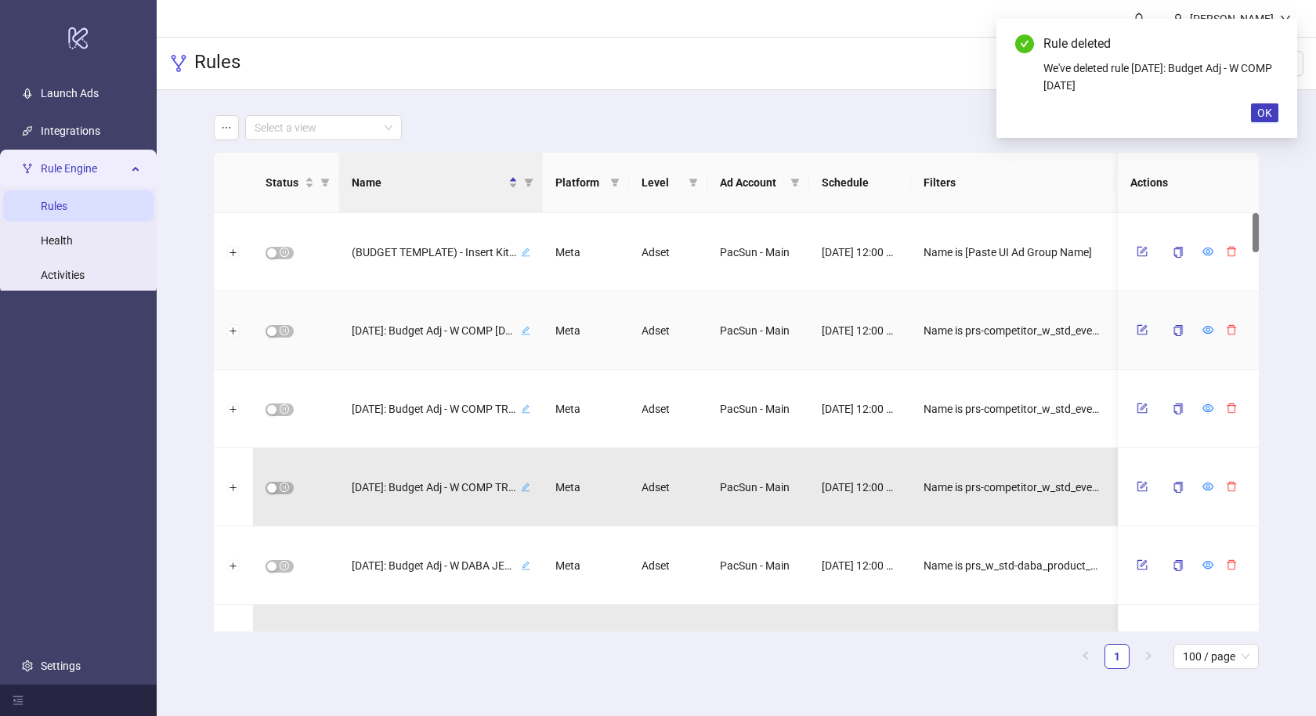
click at [1226, 327] on icon "delete" at bounding box center [1231, 329] width 11 height 11
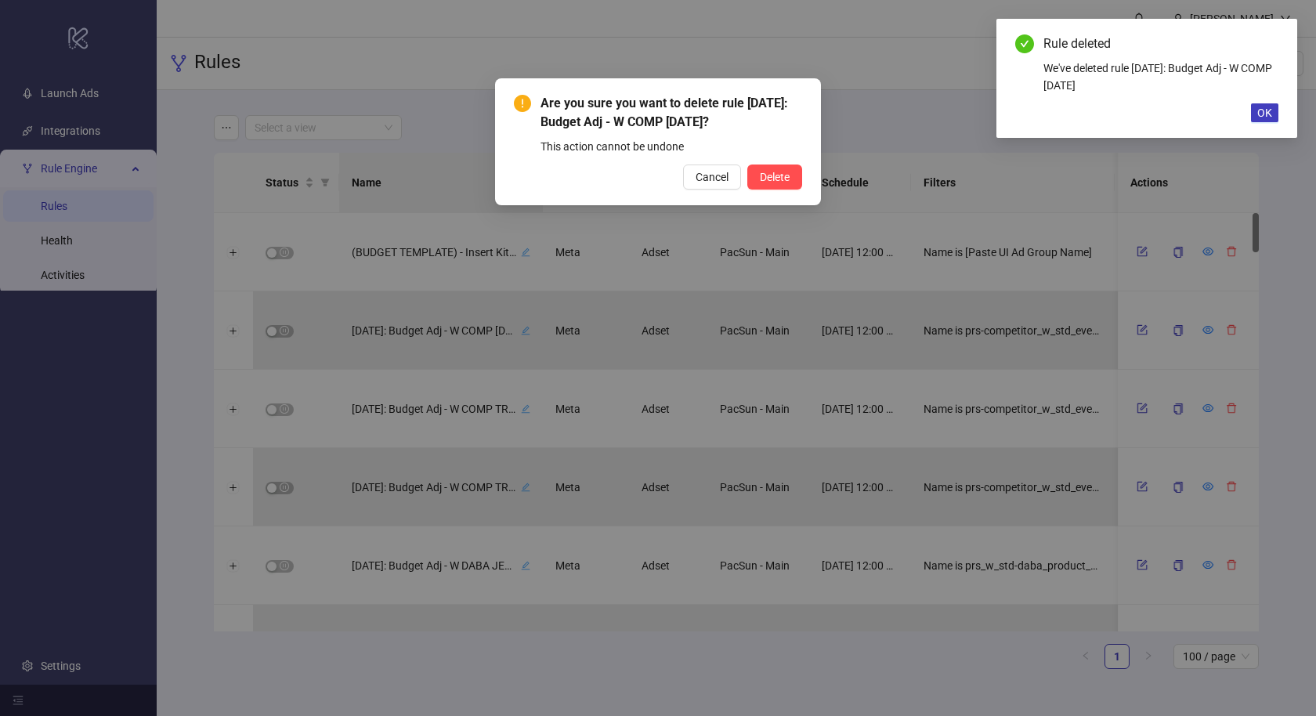
click at [747, 165] on button "Delete" at bounding box center [774, 177] width 55 height 25
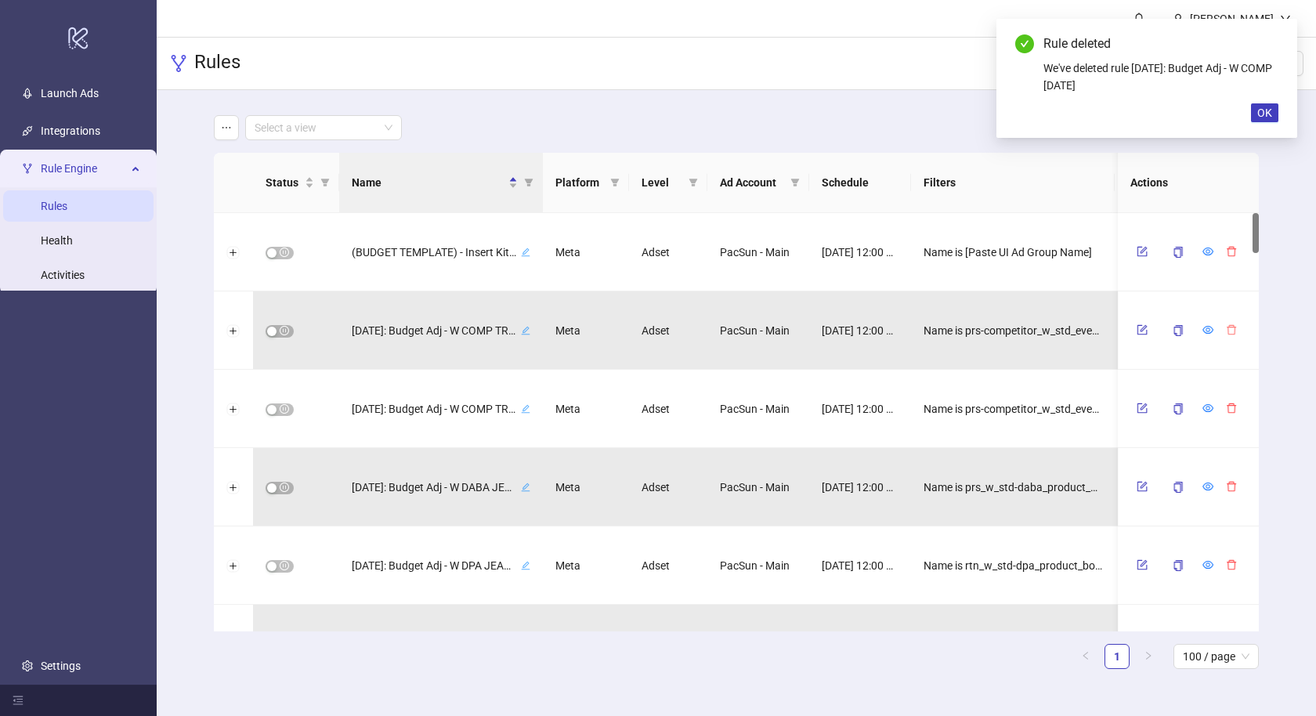
click at [1226, 327] on icon "delete" at bounding box center [1231, 329] width 11 height 11
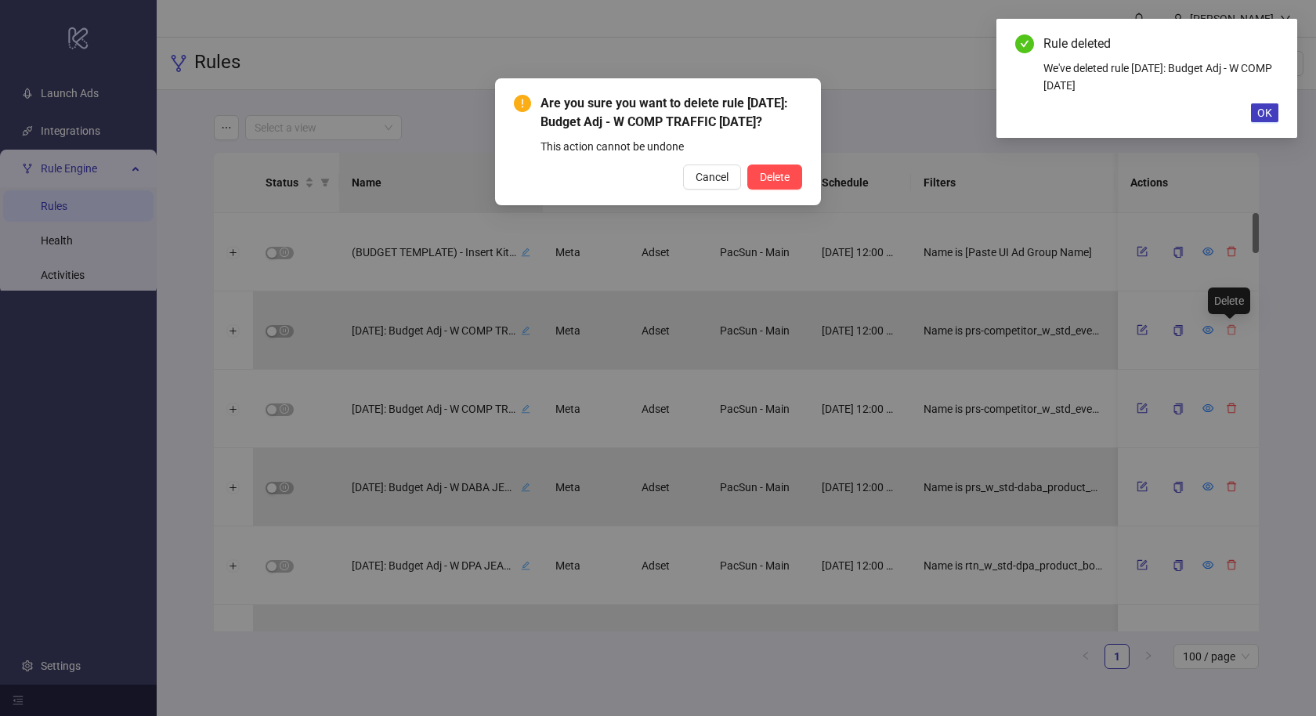
click at [747, 165] on button "Delete" at bounding box center [774, 177] width 55 height 25
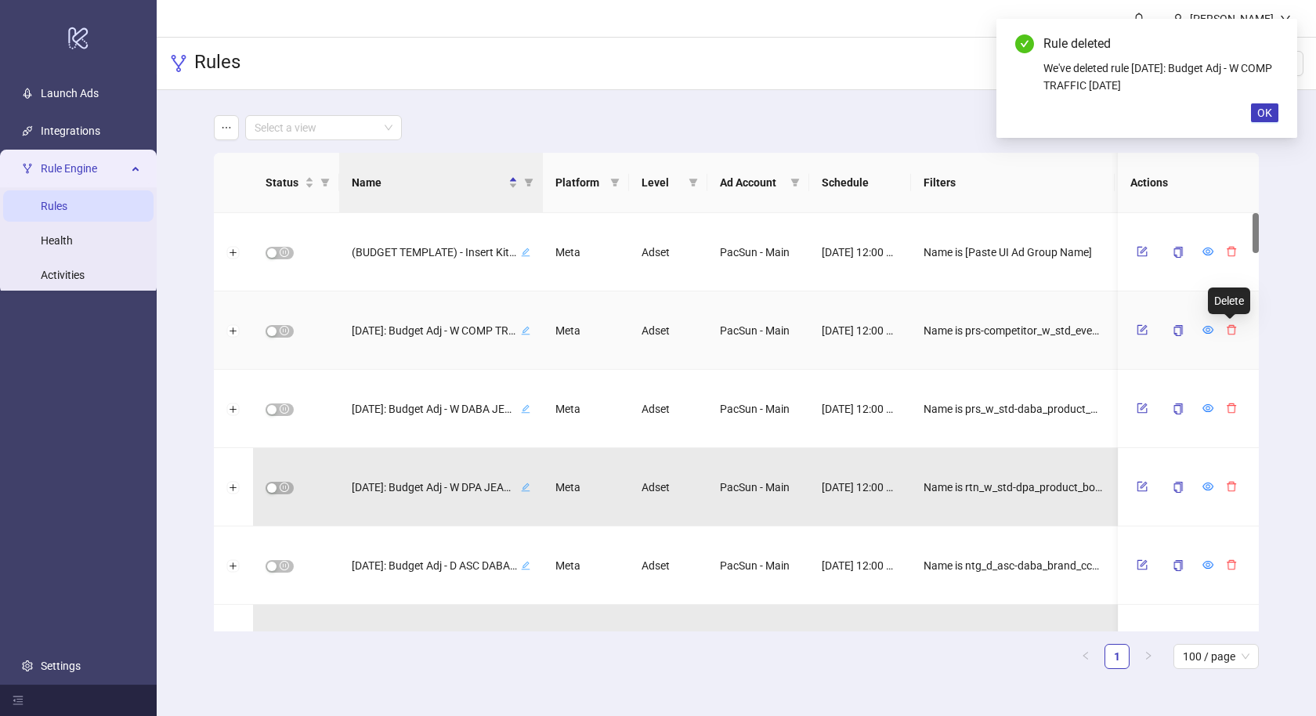
click at [1226, 327] on icon "delete" at bounding box center [1231, 329] width 11 height 11
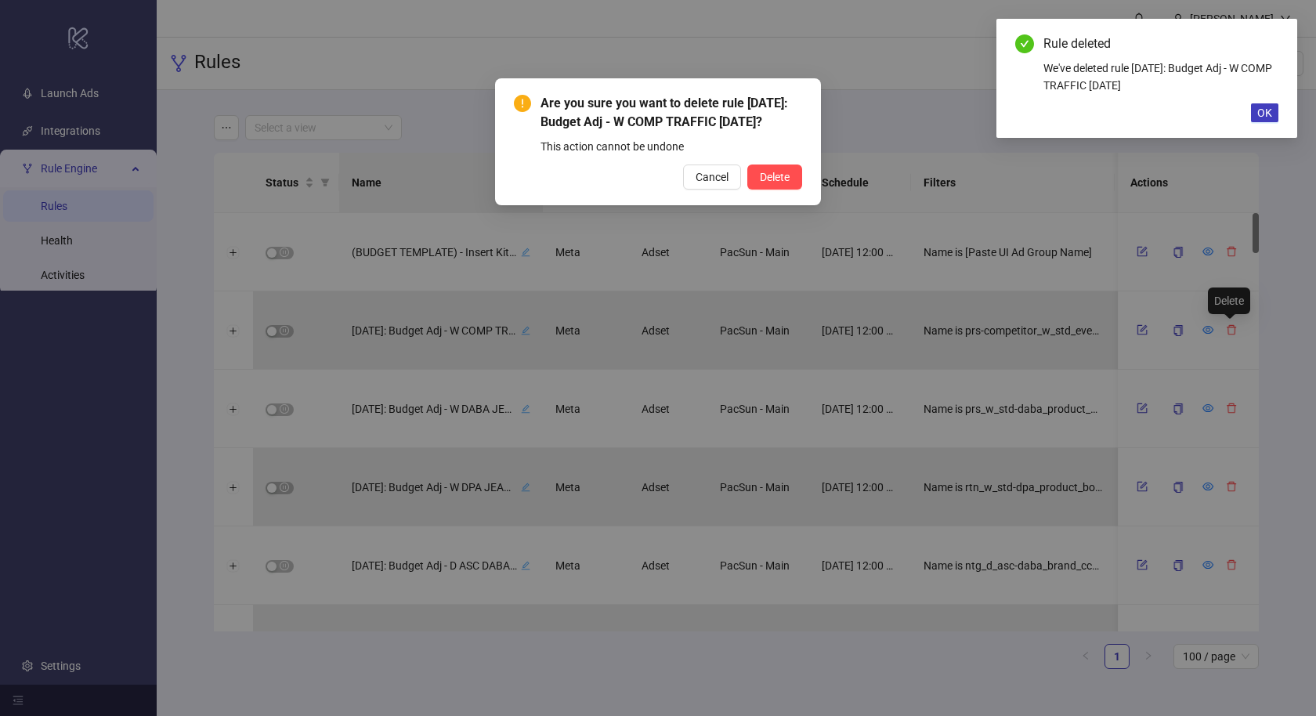
click at [747, 165] on button "Delete" at bounding box center [774, 177] width 55 height 25
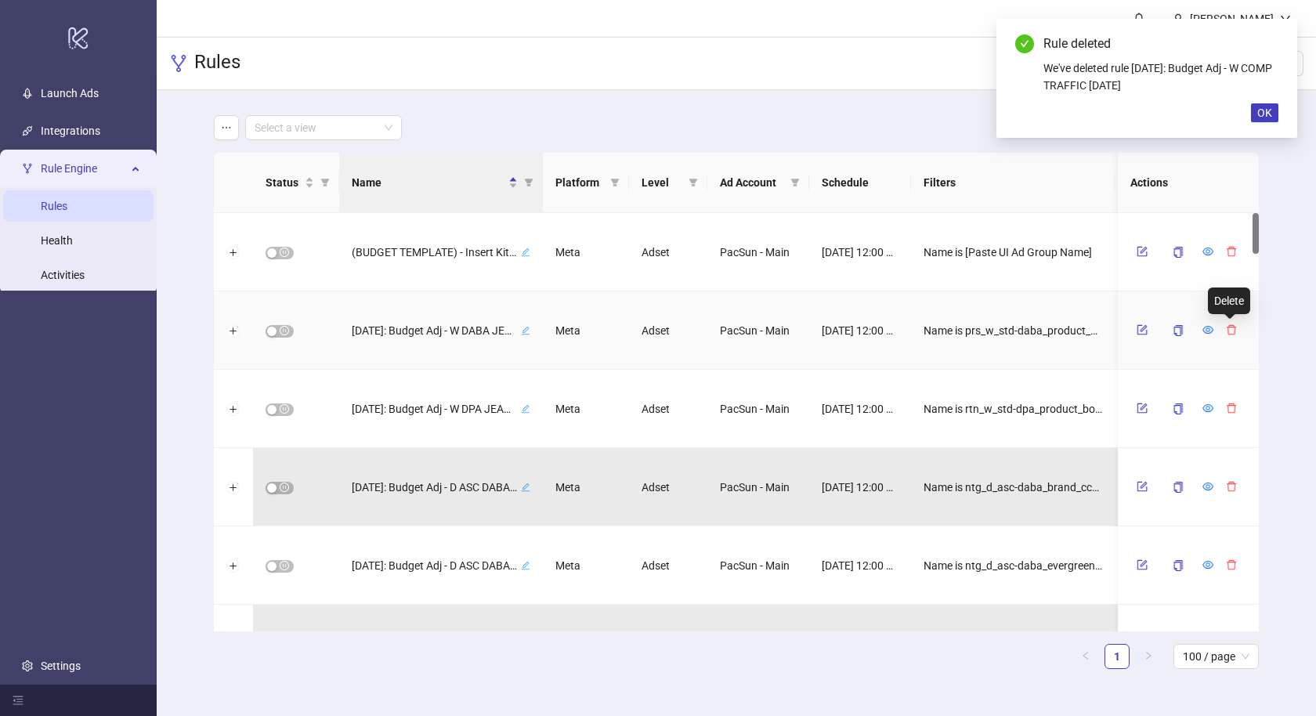
click at [1226, 327] on icon "delete" at bounding box center [1231, 329] width 11 height 11
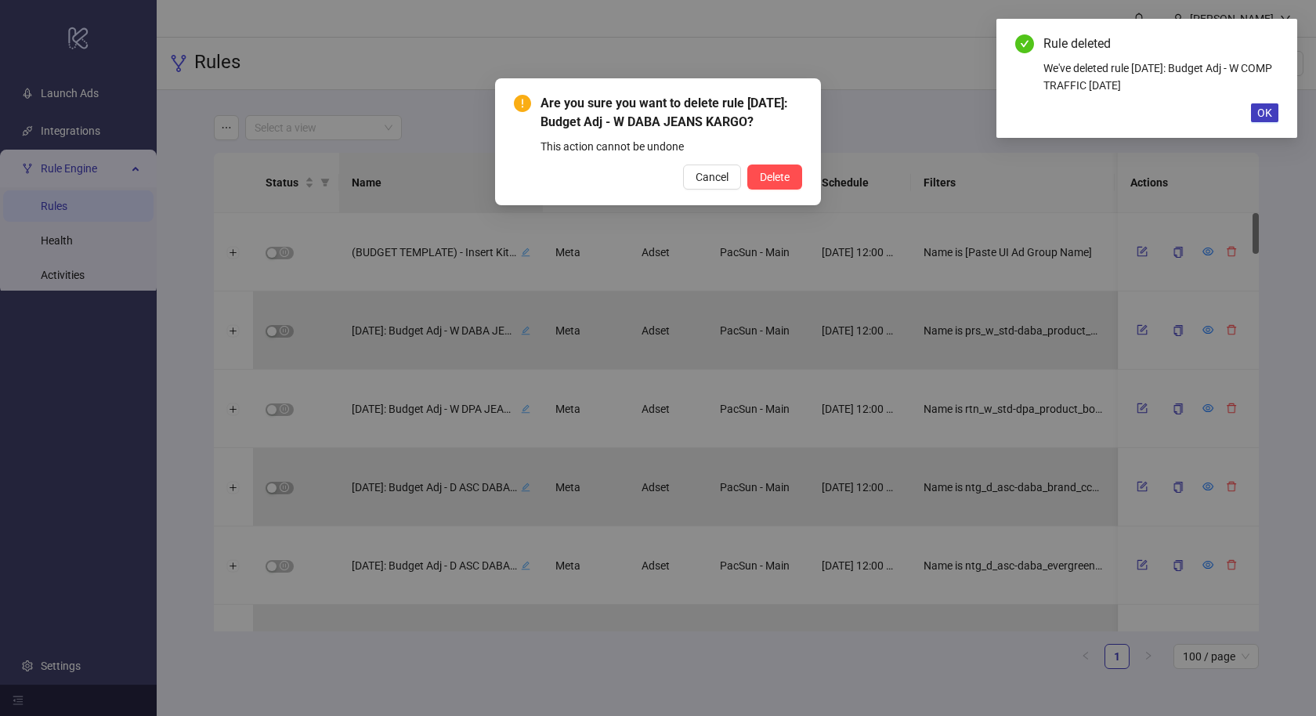
click at [747, 165] on button "Delete" at bounding box center [774, 177] width 55 height 25
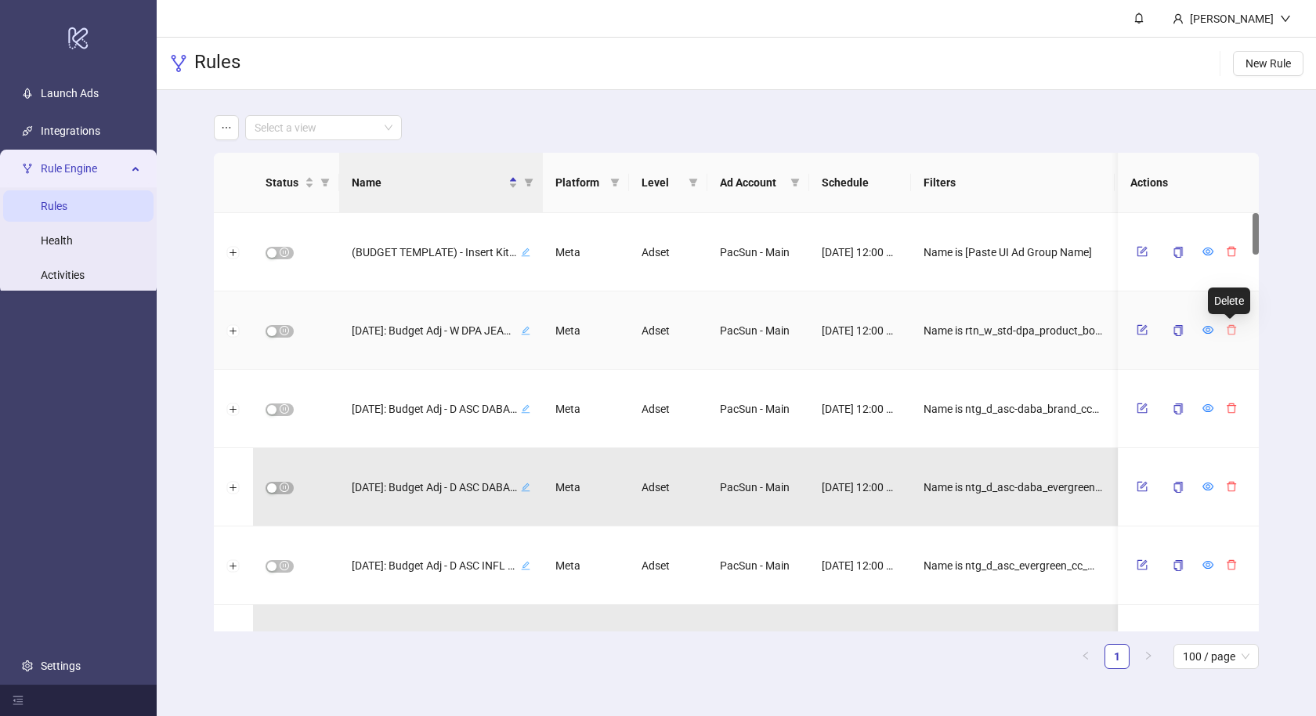
click at [1226, 327] on icon "delete" at bounding box center [1231, 329] width 11 height 11
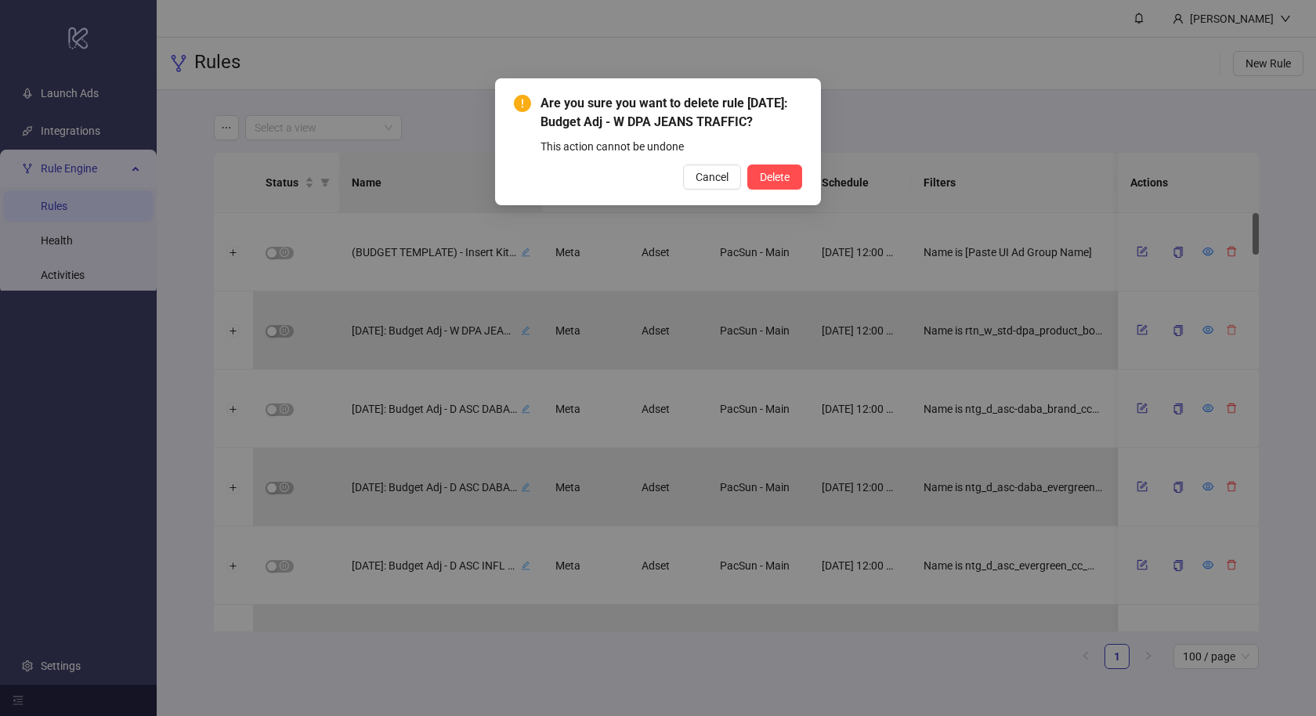
click at [747, 165] on button "Delete" at bounding box center [774, 177] width 55 height 25
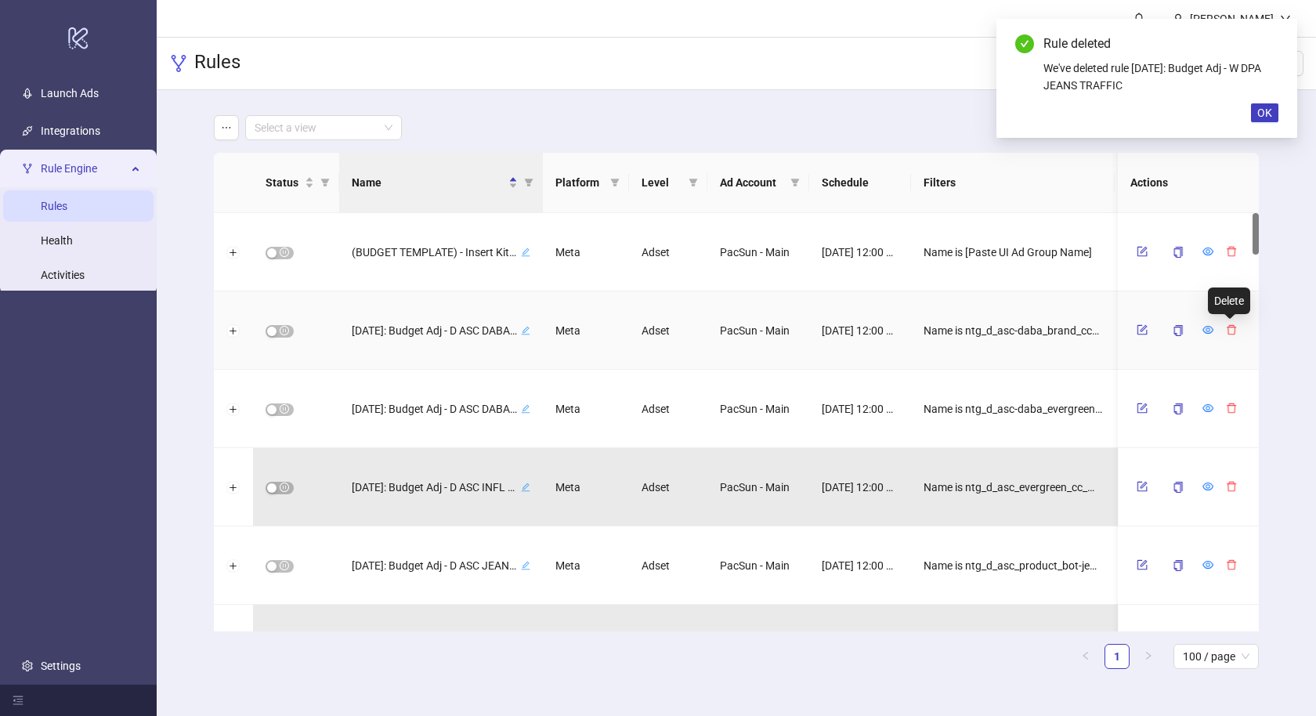
click at [1226, 327] on icon "delete" at bounding box center [1231, 329] width 11 height 11
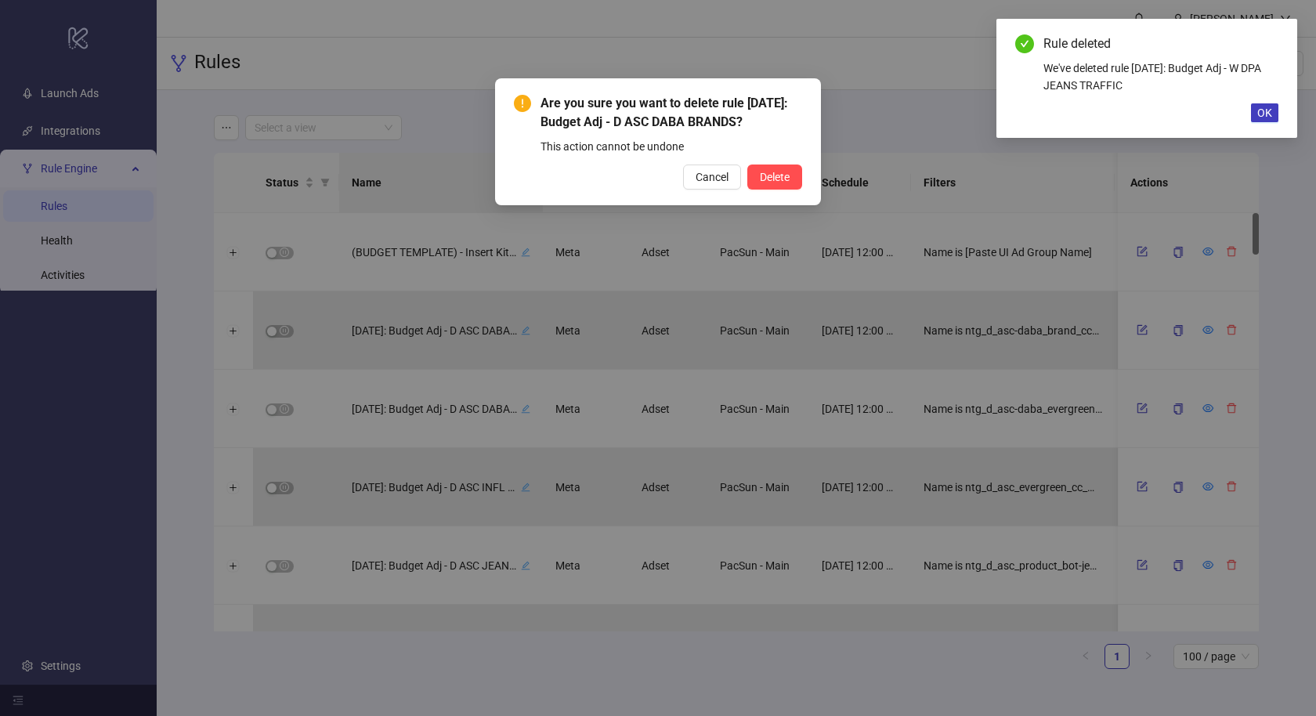
click at [747, 165] on button "Delete" at bounding box center [774, 177] width 55 height 25
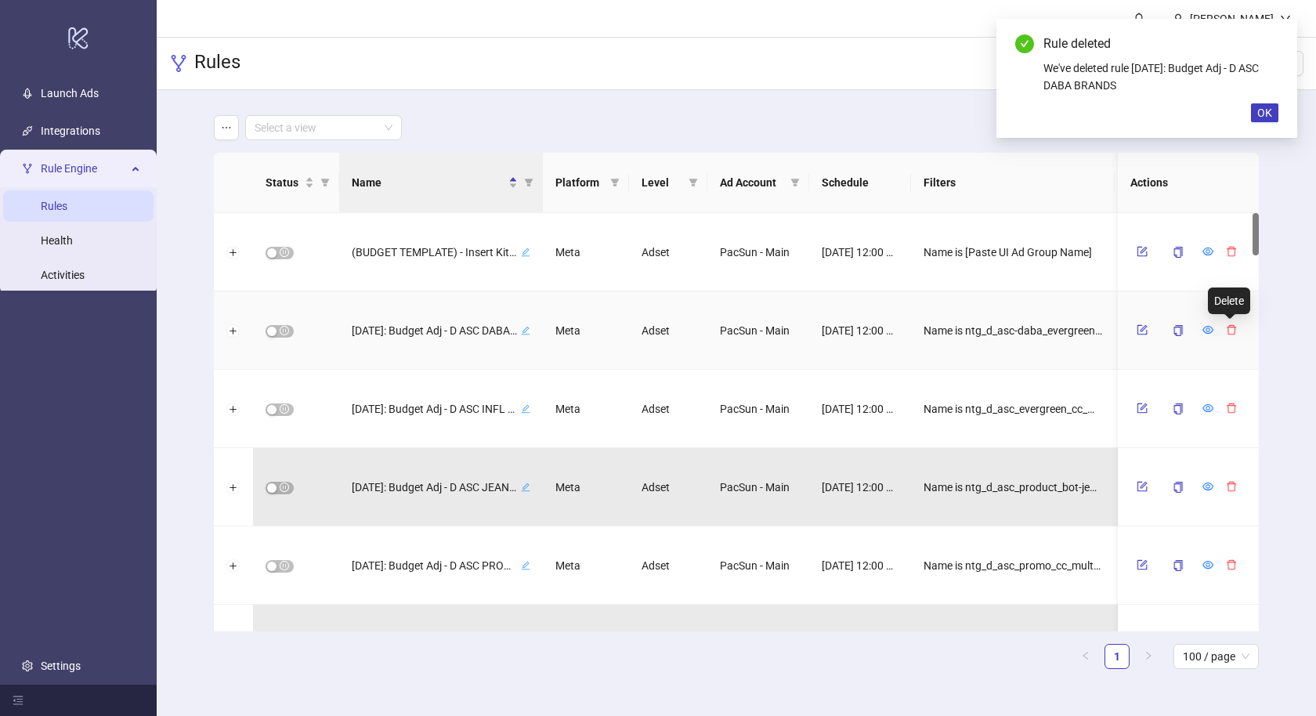
click at [1226, 327] on icon "delete" at bounding box center [1231, 329] width 11 height 11
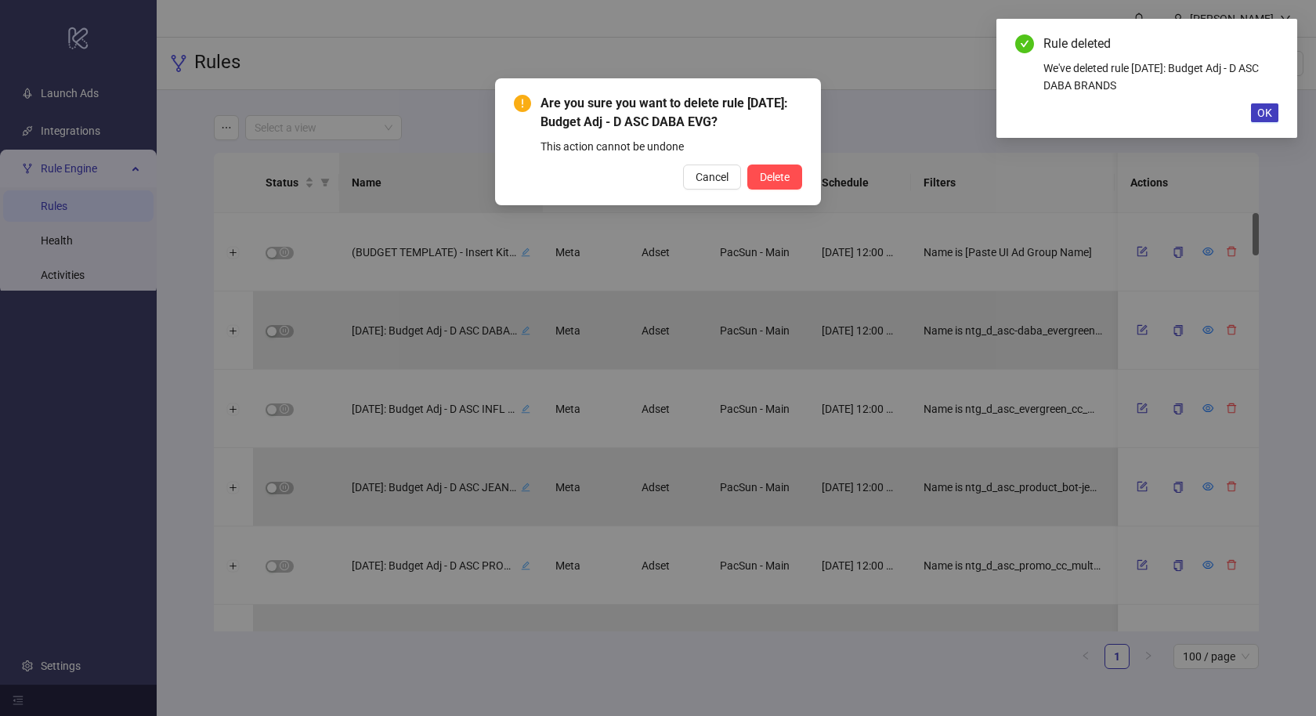
click at [747, 165] on button "Delete" at bounding box center [774, 177] width 55 height 25
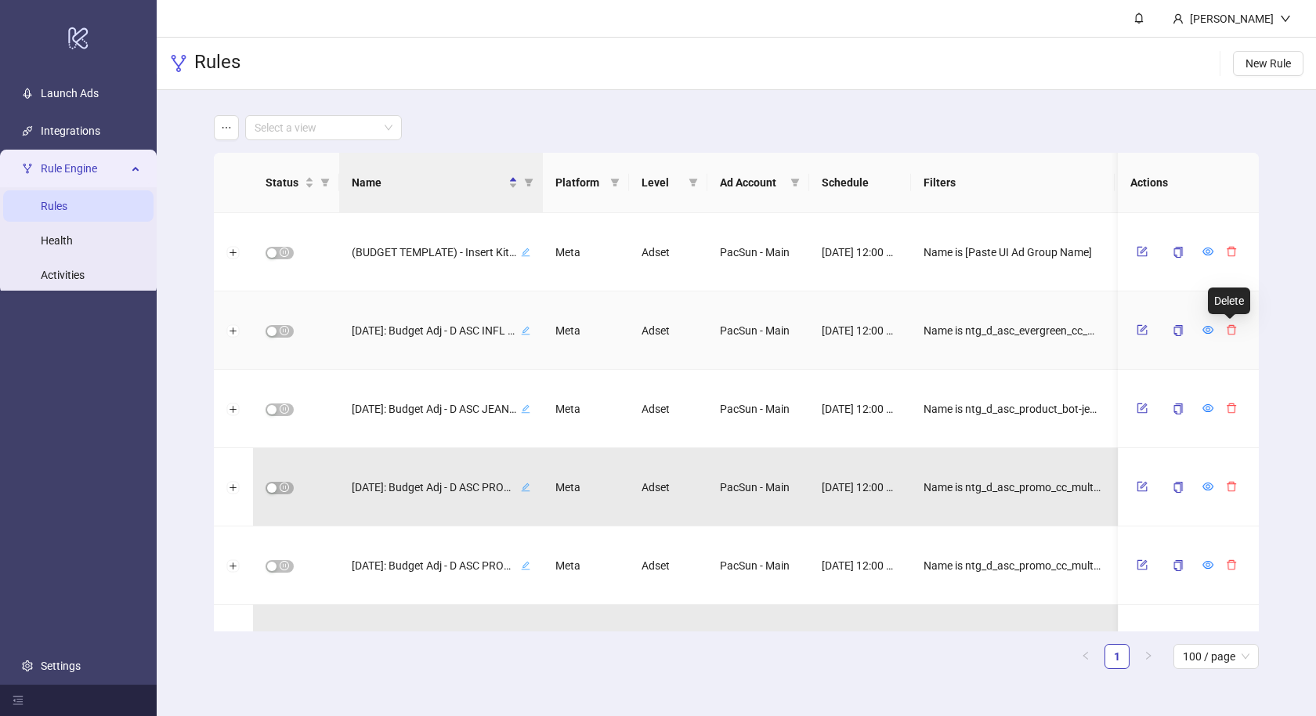
click at [1226, 327] on icon "delete" at bounding box center [1231, 329] width 11 height 11
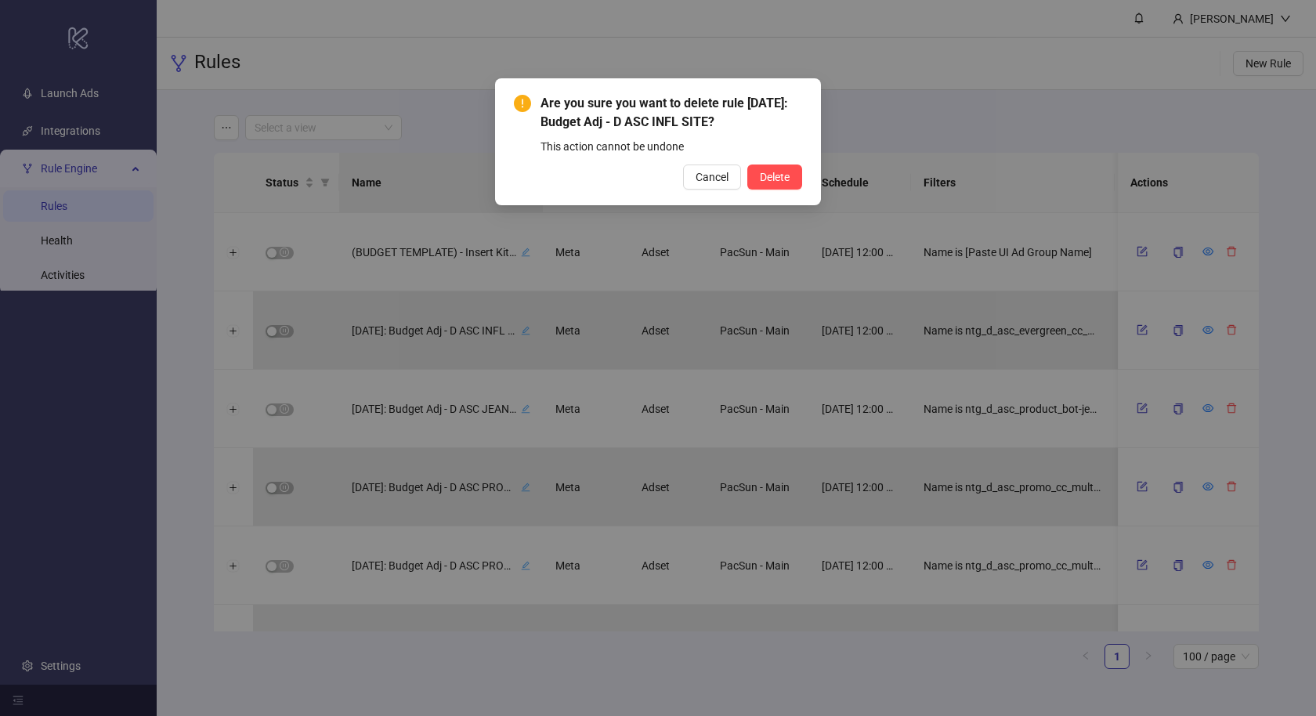
click at [747, 165] on button "Delete" at bounding box center [774, 177] width 55 height 25
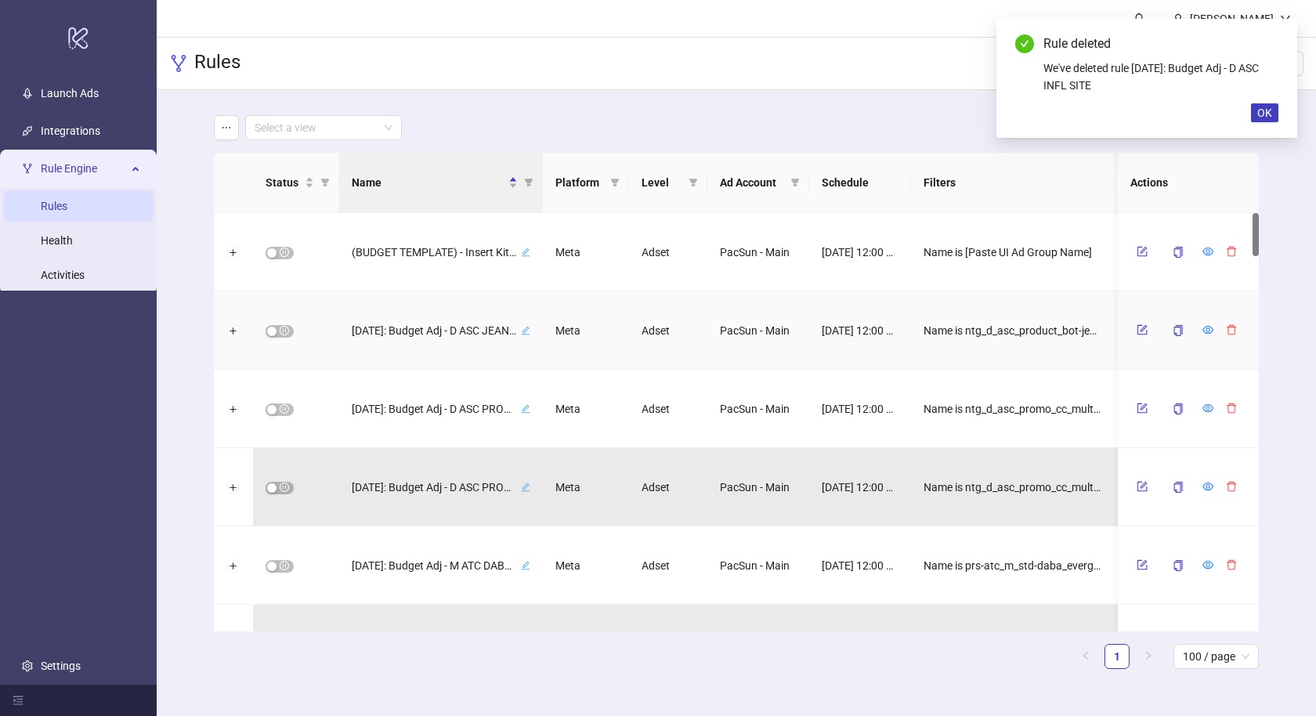
click at [1226, 327] on icon "delete" at bounding box center [1231, 329] width 11 height 11
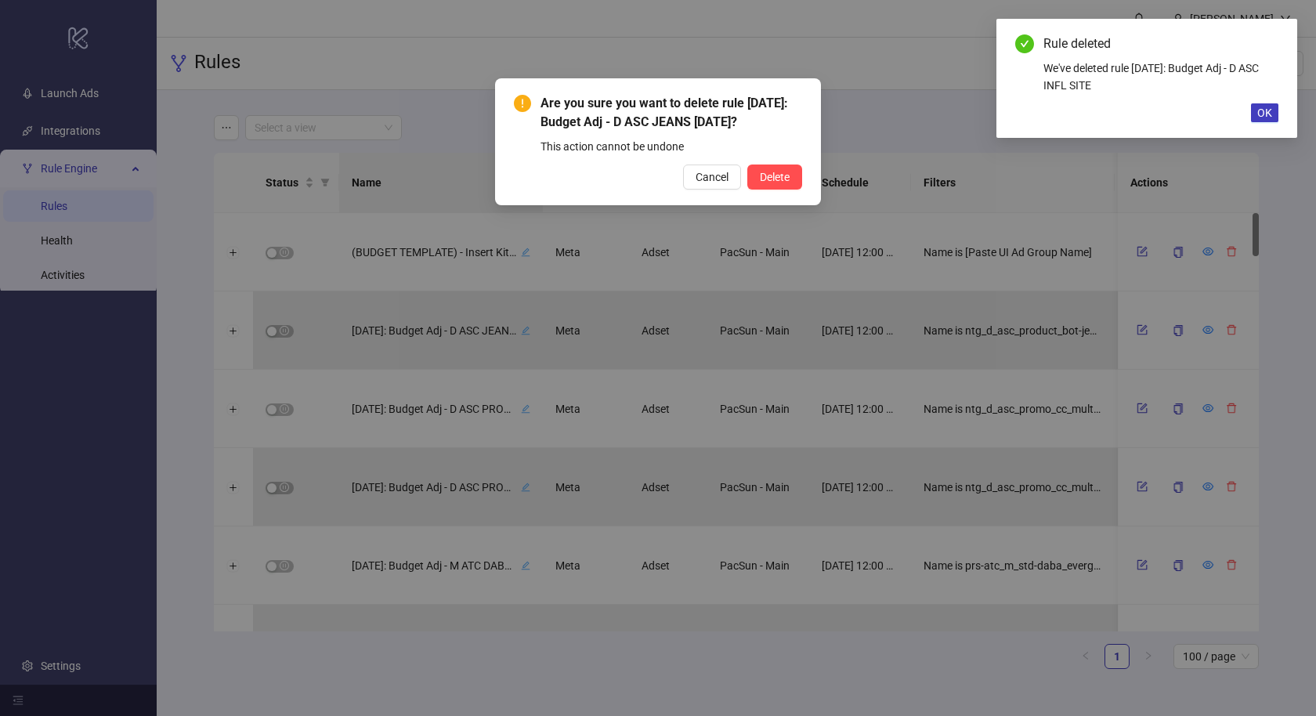
click at [747, 165] on button "Delete" at bounding box center [774, 177] width 55 height 25
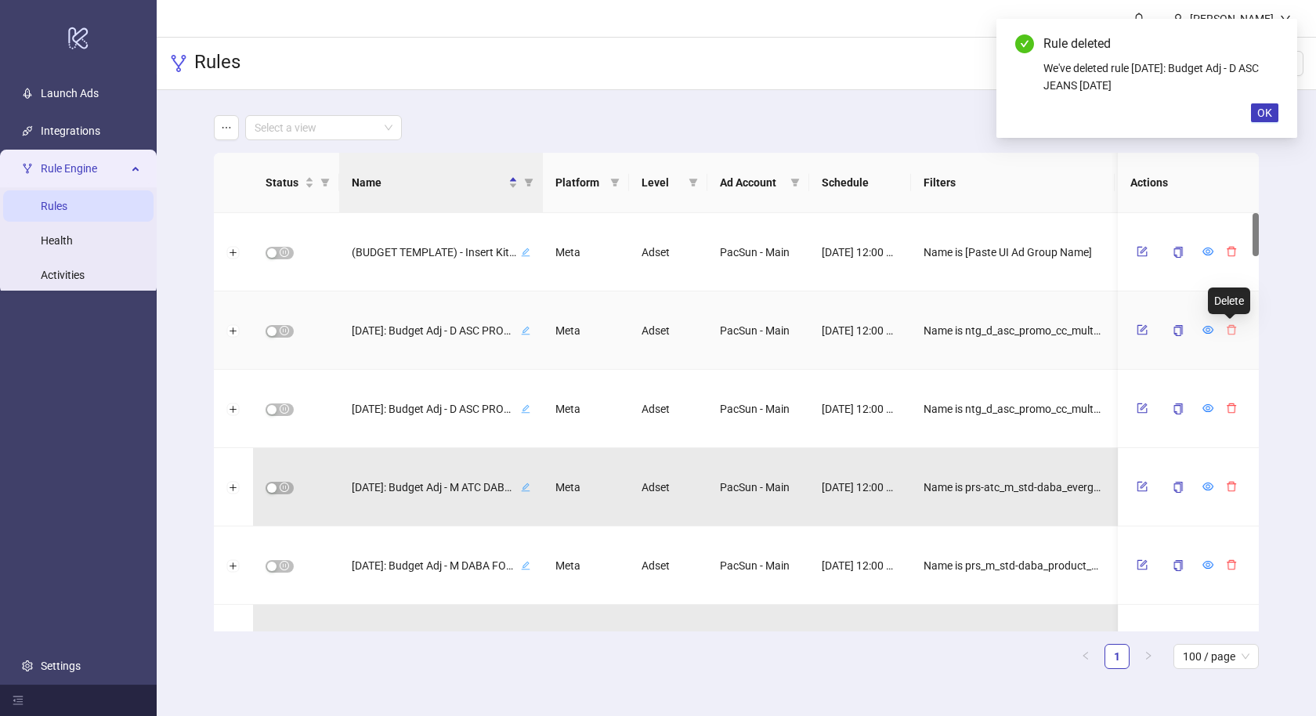
click at [1226, 327] on icon "delete" at bounding box center [1231, 329] width 11 height 11
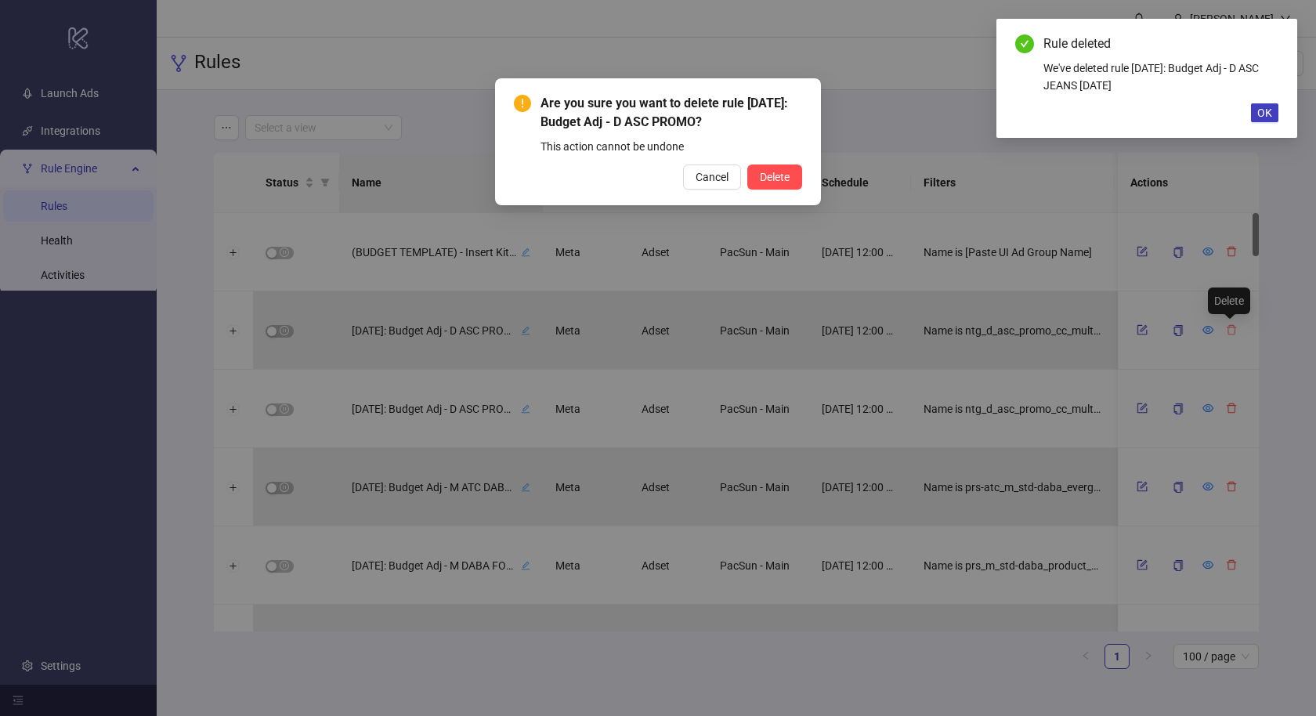
click at [747, 165] on button "Delete" at bounding box center [774, 177] width 55 height 25
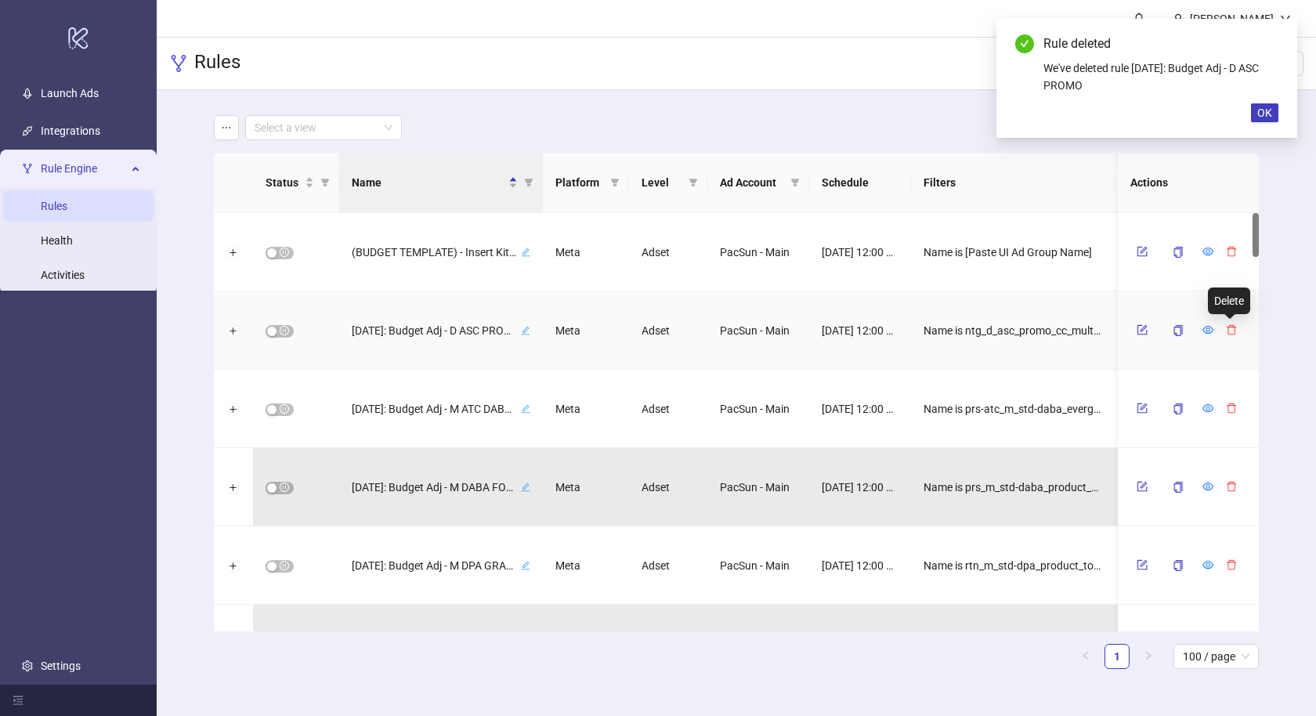
click at [1226, 327] on icon "delete" at bounding box center [1231, 329] width 11 height 11
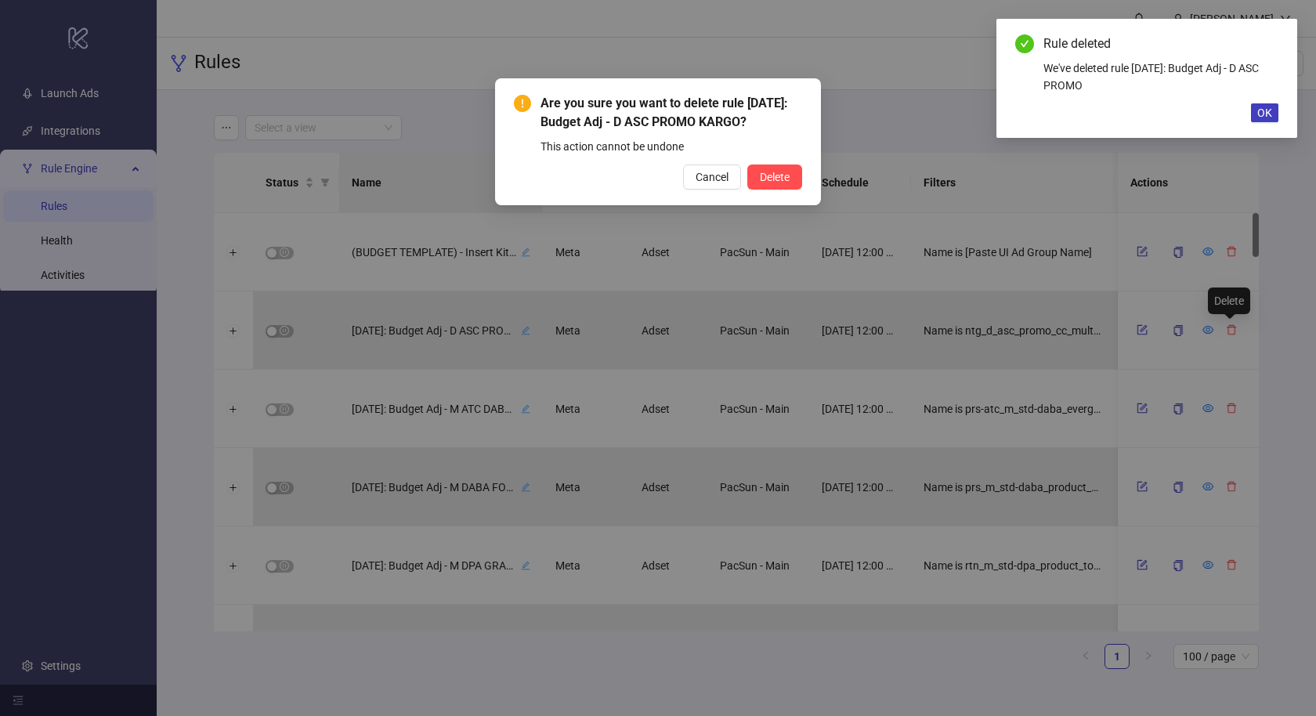
click at [747, 165] on button "Delete" at bounding box center [774, 177] width 55 height 25
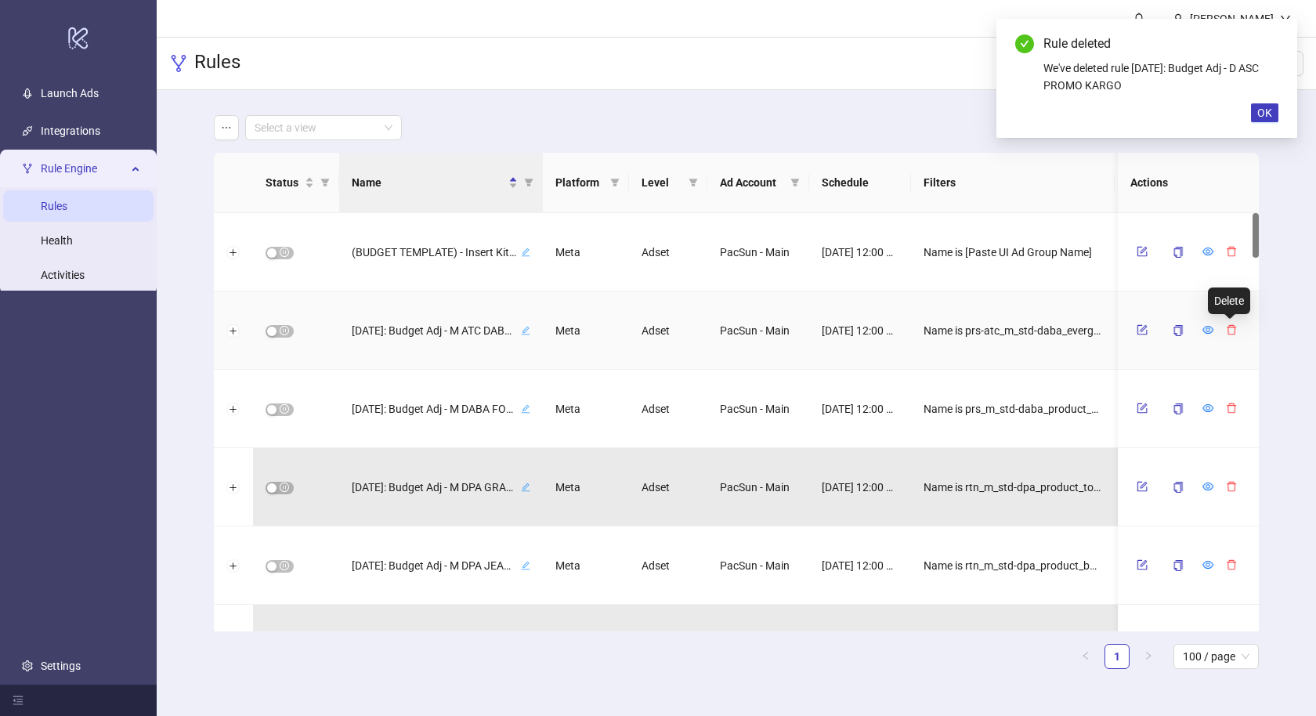
click at [1226, 327] on icon "delete" at bounding box center [1231, 329] width 11 height 11
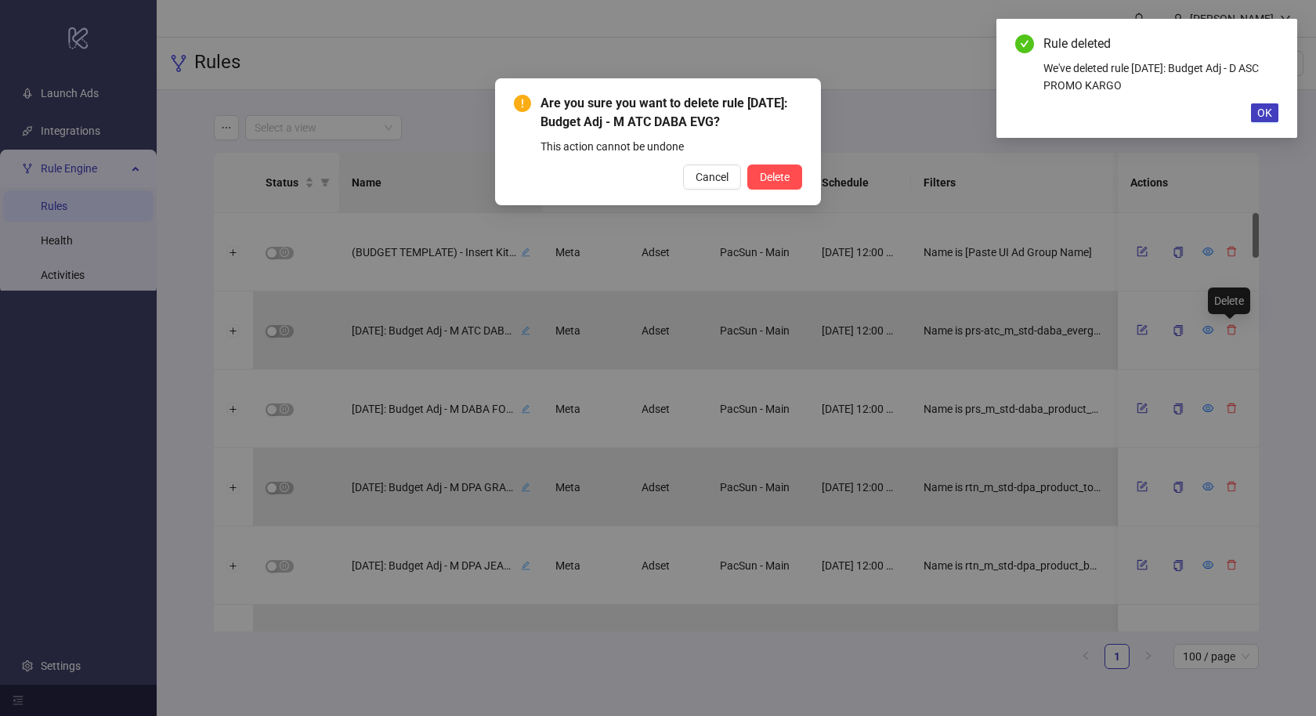
click at [747, 165] on button "Delete" at bounding box center [774, 177] width 55 height 25
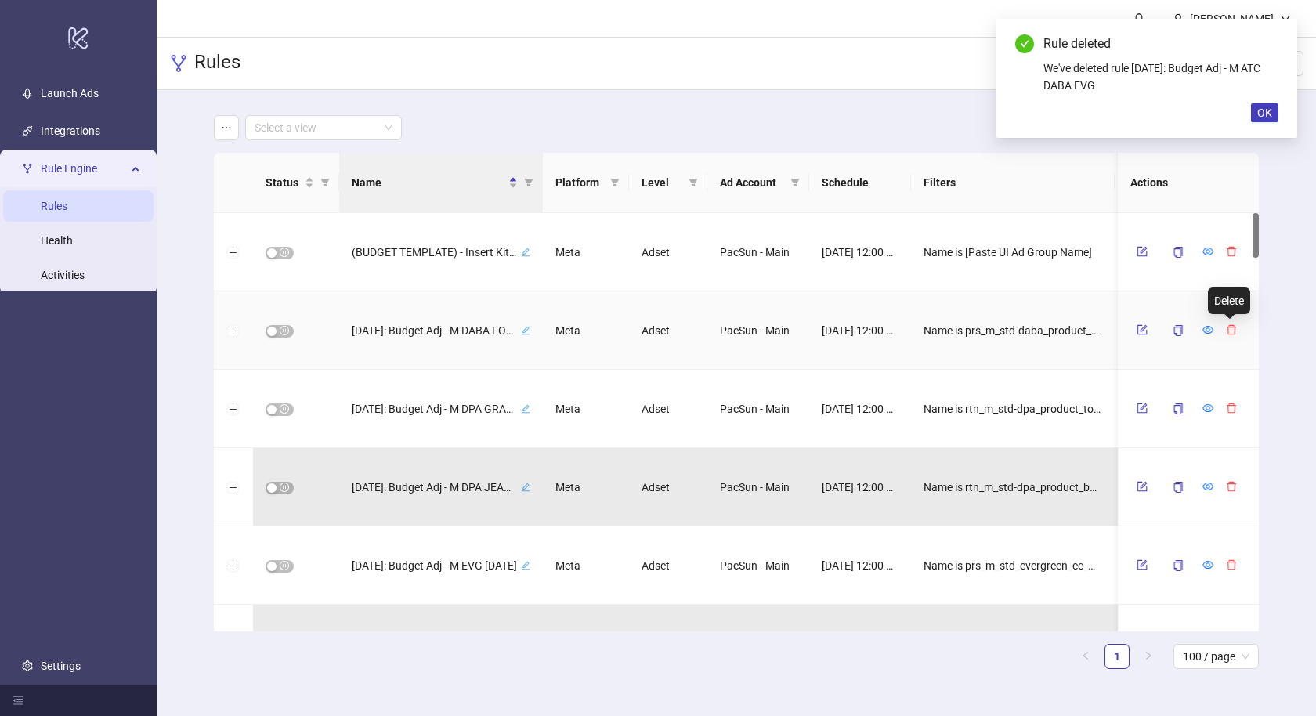
click at [1226, 327] on icon "delete" at bounding box center [1231, 329] width 11 height 11
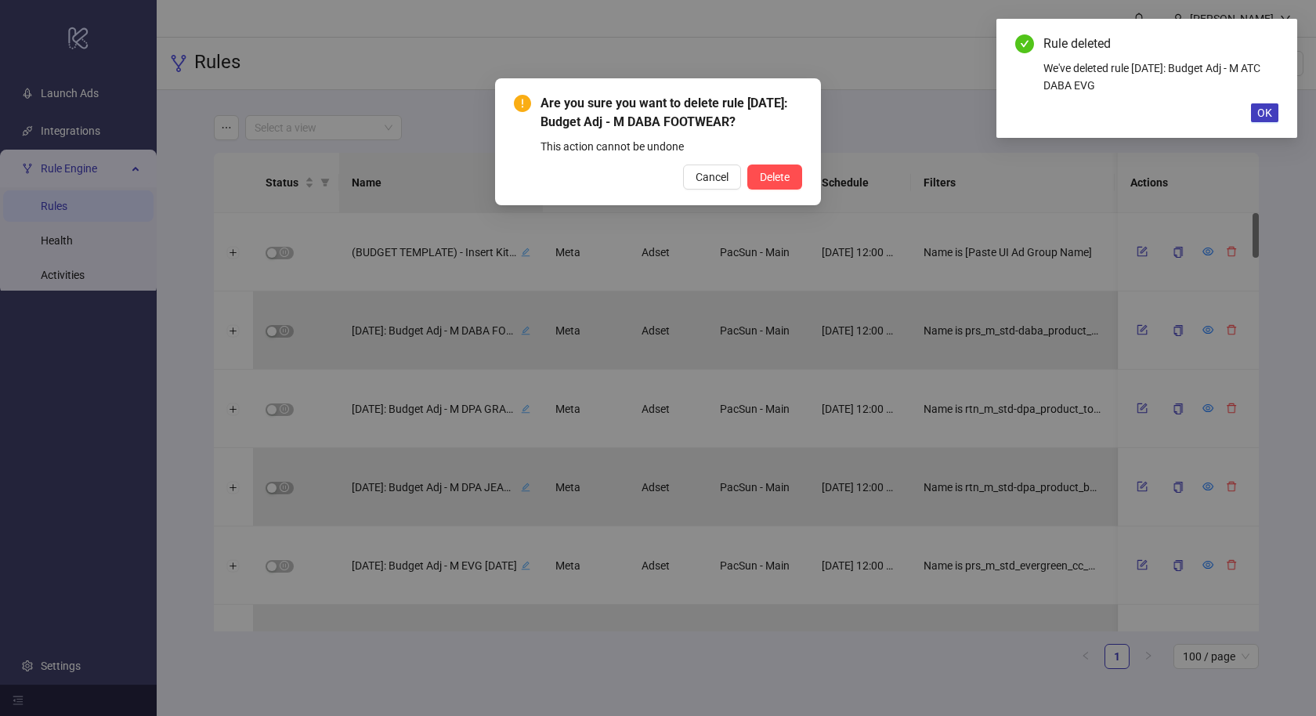
click at [747, 165] on button "Delete" at bounding box center [774, 177] width 55 height 25
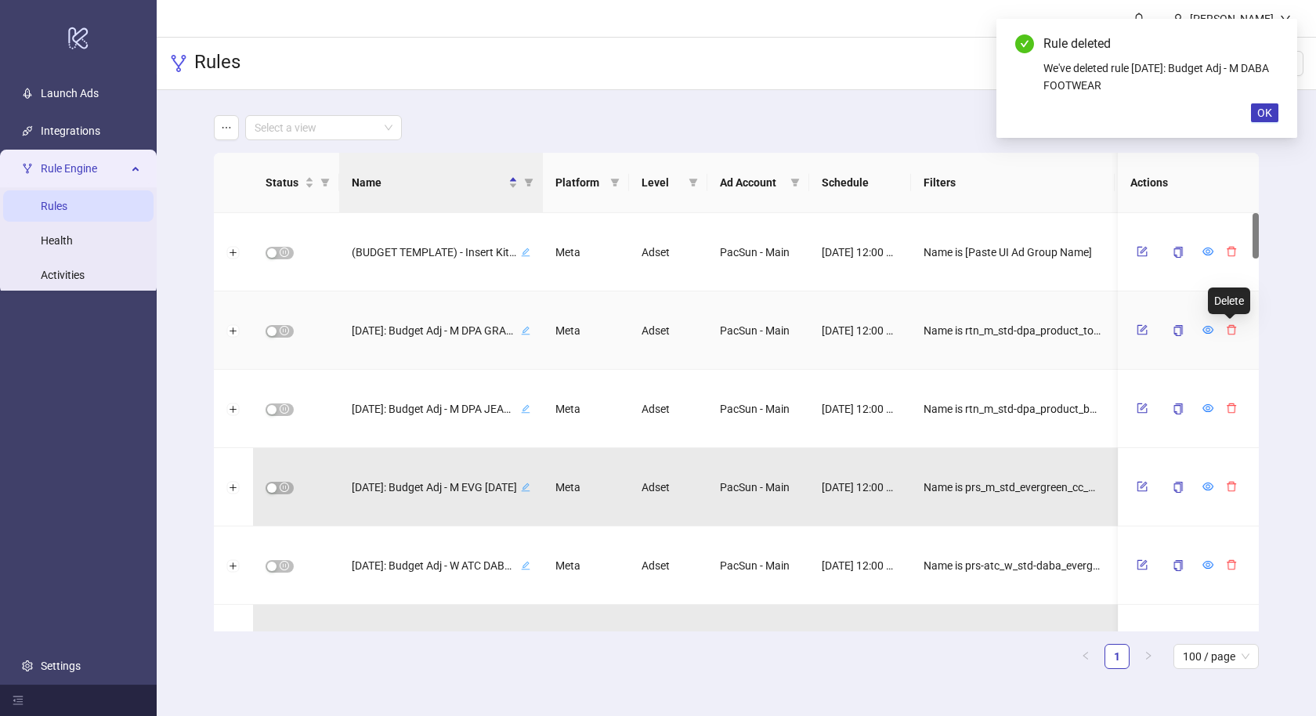
click at [1226, 327] on icon "delete" at bounding box center [1231, 329] width 11 height 11
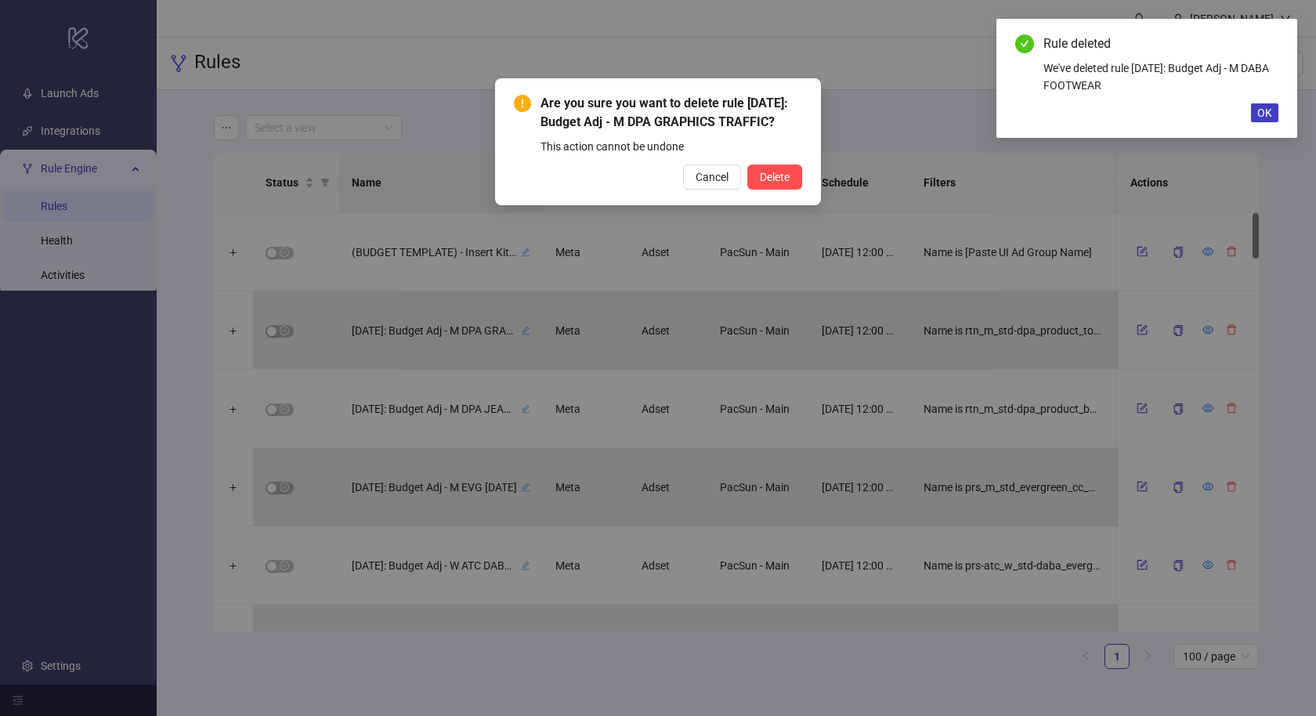
click at [747, 165] on button "Delete" at bounding box center [774, 177] width 55 height 25
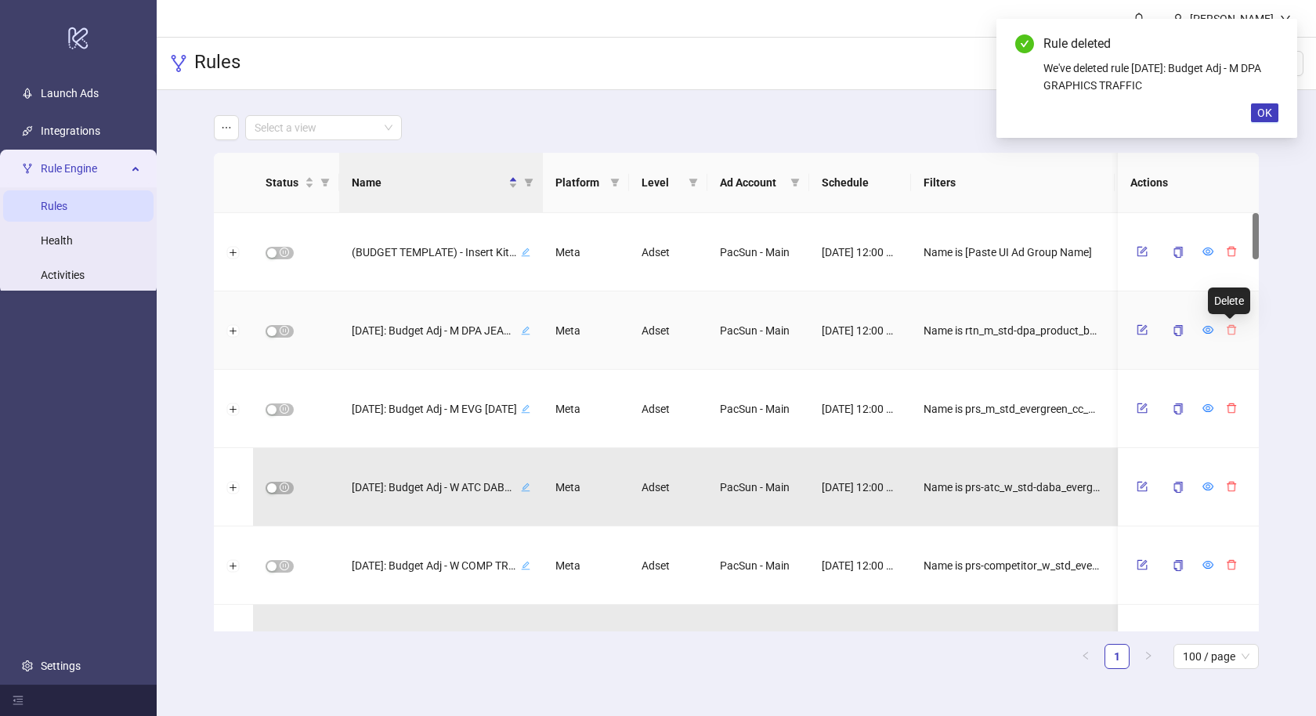
click at [1226, 327] on icon "delete" at bounding box center [1231, 329] width 11 height 11
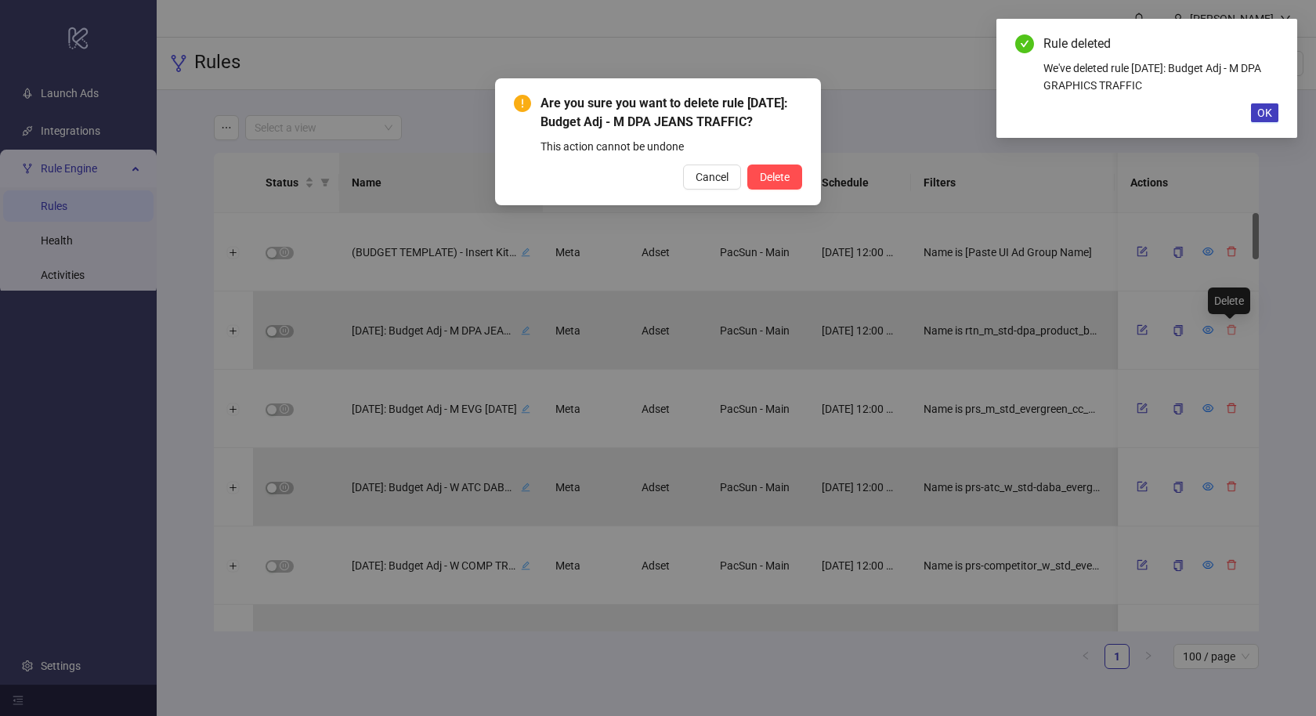
click at [747, 165] on button "Delete" at bounding box center [774, 177] width 55 height 25
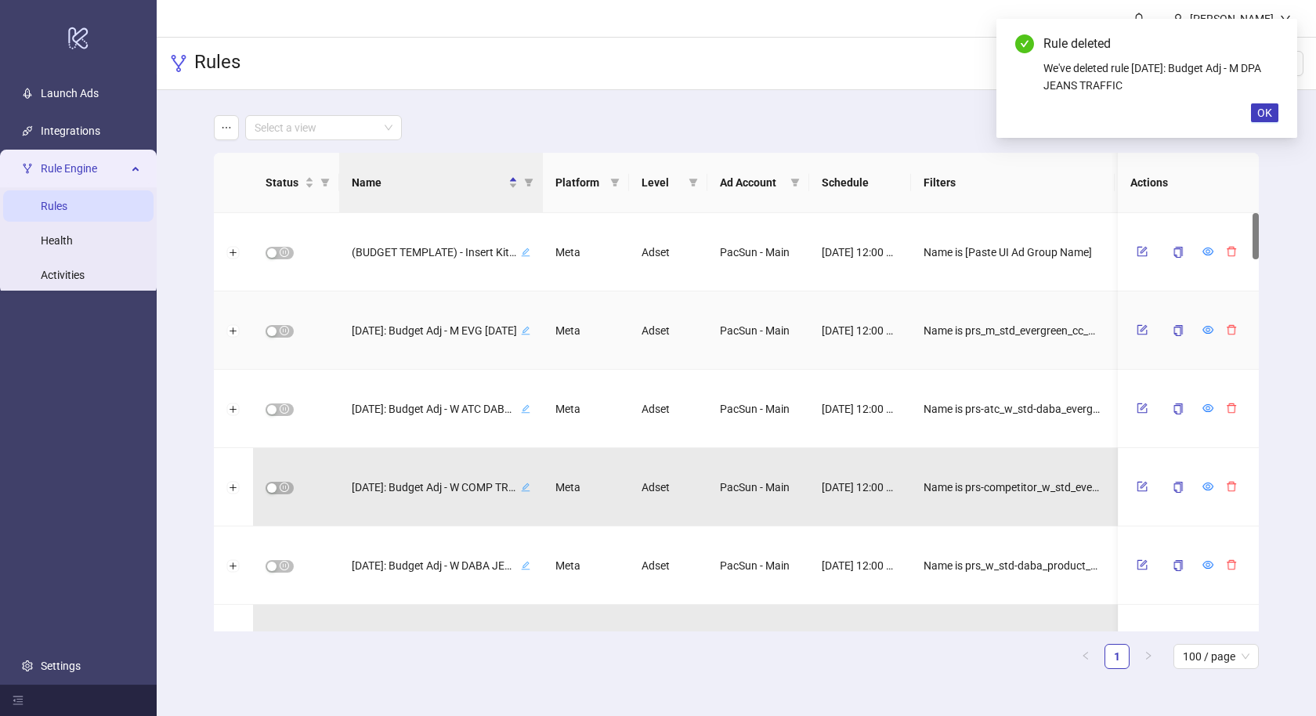
click at [1226, 327] on icon "delete" at bounding box center [1231, 329] width 11 height 11
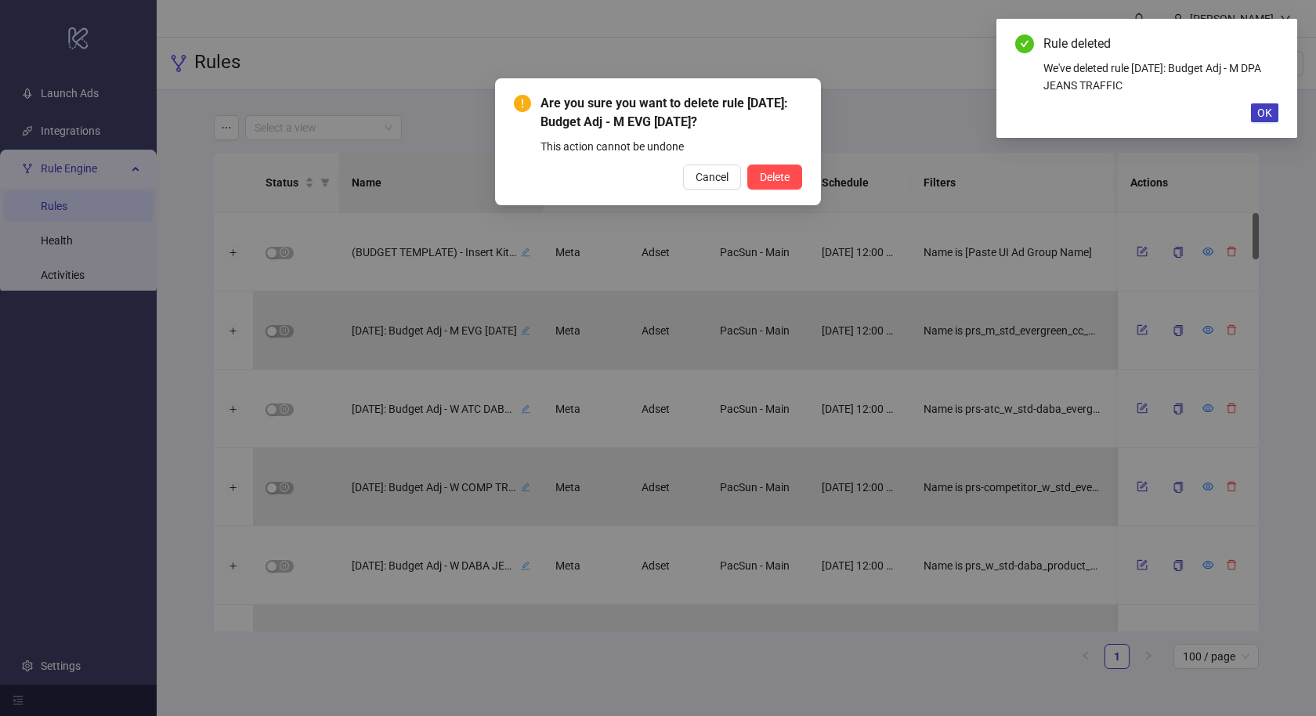
click at [747, 165] on button "Delete" at bounding box center [774, 177] width 55 height 25
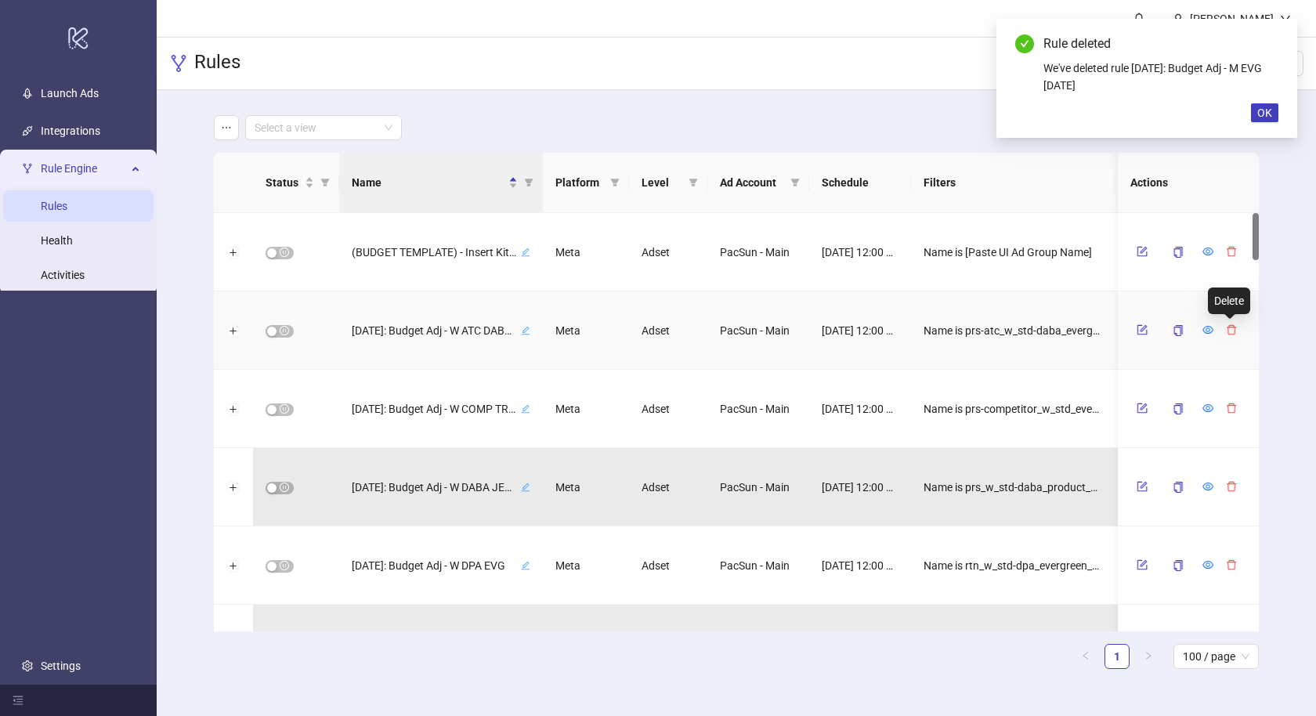
click at [1226, 327] on icon "delete" at bounding box center [1231, 329] width 11 height 11
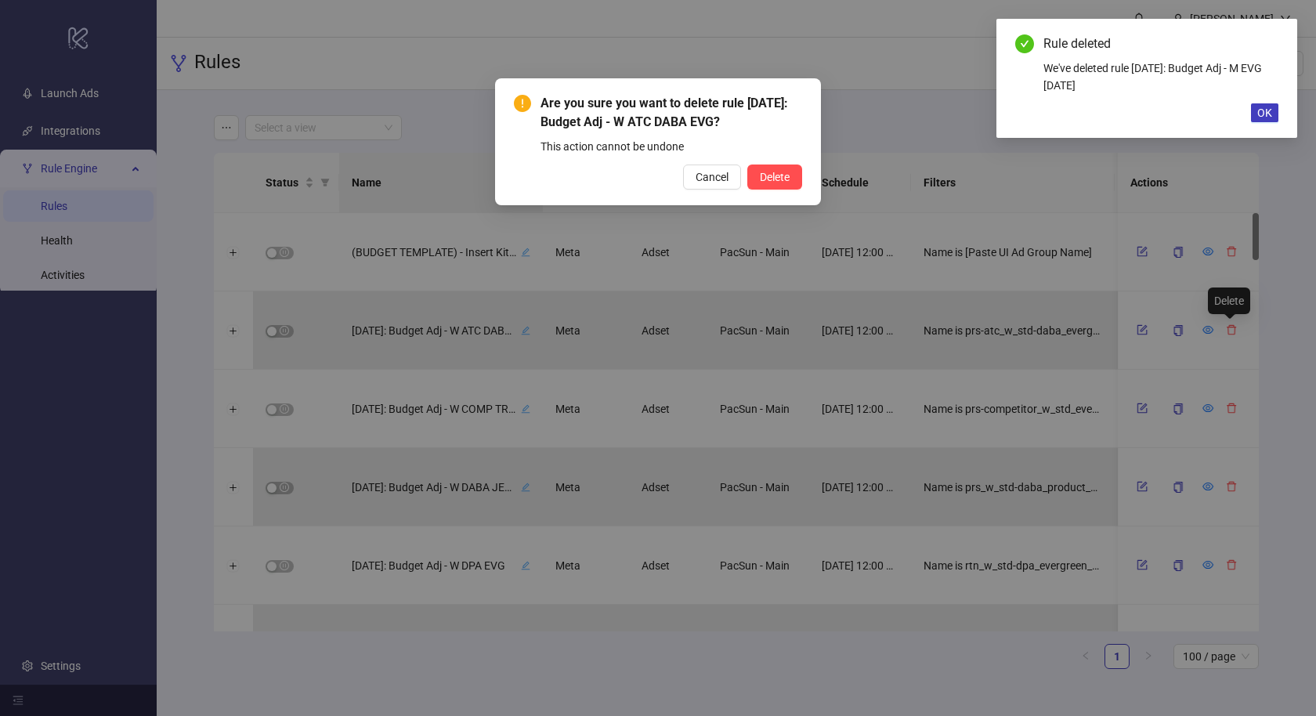
click at [747, 165] on button "Delete" at bounding box center [774, 177] width 55 height 25
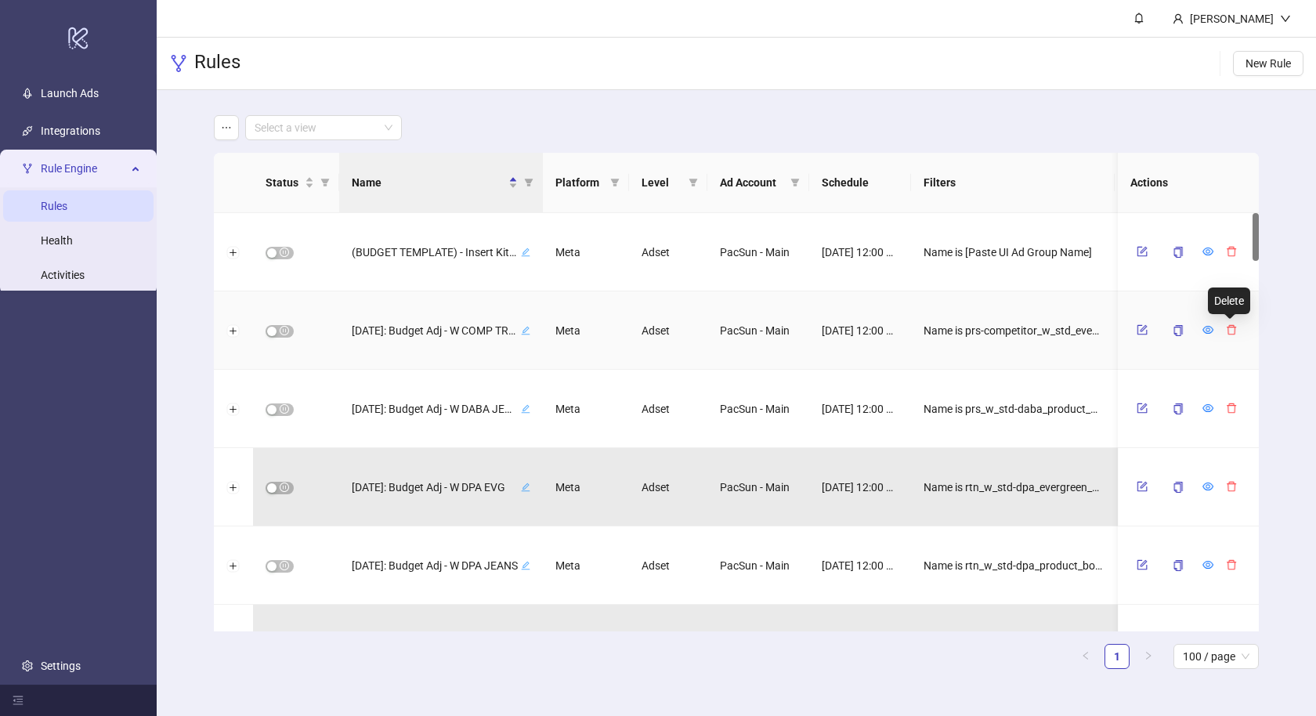
click at [1226, 327] on icon "delete" at bounding box center [1231, 329] width 11 height 11
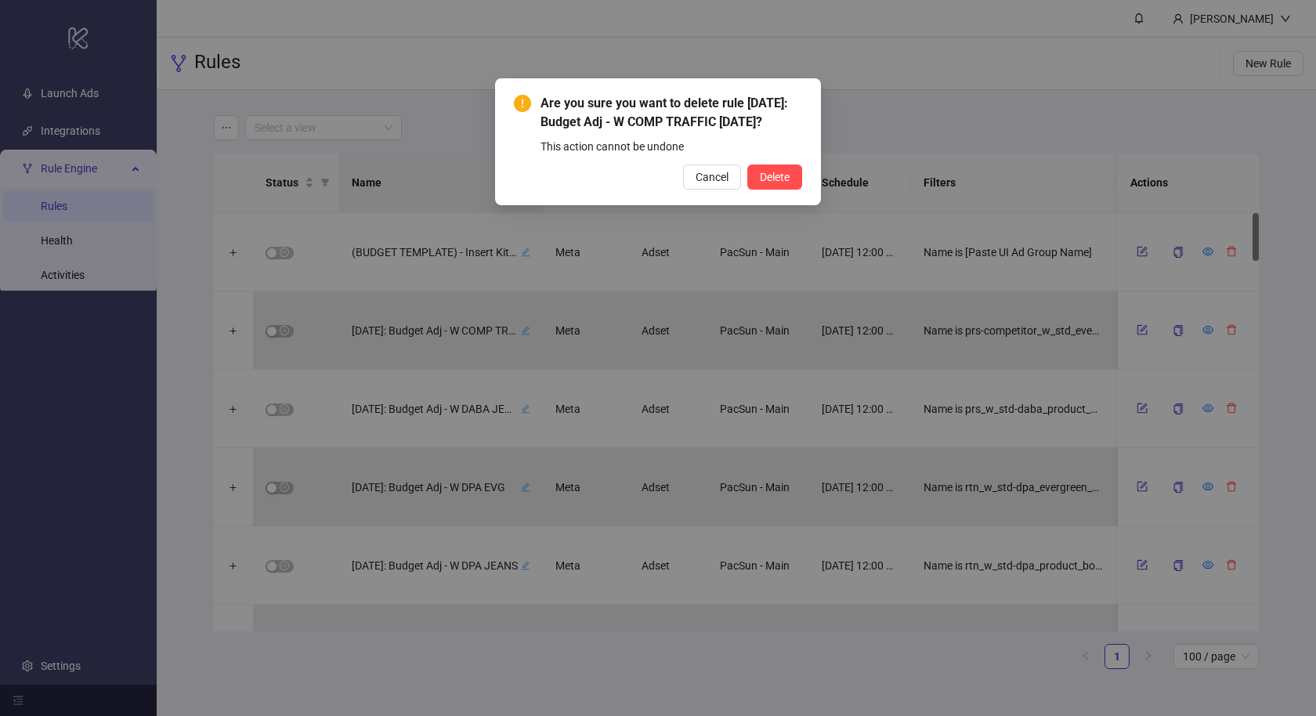
click at [747, 165] on button "Delete" at bounding box center [774, 177] width 55 height 25
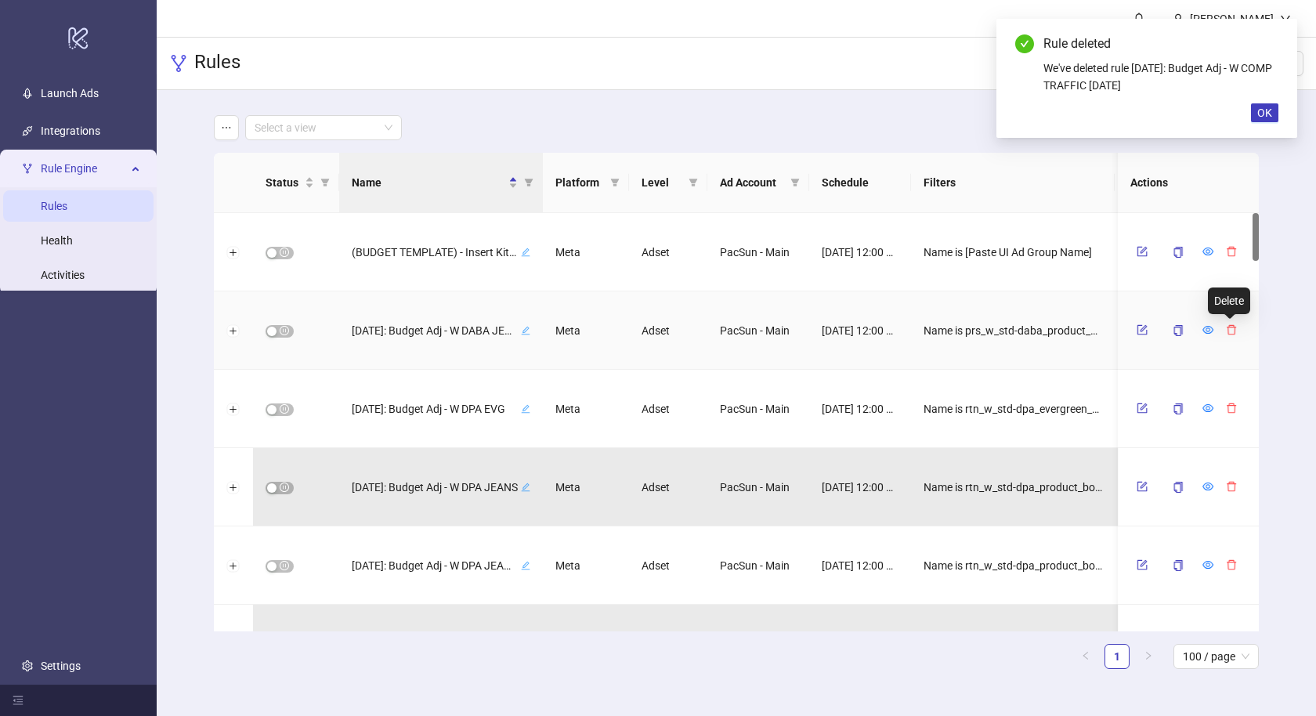
click at [1226, 327] on icon "delete" at bounding box center [1231, 329] width 11 height 11
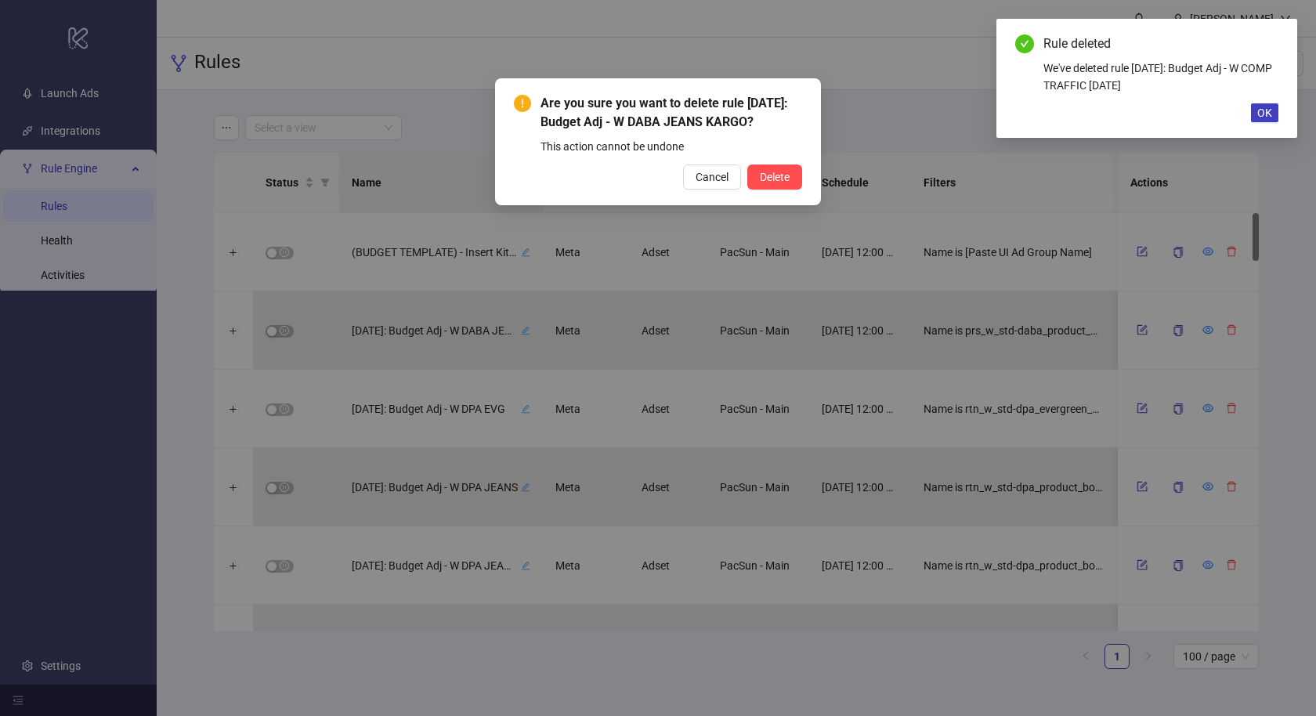
click at [747, 165] on button "Delete" at bounding box center [774, 177] width 55 height 25
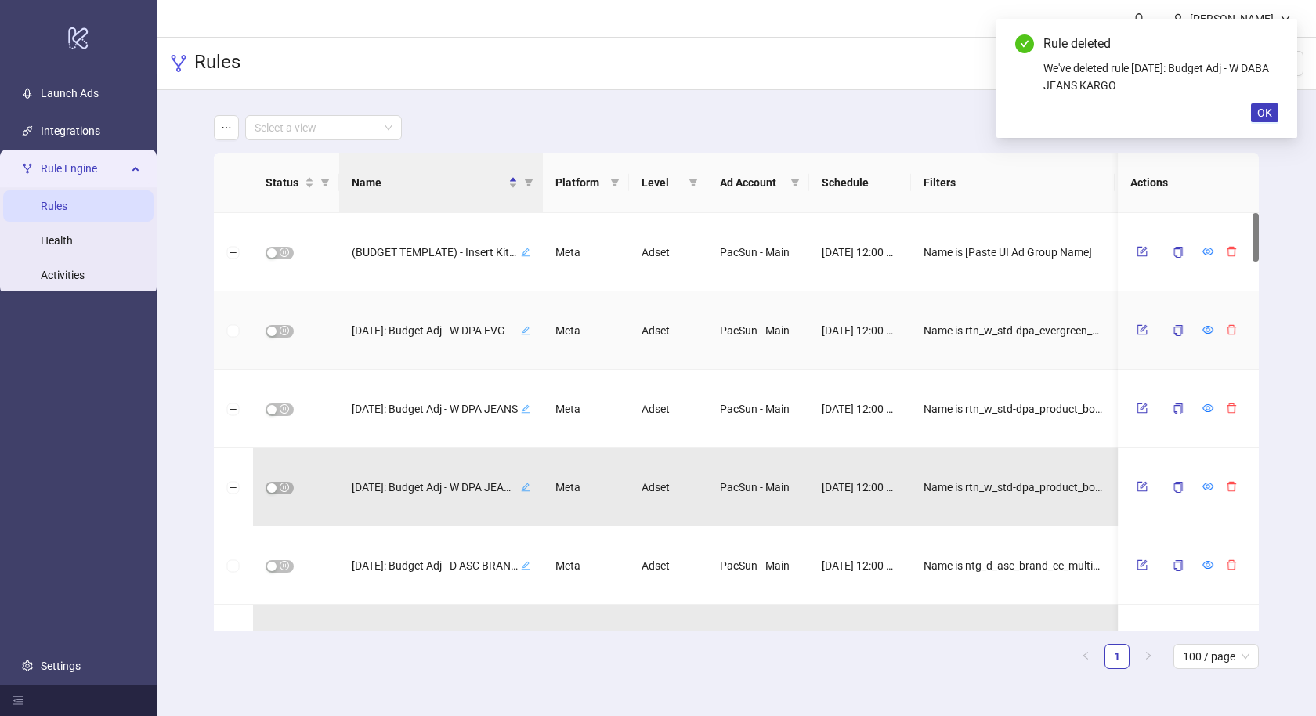
click at [1226, 327] on icon "delete" at bounding box center [1231, 329] width 11 height 11
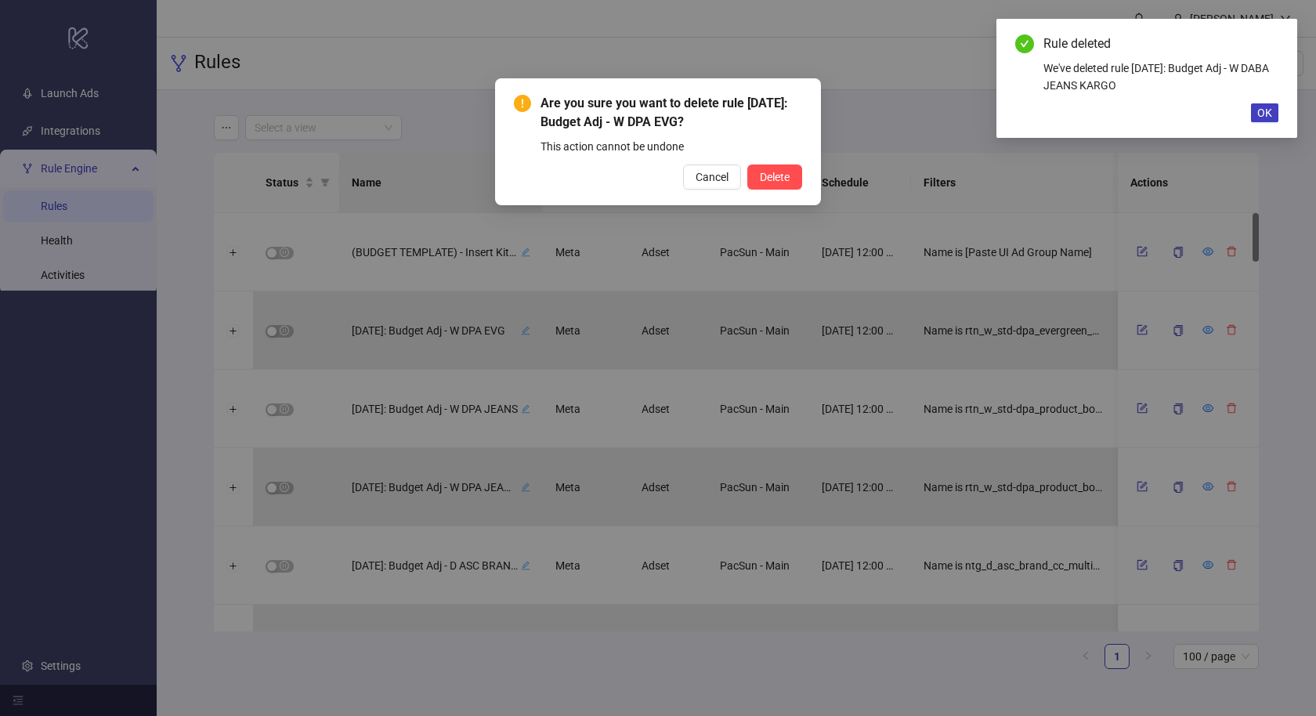
click at [747, 165] on button "Delete" at bounding box center [774, 177] width 55 height 25
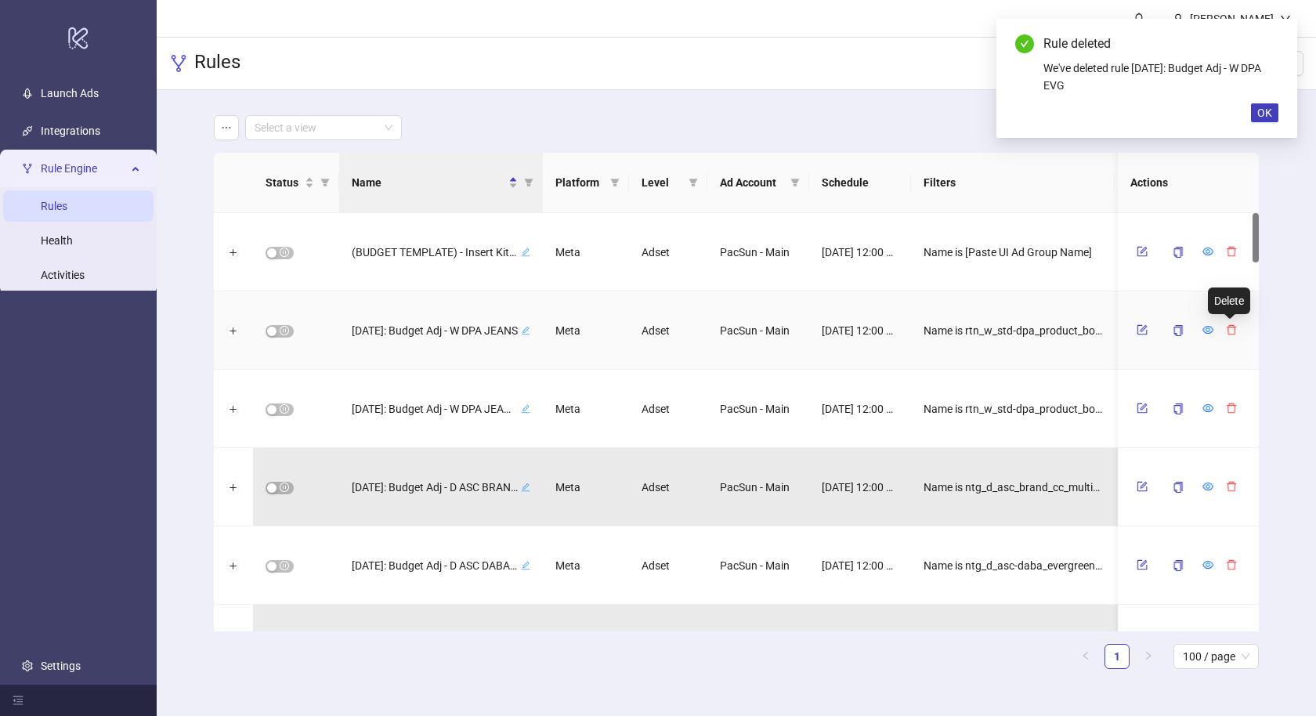
click at [1226, 327] on icon "delete" at bounding box center [1231, 329] width 11 height 11
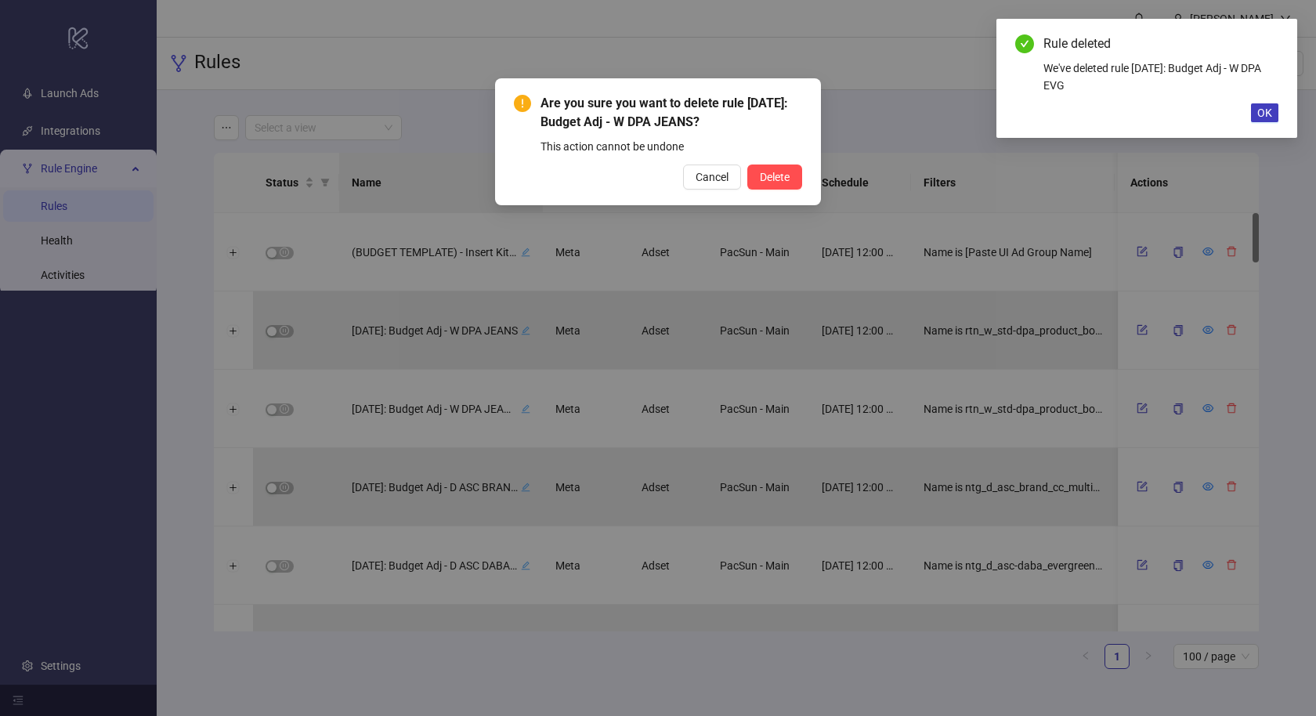
click at [747, 165] on button "Delete" at bounding box center [774, 177] width 55 height 25
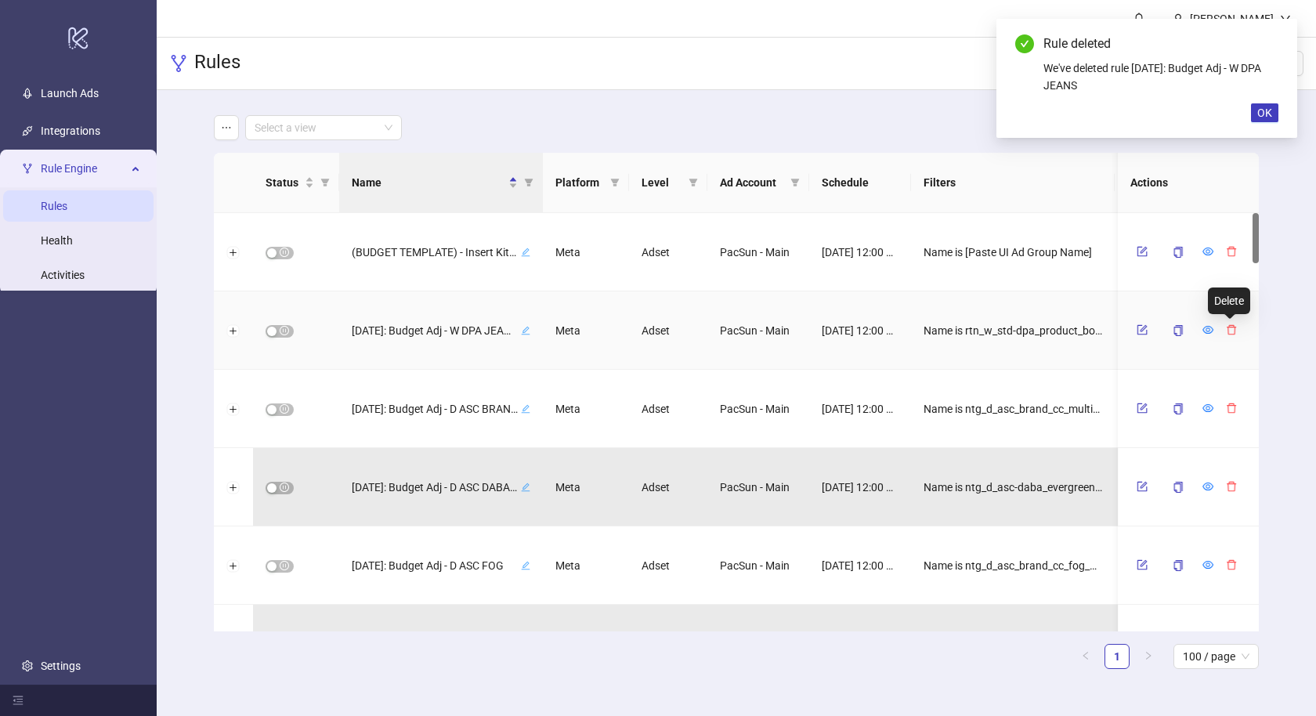
click at [1226, 327] on icon "delete" at bounding box center [1231, 329] width 11 height 11
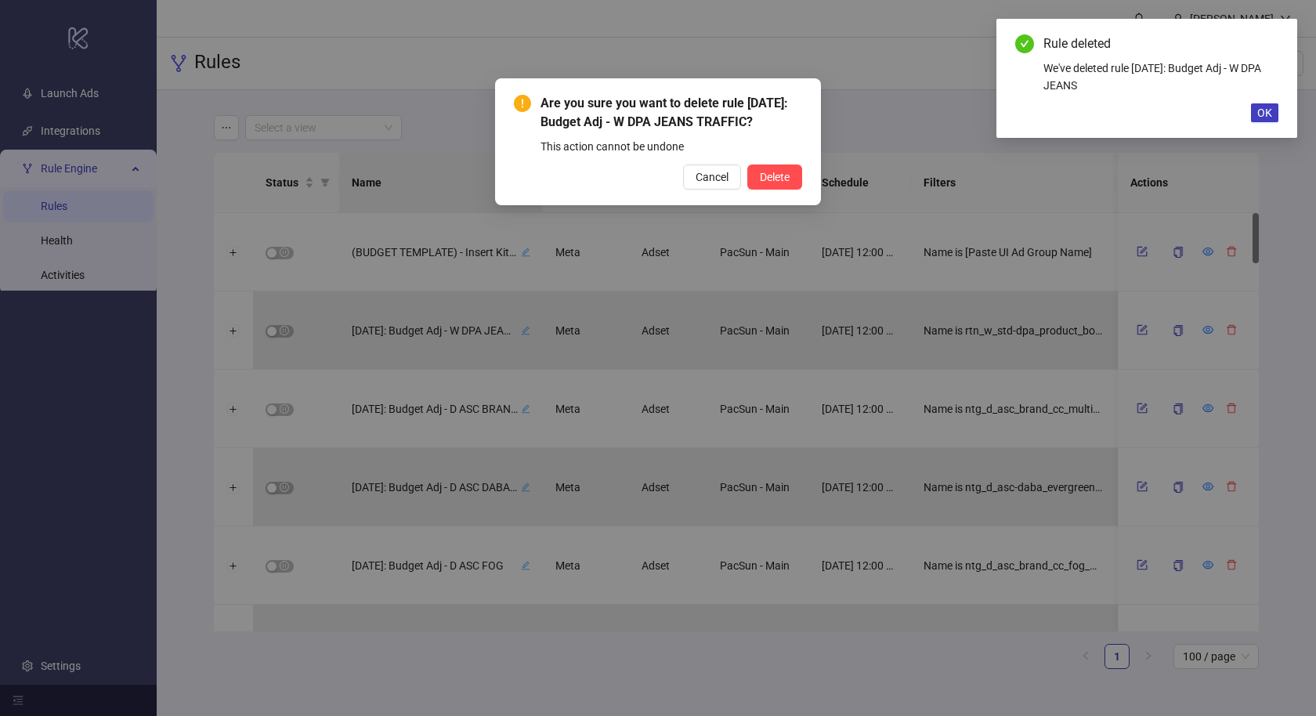
click at [747, 165] on button "Delete" at bounding box center [774, 177] width 55 height 25
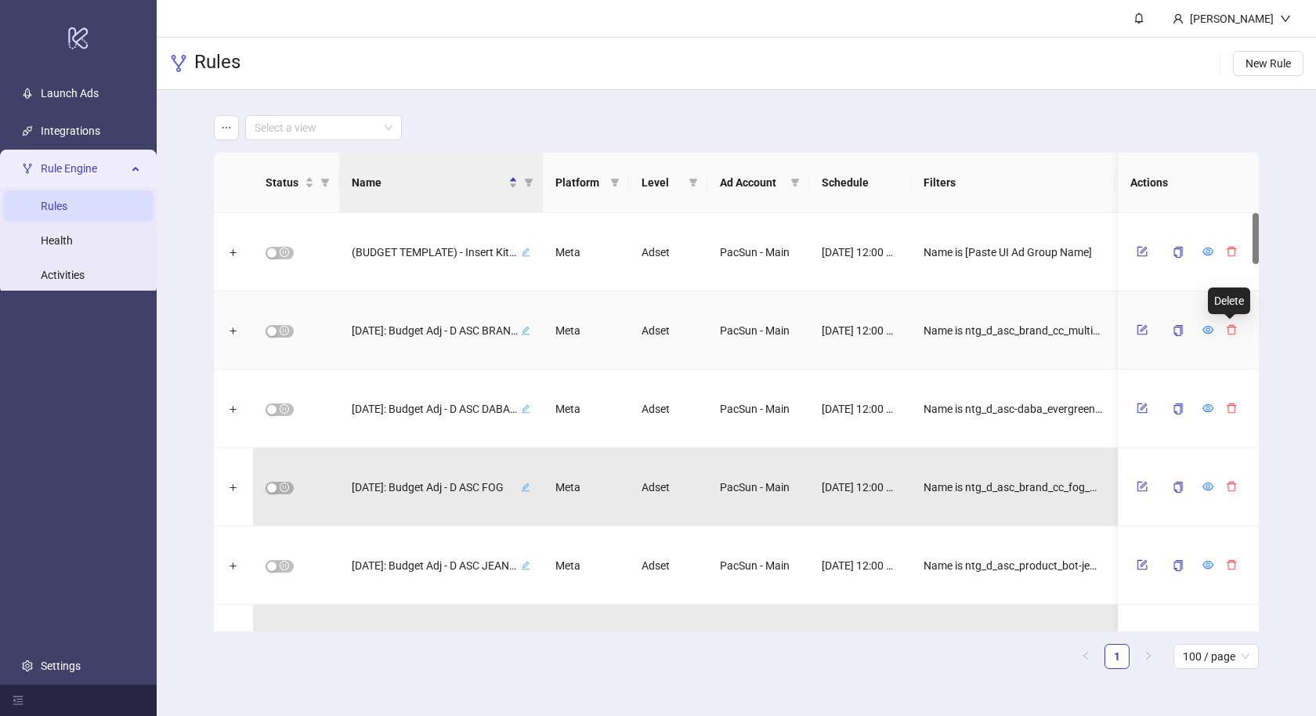
click at [1226, 327] on icon "delete" at bounding box center [1231, 329] width 11 height 11
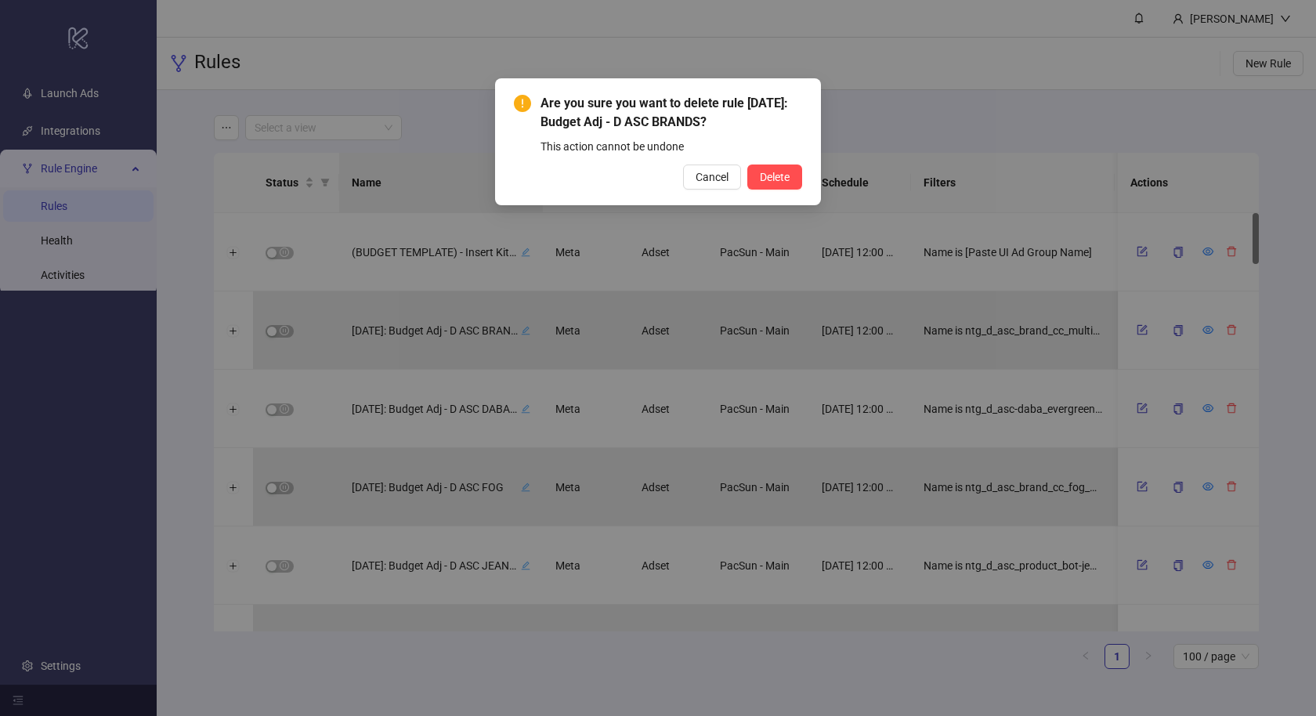
click at [747, 165] on button "Delete" at bounding box center [774, 177] width 55 height 25
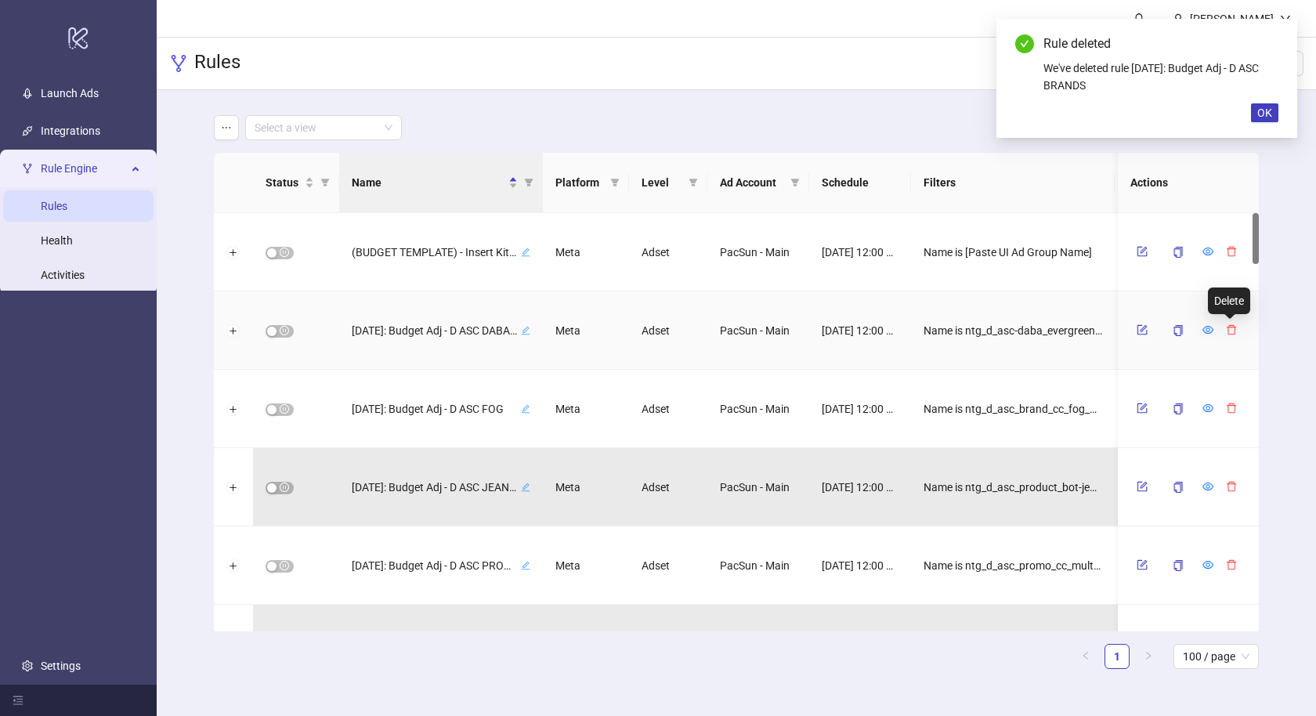
click at [1226, 327] on icon "delete" at bounding box center [1231, 329] width 11 height 11
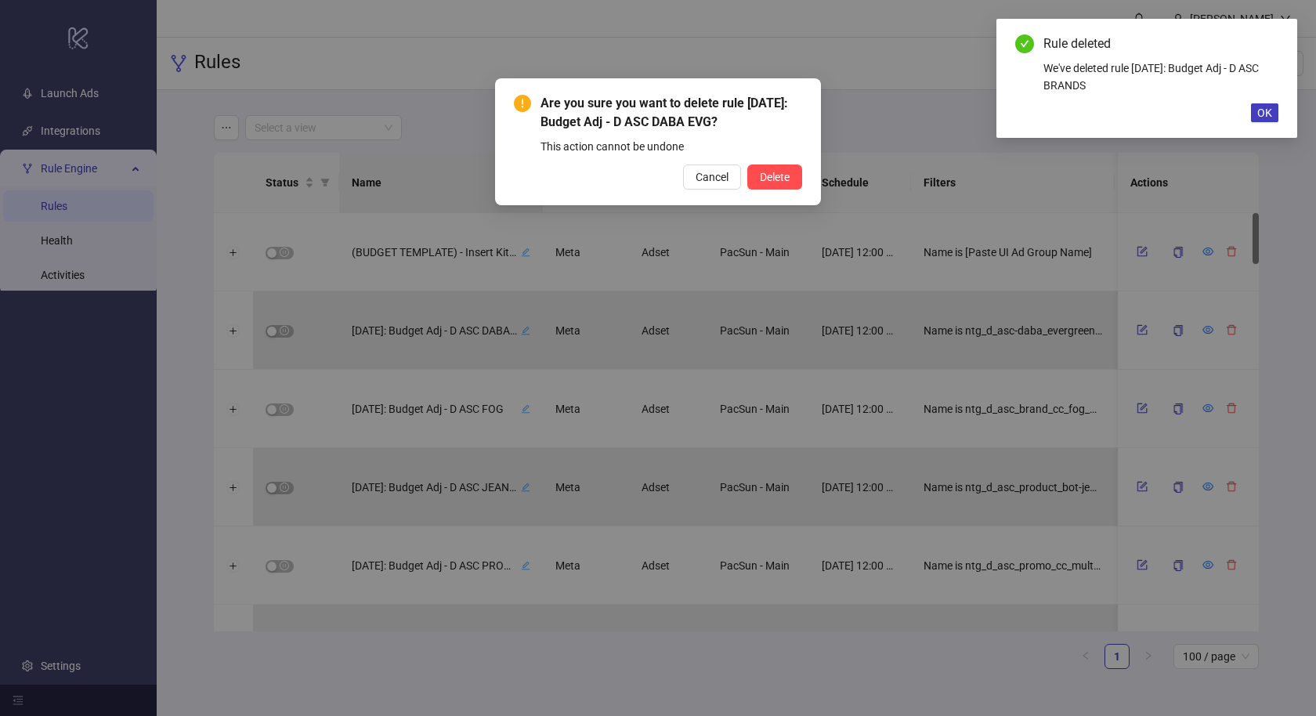
click at [747, 165] on button "Delete" at bounding box center [774, 177] width 55 height 25
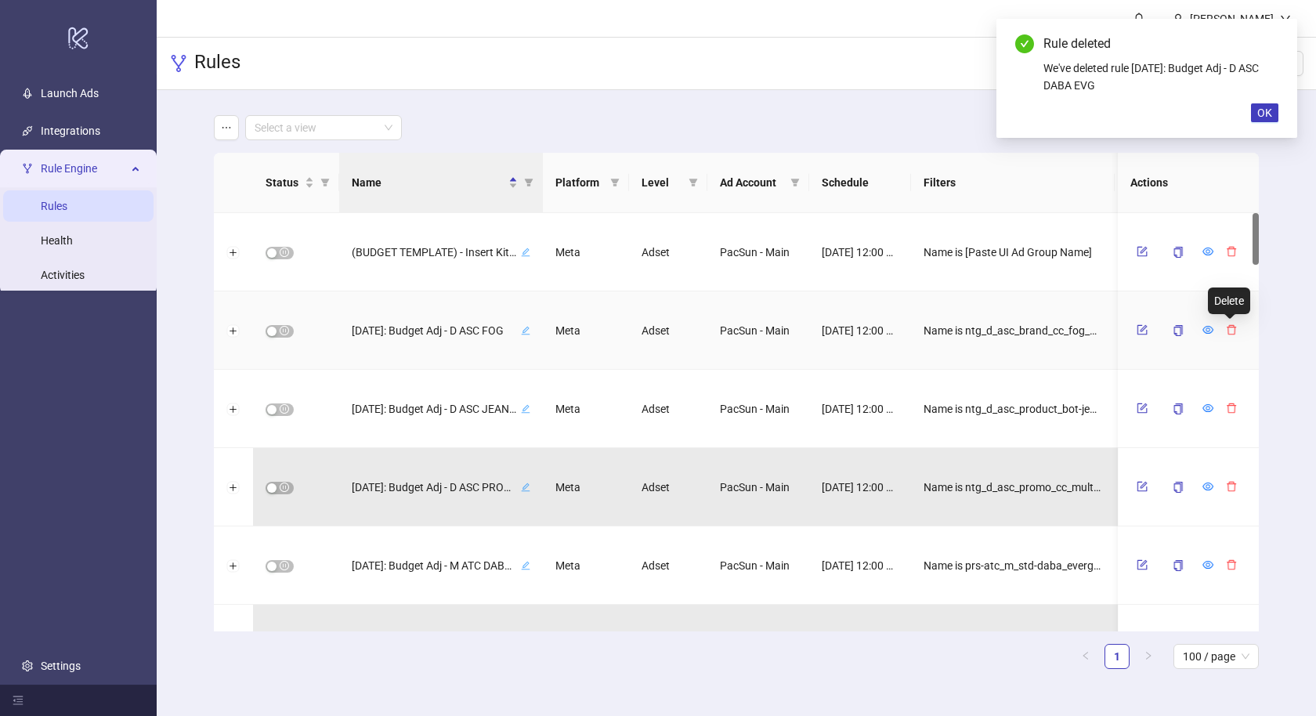
click at [1226, 327] on icon "delete" at bounding box center [1231, 329] width 11 height 11
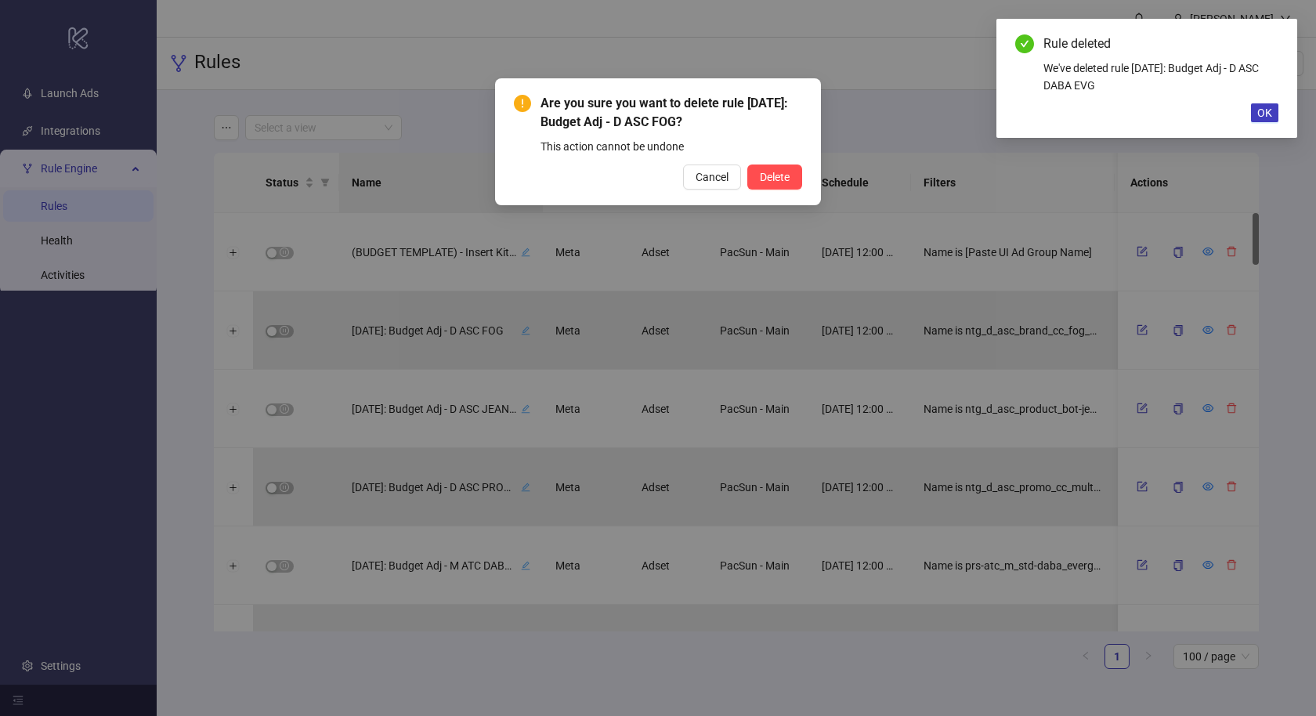
click at [747, 165] on button "Delete" at bounding box center [774, 177] width 55 height 25
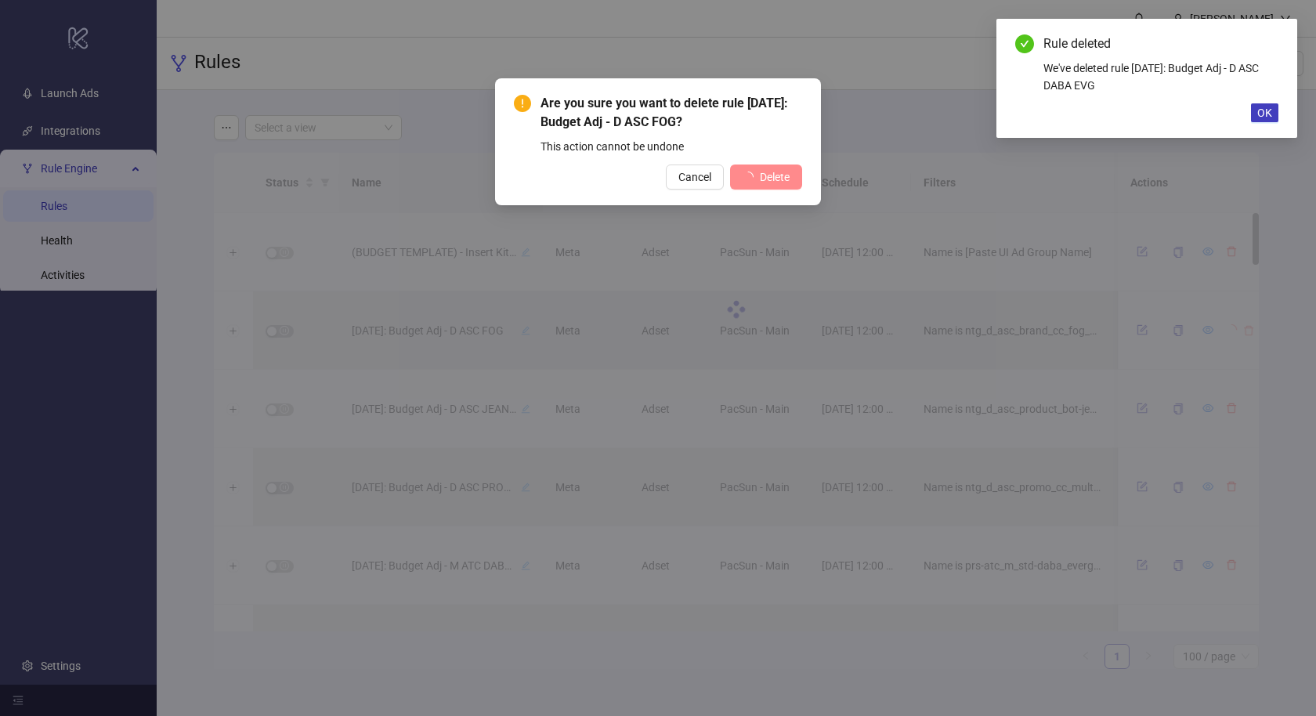
click at [1224, 327] on div "Are you sure you want to delete rule [DATE]: Budget Adj - D ASC FOG? This actio…" at bounding box center [658, 358] width 1316 height 716
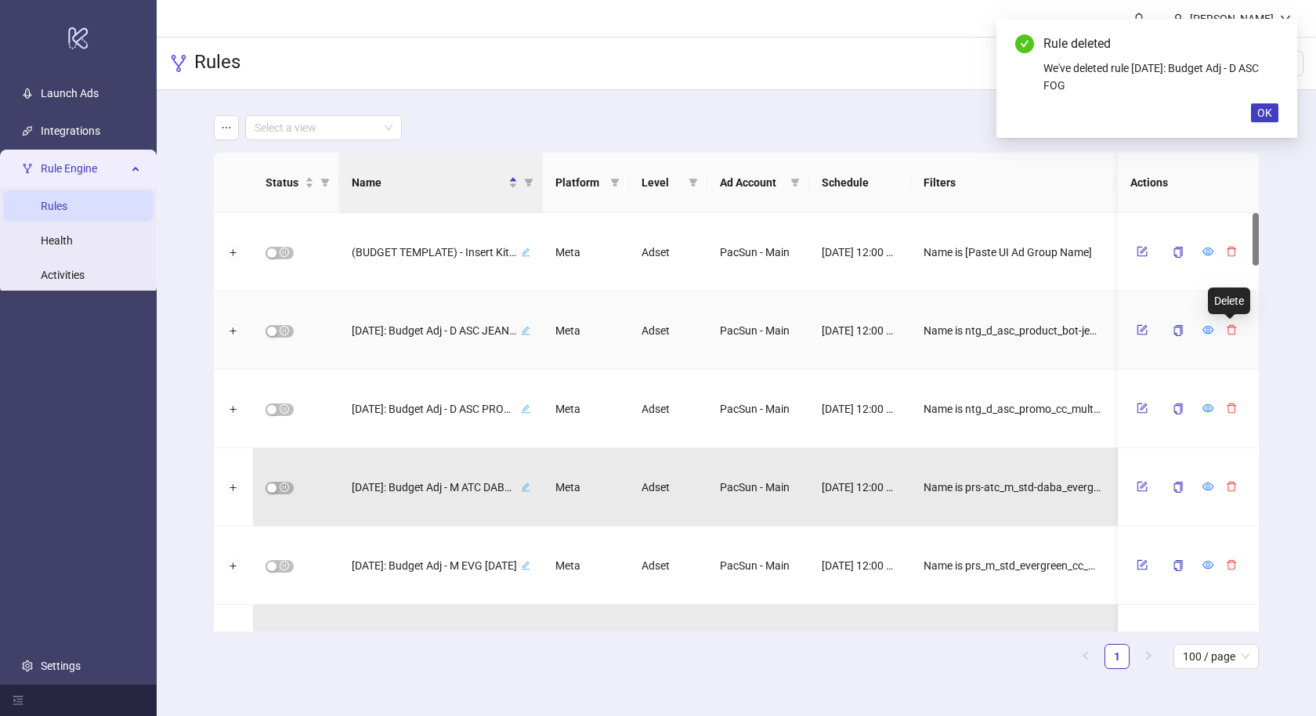
click at [1226, 327] on icon "delete" at bounding box center [1231, 329] width 11 height 11
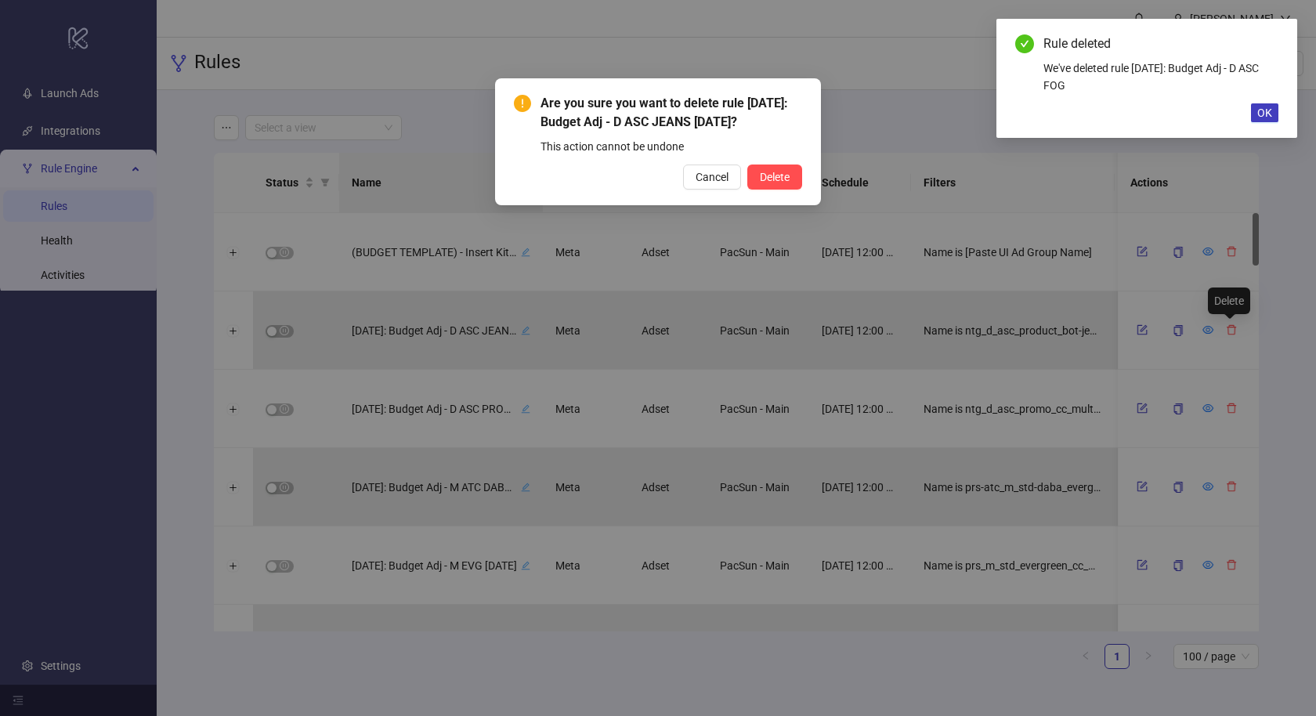
click at [747, 165] on button "Delete" at bounding box center [774, 177] width 55 height 25
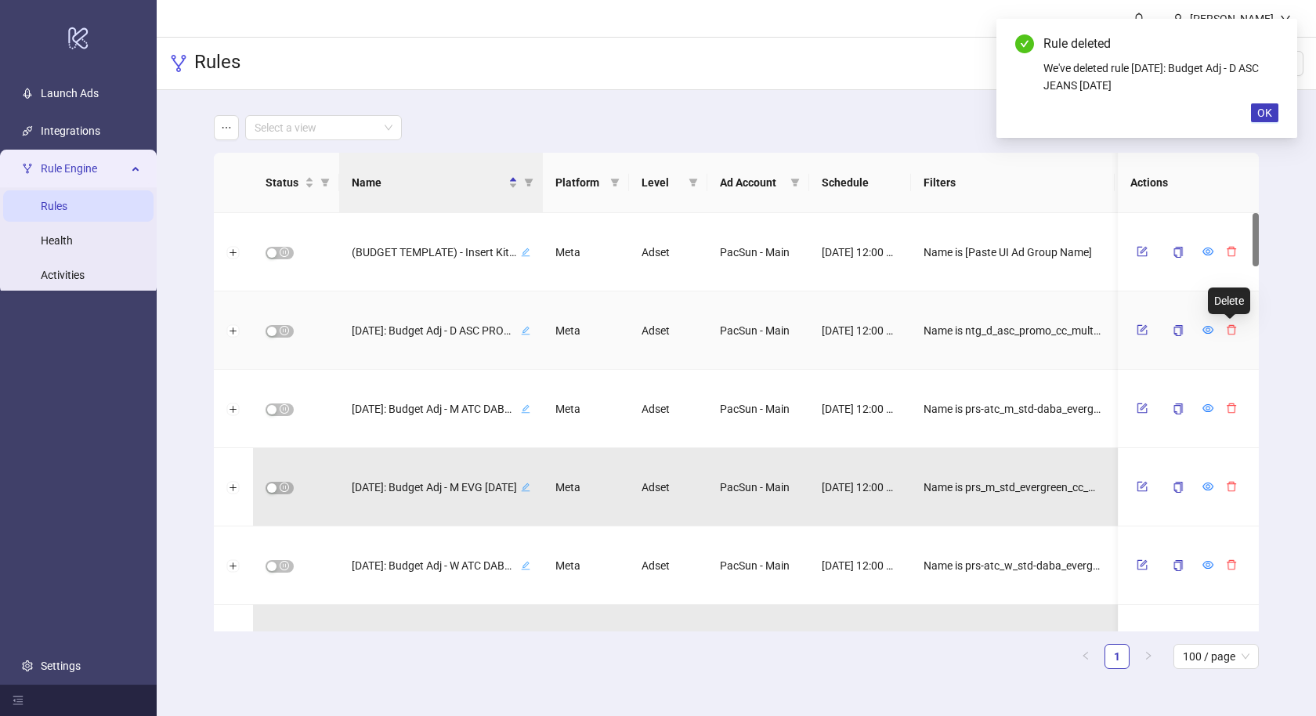
click at [1226, 327] on icon "delete" at bounding box center [1231, 329] width 11 height 11
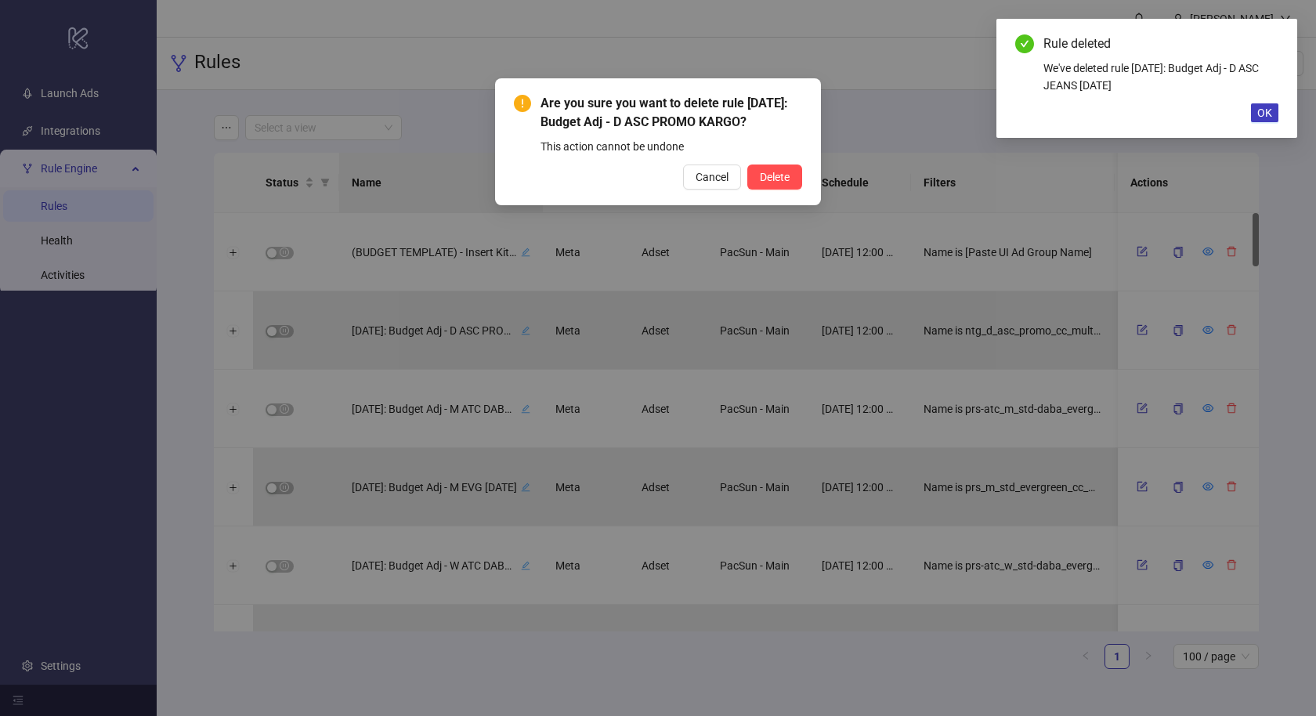
click at [747, 165] on button "Delete" at bounding box center [774, 177] width 55 height 25
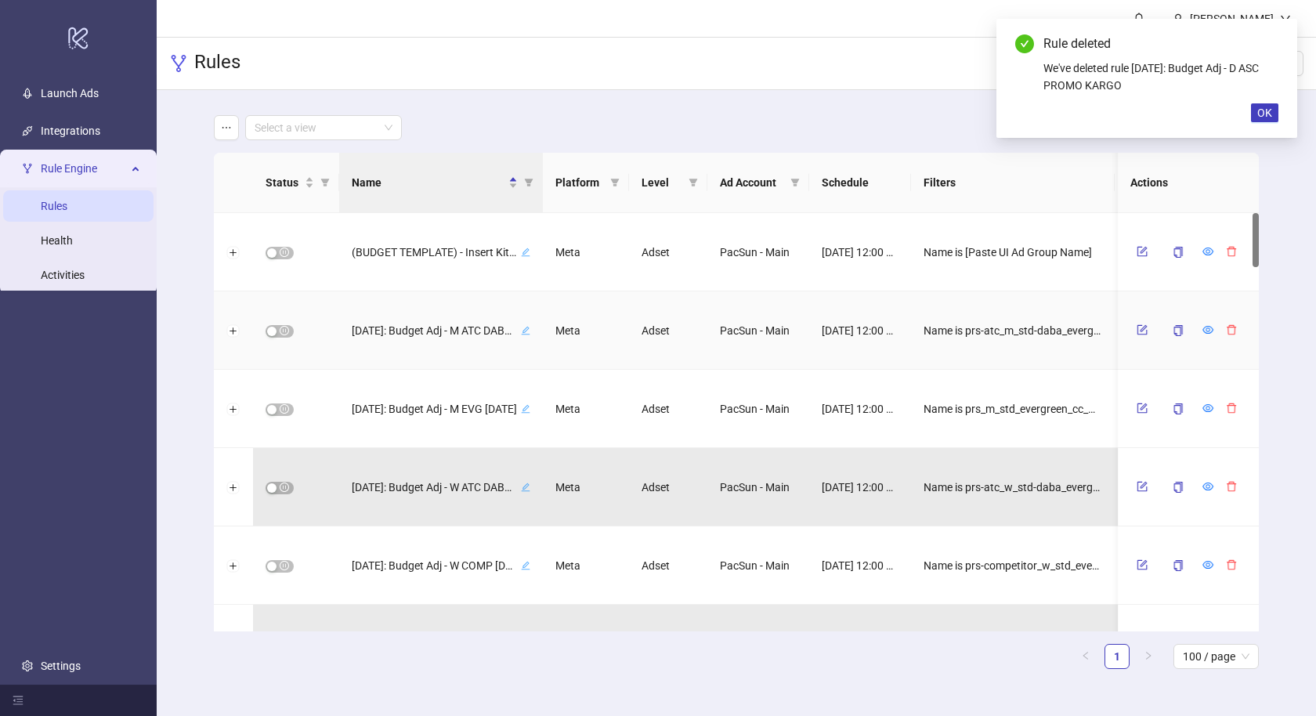
click at [1226, 327] on icon "delete" at bounding box center [1231, 329] width 11 height 11
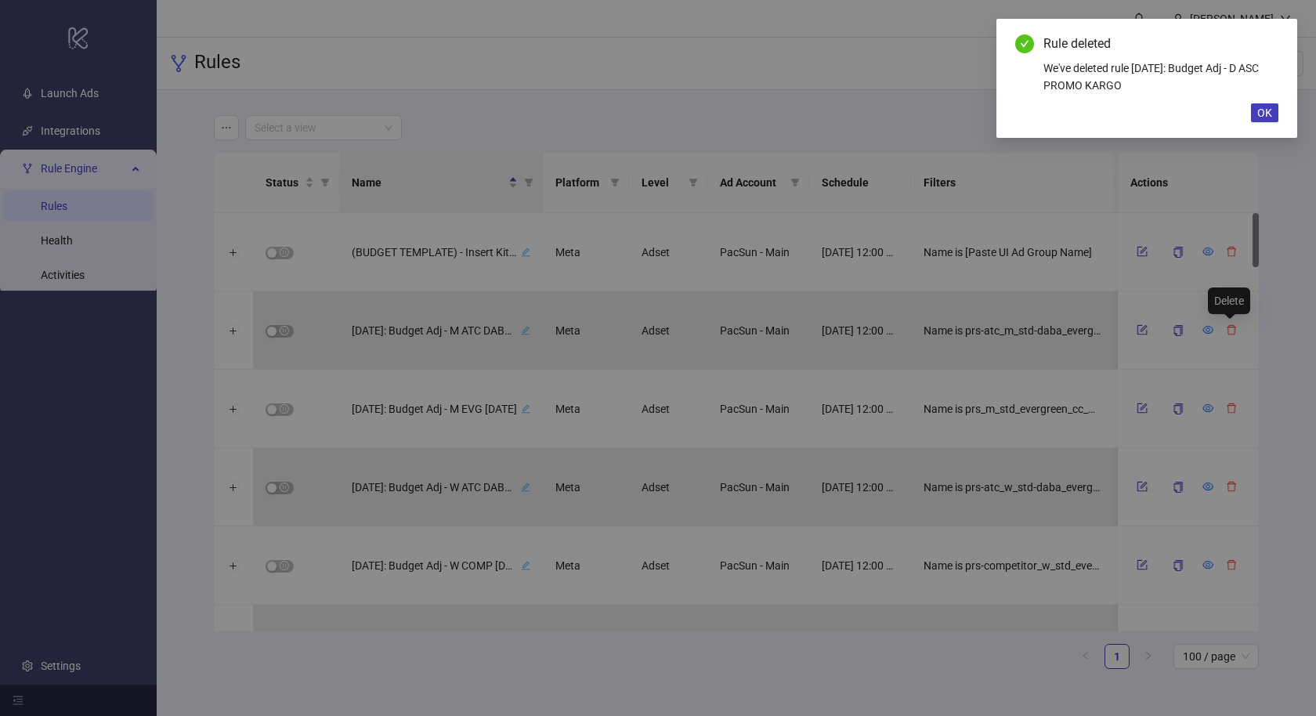
click at [747, 165] on button "Delete" at bounding box center [774, 177] width 55 height 25
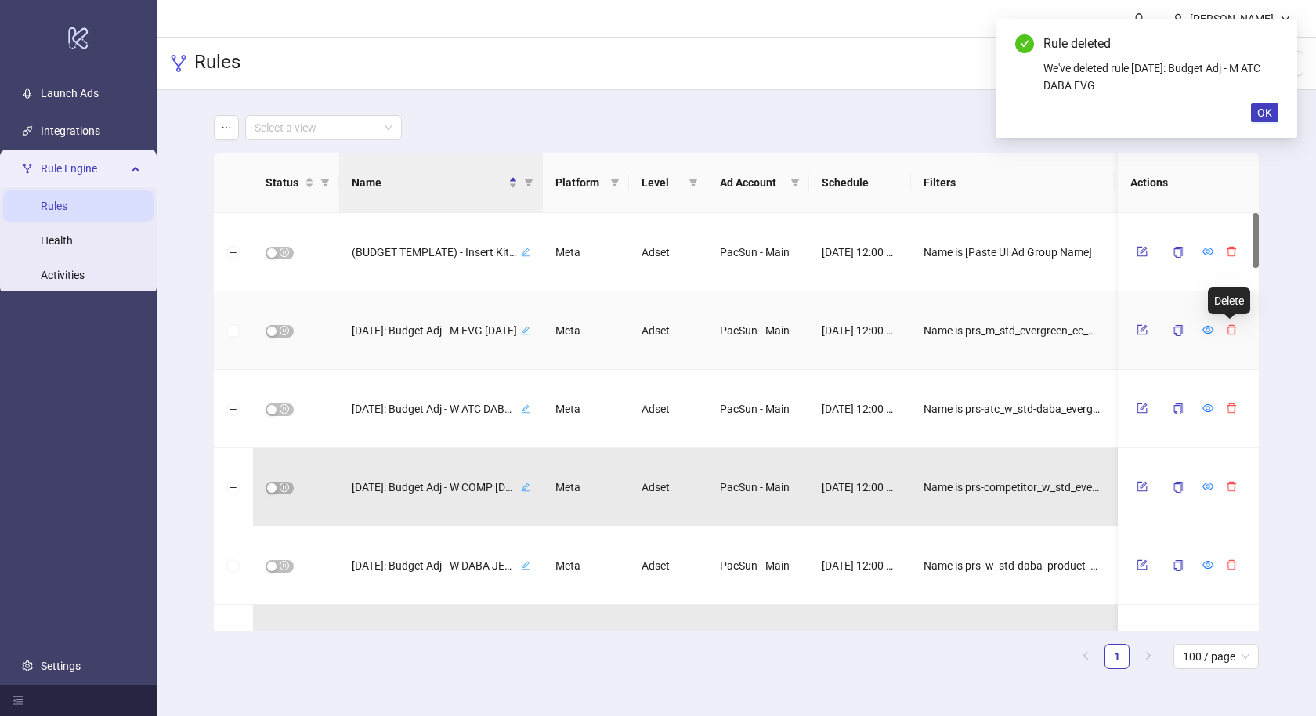
click at [1226, 327] on icon "delete" at bounding box center [1231, 329] width 11 height 11
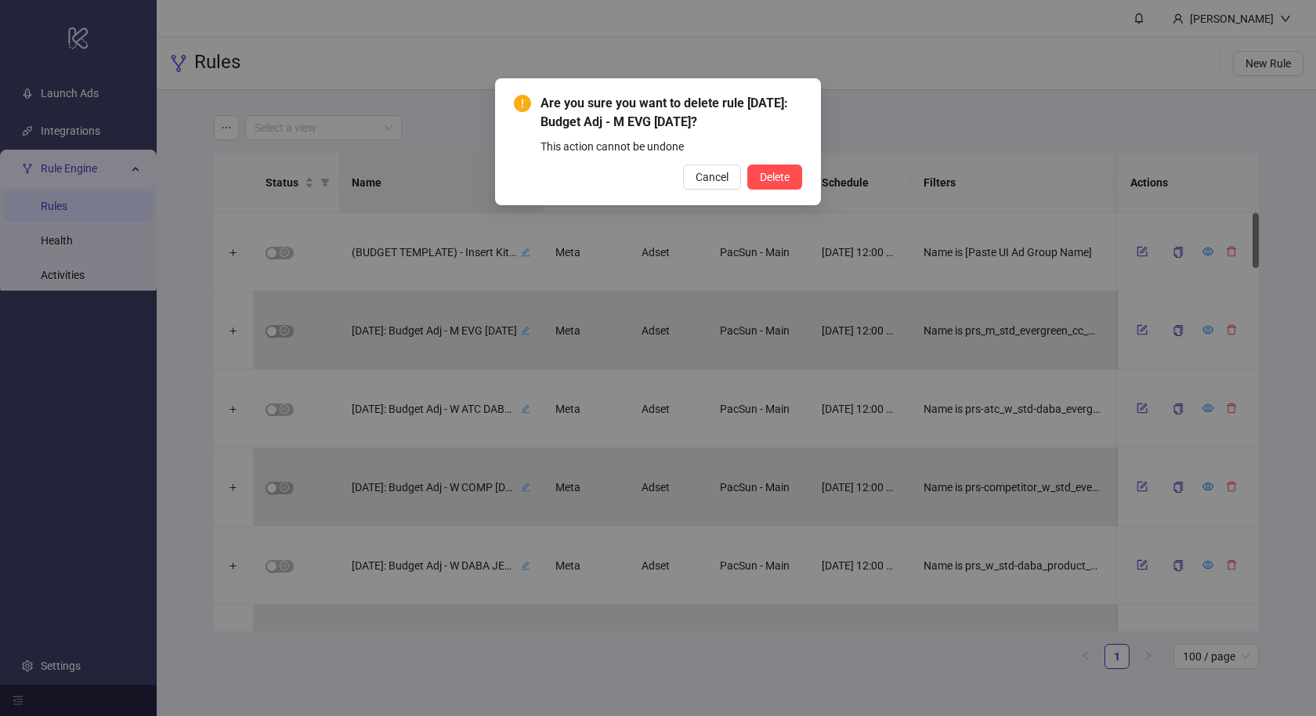
click at [747, 165] on button "Delete" at bounding box center [774, 177] width 55 height 25
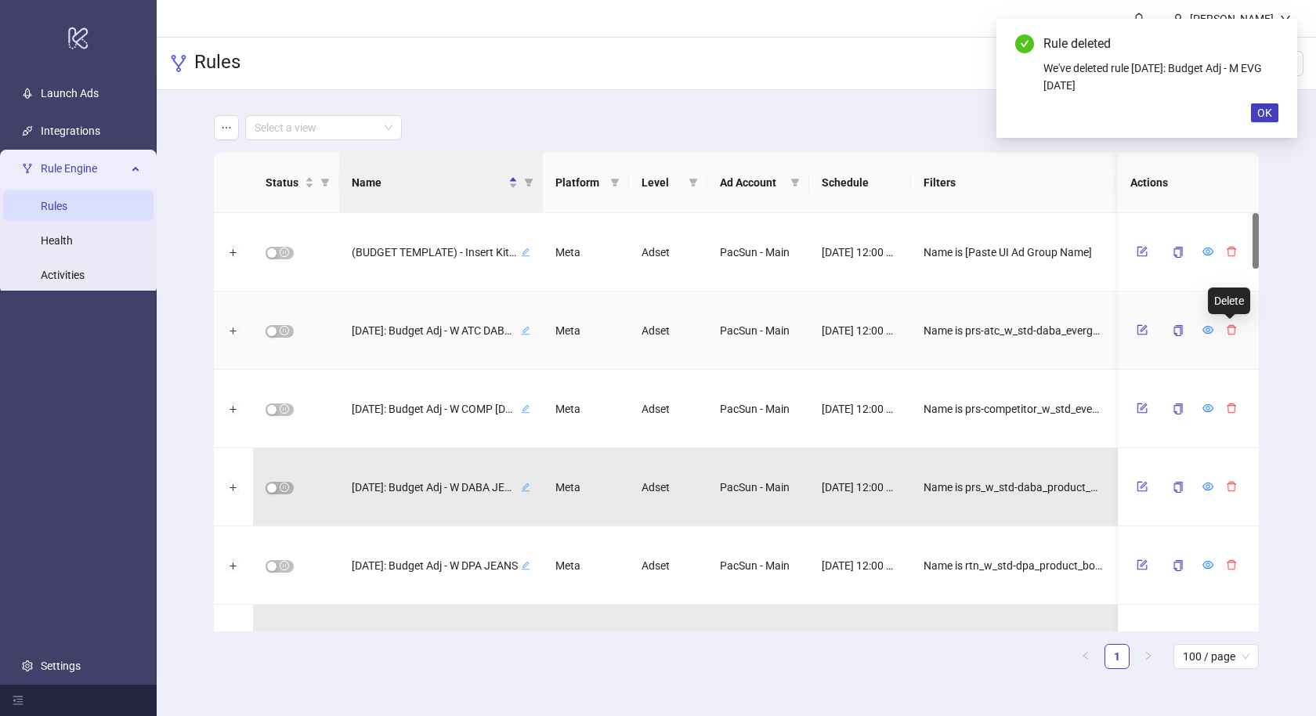
click at [1226, 327] on icon "delete" at bounding box center [1231, 329] width 11 height 11
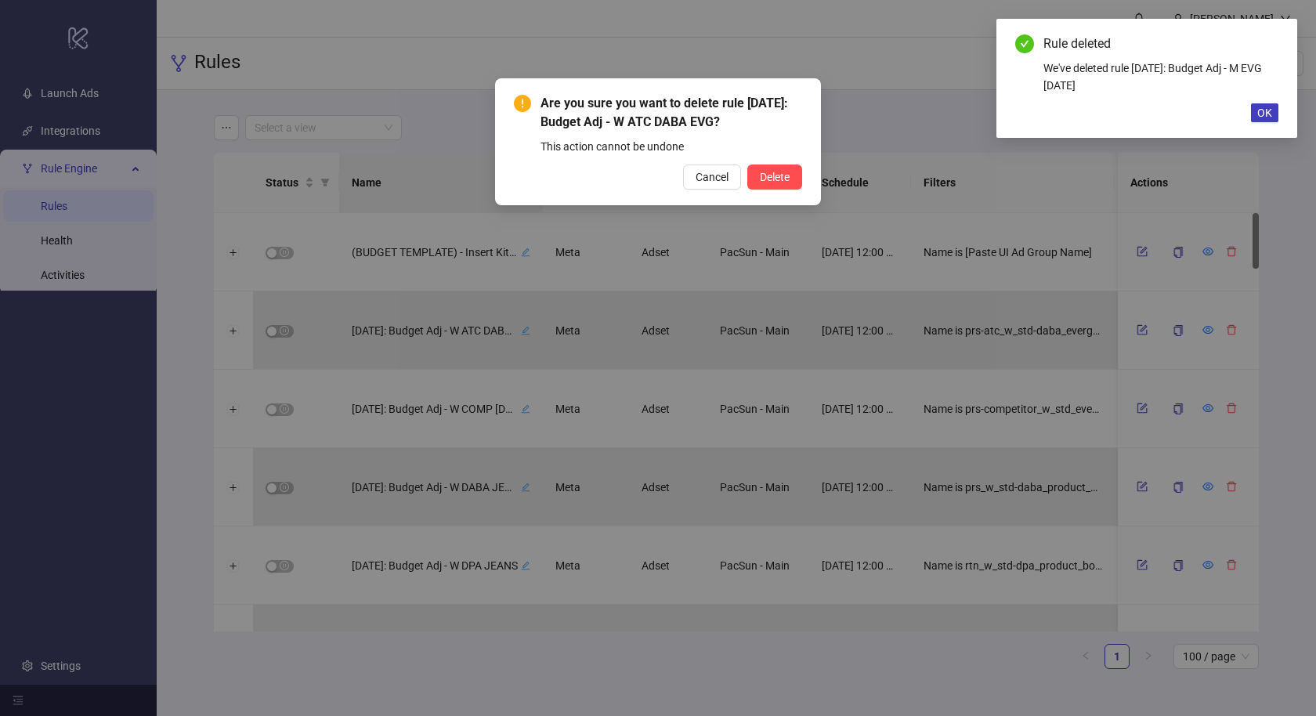
click at [747, 165] on button "Delete" at bounding box center [774, 177] width 55 height 25
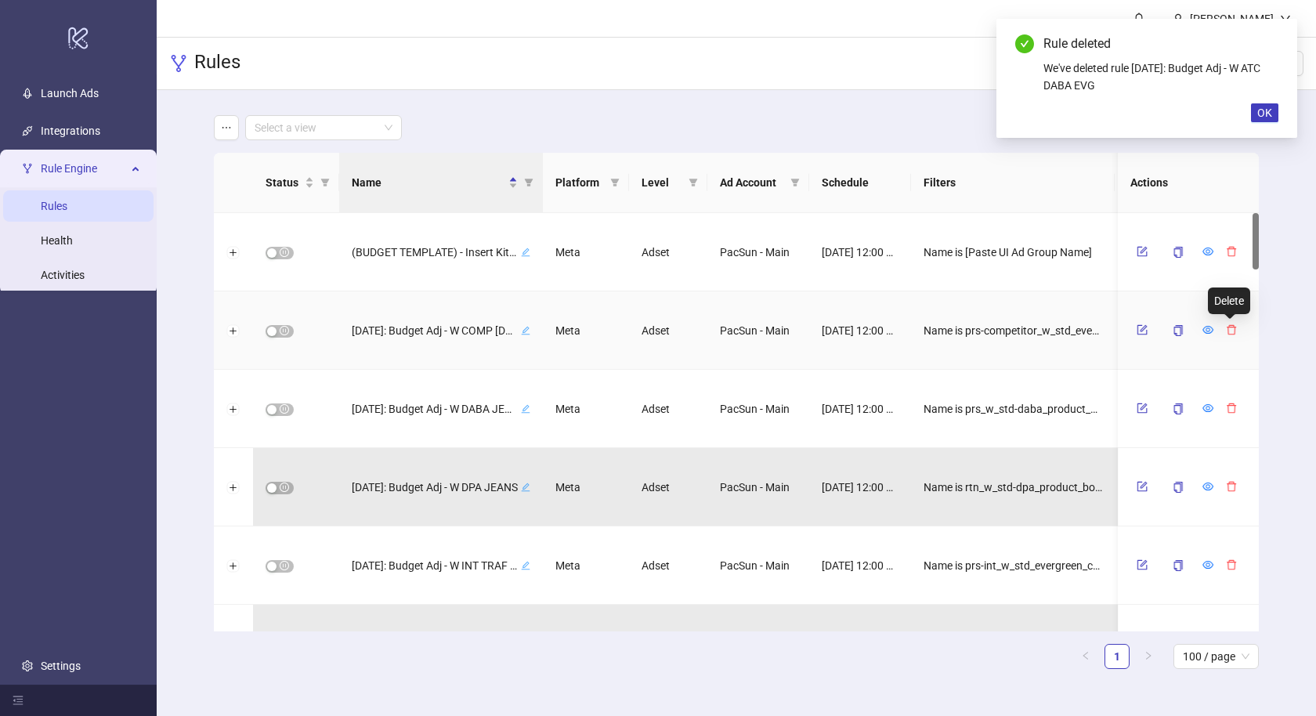
click at [1226, 327] on icon "delete" at bounding box center [1231, 329] width 11 height 11
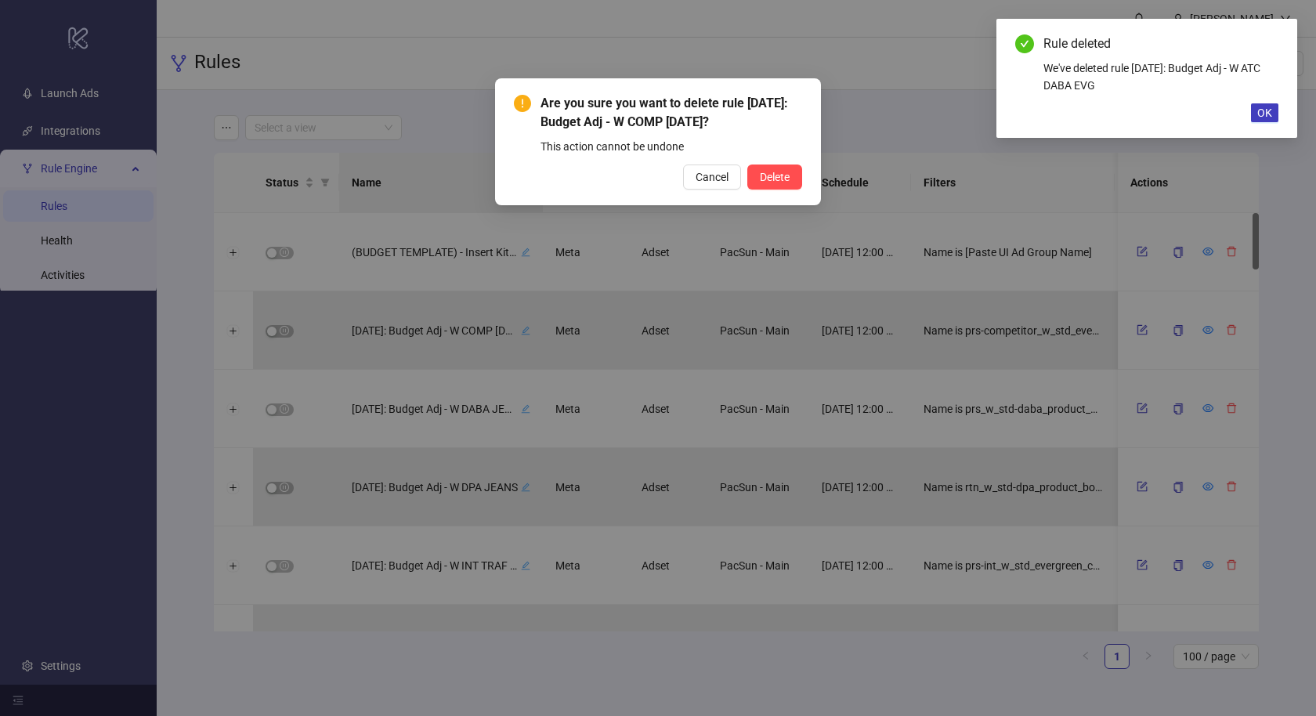
click at [747, 165] on button "Delete" at bounding box center [774, 177] width 55 height 25
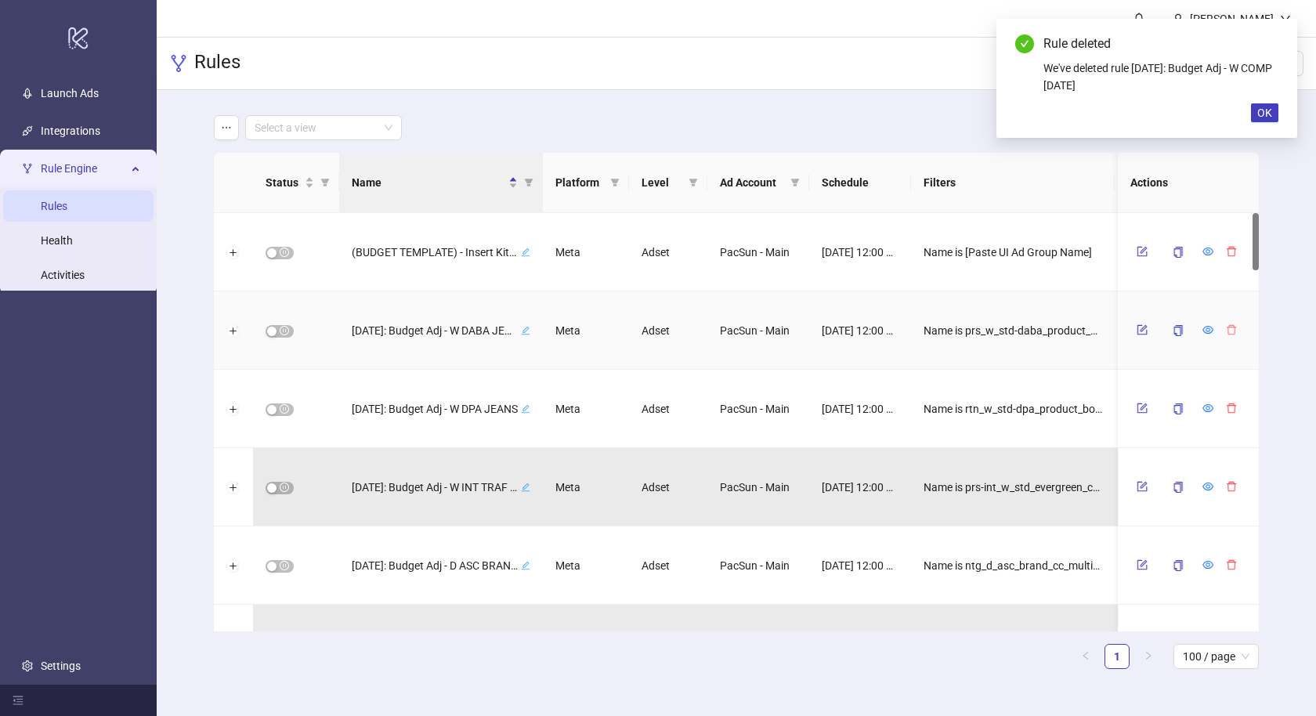
click at [1226, 327] on icon "delete" at bounding box center [1231, 329] width 11 height 11
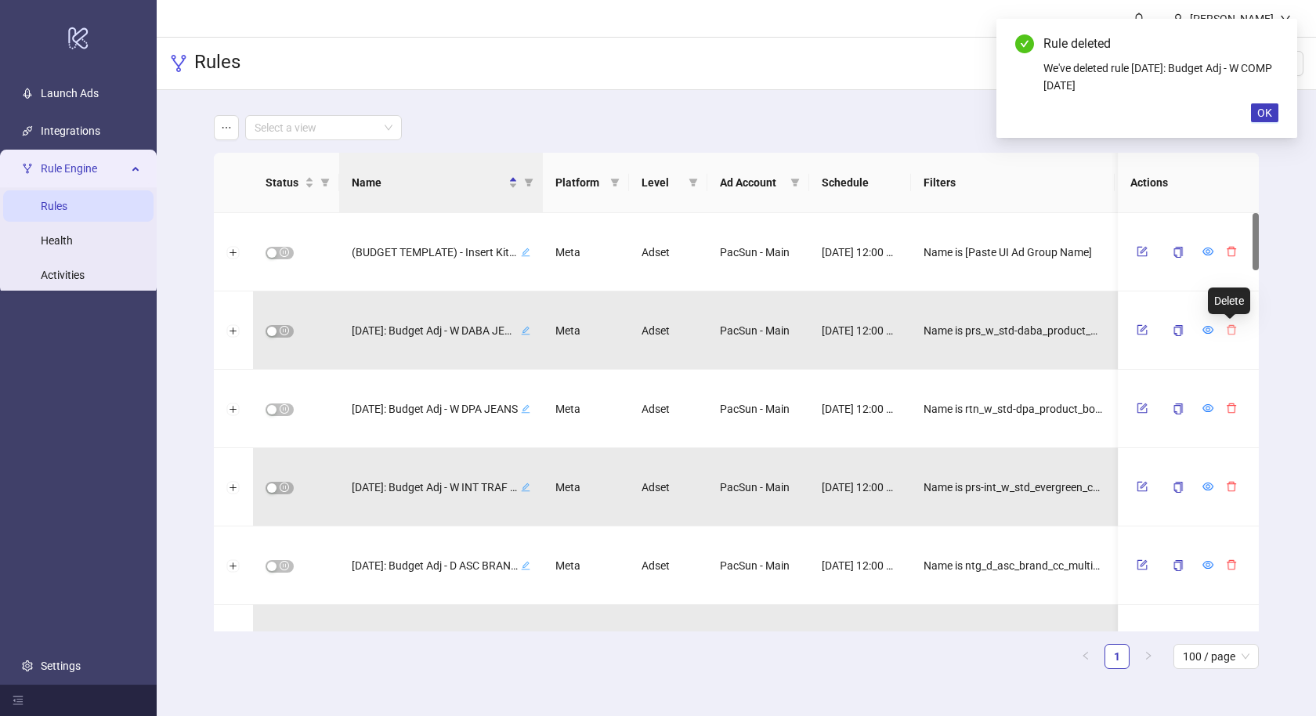
click at [747, 165] on button "Delete" at bounding box center [774, 177] width 55 height 25
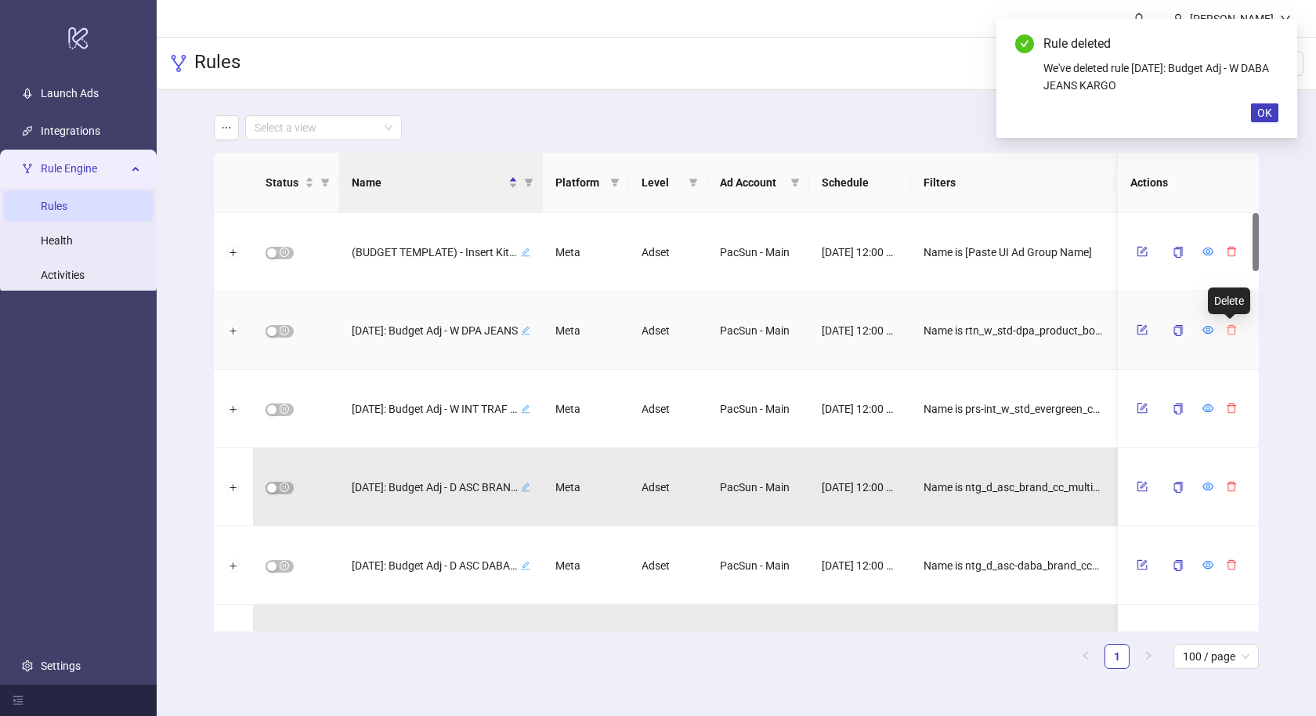
click at [1227, 327] on icon "delete" at bounding box center [1231, 330] width 9 height 10
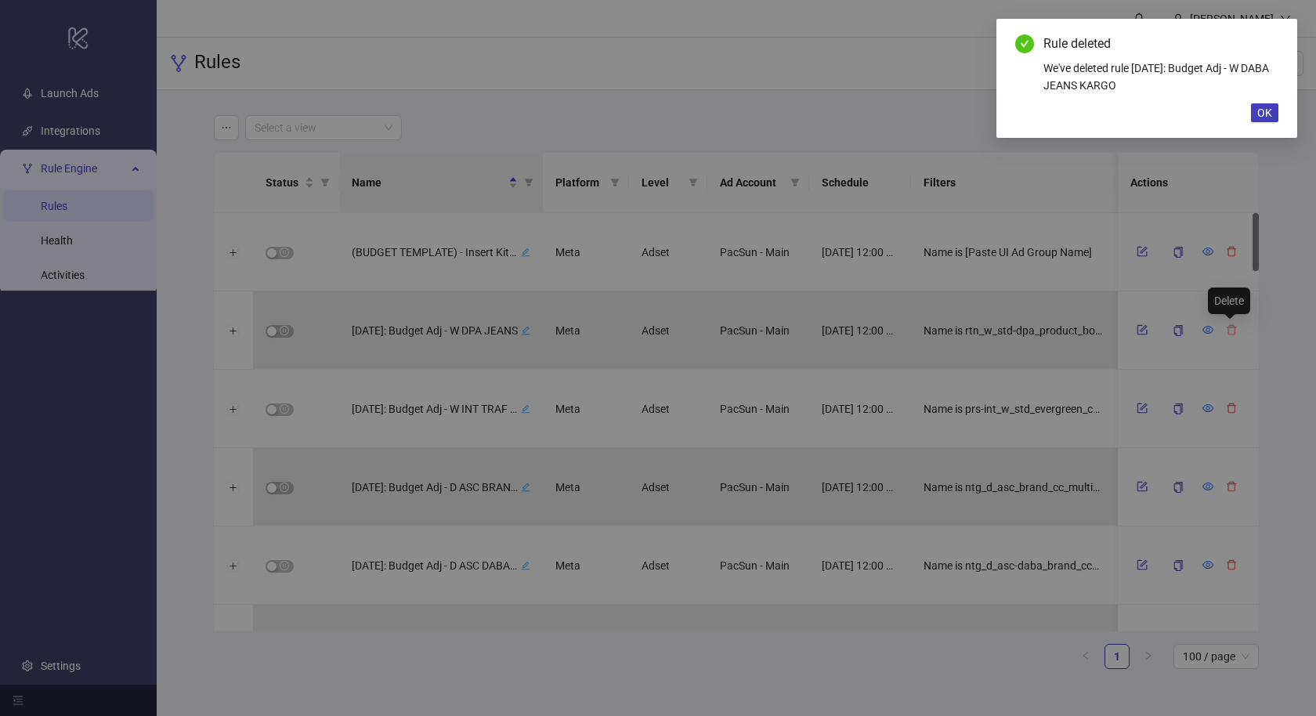
click at [747, 165] on button "Delete" at bounding box center [774, 177] width 55 height 25
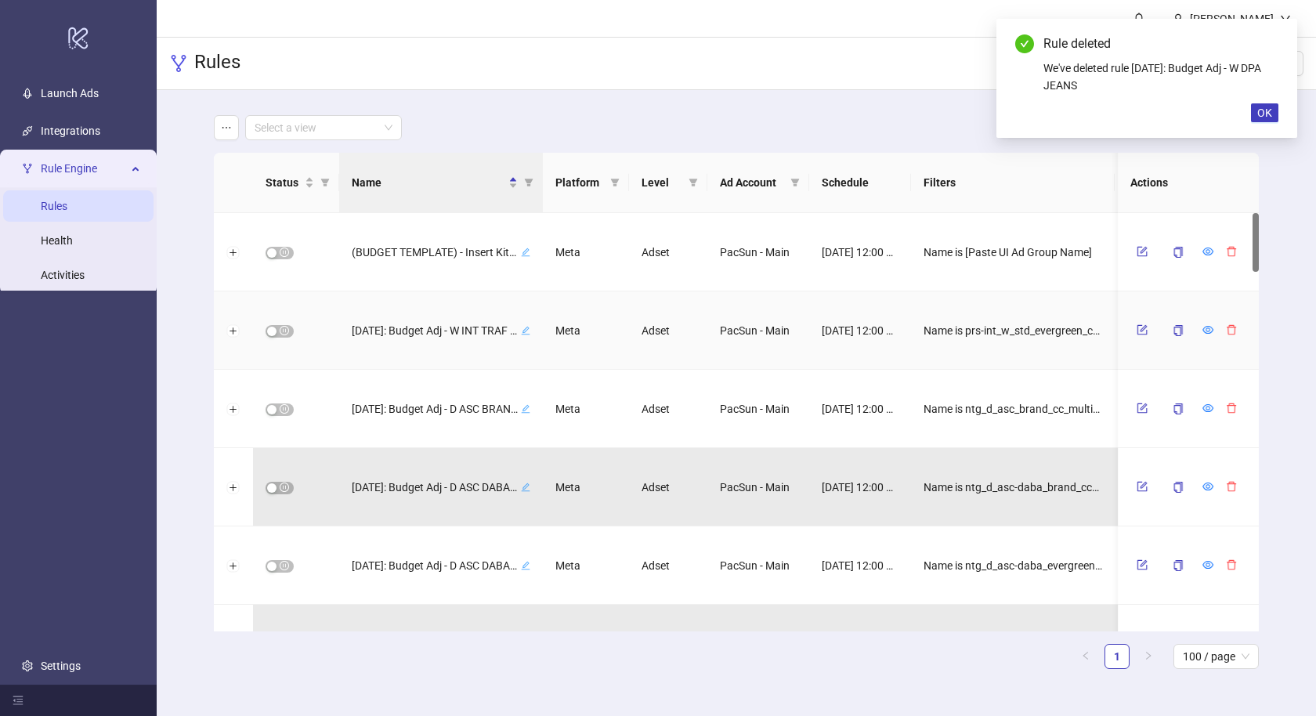
click at [1222, 327] on button "button" at bounding box center [1232, 329] width 24 height 19
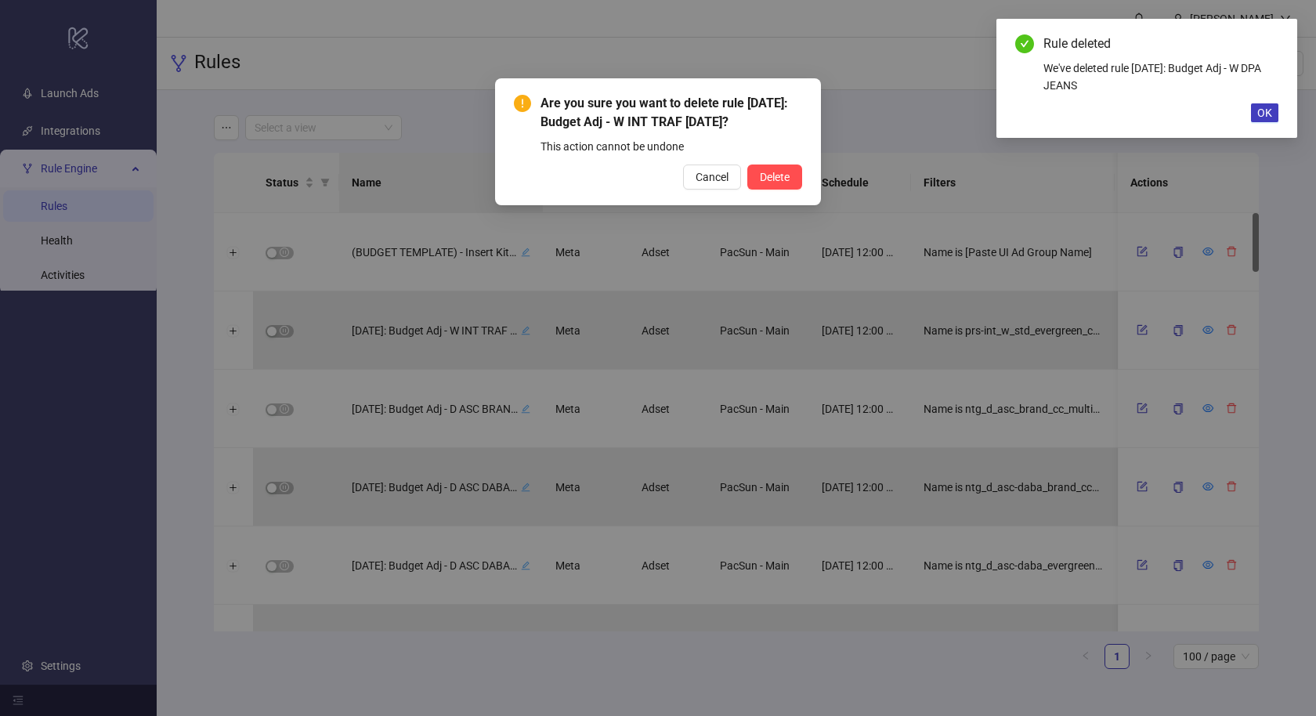
click at [747, 165] on button "Delete" at bounding box center [774, 177] width 55 height 25
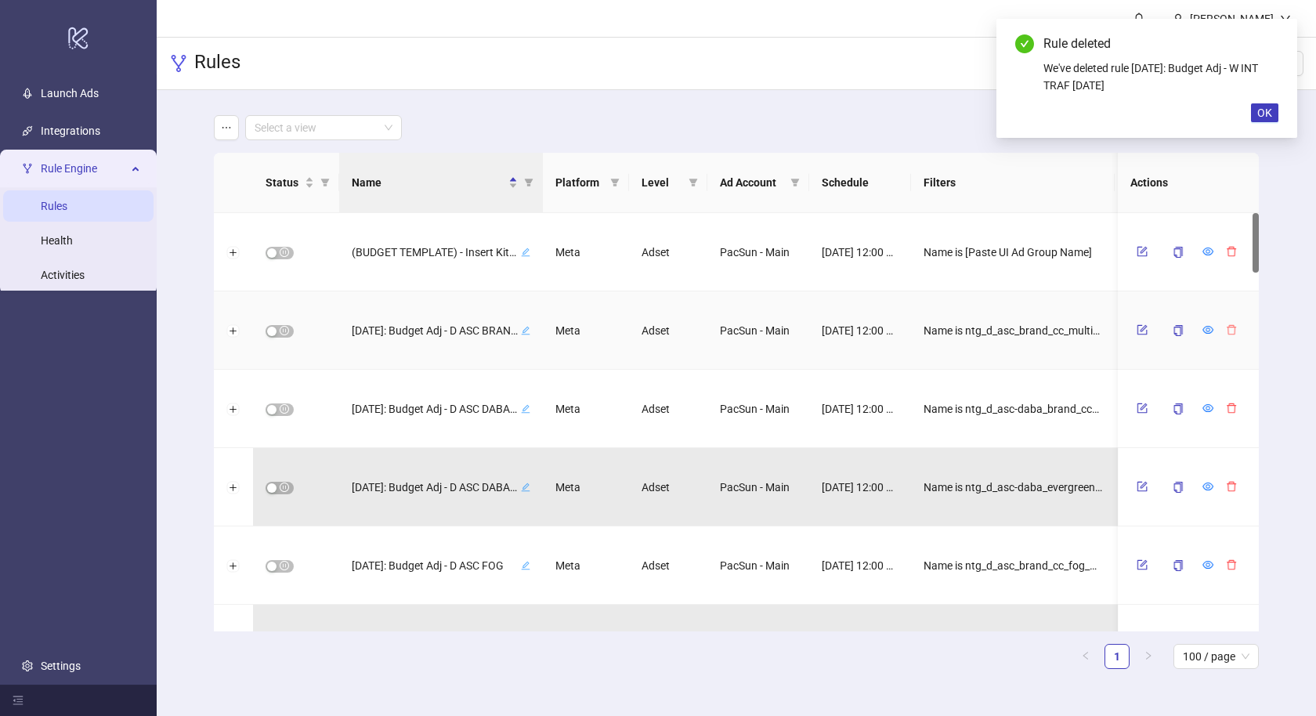
click at [1222, 327] on button "button" at bounding box center [1232, 329] width 24 height 19
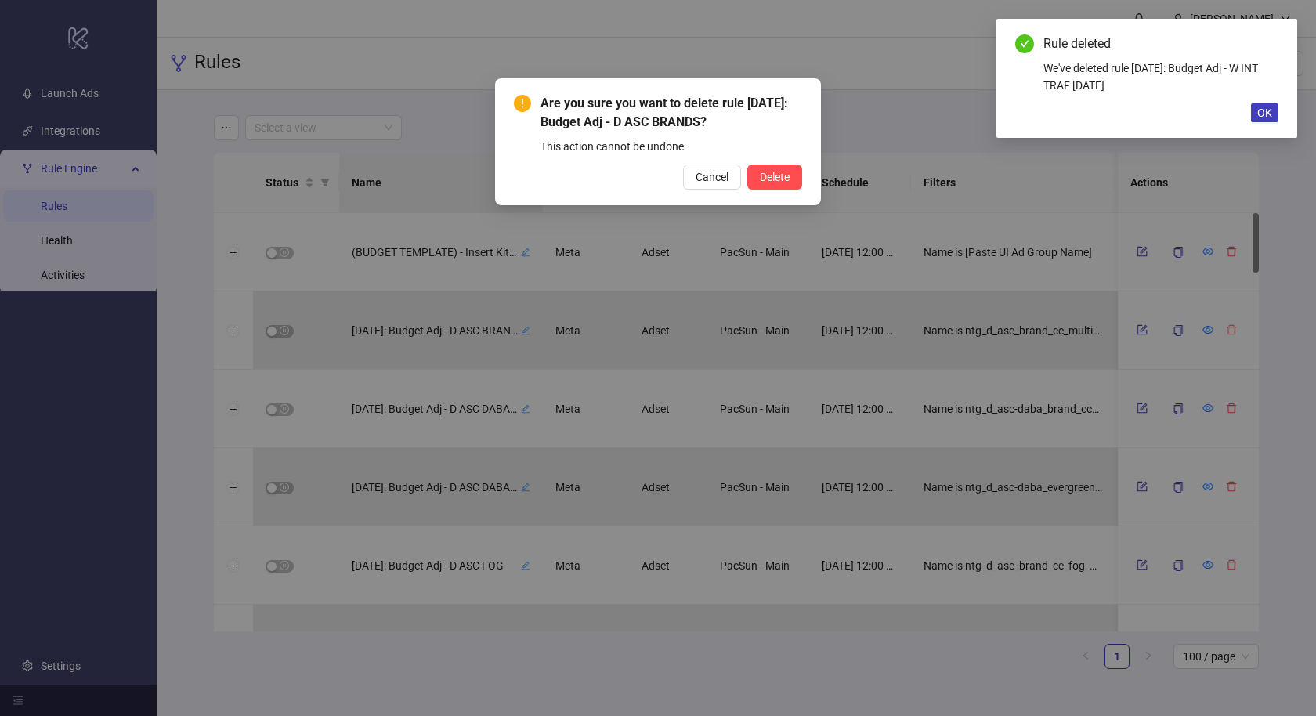
click at [747, 165] on button "Delete" at bounding box center [774, 177] width 55 height 25
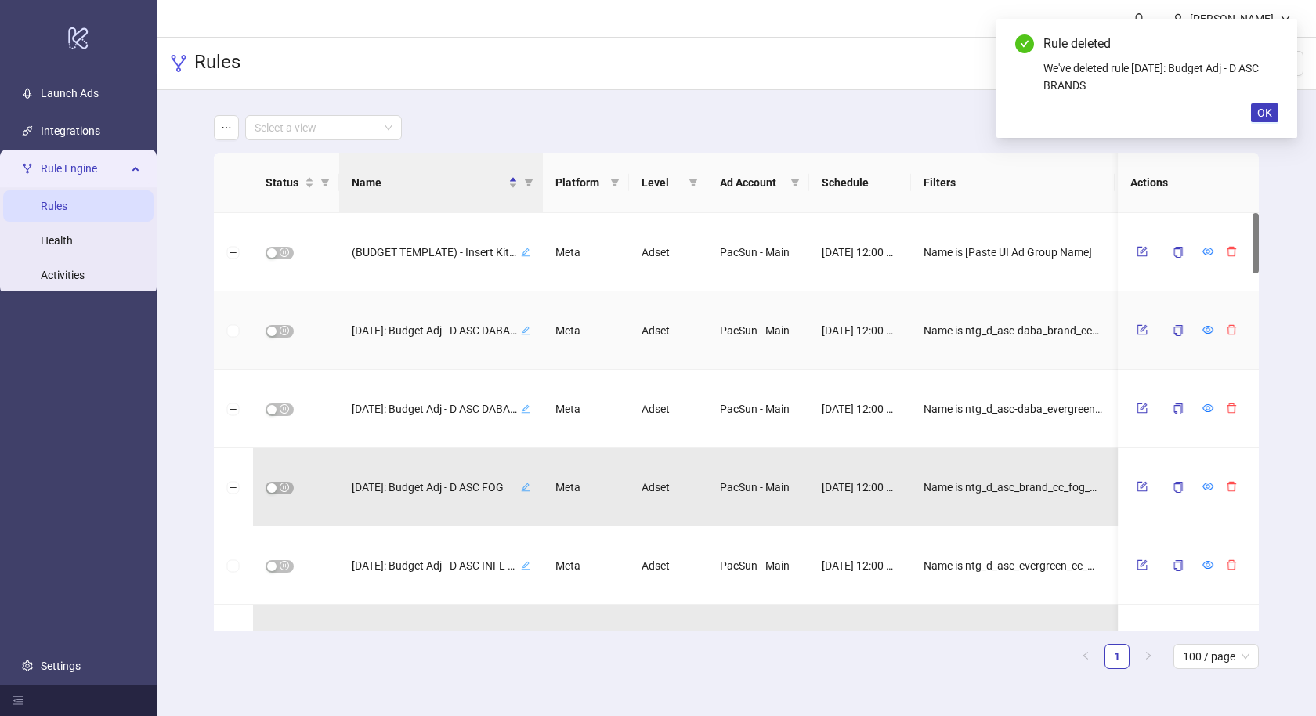
click at [1222, 327] on button "button" at bounding box center [1232, 329] width 24 height 19
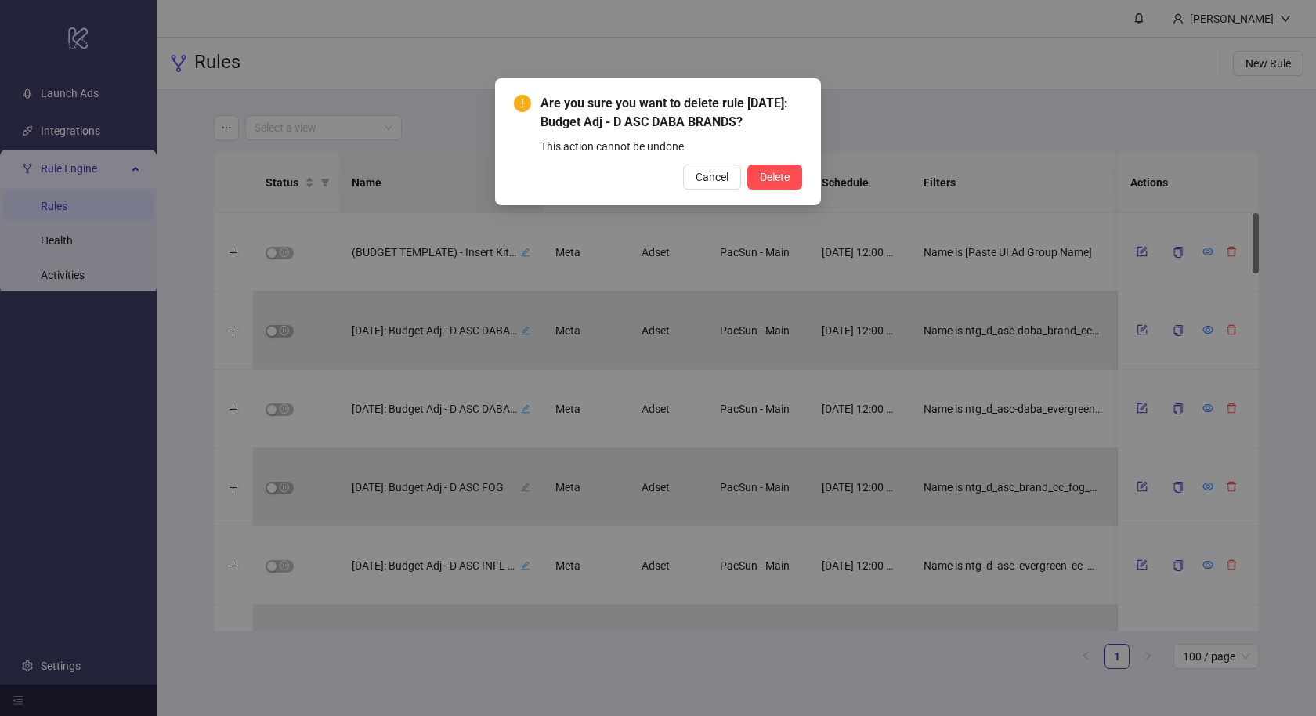
click at [747, 165] on button "Delete" at bounding box center [774, 177] width 55 height 25
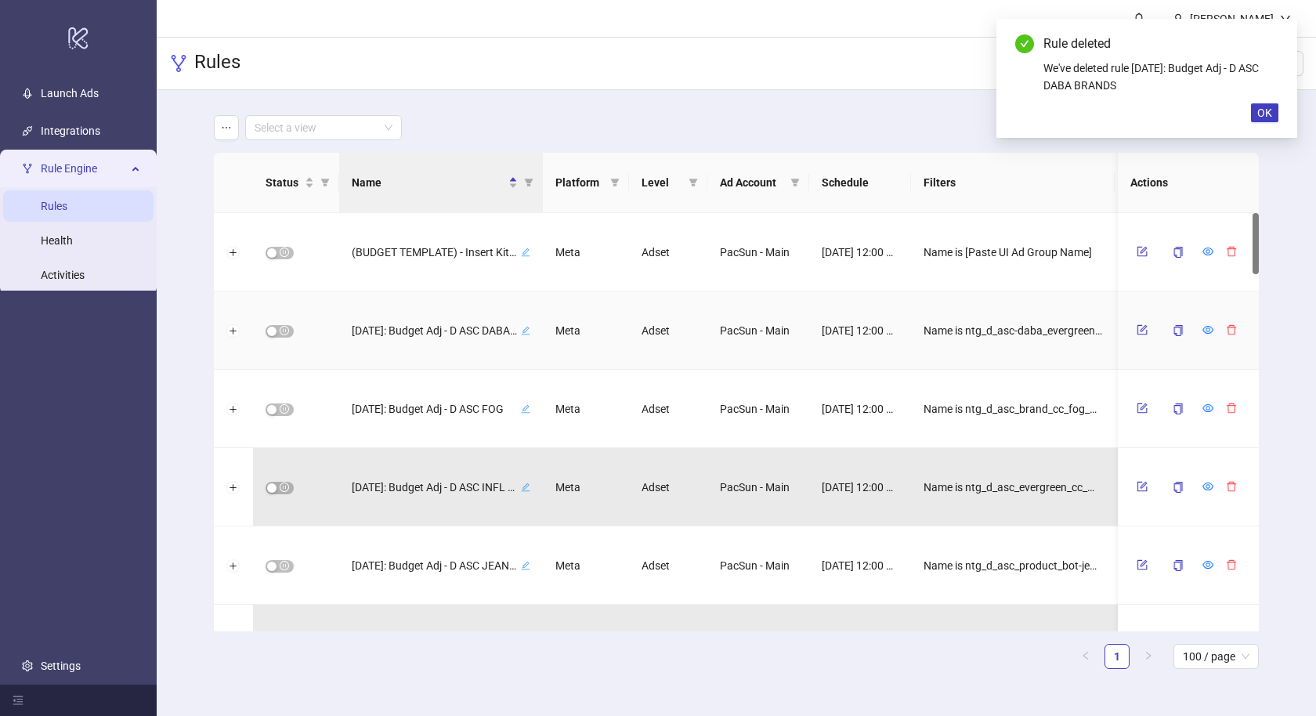
click at [1222, 327] on button "button" at bounding box center [1232, 329] width 24 height 19
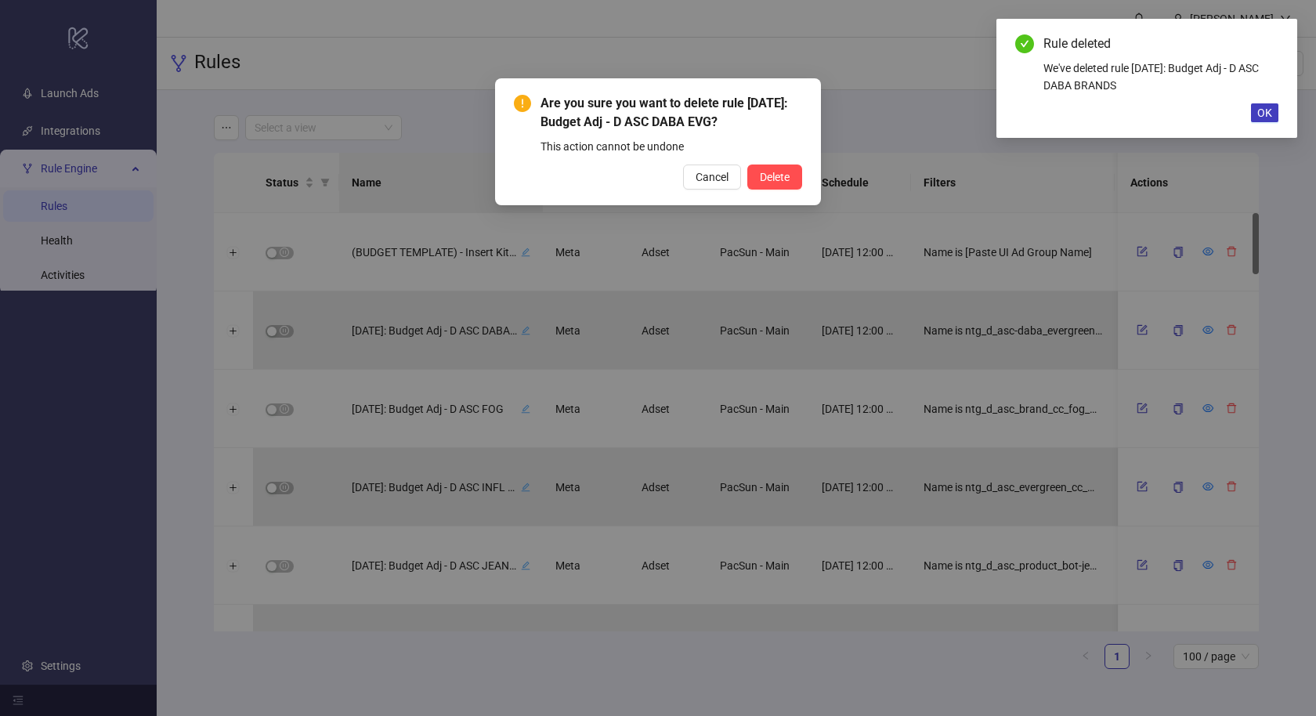
click at [747, 165] on button "Delete" at bounding box center [774, 177] width 55 height 25
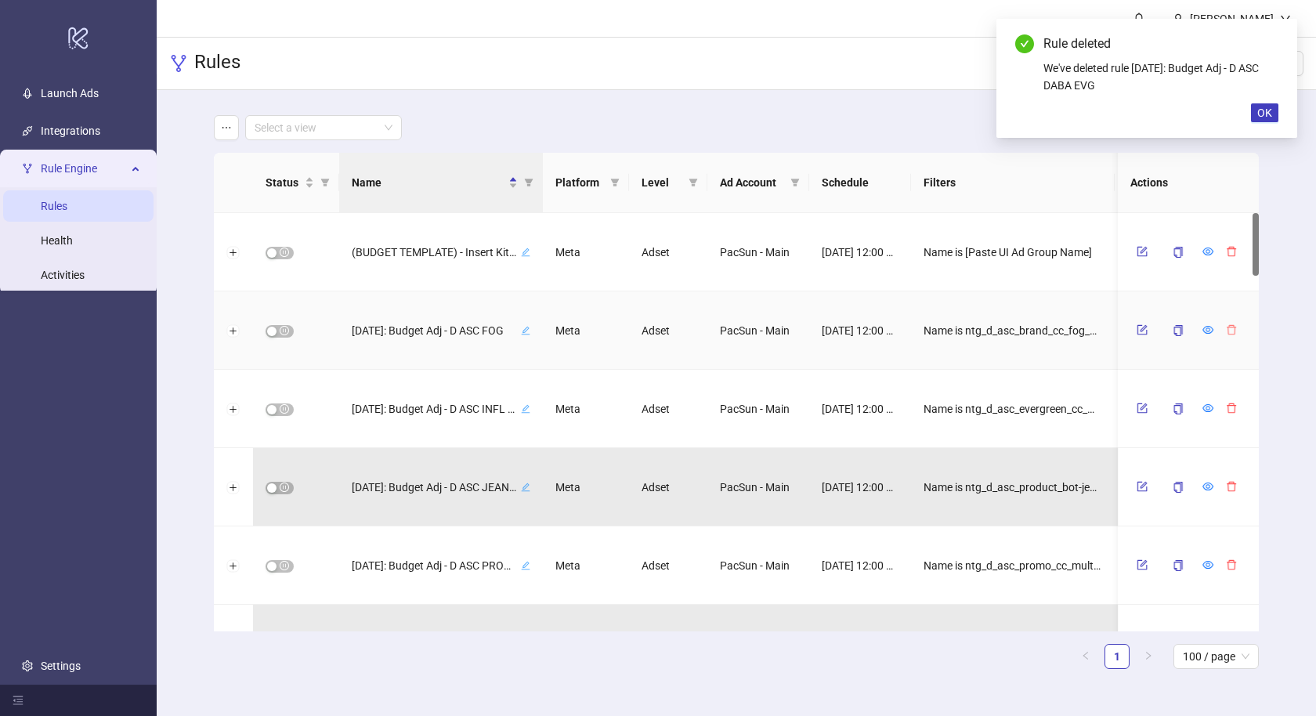
click at [1222, 327] on button "button" at bounding box center [1232, 329] width 24 height 19
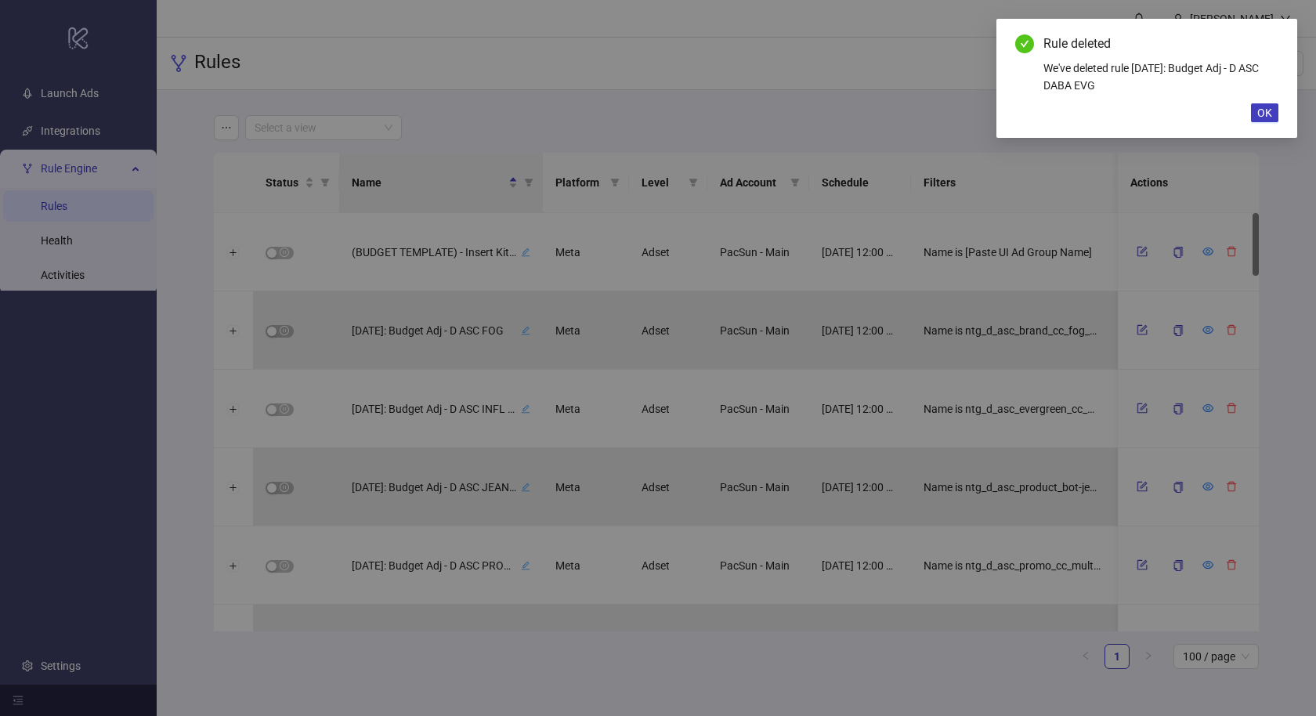
click at [747, 165] on button "Delete" at bounding box center [774, 177] width 55 height 25
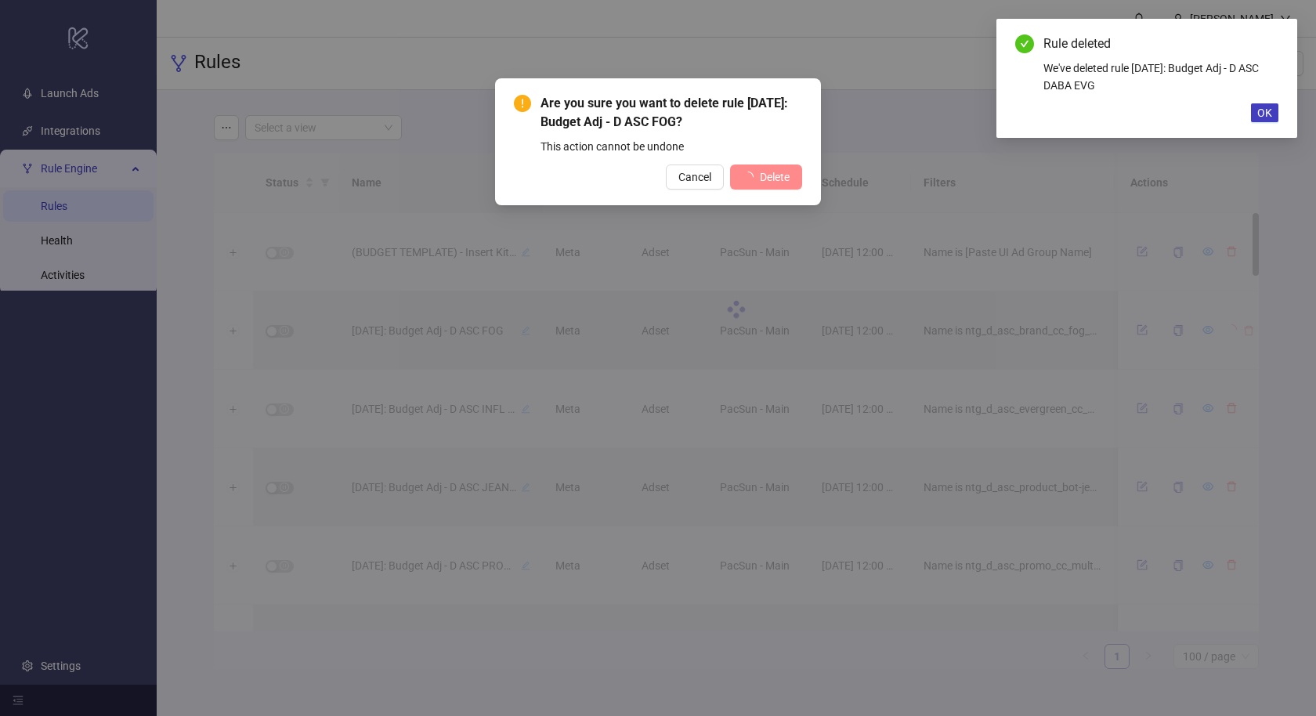
click at [1222, 327] on div "Are you sure you want to delete rule [DATE]: Budget Adj - D ASC FOG? This actio…" at bounding box center [658, 358] width 1316 height 716
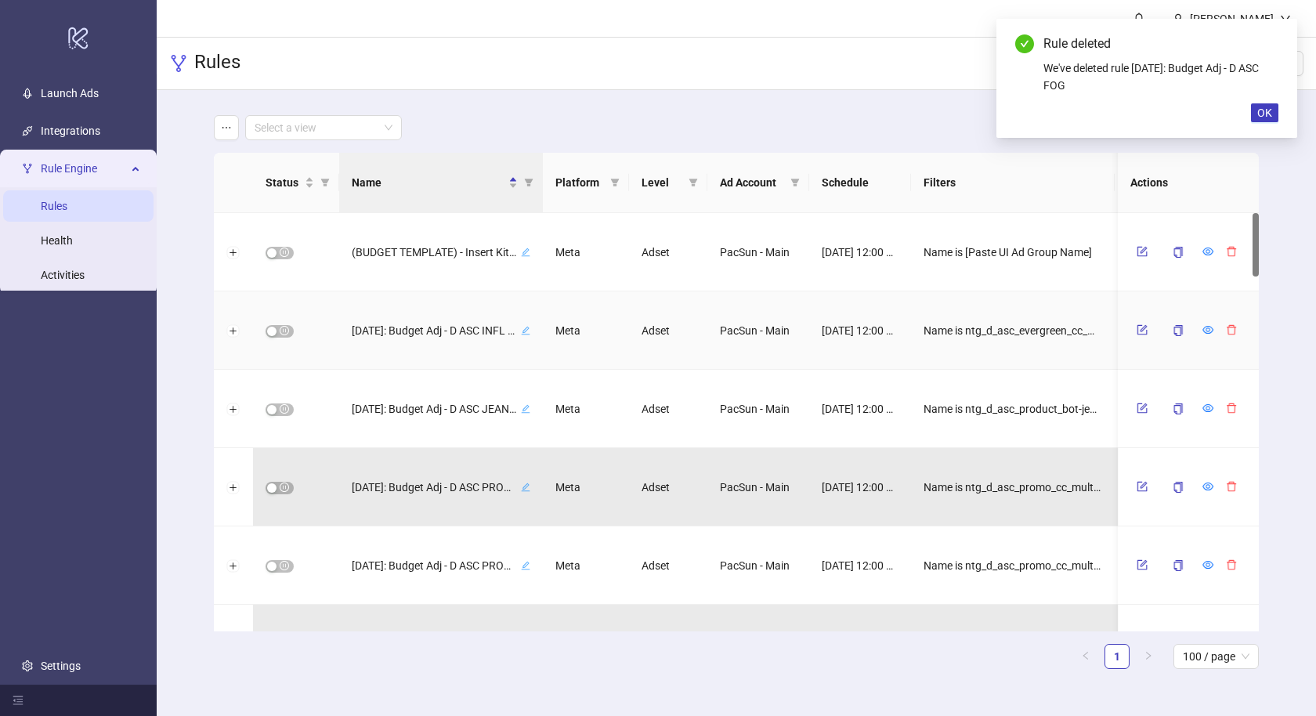
click at [1222, 327] on button "button" at bounding box center [1232, 329] width 24 height 19
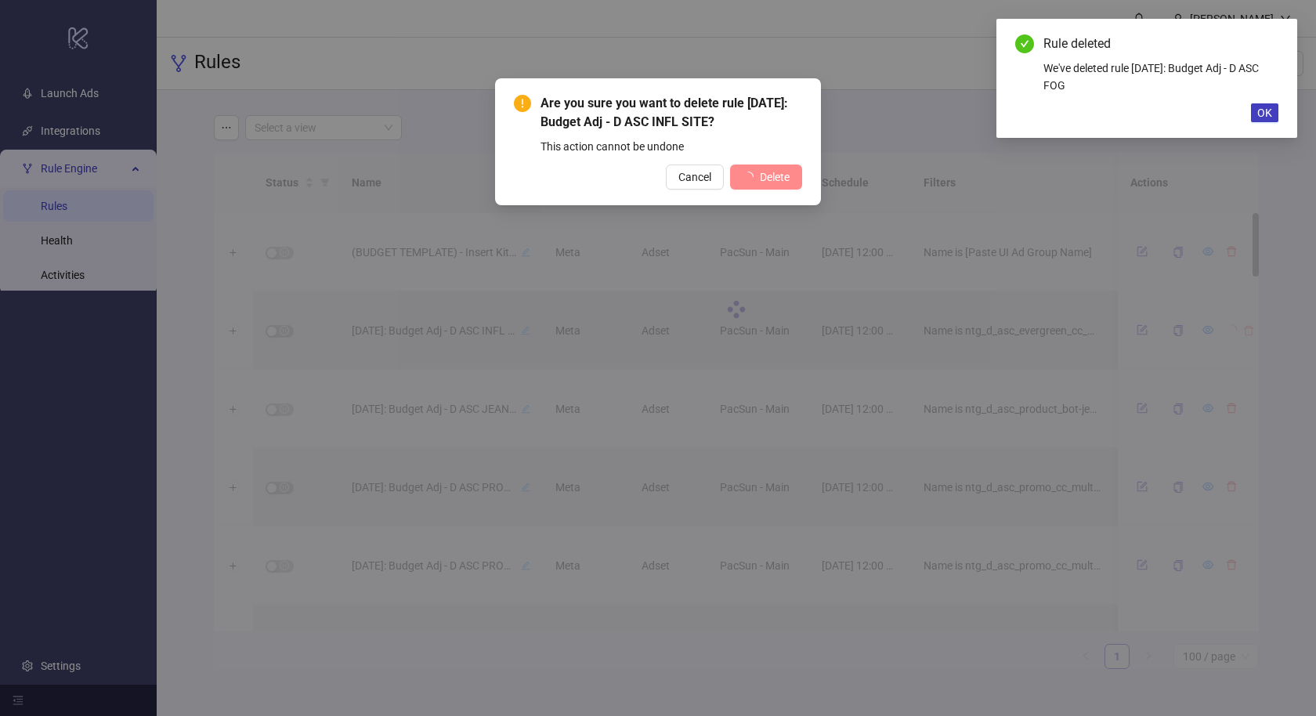
click at [1222, 327] on div "Are you sure you want to delete rule [DATE]: Budget Adj - D ASC INFL SITE? This…" at bounding box center [658, 358] width 1316 height 716
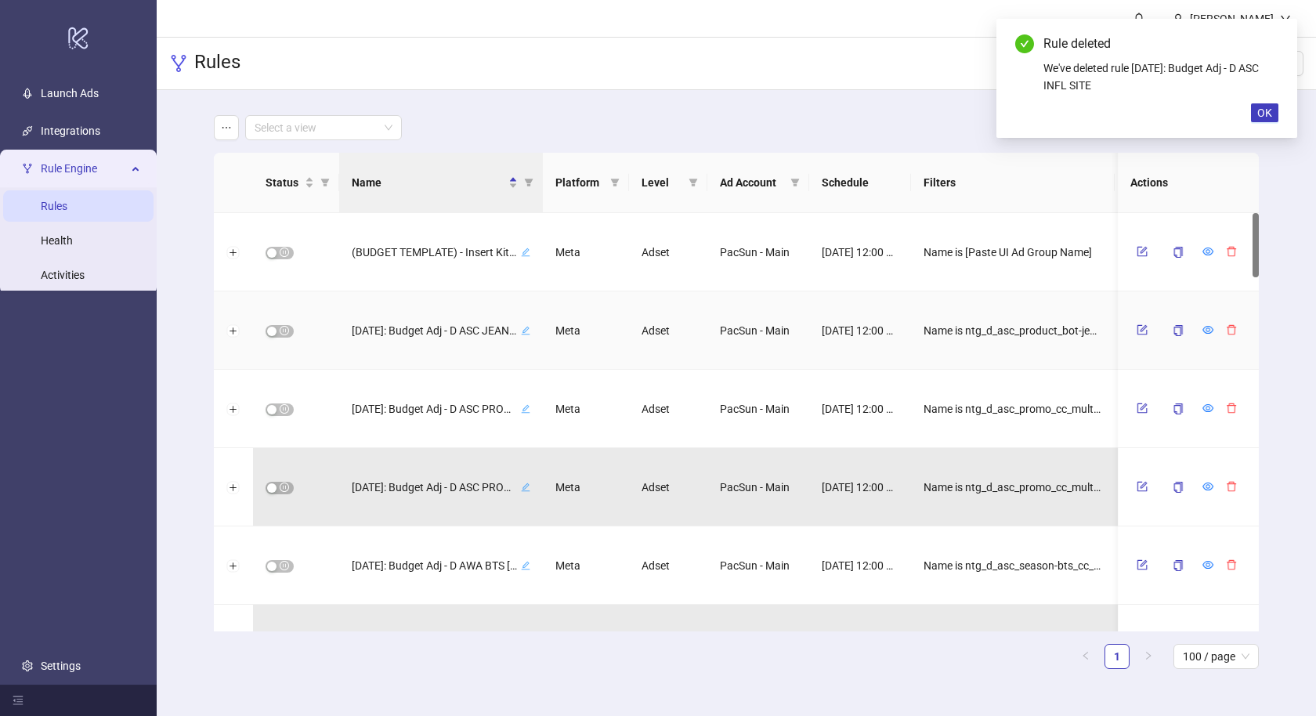
click at [1222, 327] on button "button" at bounding box center [1232, 329] width 24 height 19
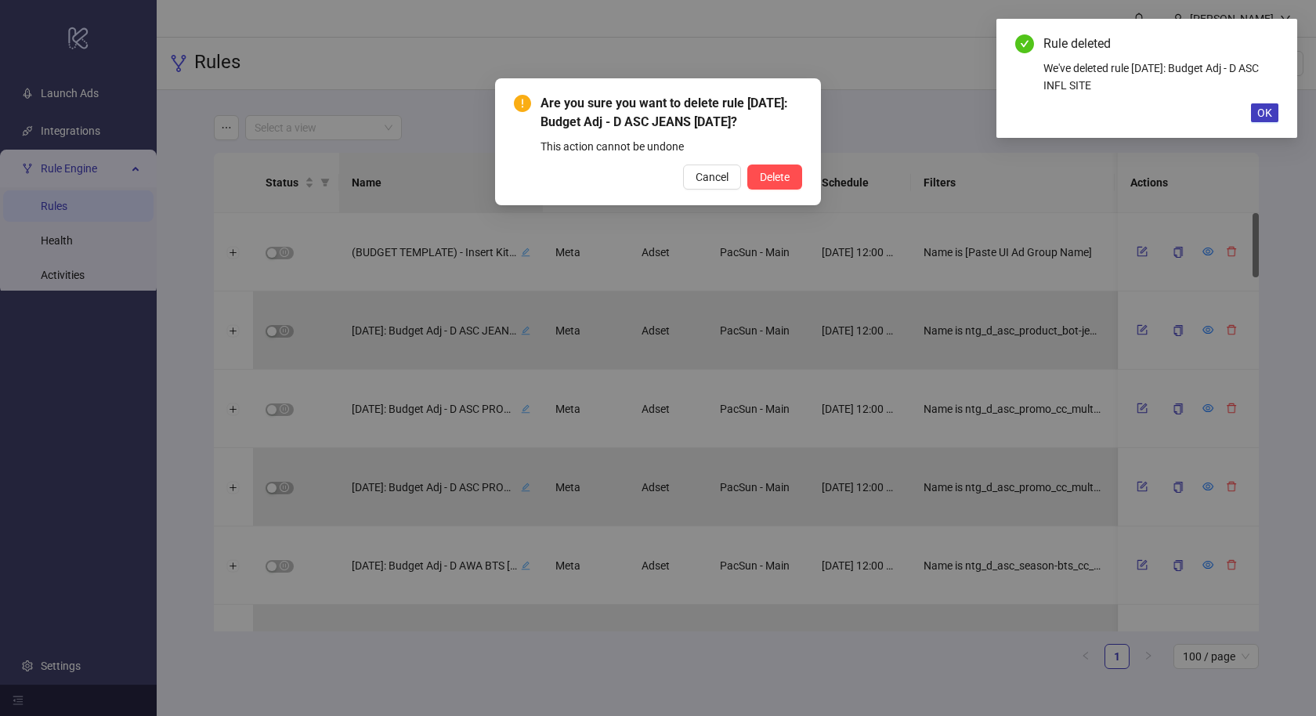
click at [747, 165] on button "Delete" at bounding box center [774, 177] width 55 height 25
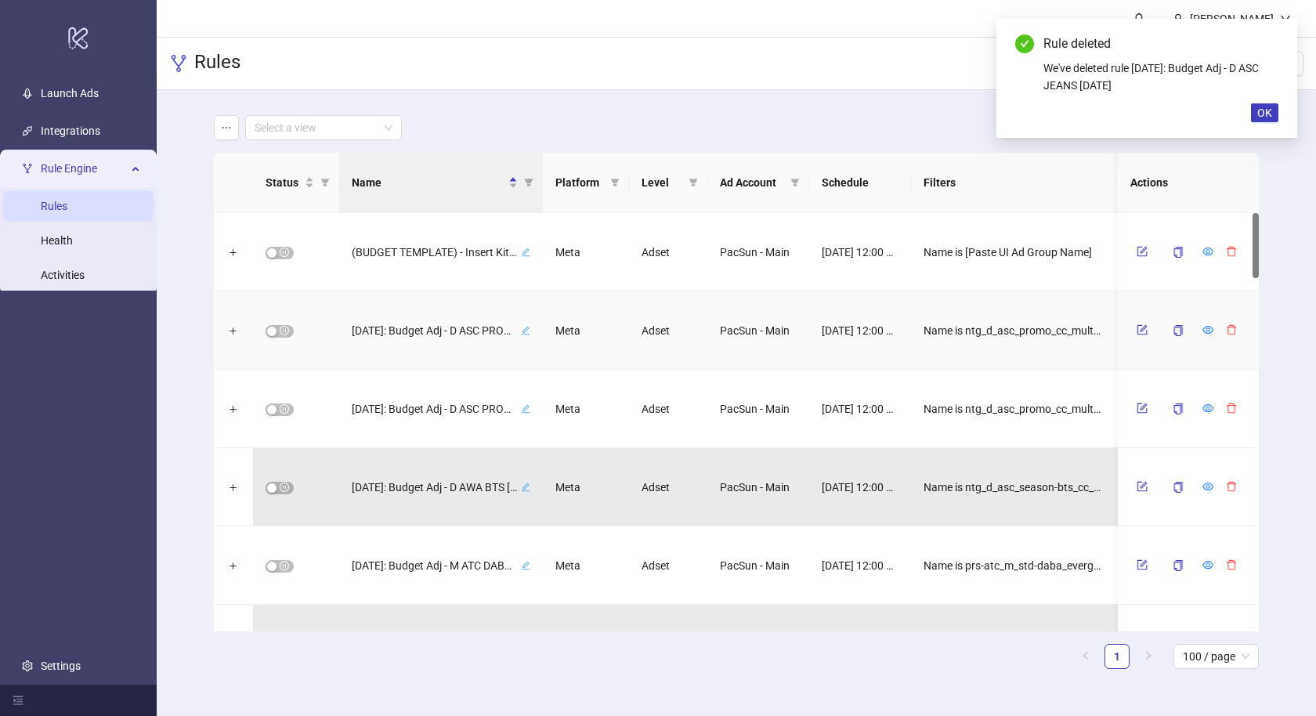
click at [1222, 327] on button "button" at bounding box center [1232, 329] width 24 height 19
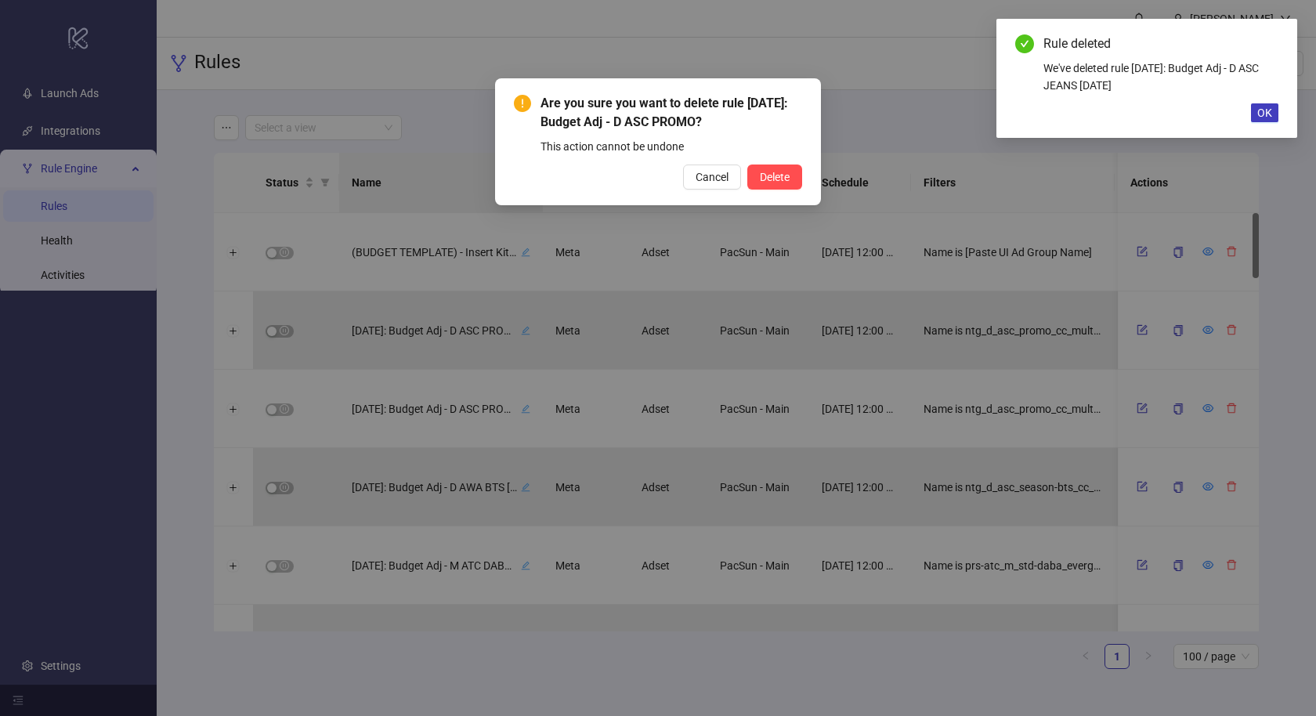
click at [747, 165] on button "Delete" at bounding box center [774, 177] width 55 height 25
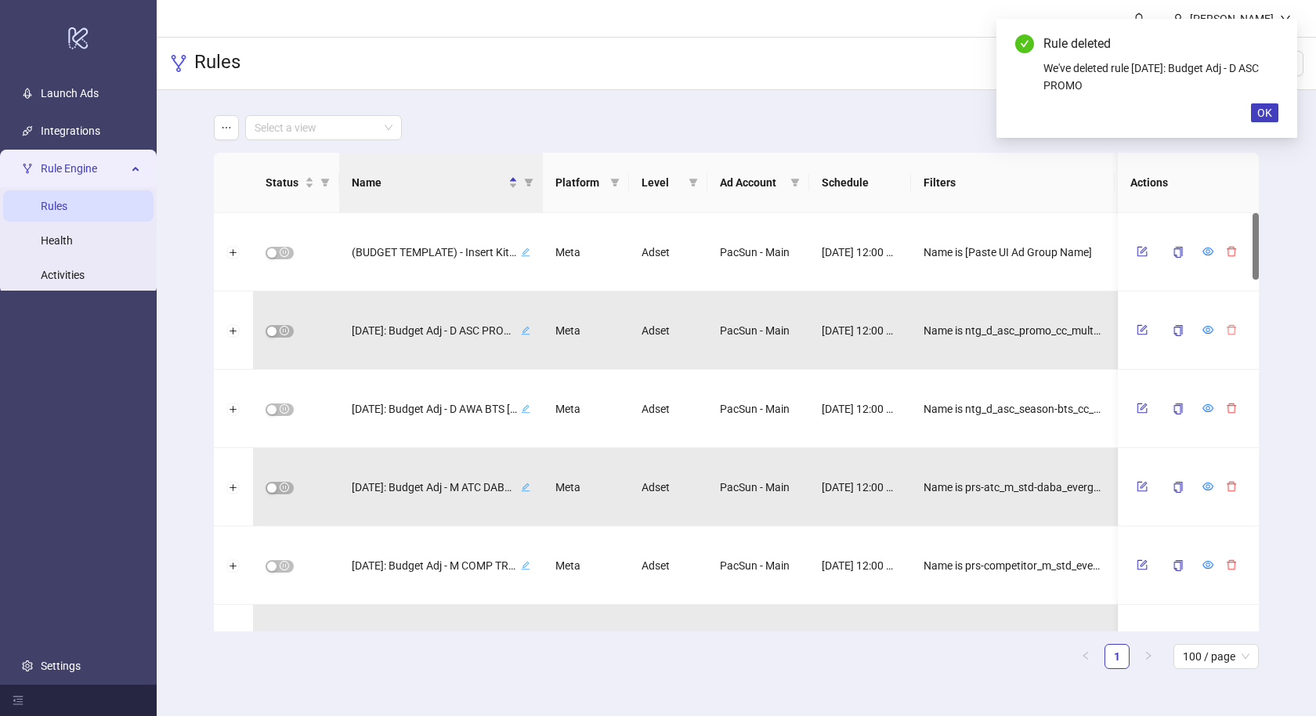
click at [1223, 327] on button "button" at bounding box center [1232, 329] width 24 height 19
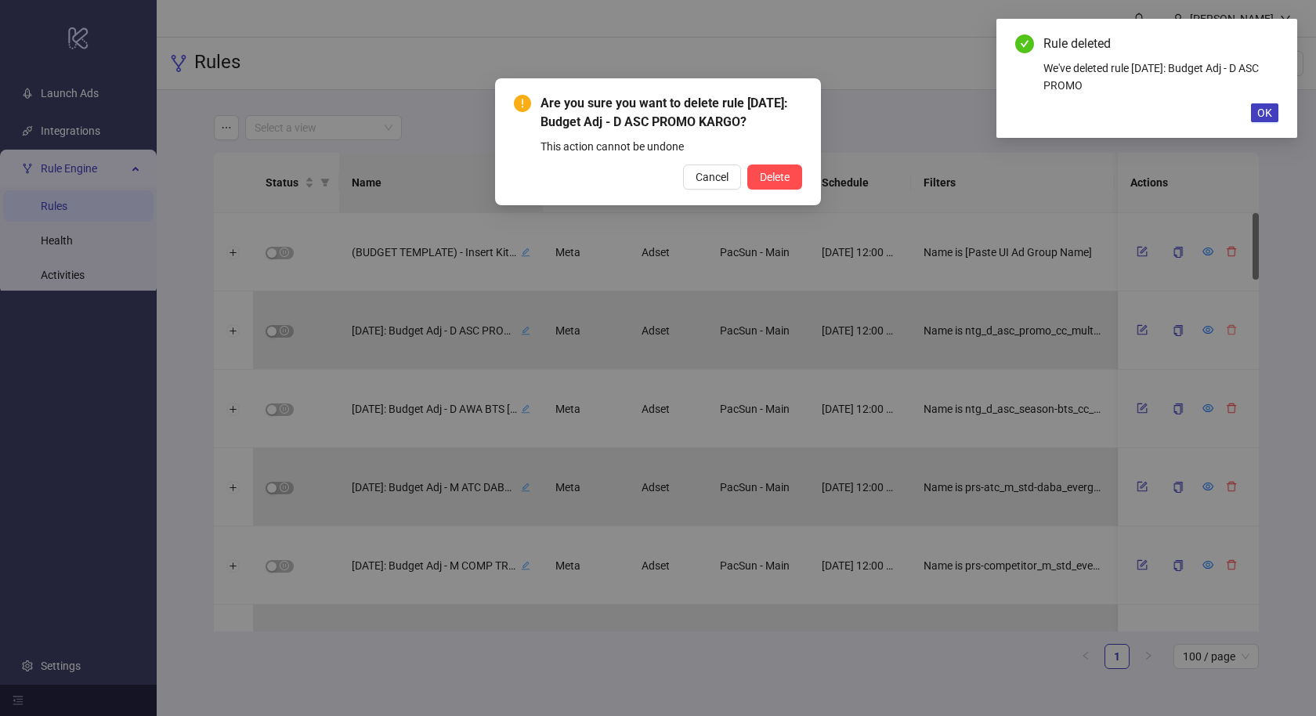
click at [747, 165] on button "Delete" at bounding box center [774, 177] width 55 height 25
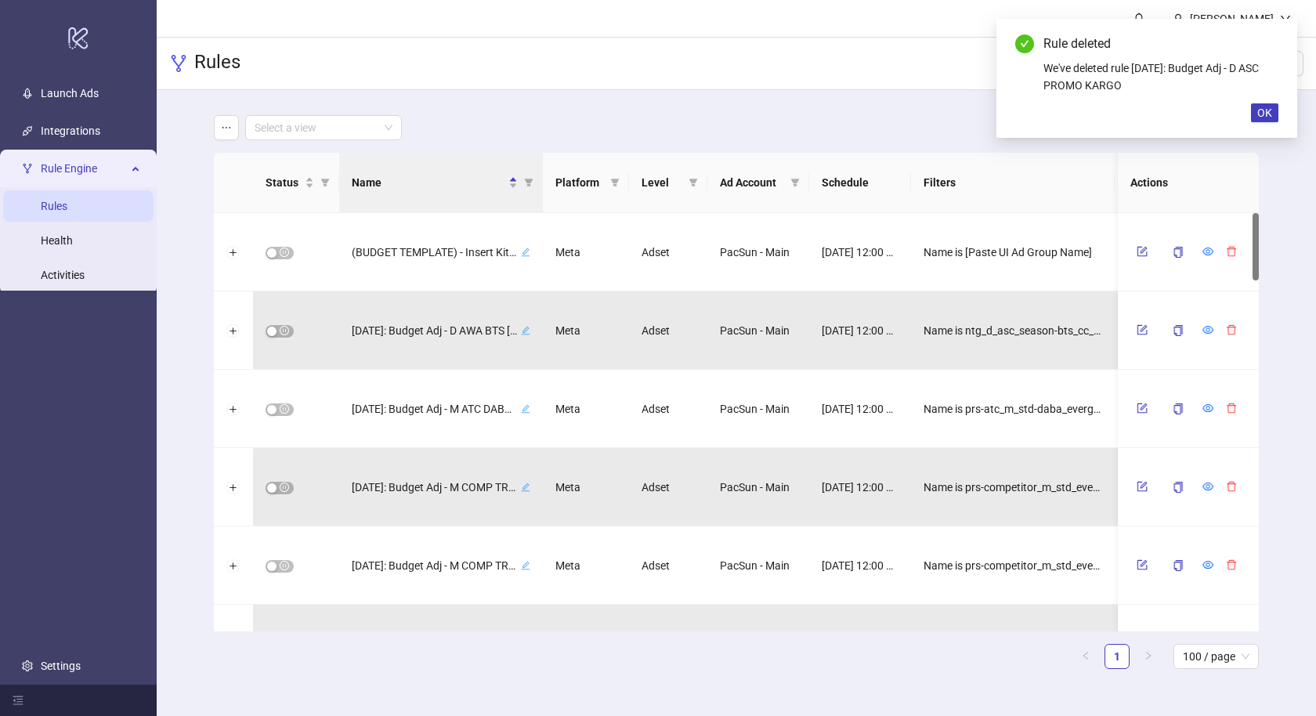
click at [1220, 327] on button "button" at bounding box center [1232, 329] width 24 height 19
click at [747, 165] on button "Delete" at bounding box center [774, 177] width 55 height 25
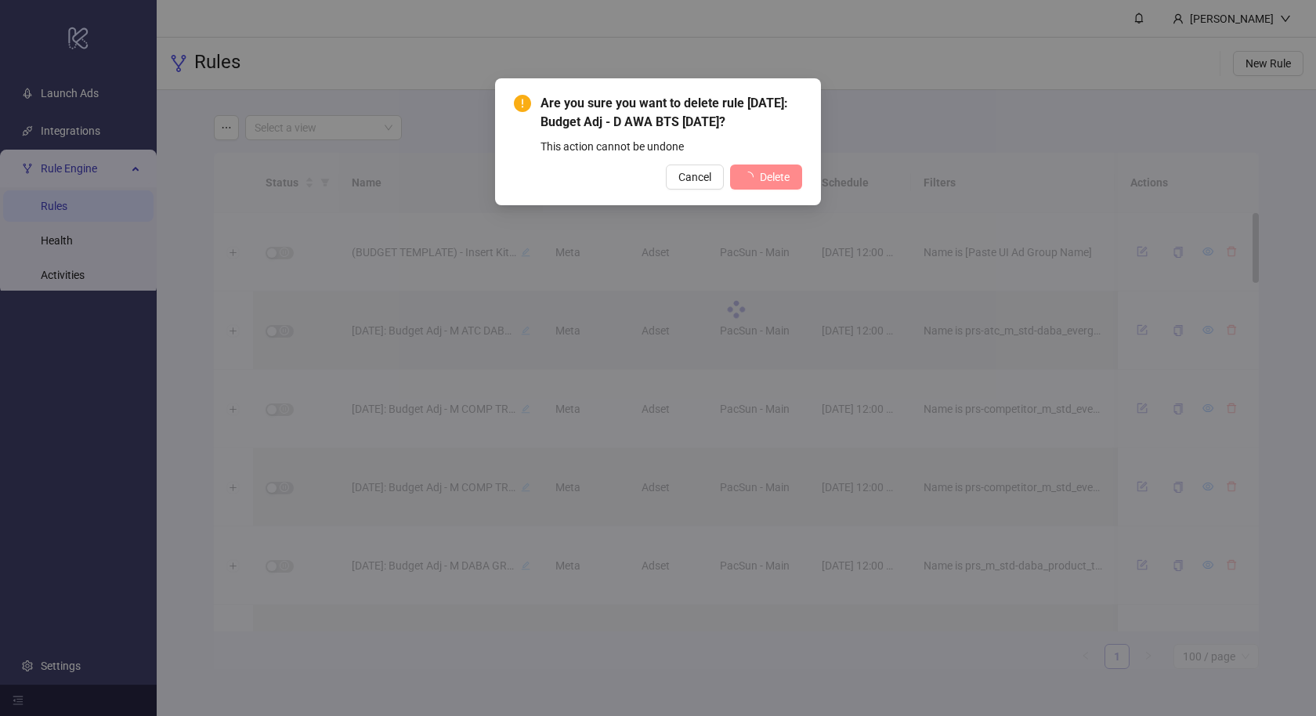
click at [1220, 327] on div "Are you sure you want to delete rule [DATE]: Budget Adj - D AWA BTS [DATE]? Thi…" at bounding box center [658, 358] width 1316 height 716
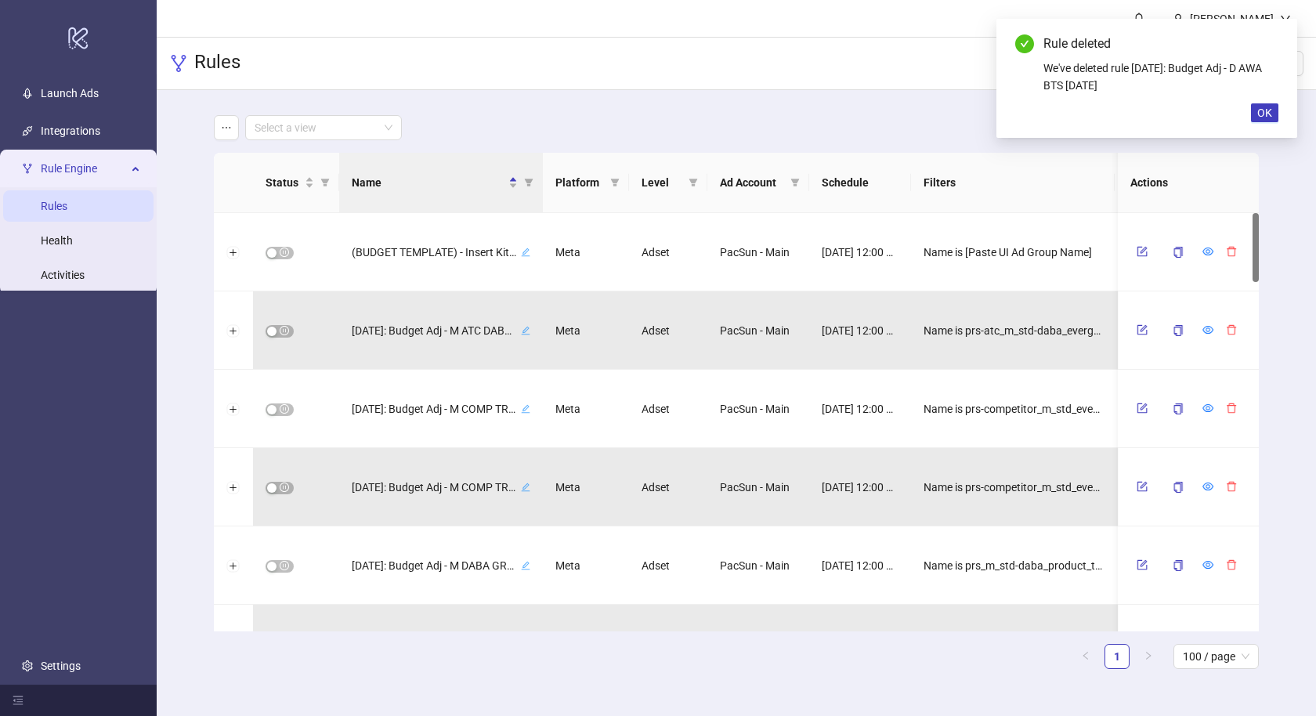
click at [1220, 327] on button "button" at bounding box center [1232, 329] width 24 height 19
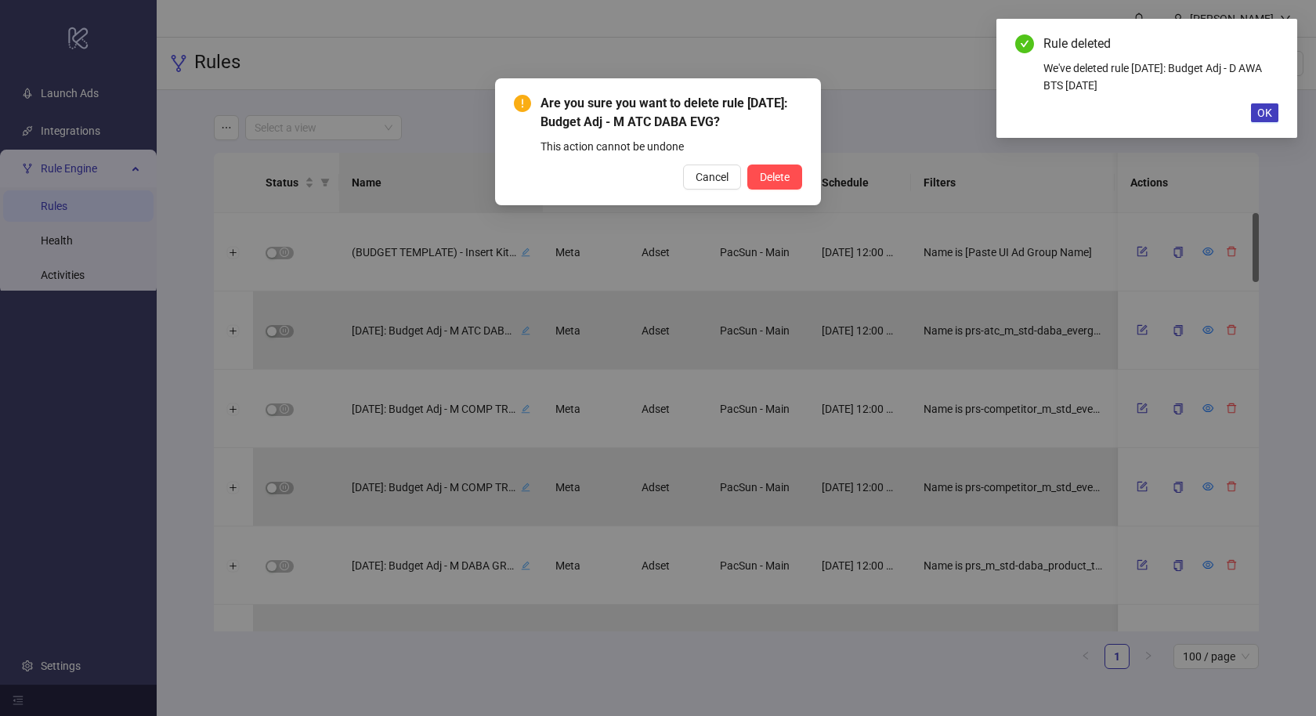
click at [747, 165] on button "Delete" at bounding box center [774, 177] width 55 height 25
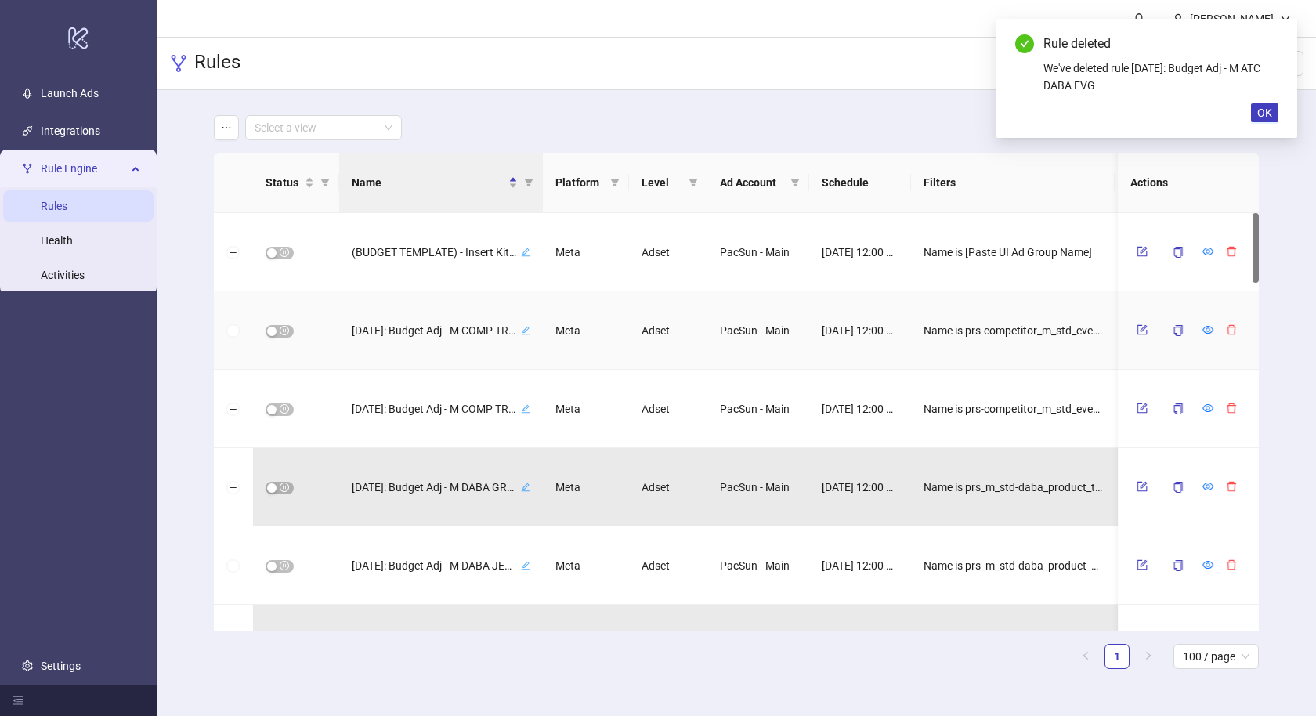
click at [1220, 327] on button "button" at bounding box center [1232, 329] width 24 height 19
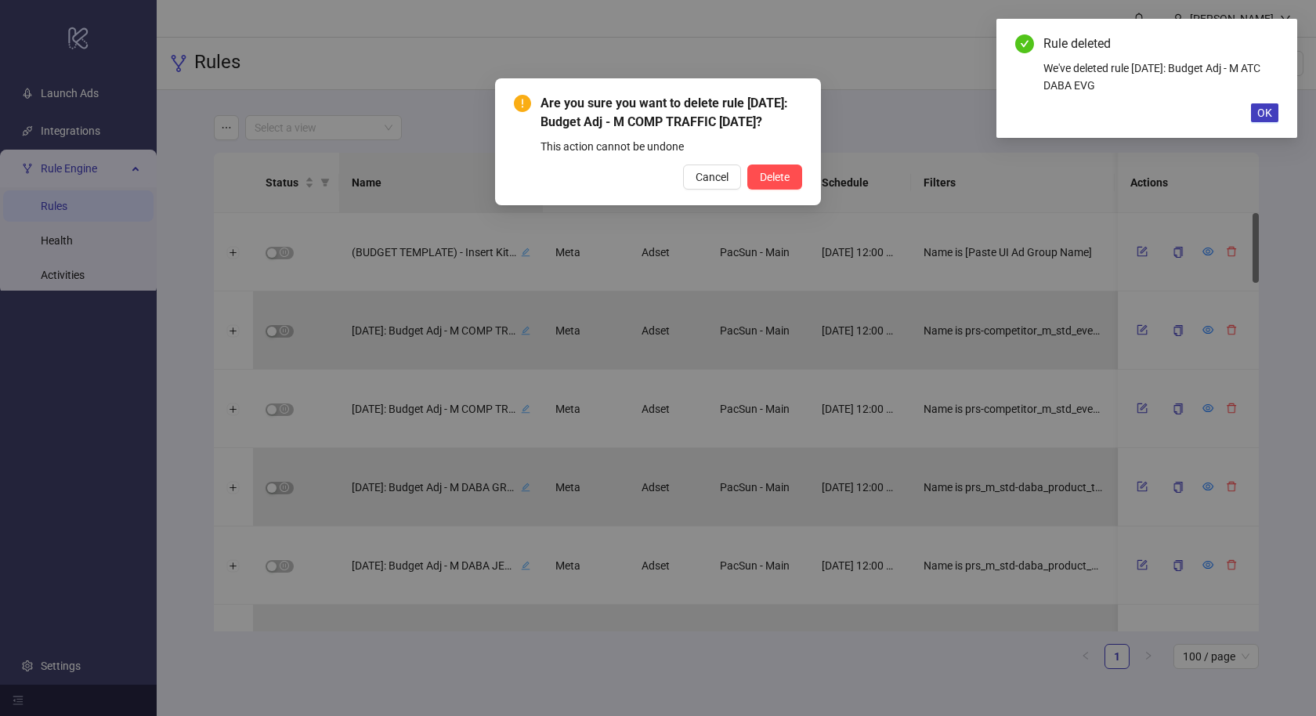
click at [747, 165] on button "Delete" at bounding box center [774, 177] width 55 height 25
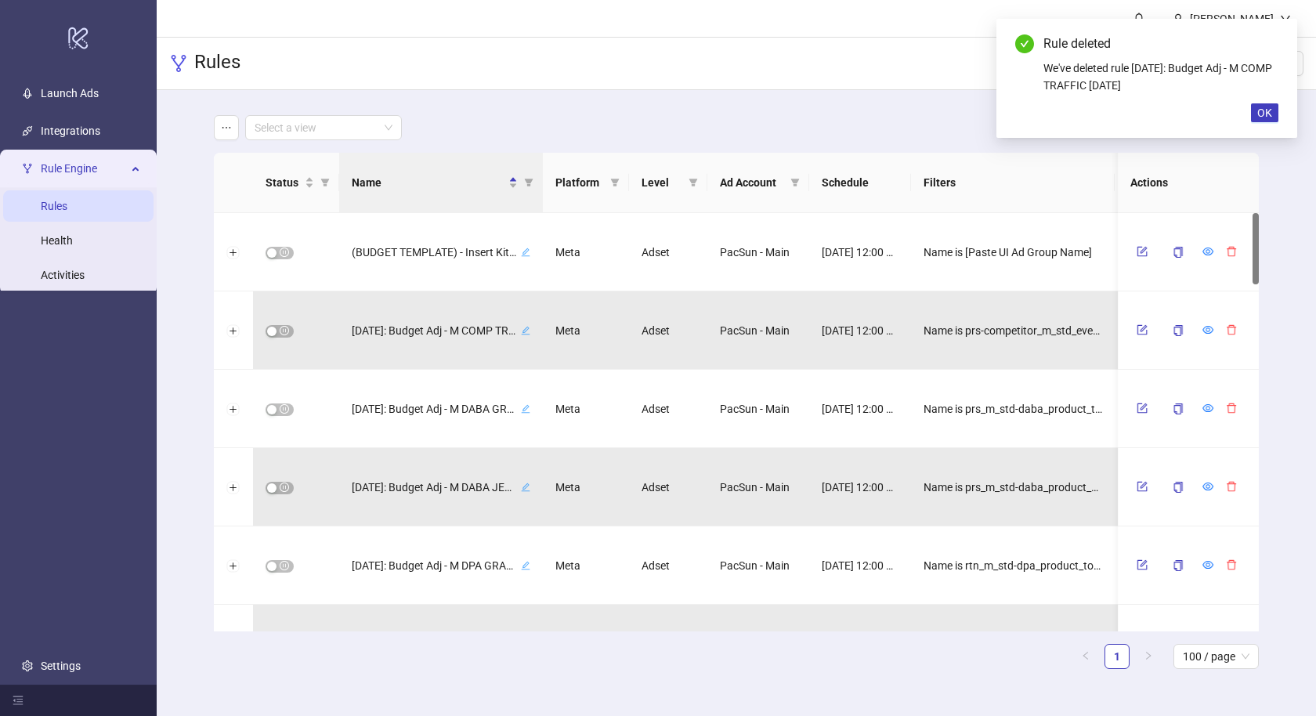
click at [1220, 327] on div "Are you sure you want to delete rule [DATE]: Budget Adj - M COMP TRAFFIC [DATE]…" at bounding box center [658, 358] width 1316 height 716
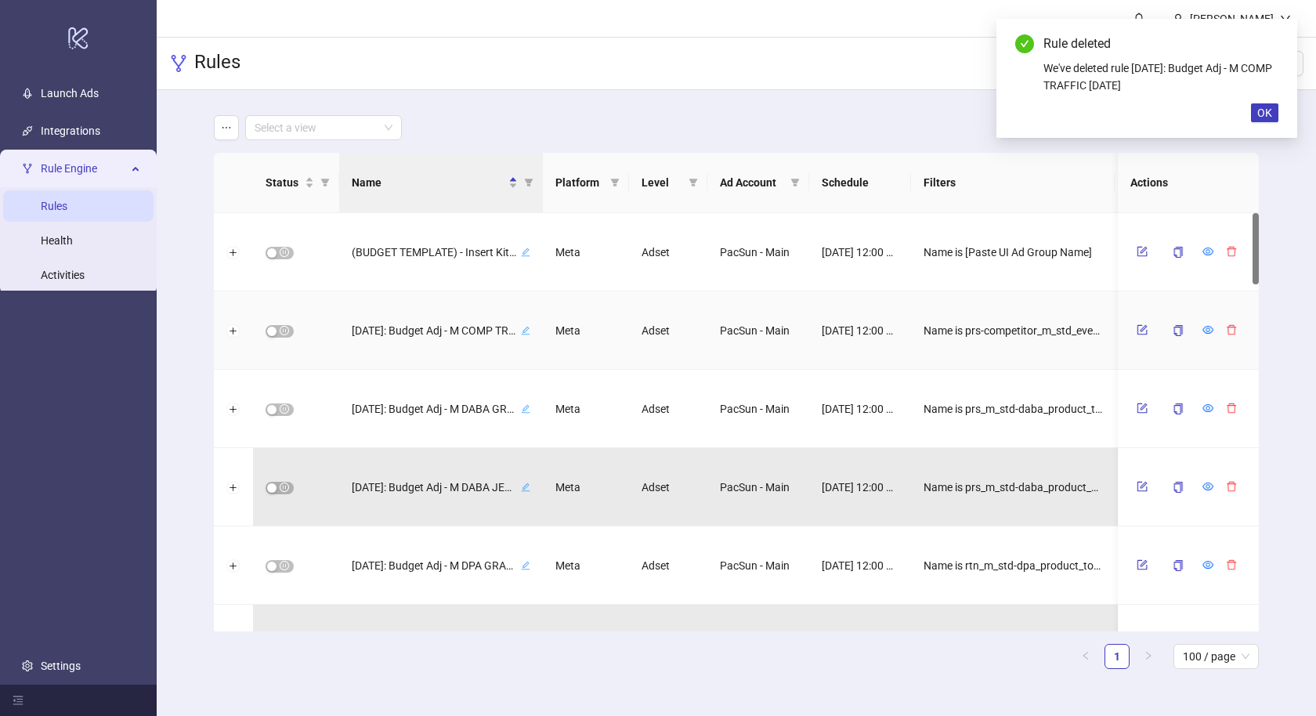
click at [1220, 327] on button "button" at bounding box center [1232, 329] width 24 height 19
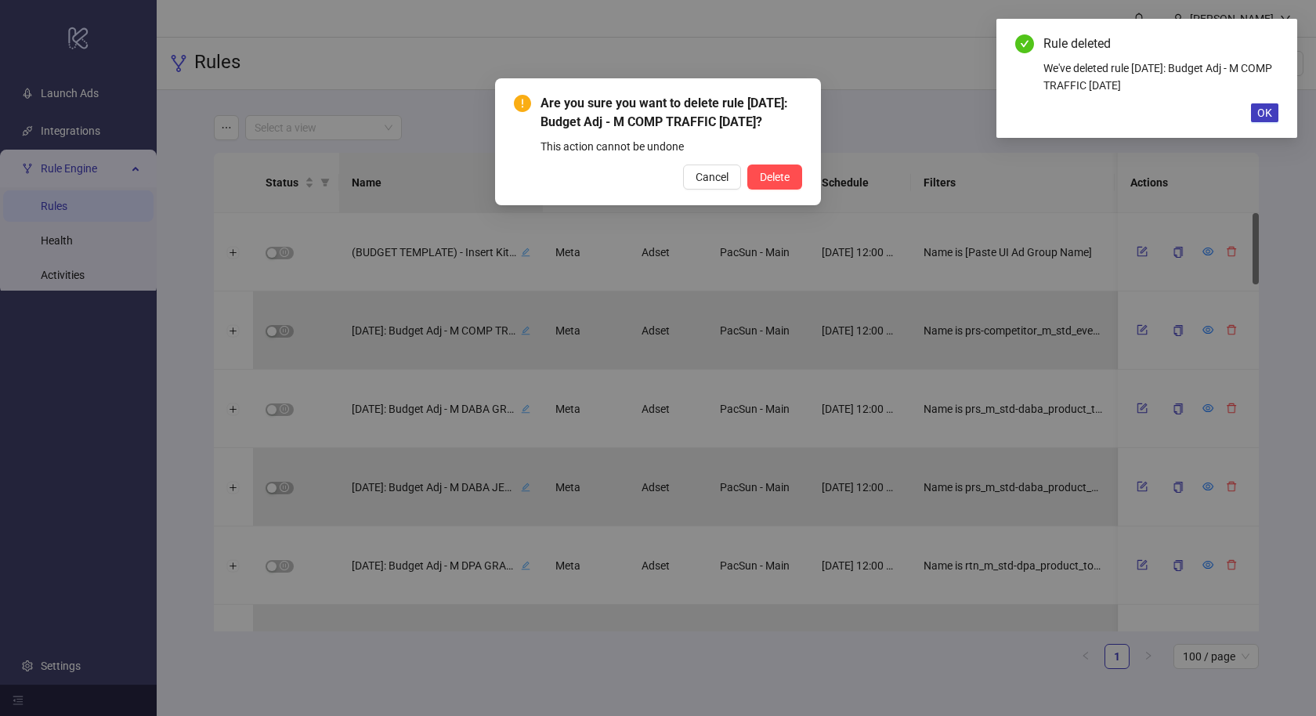
click at [747, 165] on button "Delete" at bounding box center [774, 177] width 55 height 25
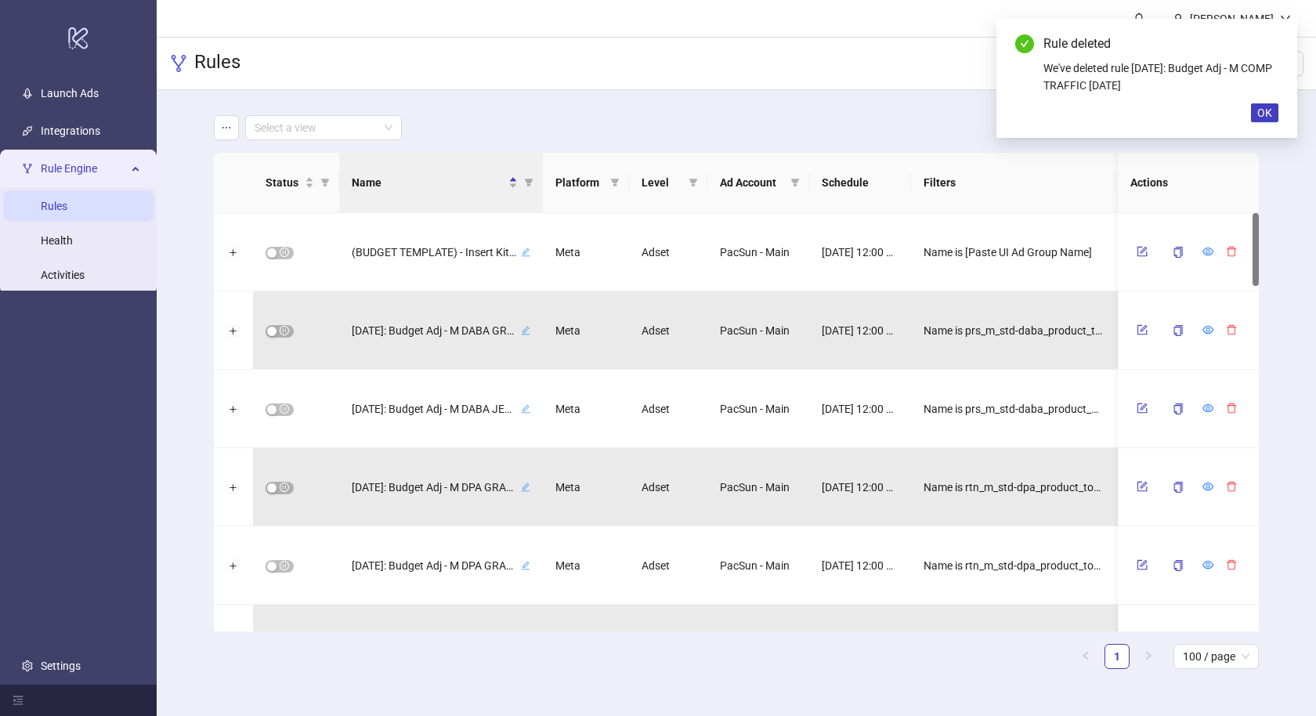
click at [1220, 327] on button "button" at bounding box center [1232, 329] width 24 height 19
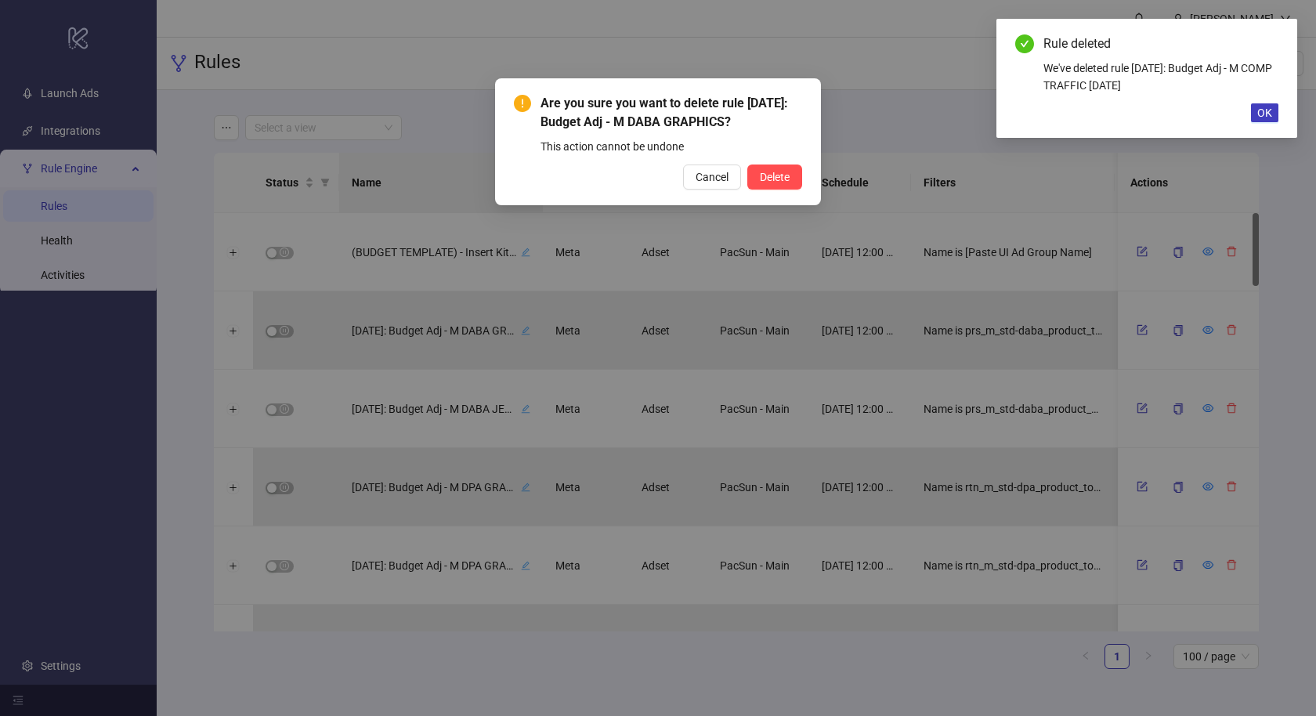
click at [747, 165] on button "Delete" at bounding box center [774, 177] width 55 height 25
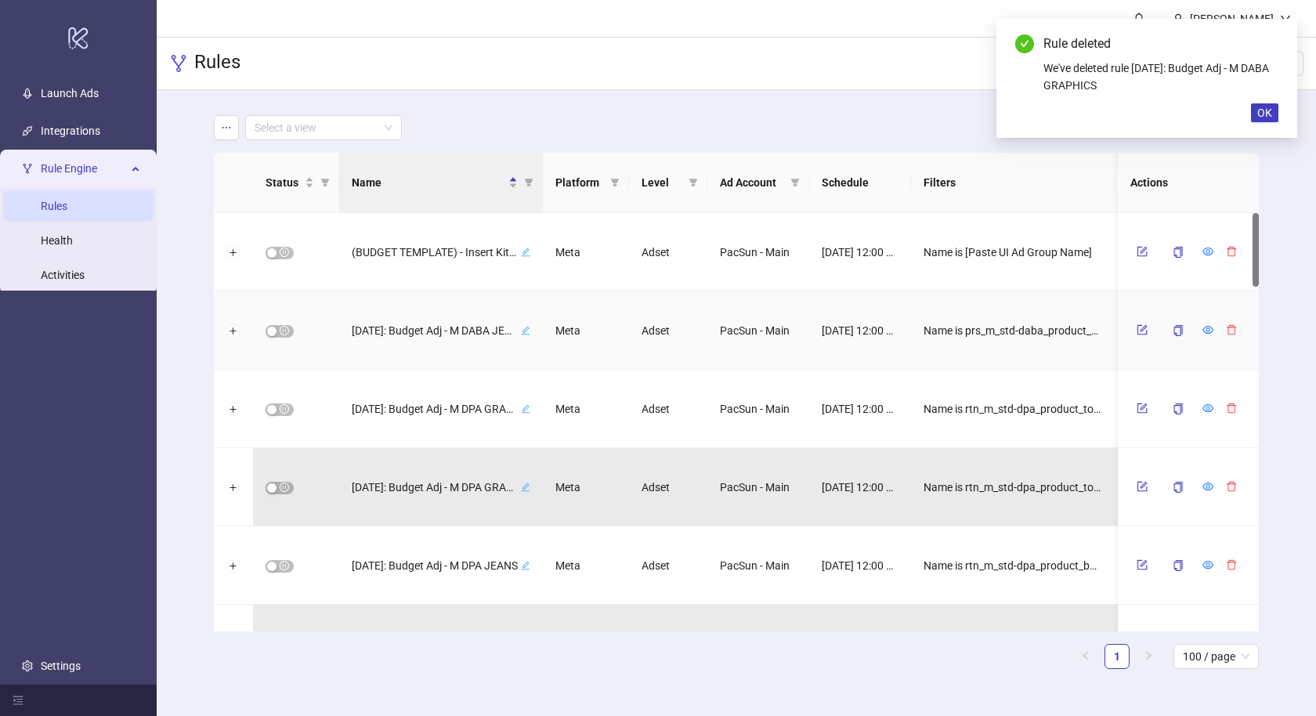
click at [1220, 327] on button "button" at bounding box center [1232, 329] width 24 height 19
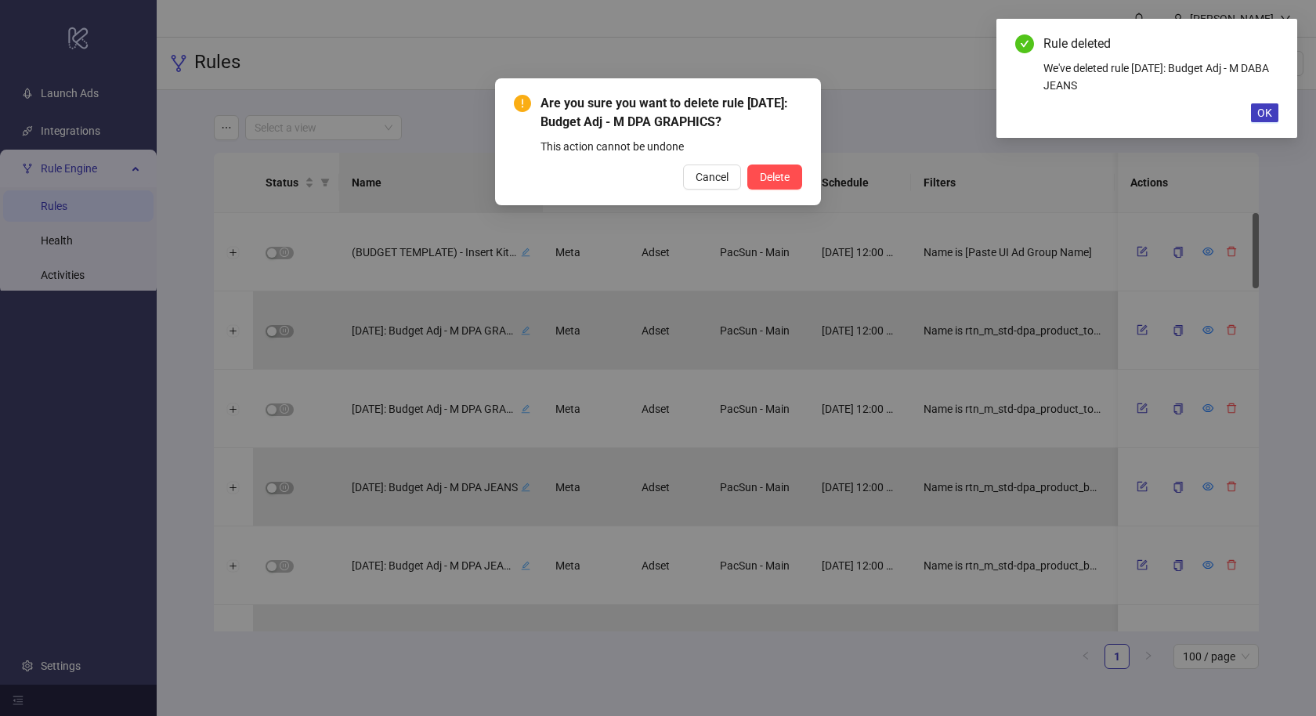
click at [747, 165] on button "Delete" at bounding box center [774, 177] width 55 height 25
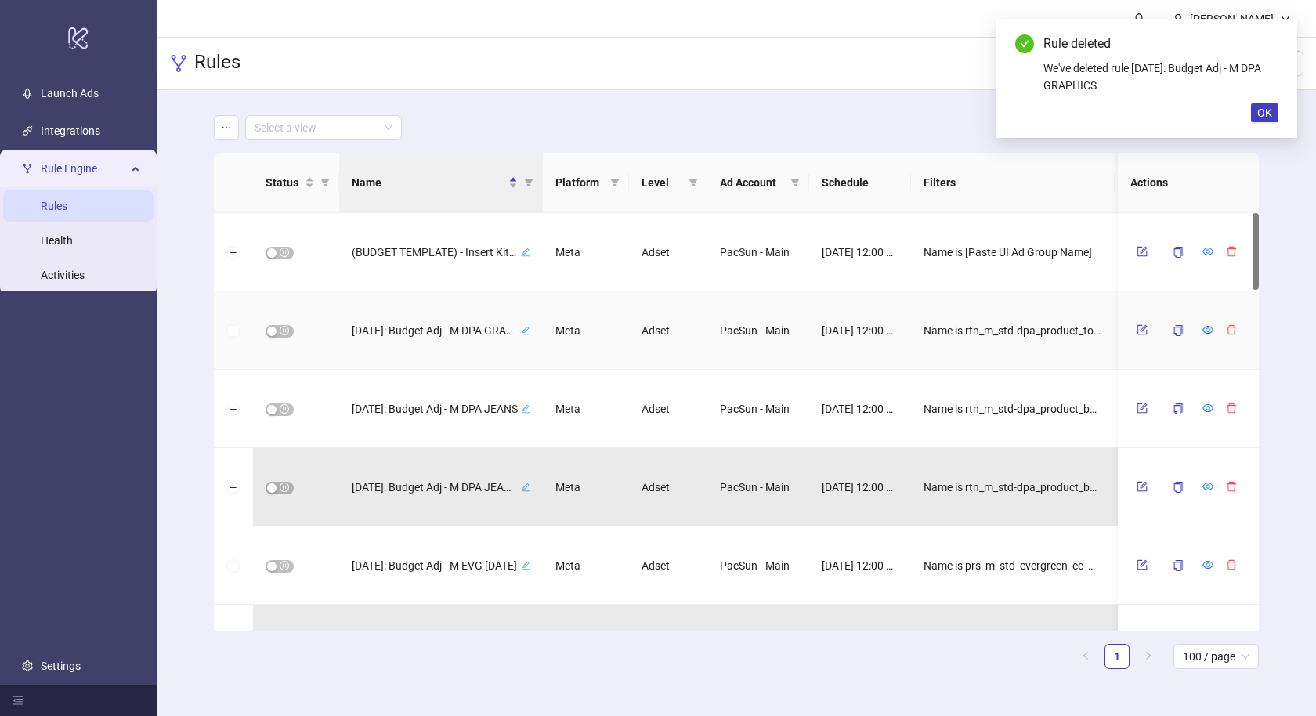
click at [1220, 327] on button "button" at bounding box center [1232, 329] width 24 height 19
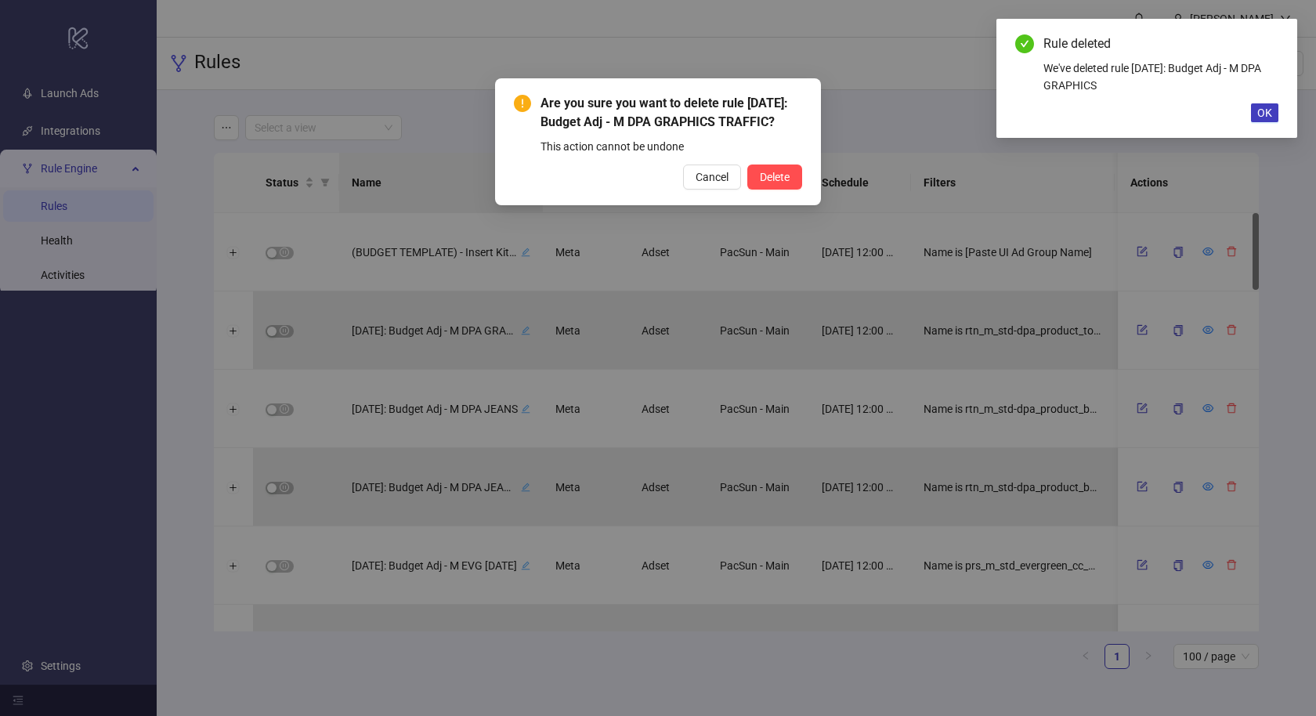
click at [747, 165] on button "Delete" at bounding box center [774, 177] width 55 height 25
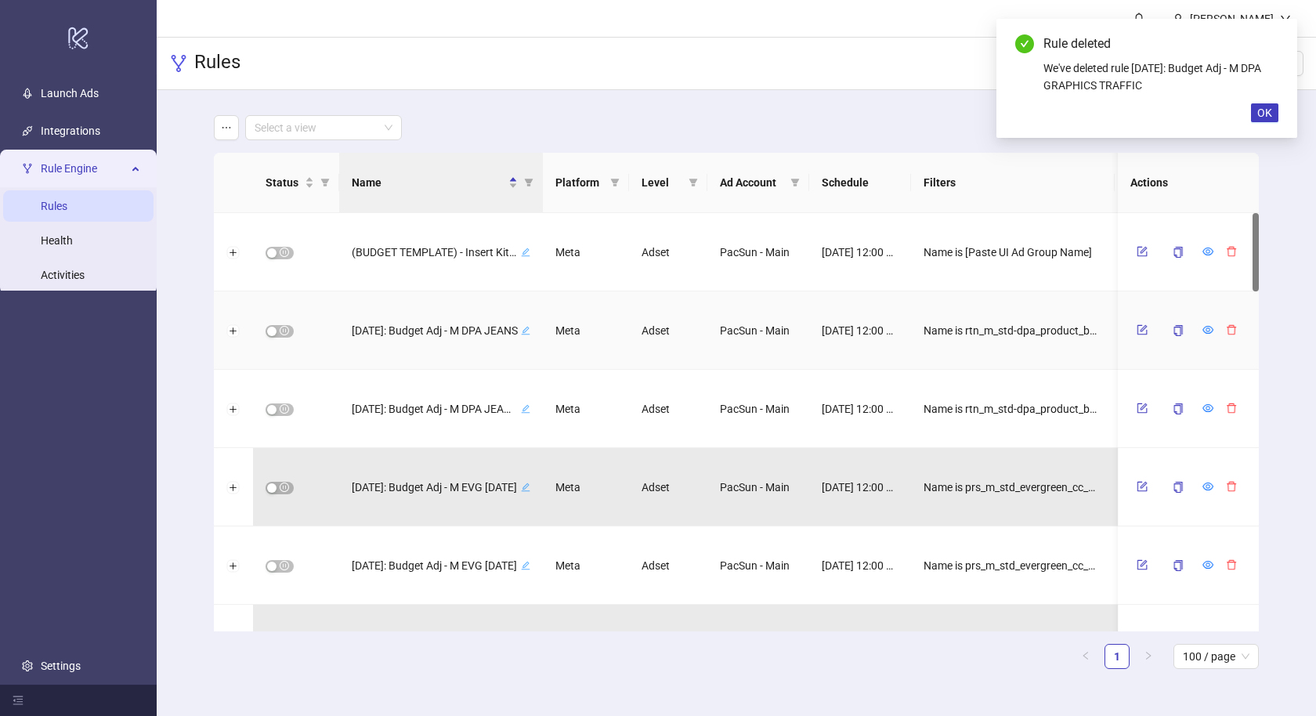
click at [1220, 327] on button "button" at bounding box center [1232, 329] width 24 height 19
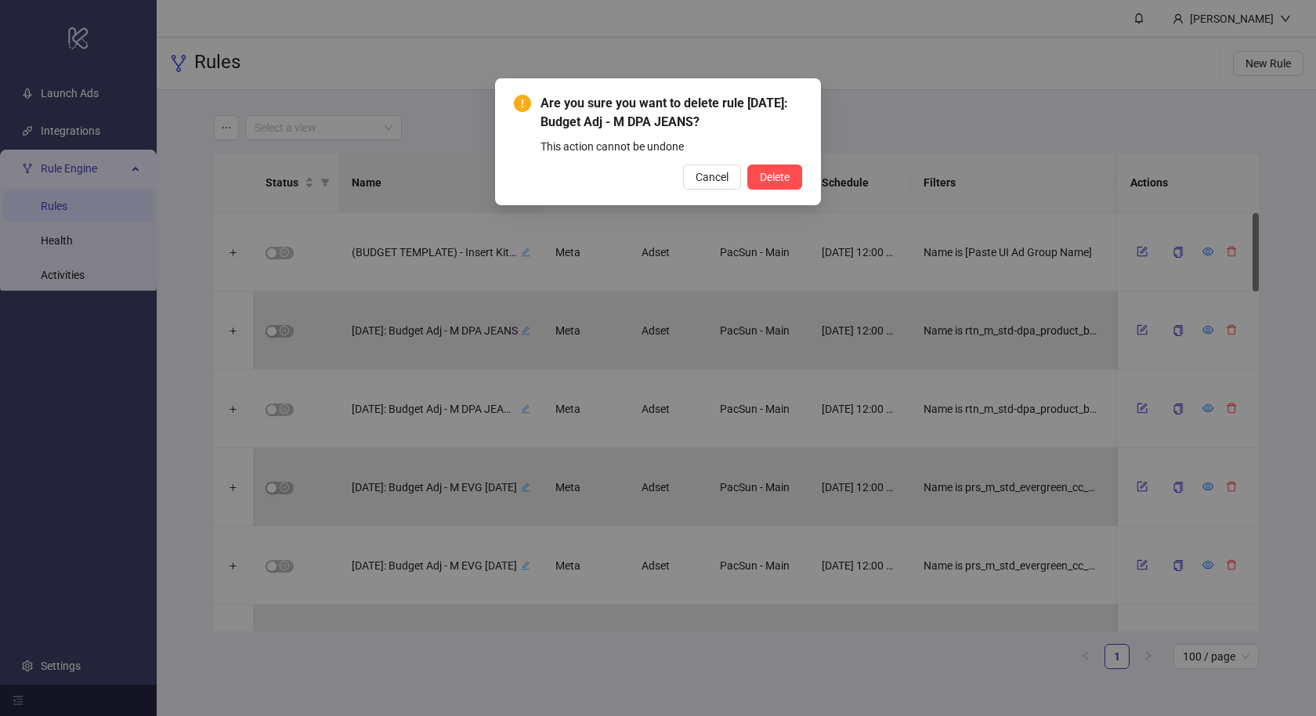
click at [747, 165] on button "Delete" at bounding box center [774, 177] width 55 height 25
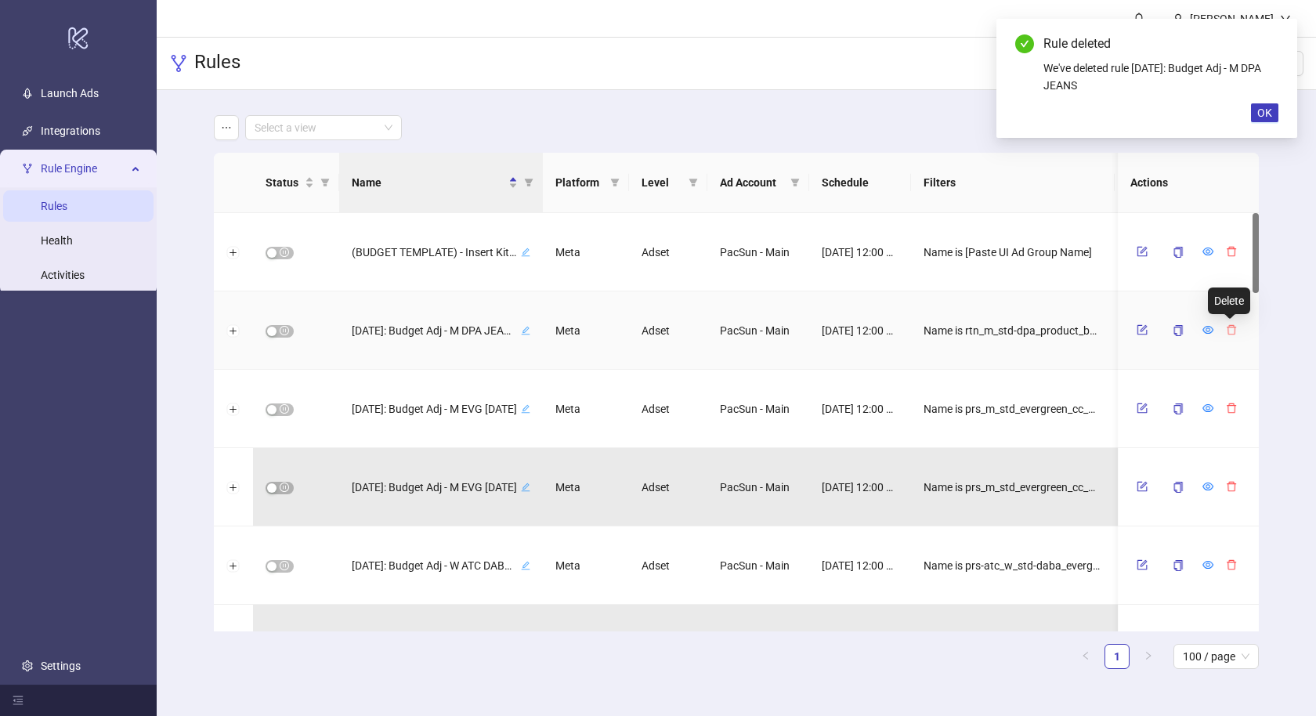
click at [1228, 331] on icon "delete" at bounding box center [1231, 329] width 11 height 11
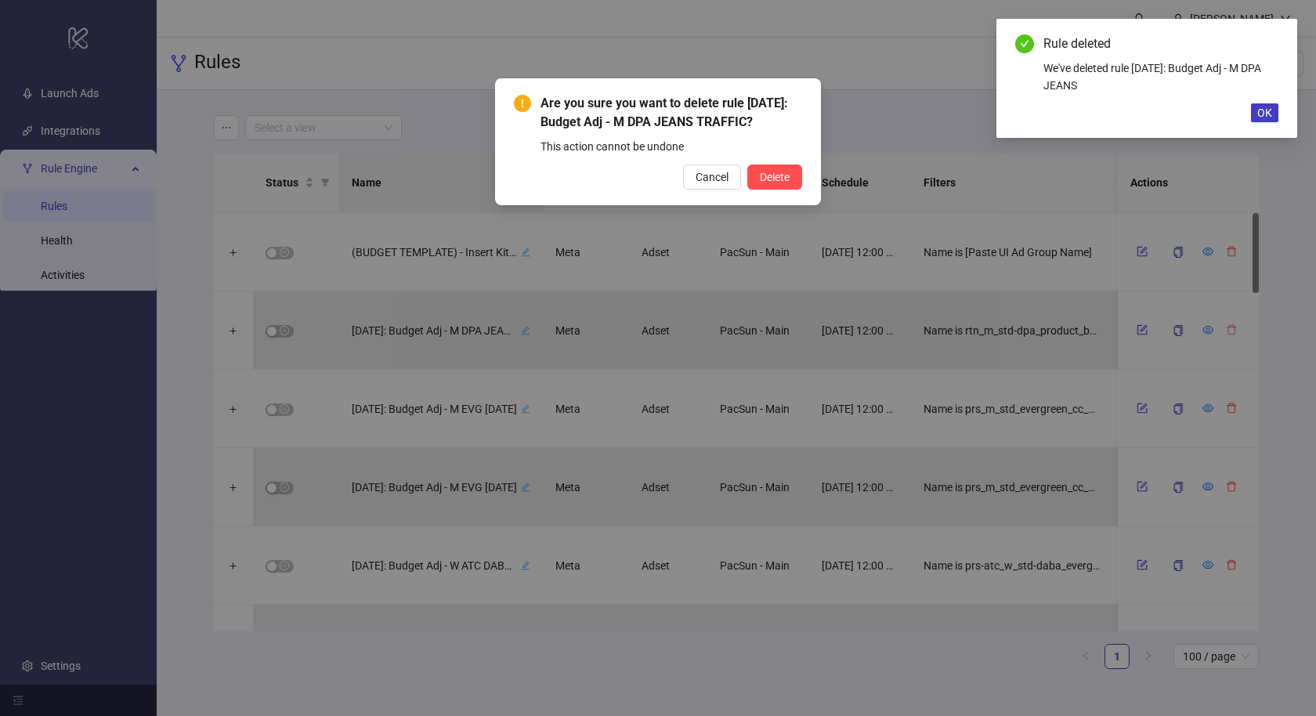
click at [747, 165] on button "Delete" at bounding box center [774, 177] width 55 height 25
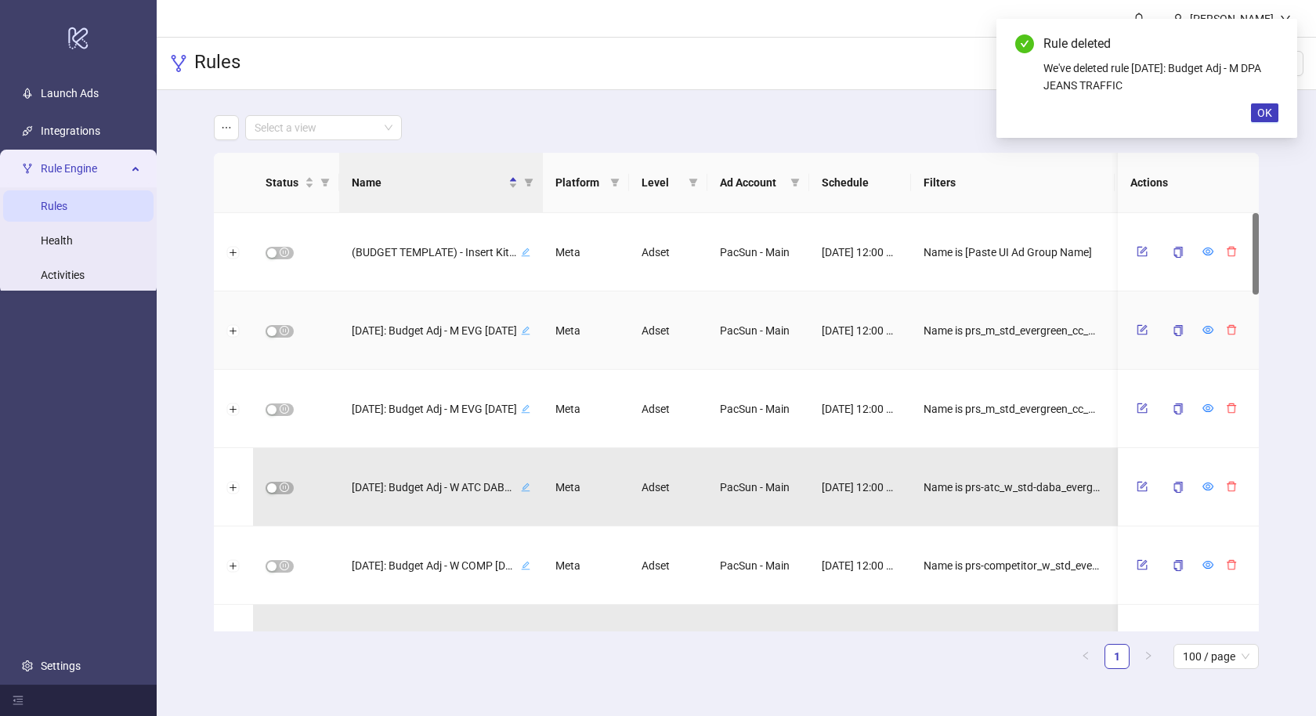
click at [1228, 331] on icon "delete" at bounding box center [1231, 329] width 11 height 11
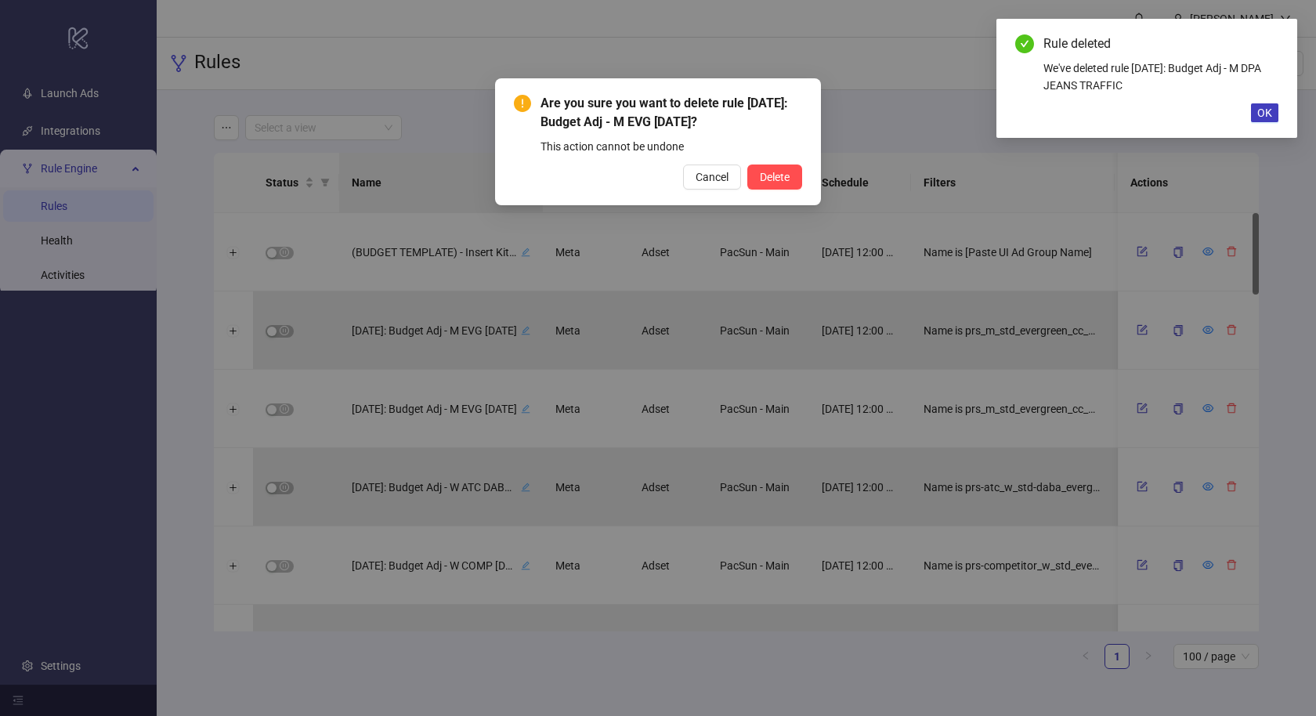
click at [747, 165] on button "Delete" at bounding box center [774, 177] width 55 height 25
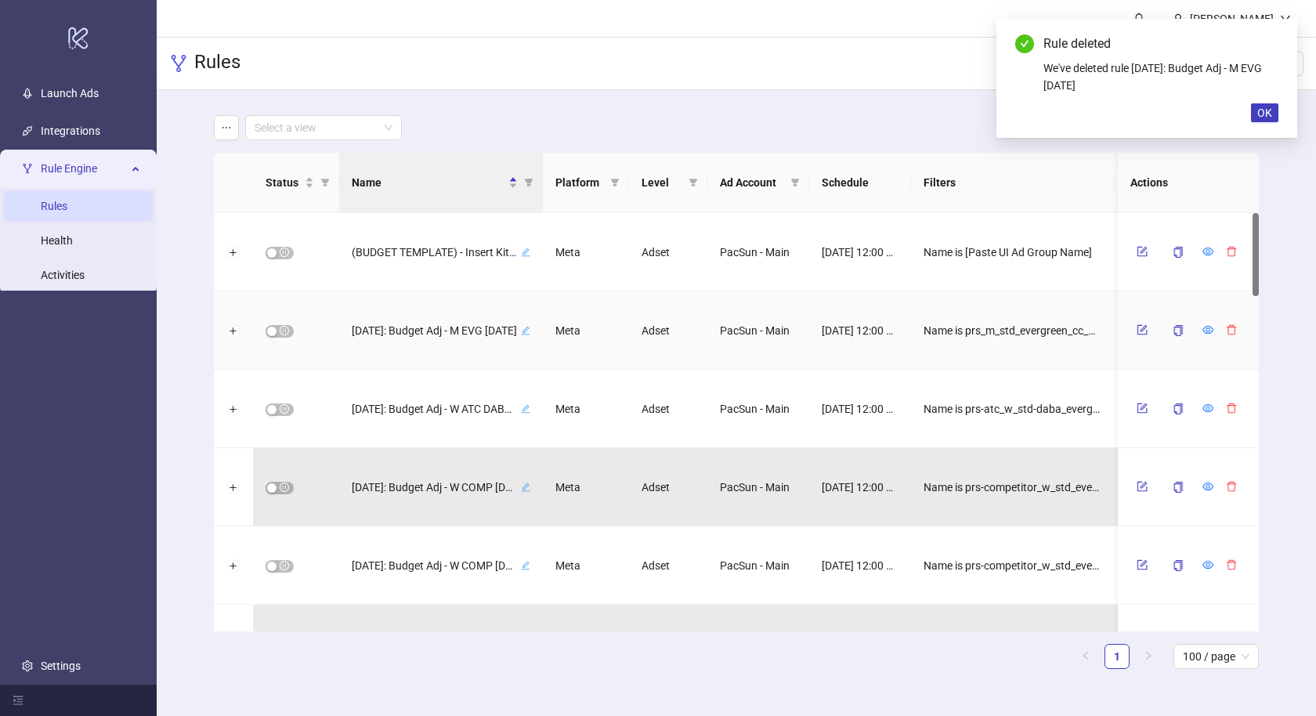
click at [1228, 331] on icon "delete" at bounding box center [1231, 329] width 11 height 11
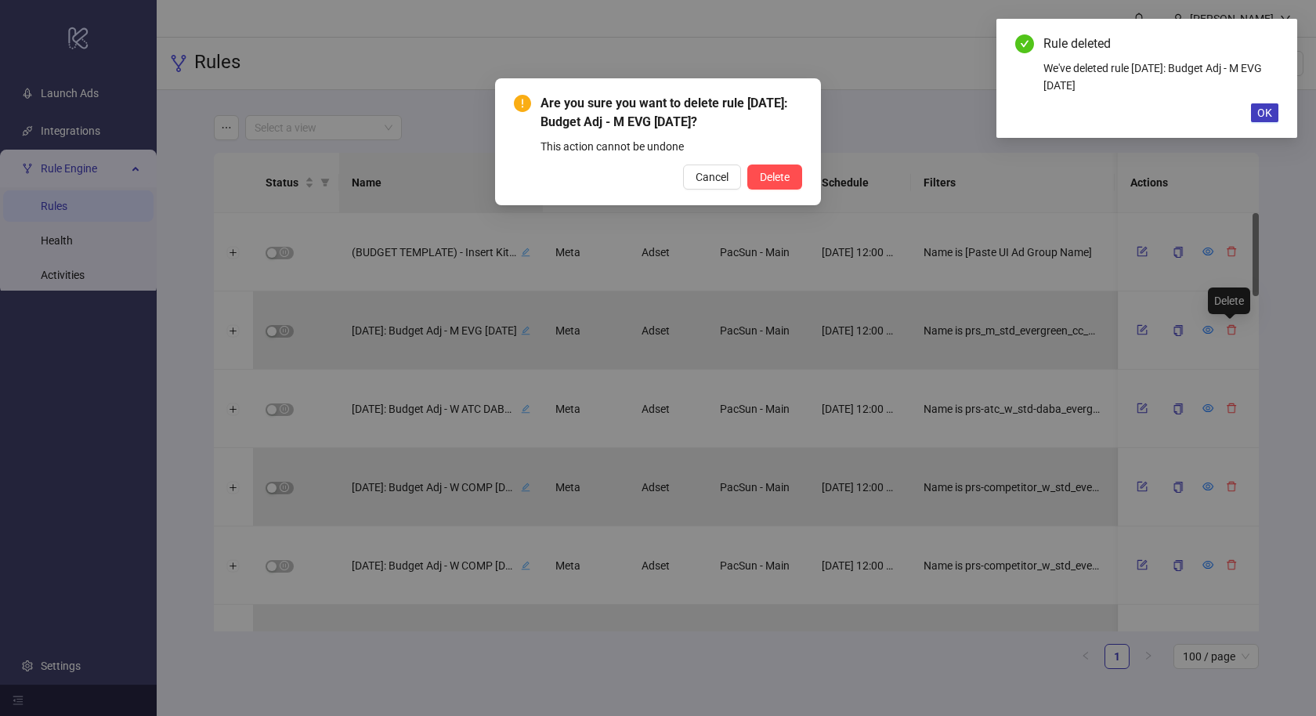
click at [747, 165] on button "Delete" at bounding box center [774, 177] width 55 height 25
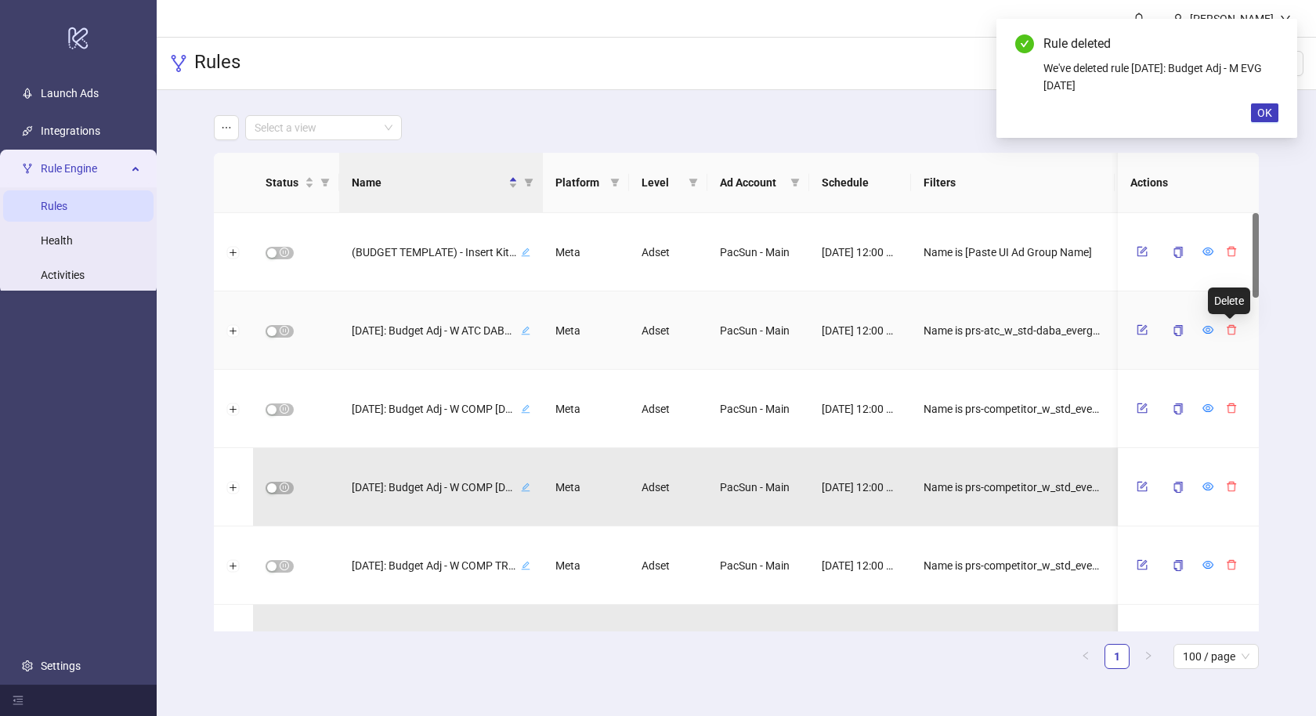
click at [1228, 331] on icon "delete" at bounding box center [1231, 329] width 11 height 11
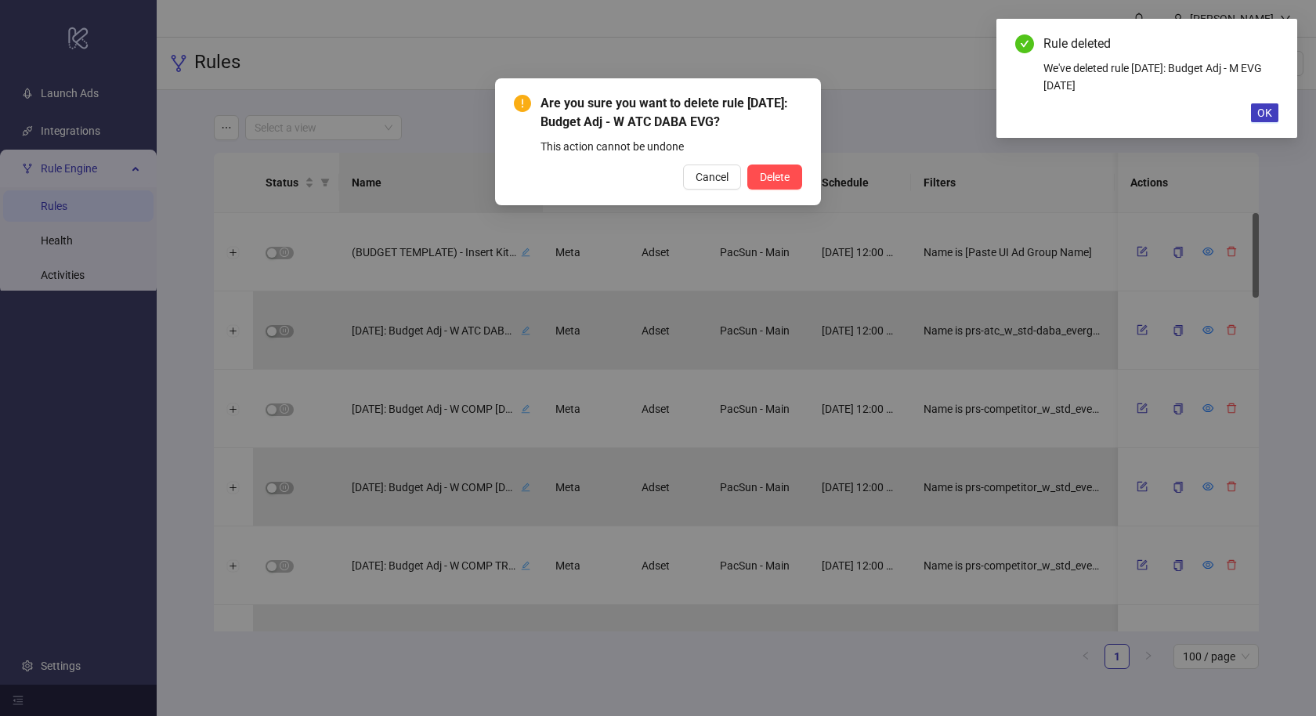
click at [747, 165] on button "Delete" at bounding box center [774, 177] width 55 height 25
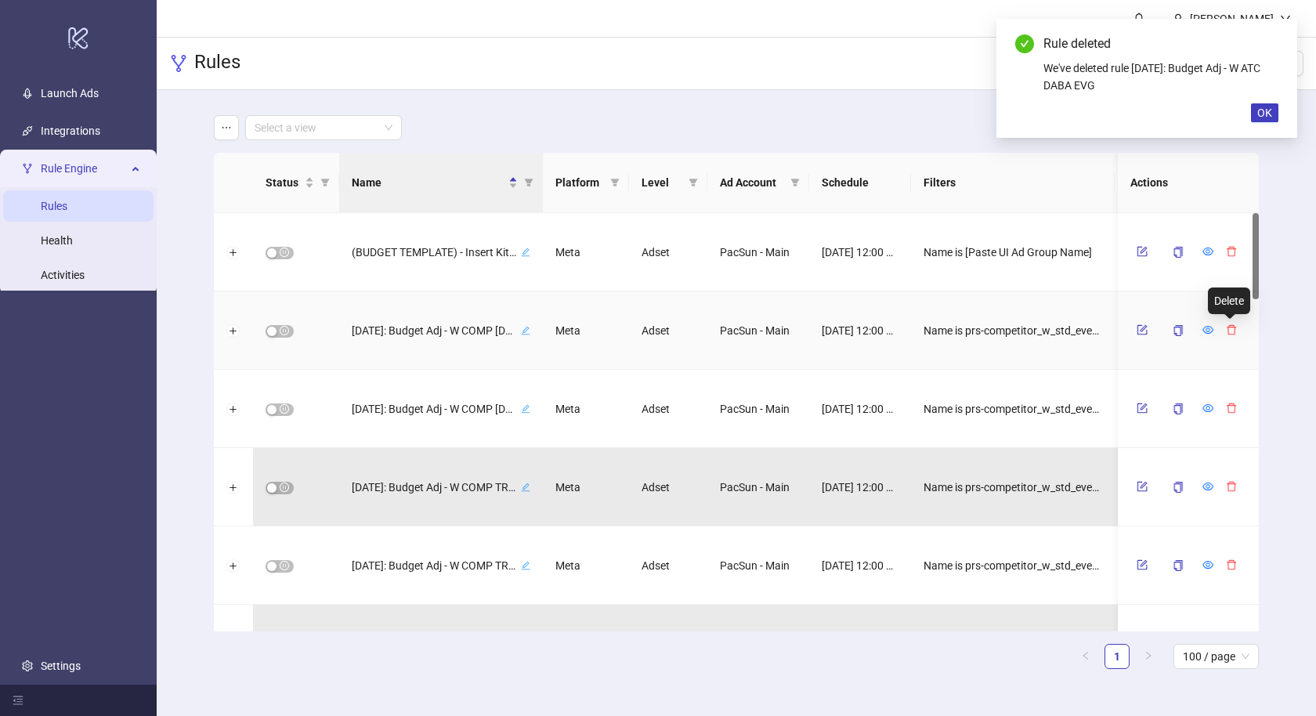
click at [1228, 331] on icon "delete" at bounding box center [1231, 329] width 11 height 11
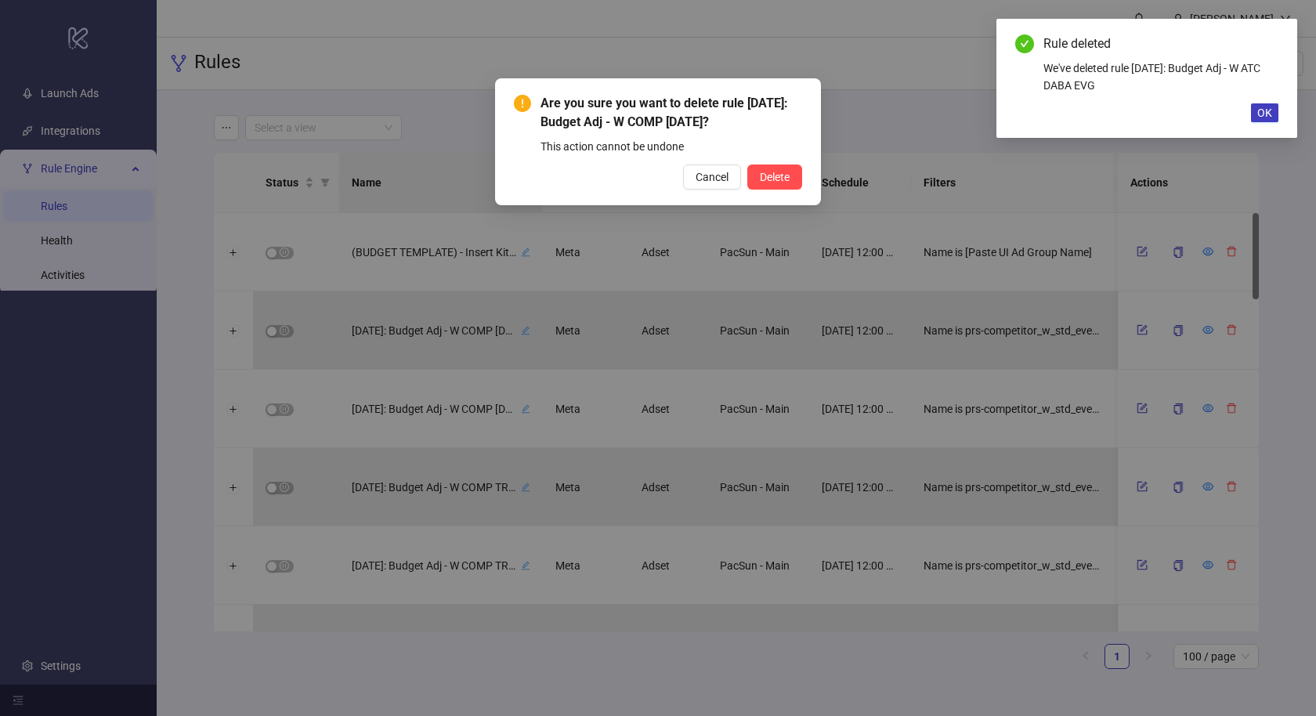
click at [747, 165] on button "Delete" at bounding box center [774, 177] width 55 height 25
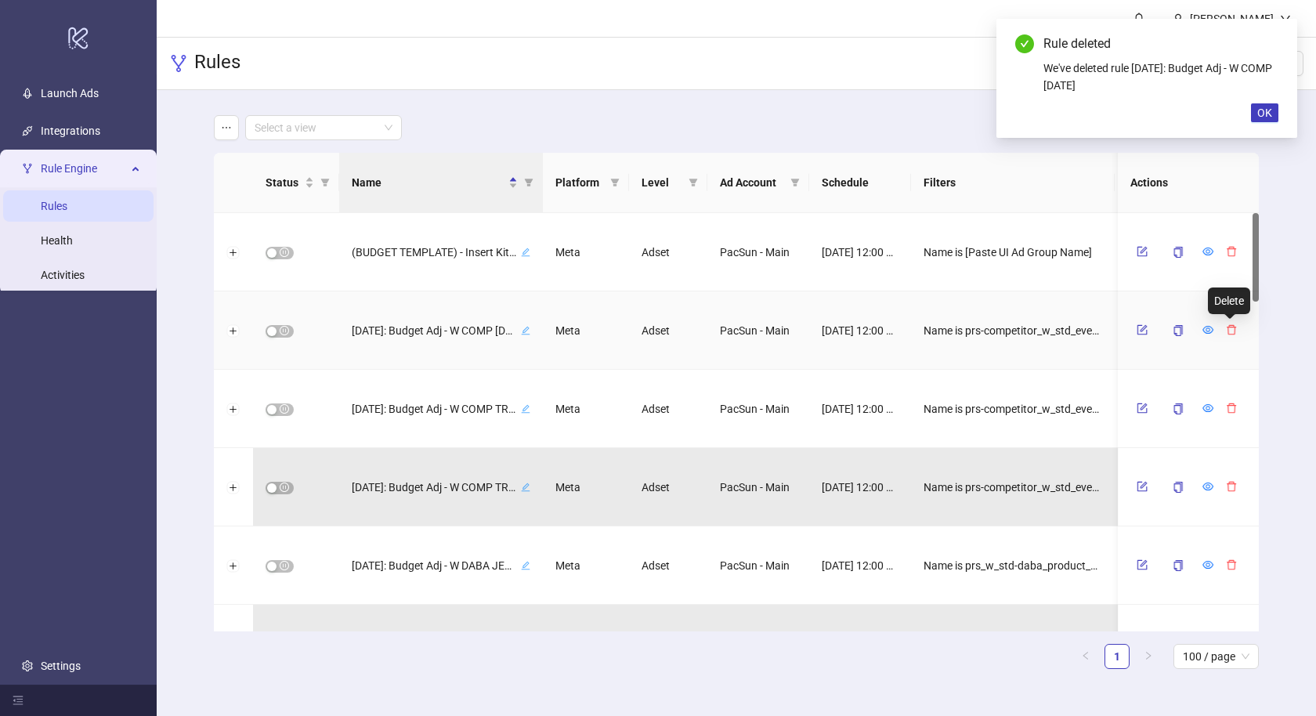
click at [1228, 331] on icon "delete" at bounding box center [1231, 329] width 11 height 11
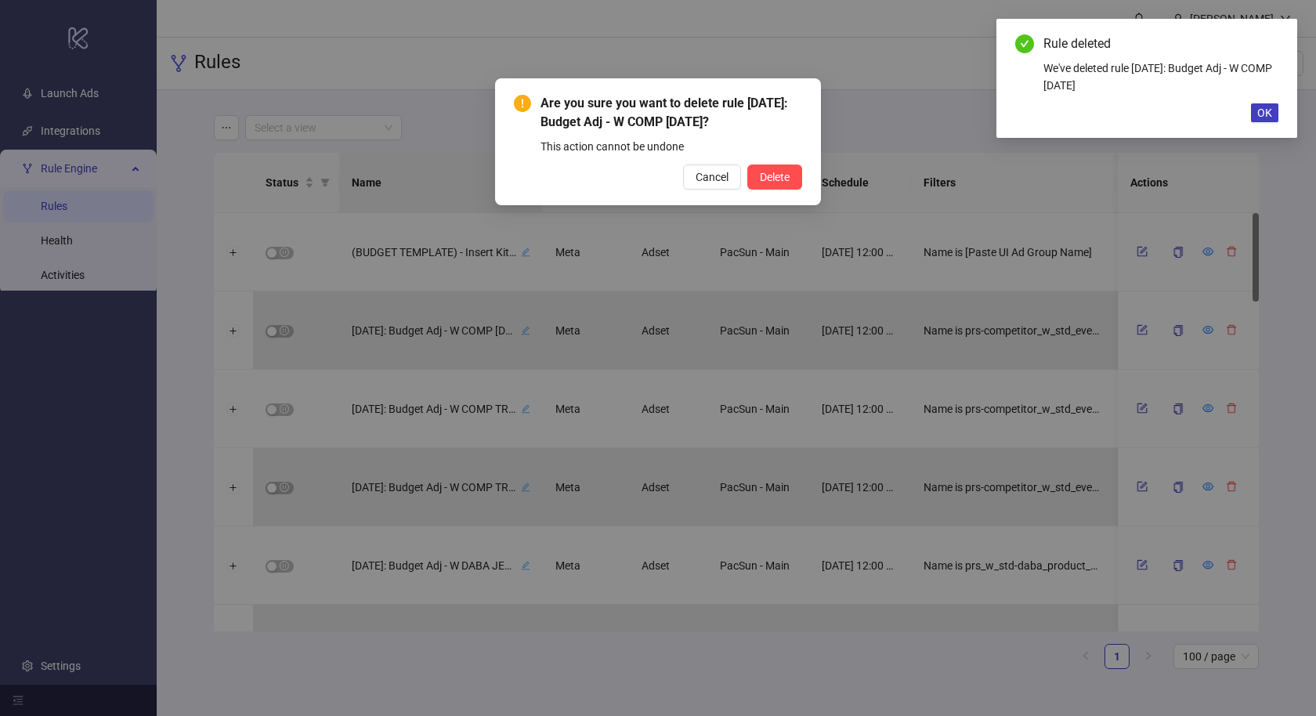
click at [747, 165] on button "Delete" at bounding box center [774, 177] width 55 height 25
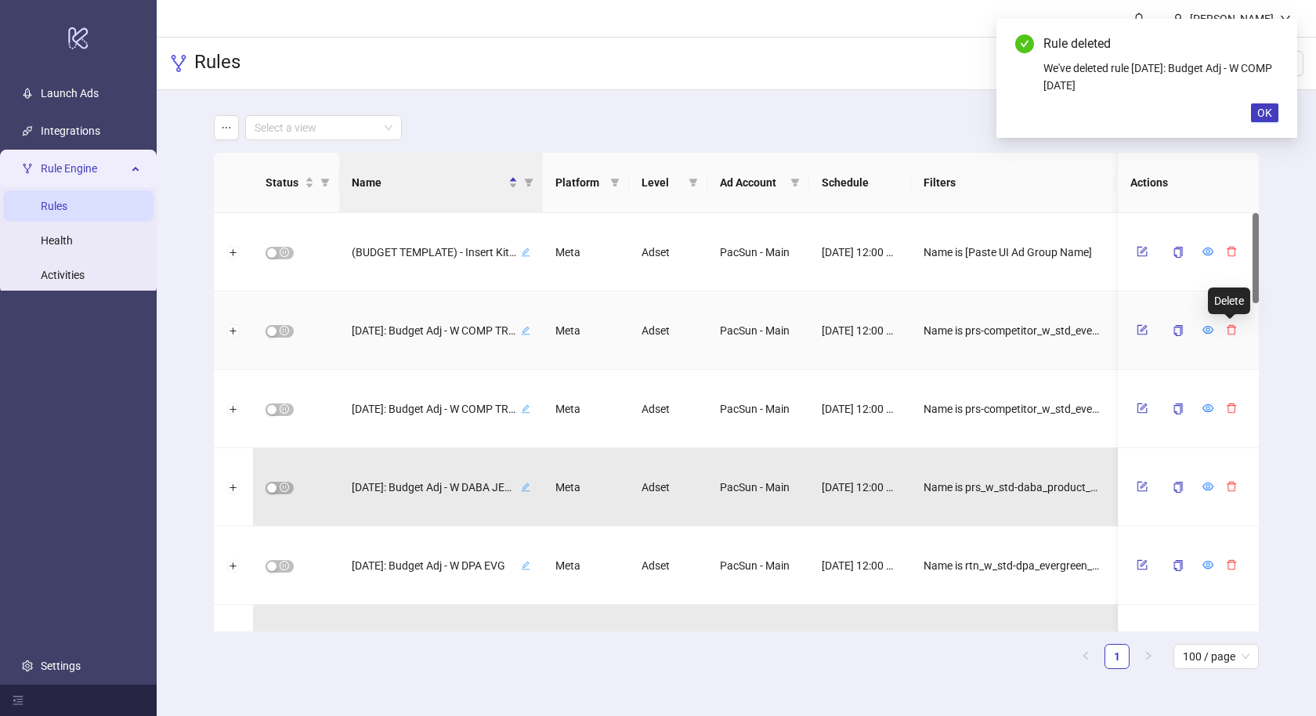
click at [1228, 331] on icon "delete" at bounding box center [1231, 329] width 11 height 11
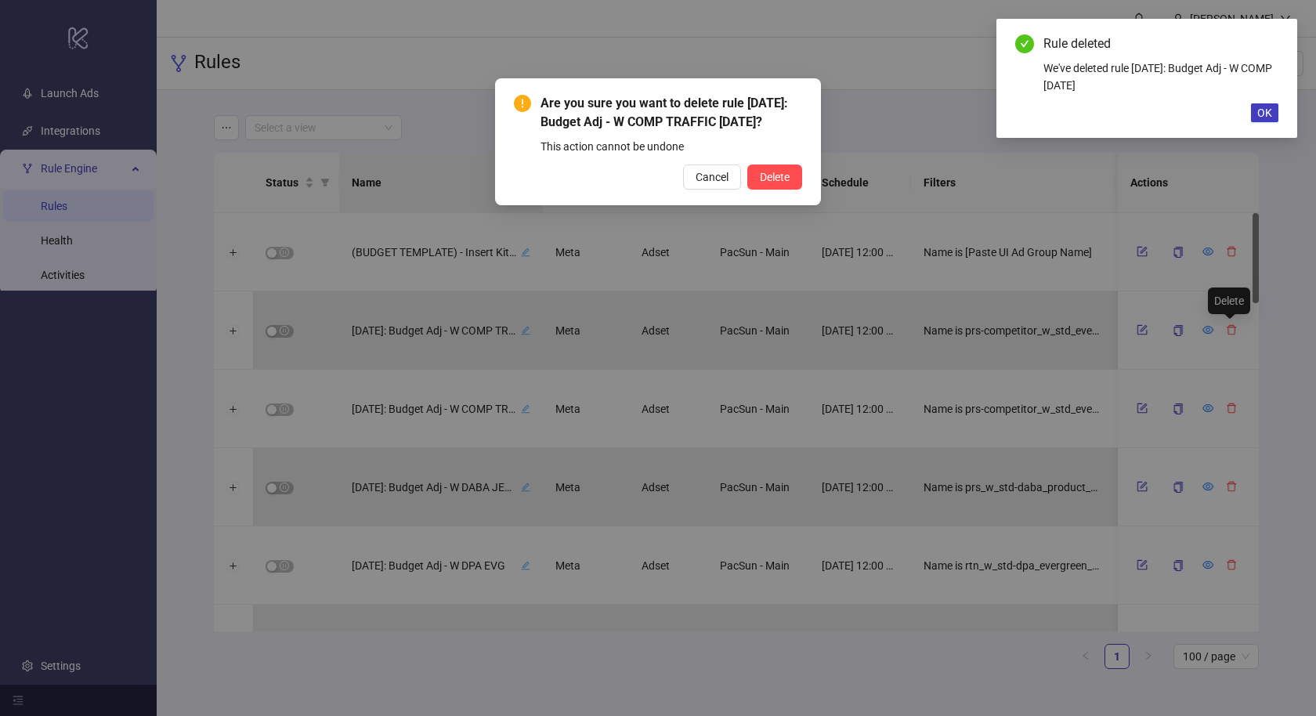
click at [747, 165] on button "Delete" at bounding box center [774, 177] width 55 height 25
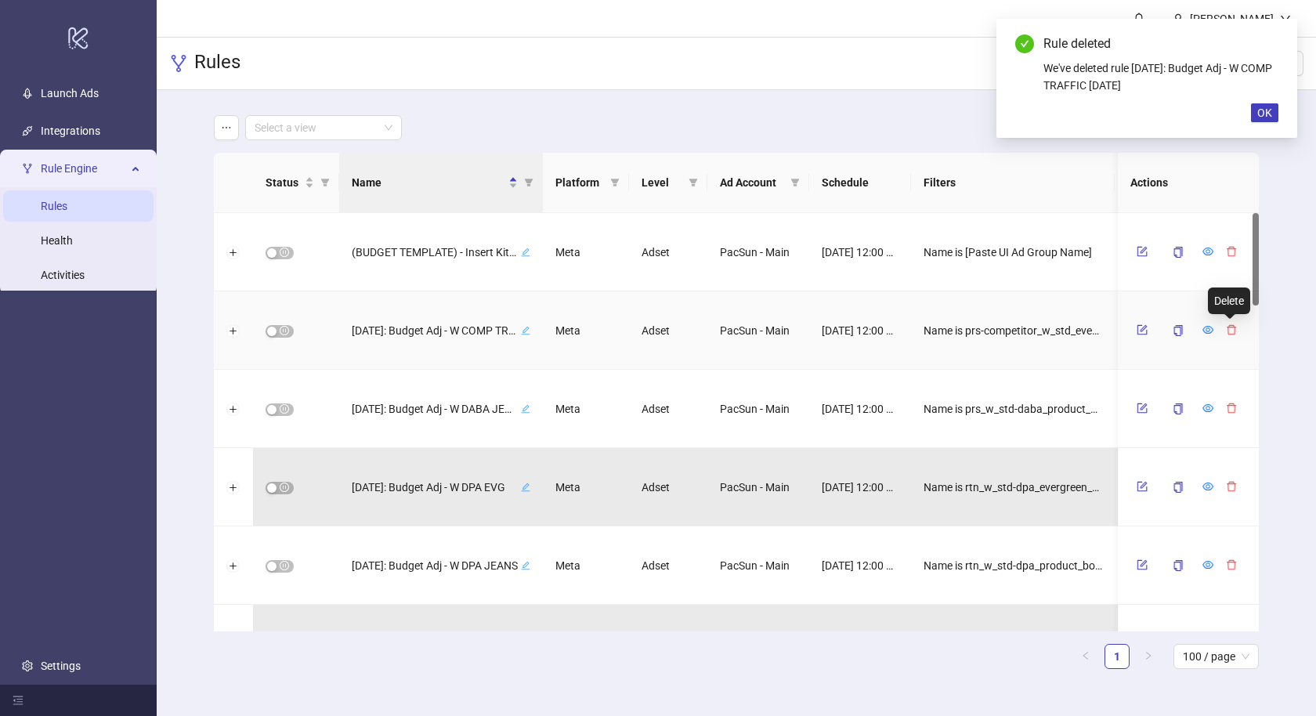
click at [1228, 331] on icon "delete" at bounding box center [1231, 329] width 11 height 11
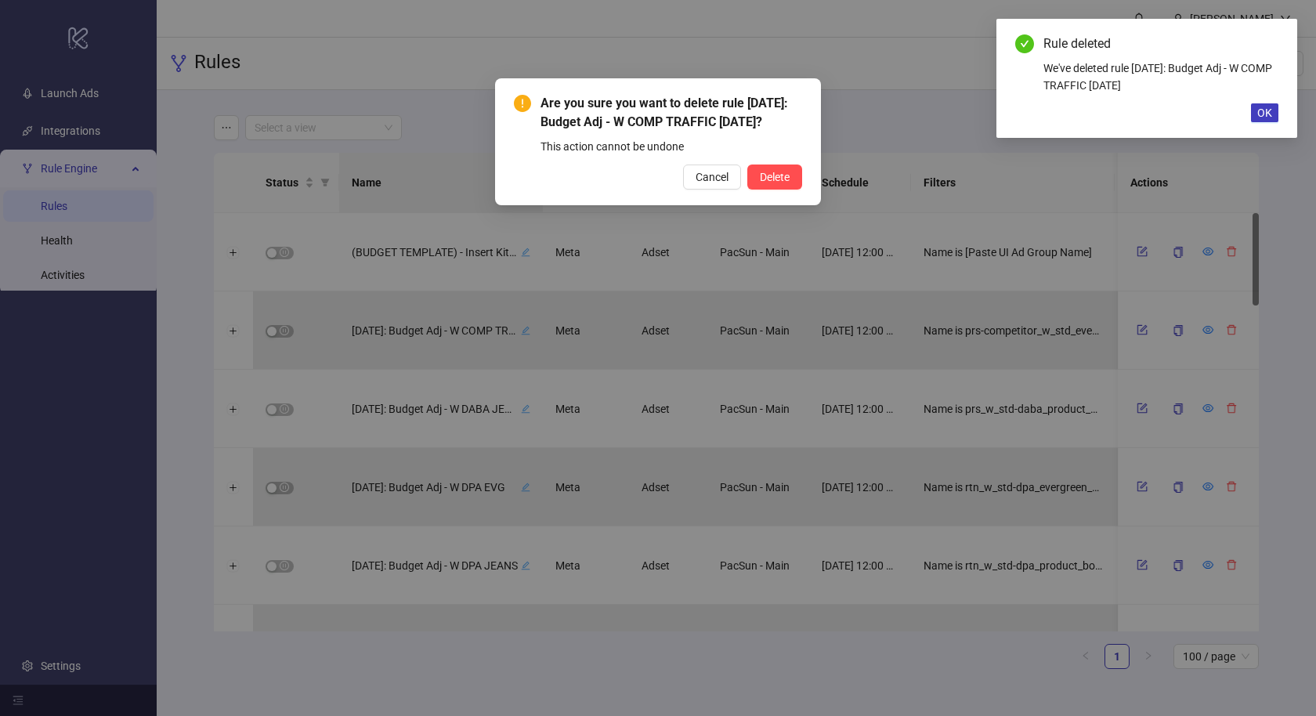
click at [747, 165] on button "Delete" at bounding box center [774, 177] width 55 height 25
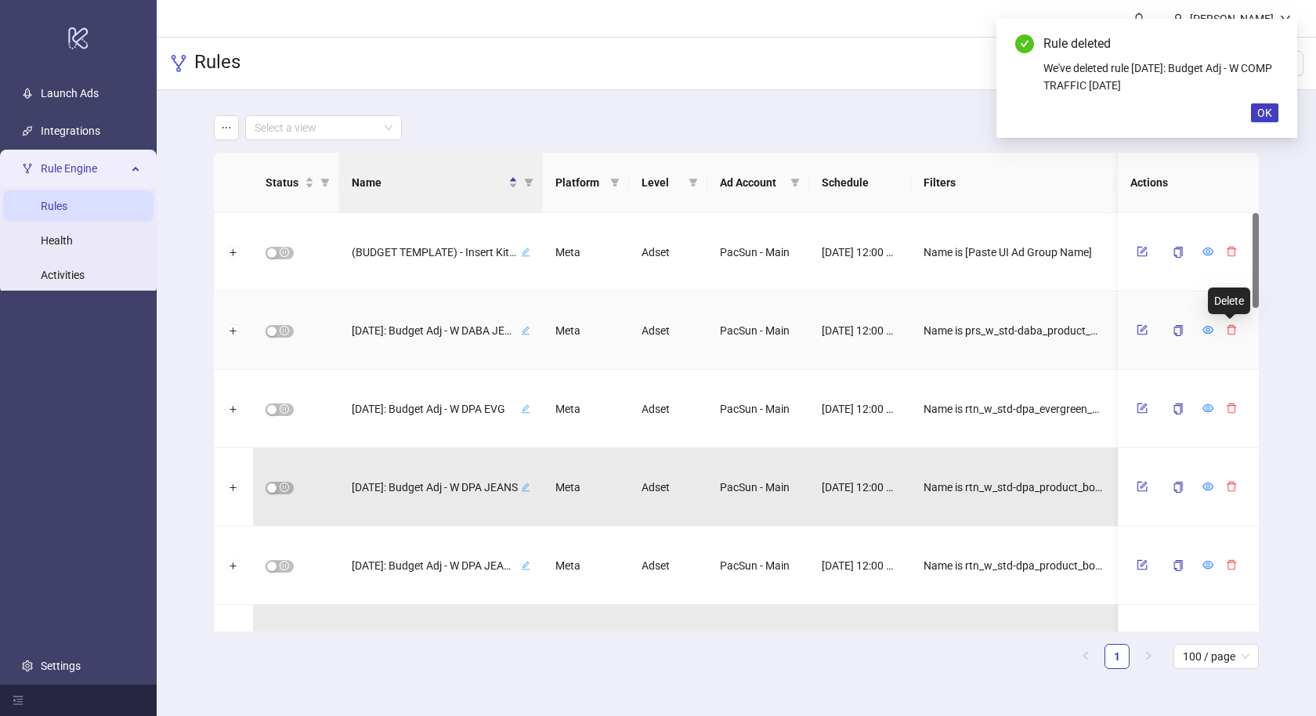
click at [1228, 331] on icon "delete" at bounding box center [1231, 329] width 11 height 11
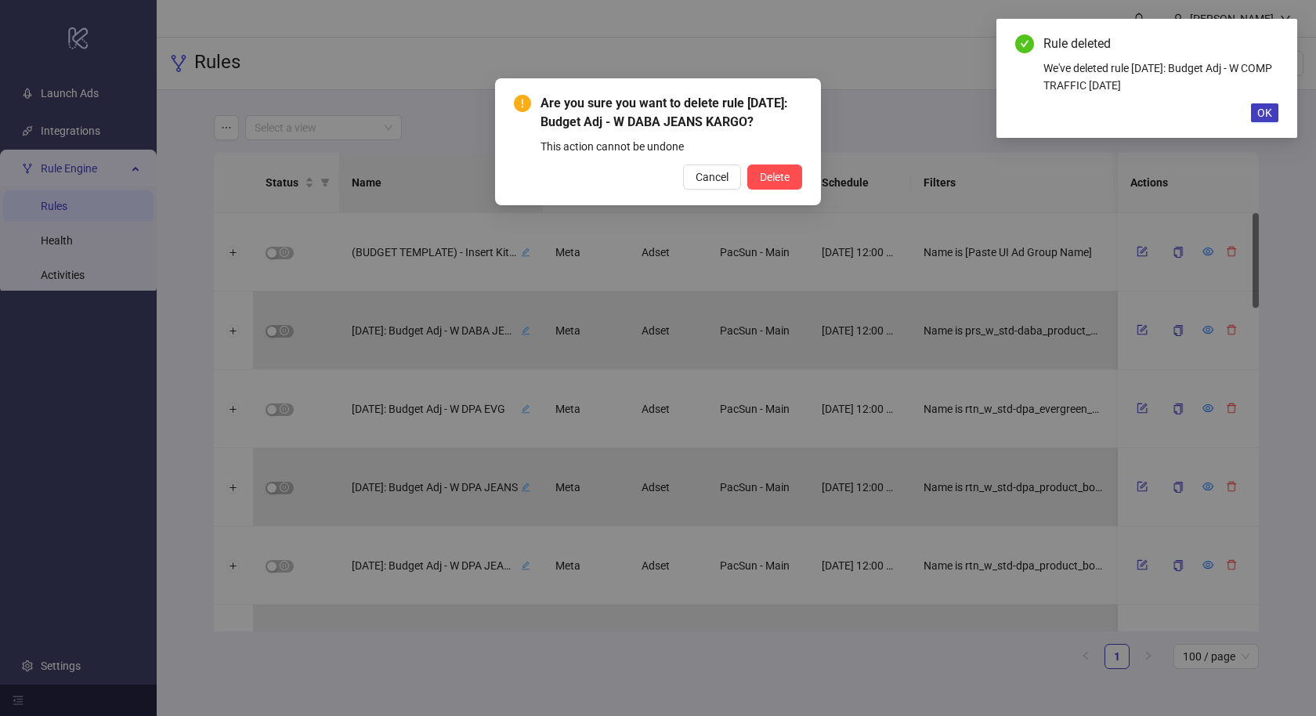
click at [747, 165] on button "Delete" at bounding box center [774, 177] width 55 height 25
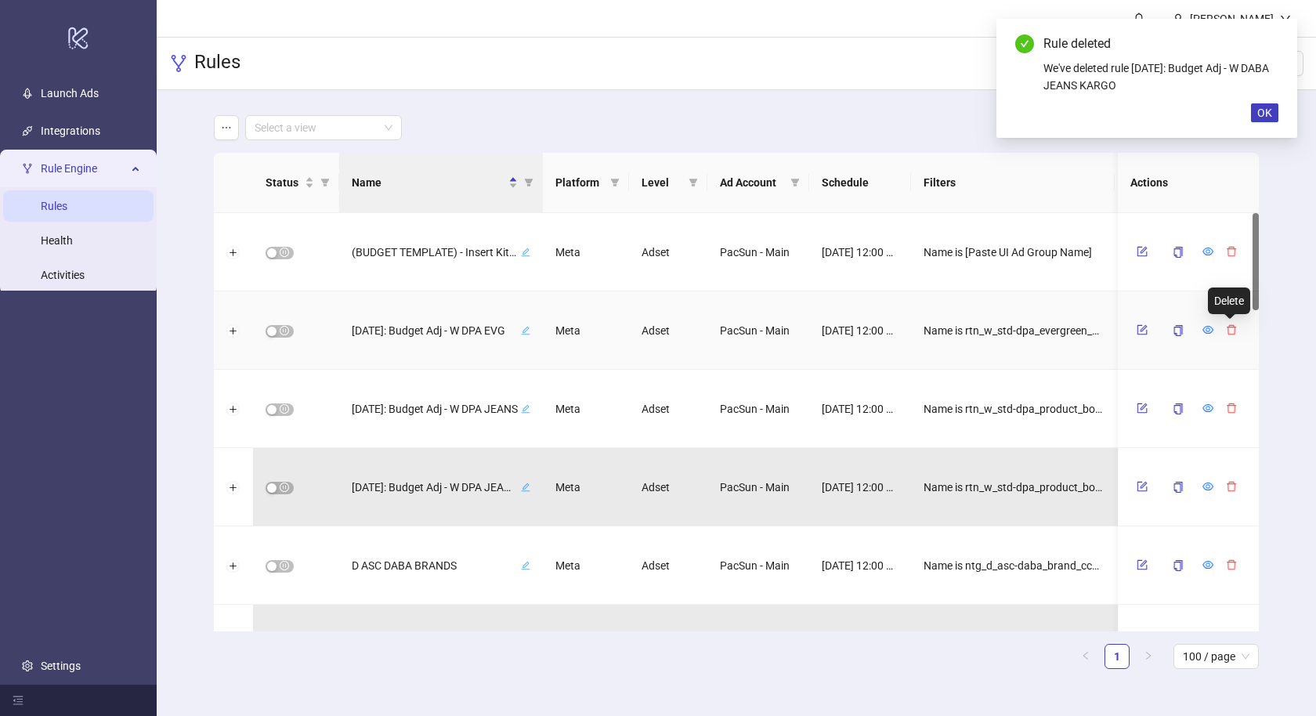
click at [1228, 331] on icon "delete" at bounding box center [1231, 329] width 11 height 11
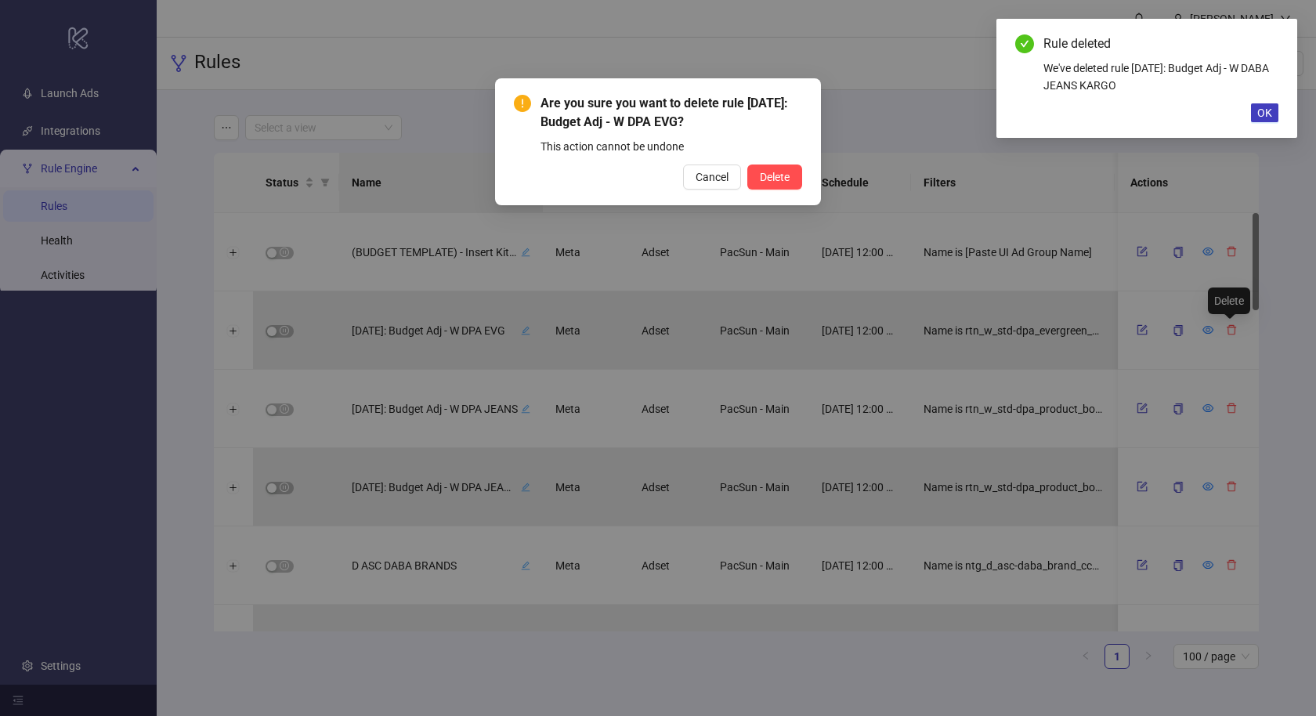
click at [747, 165] on button "Delete" at bounding box center [774, 177] width 55 height 25
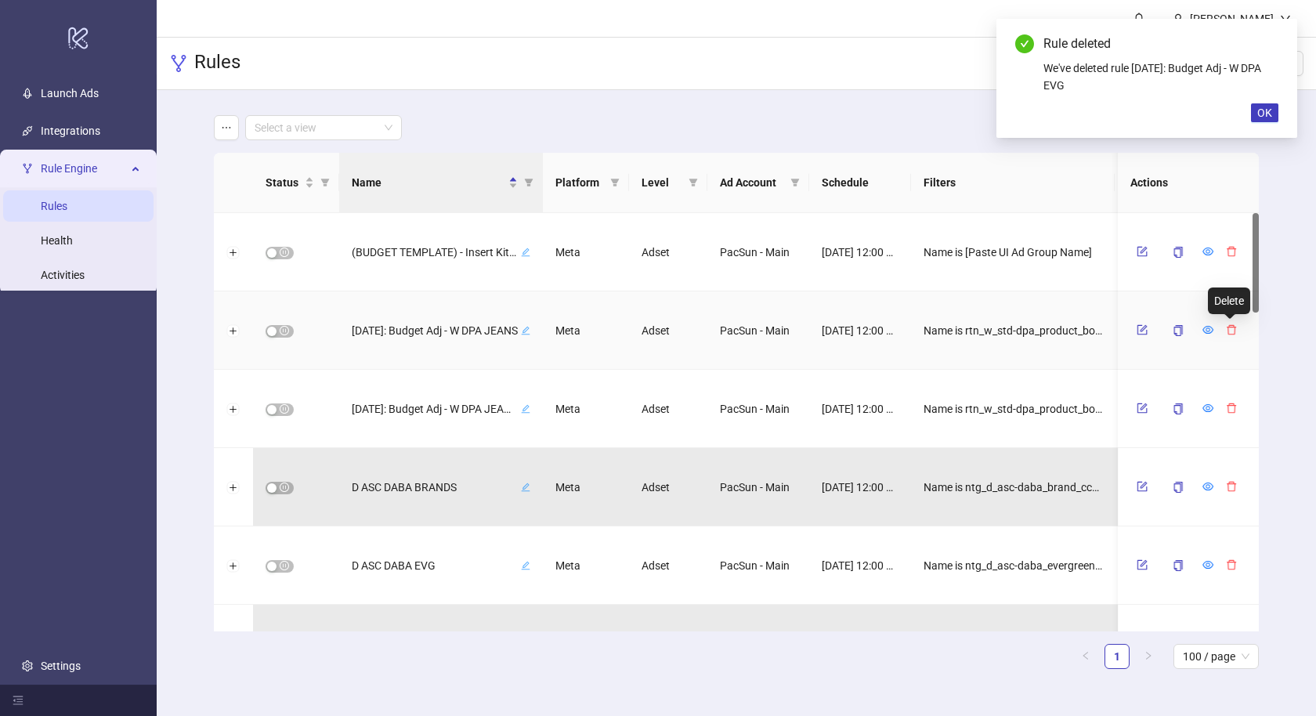
click at [1228, 331] on icon "delete" at bounding box center [1231, 329] width 11 height 11
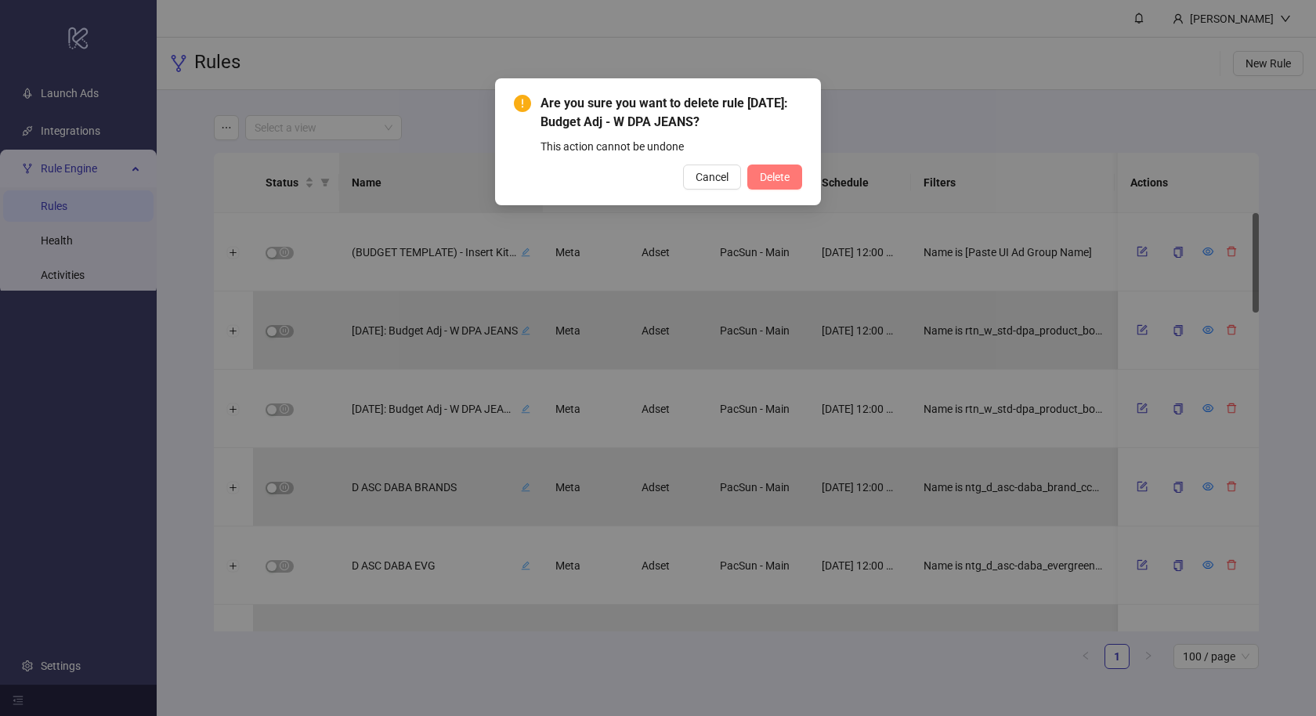
click at [777, 179] on span "Delete" at bounding box center [775, 177] width 30 height 13
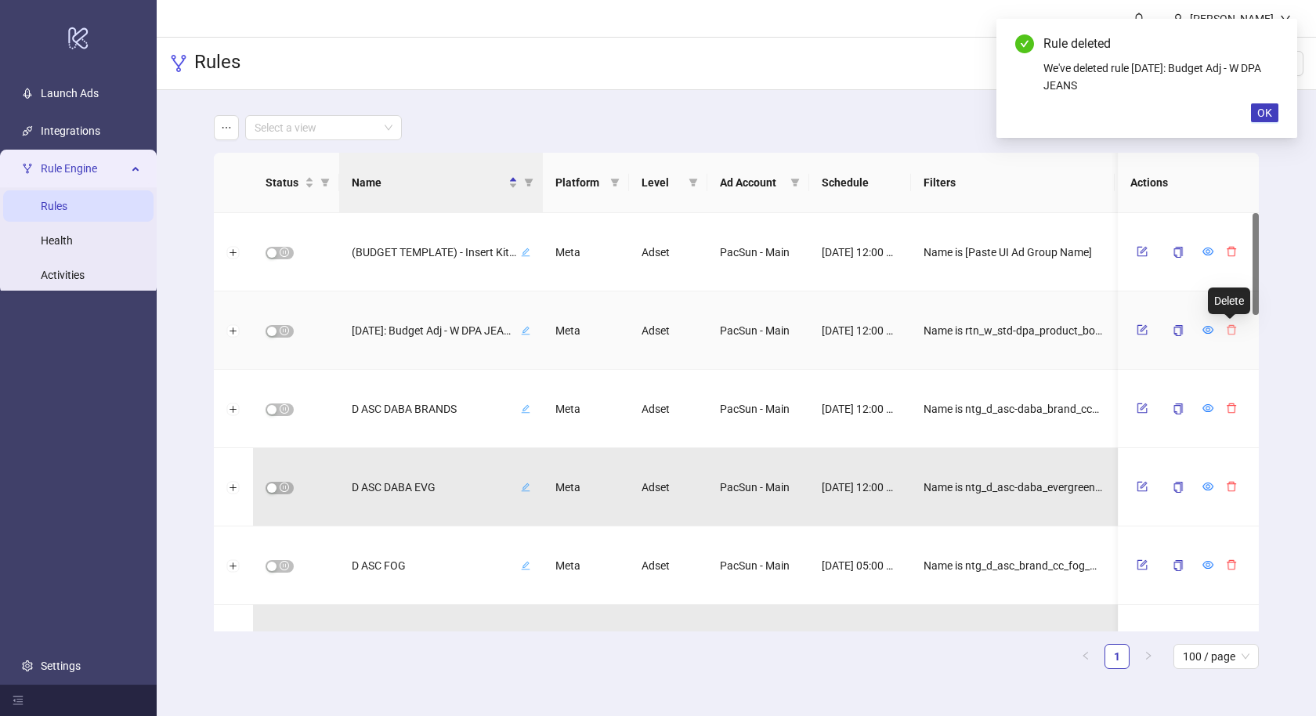
click at [1228, 325] on icon "delete" at bounding box center [1231, 330] width 9 height 10
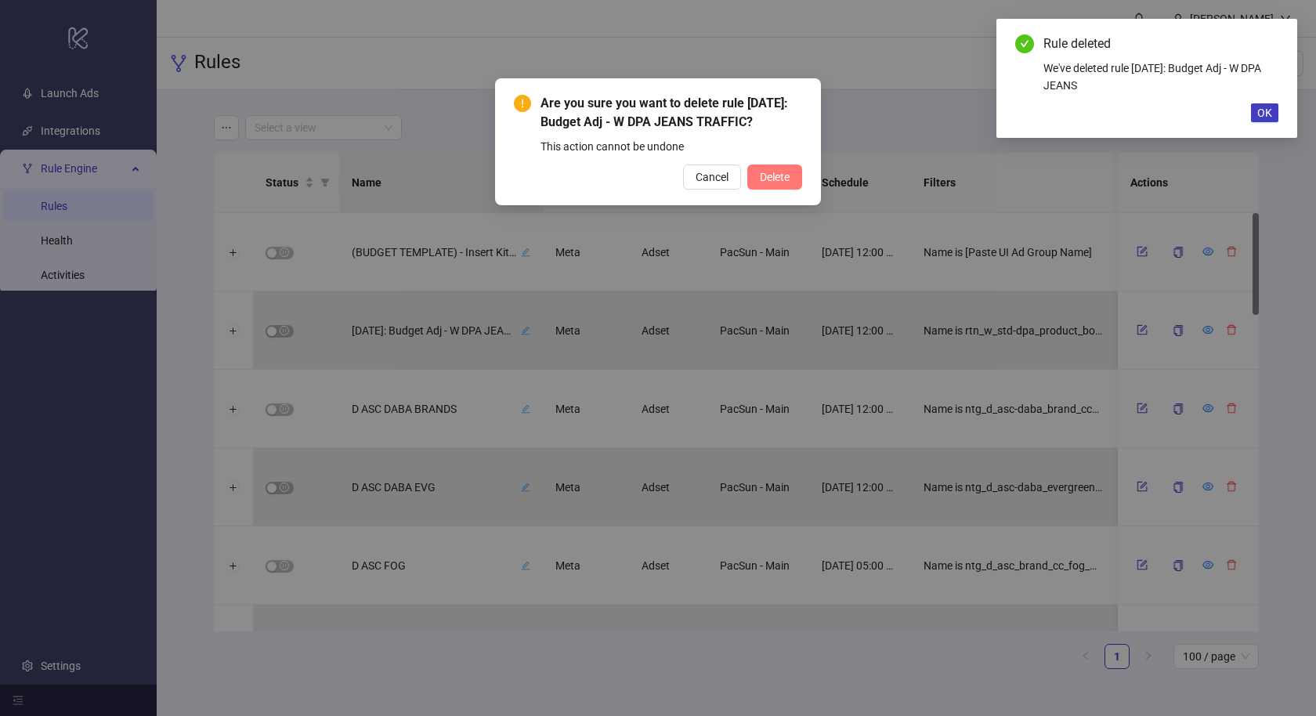
click at [797, 175] on button "Delete" at bounding box center [774, 177] width 55 height 25
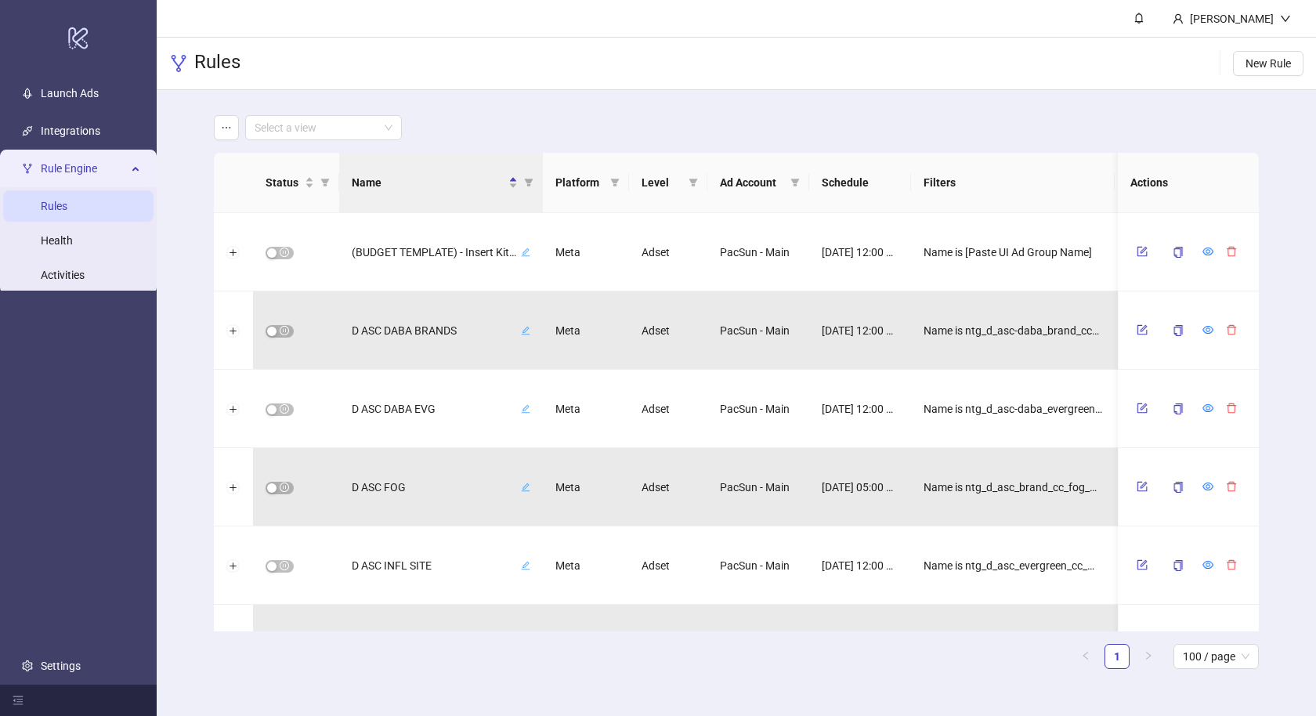
click at [819, 93] on main "Select a view Status Name Platform Level Ad Account Schedule Filters Is Evaluat…" at bounding box center [736, 398] width 1070 height 617
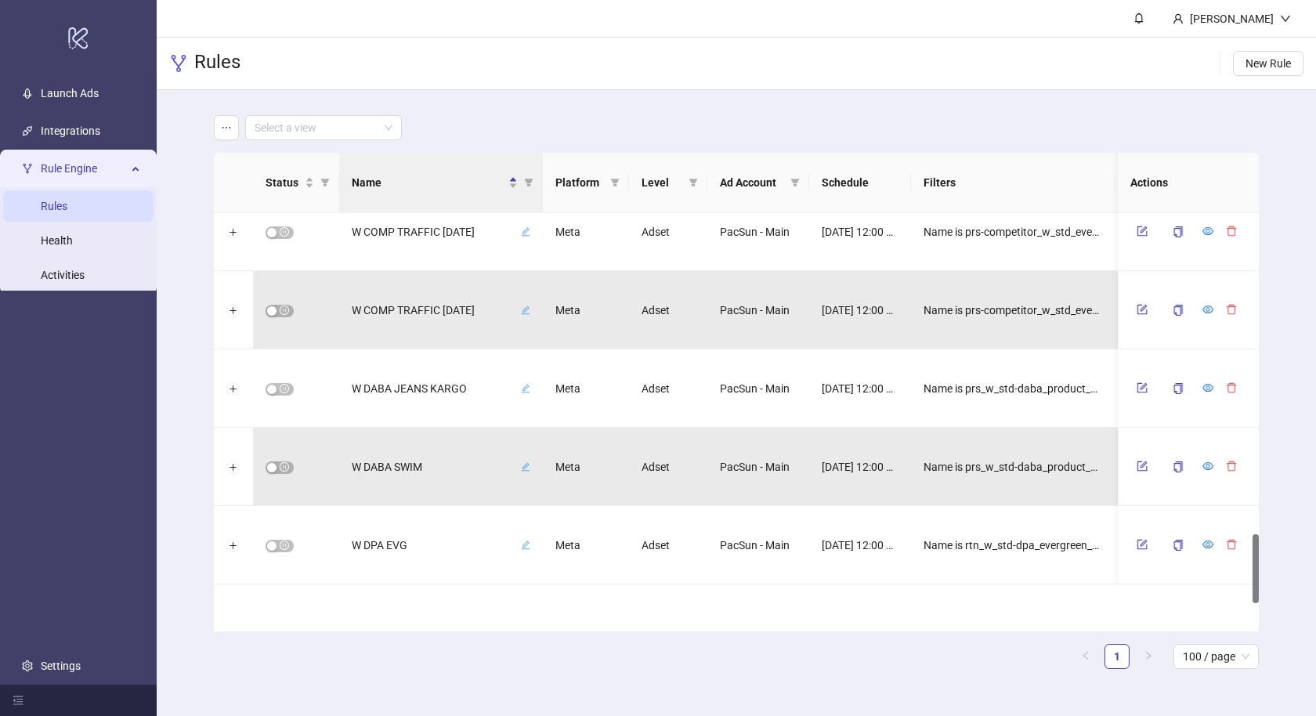
scroll to position [2167, 0]
